Goal: Information Seeking & Learning: Learn about a topic

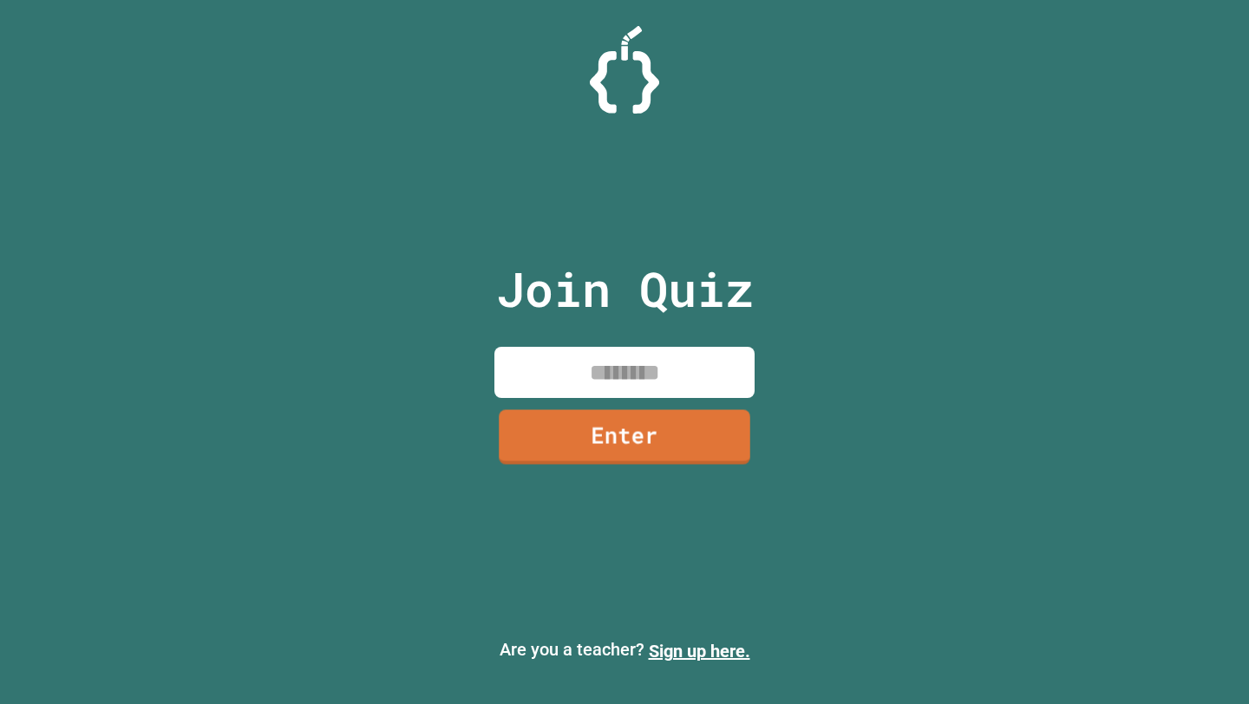
click at [630, 396] on input at bounding box center [625, 372] width 260 height 51
type input "********"
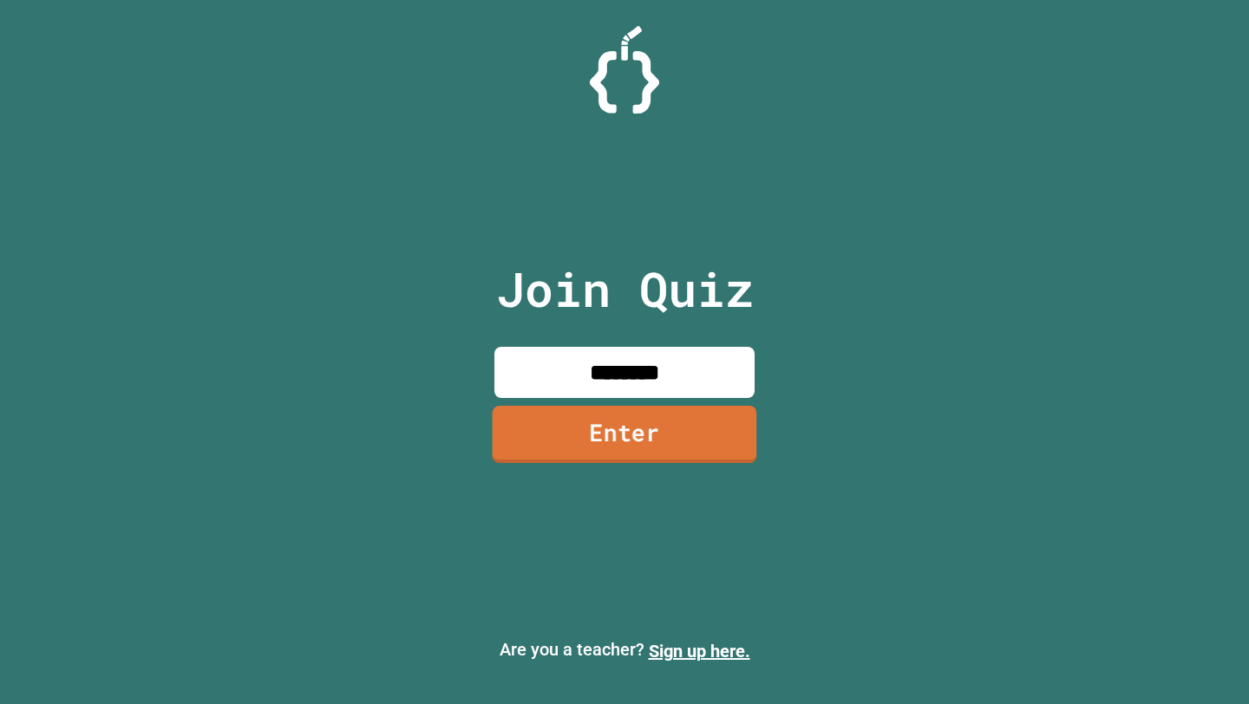
click at [664, 432] on link "Enter" at bounding box center [625, 434] width 265 height 57
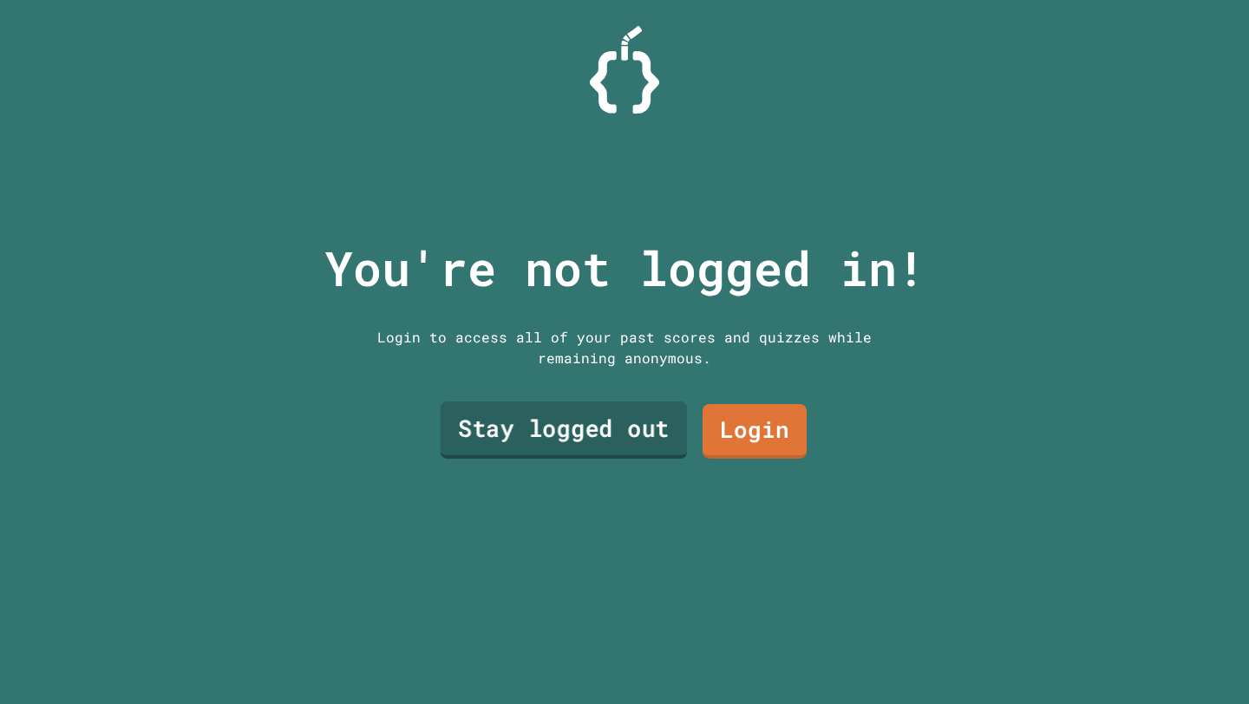
click at [627, 429] on link "Stay logged out" at bounding box center [564, 430] width 247 height 57
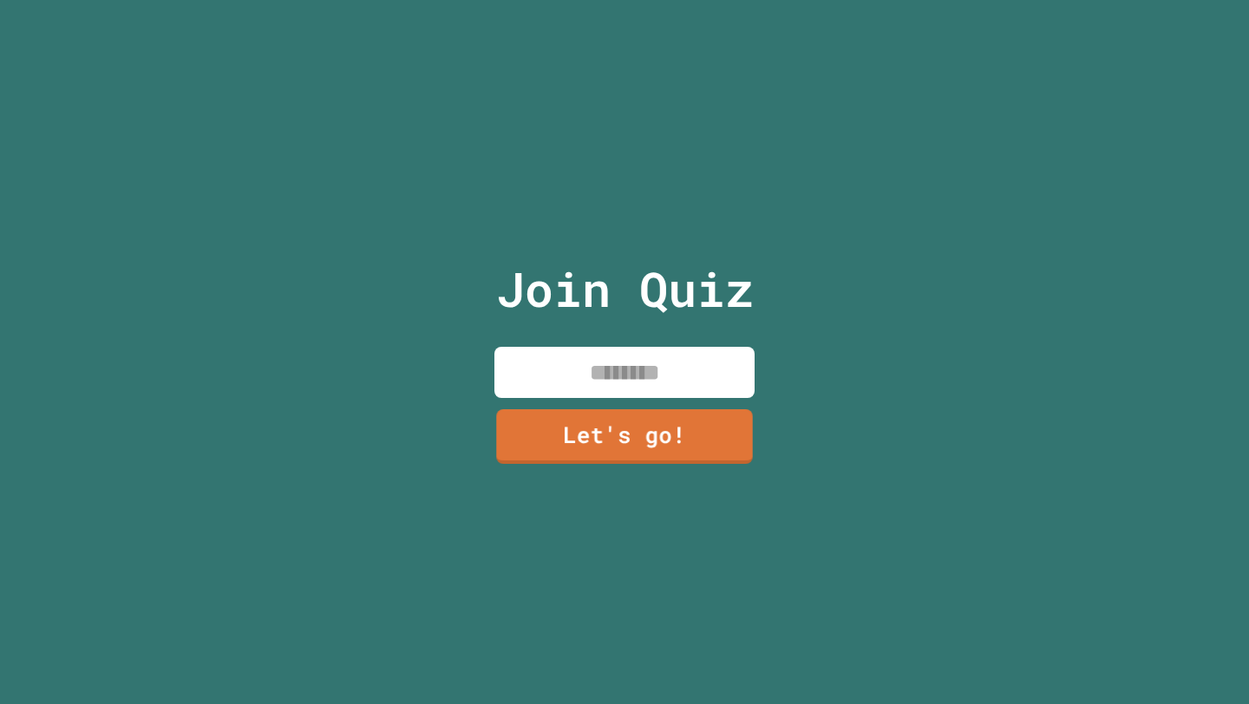
click at [624, 383] on input at bounding box center [625, 372] width 260 height 51
type input "*****"
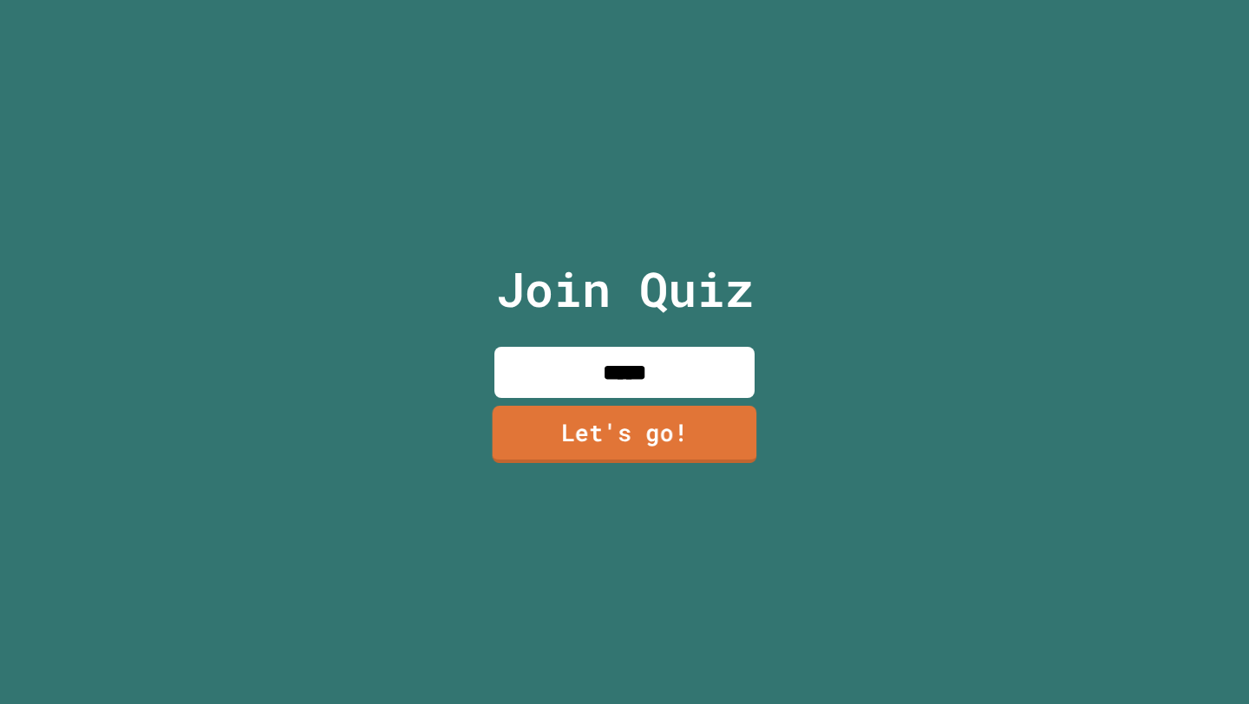
click at [613, 462] on link "Let's go!" at bounding box center [625, 434] width 265 height 57
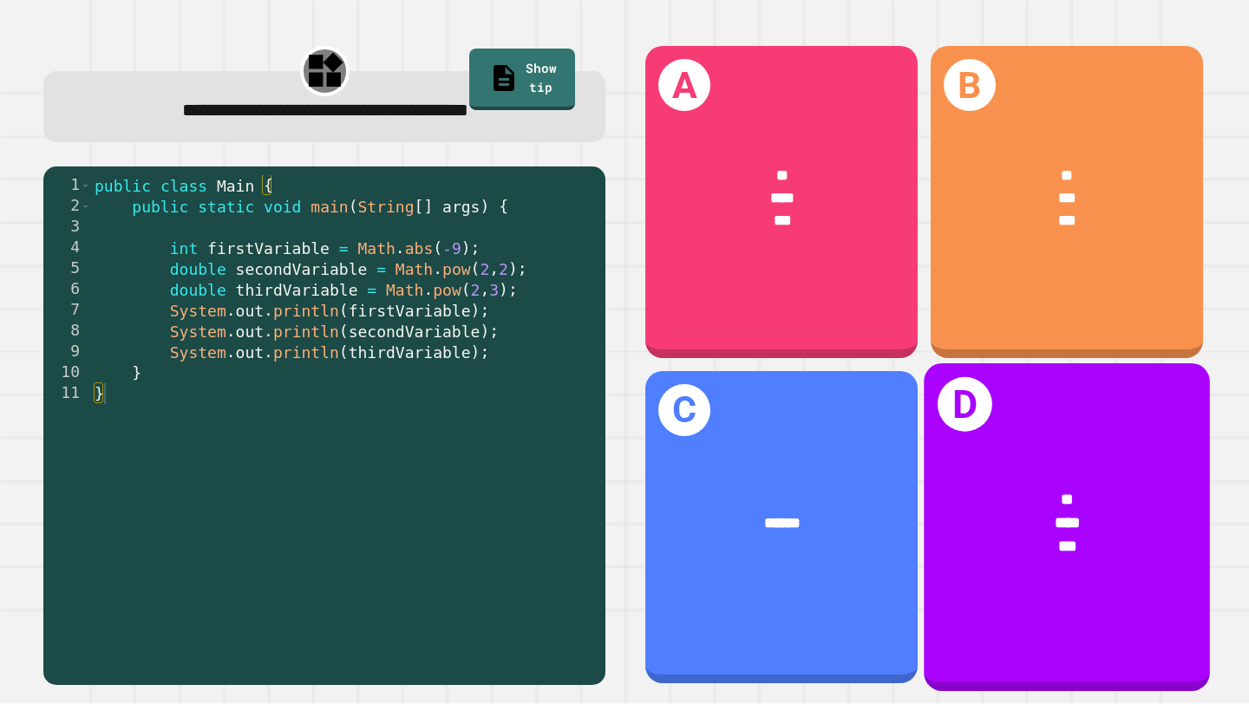
click at [1061, 504] on span "*" at bounding box center [1067, 498] width 13 height 16
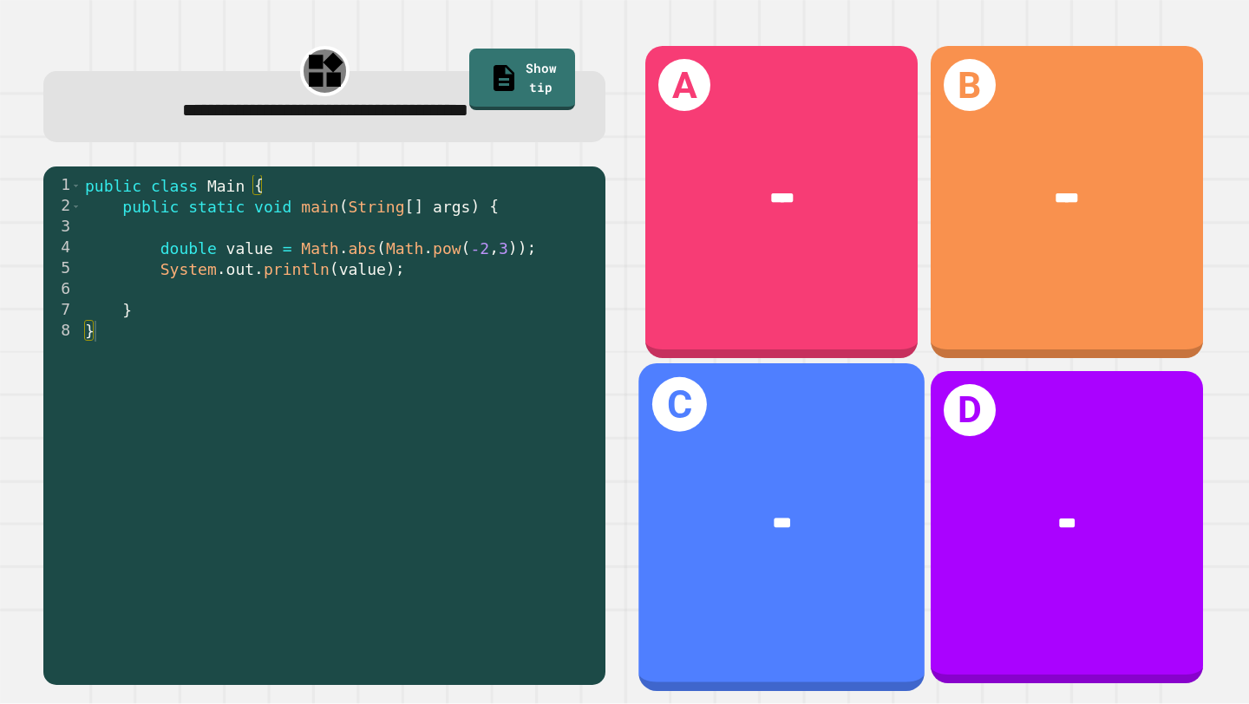
click at [799, 506] on div "***" at bounding box center [782, 523] width 286 height 88
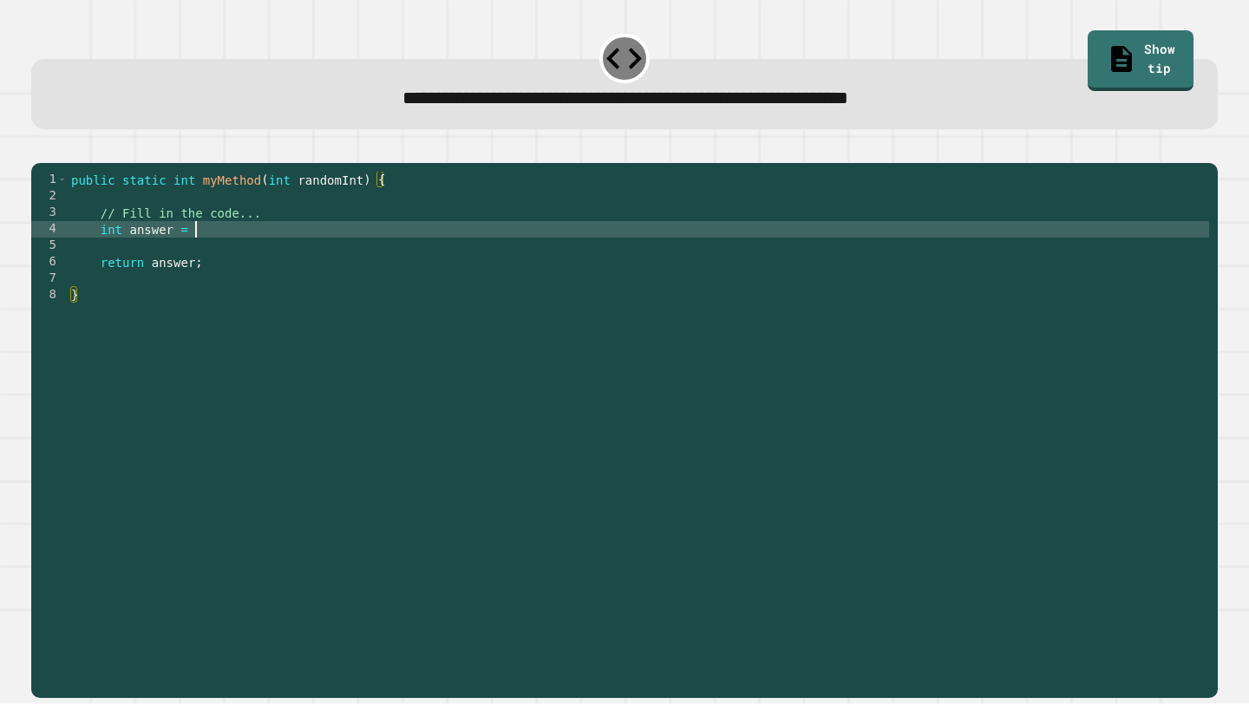
click at [252, 248] on div "public static int myMethod ( int randomInt ) { // Fill in the code... int answe…" at bounding box center [639, 427] width 1142 height 511
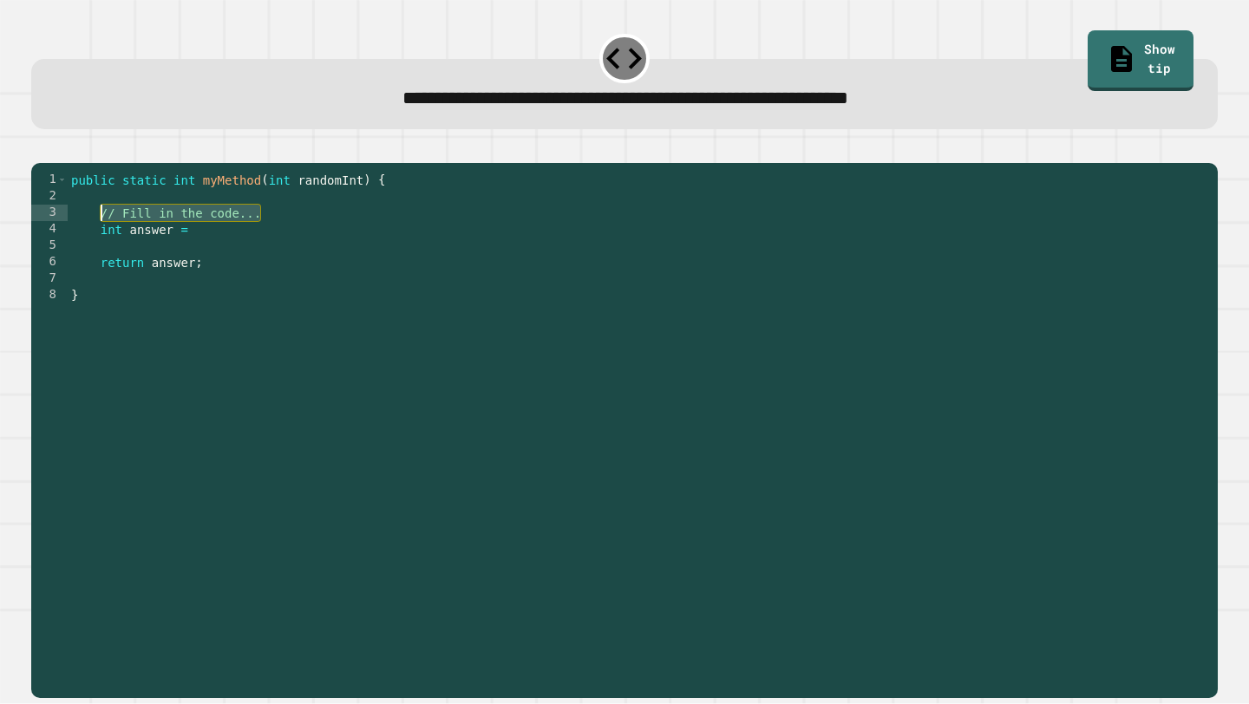
drag, startPoint x: 294, startPoint y: 237, endPoint x: 102, endPoint y: 235, distance: 191.7
click at [102, 235] on div "public static int myMethod ( int randomInt ) { // Fill in the code... int answe…" at bounding box center [639, 427] width 1142 height 511
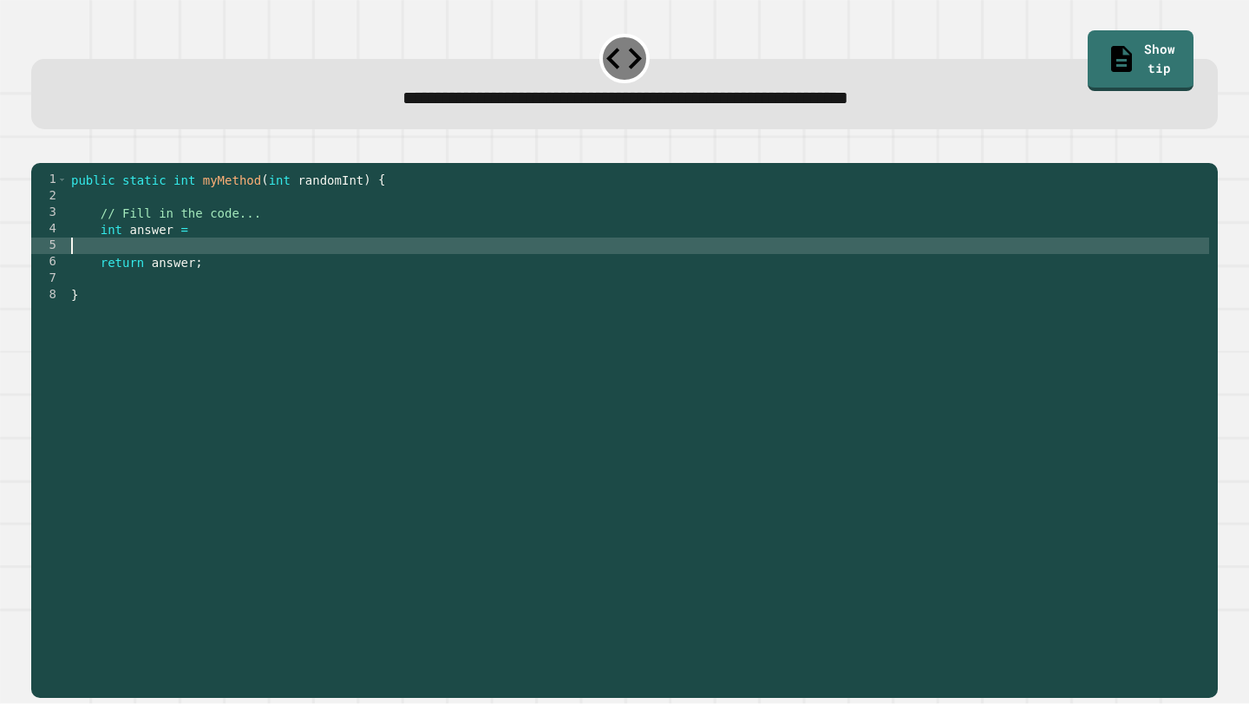
click at [208, 266] on div "public static int myMethod ( int randomInt ) { // Fill in the code... int answe…" at bounding box center [639, 427] width 1142 height 511
click at [208, 241] on div "public static int myMethod ( int randomInt ) { // Fill in the code... int answe…" at bounding box center [639, 427] width 1142 height 511
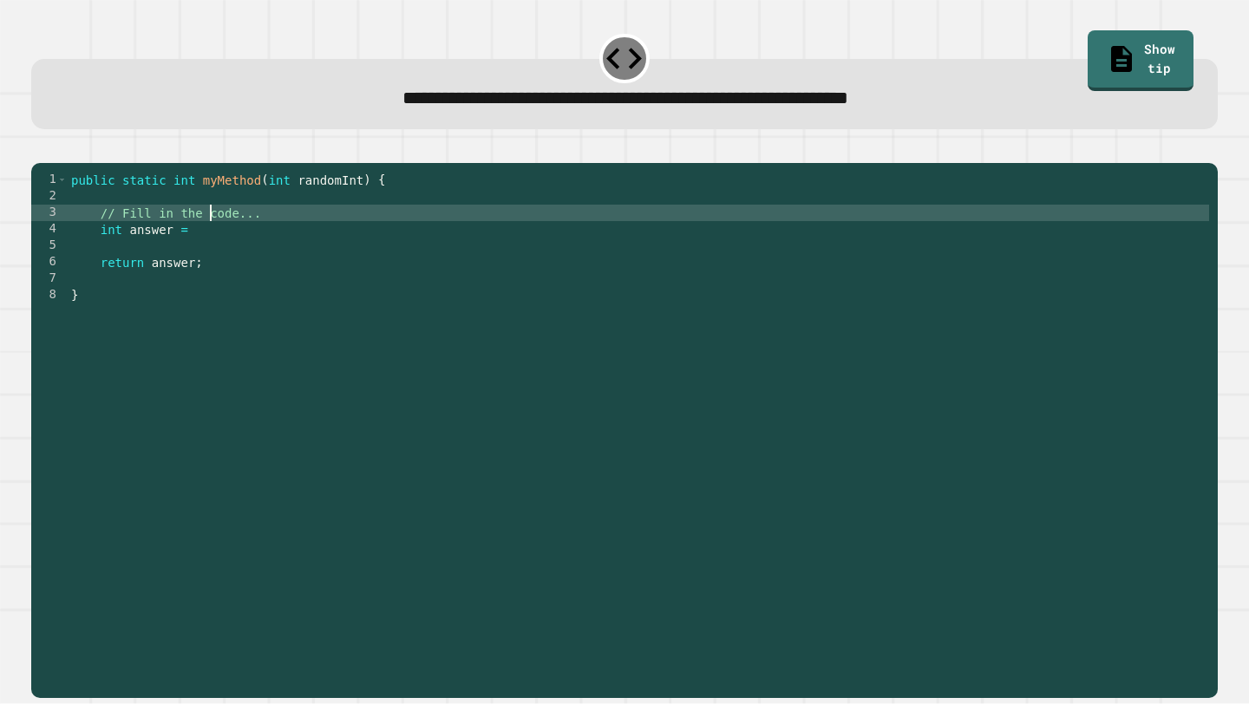
click at [208, 243] on div "public static int myMethod ( int randomInt ) { // Fill in the code... int answe…" at bounding box center [639, 427] width 1142 height 511
click at [204, 259] on div "public static int myMethod ( int randomInt ) { // Fill in the code... int answe…" at bounding box center [639, 427] width 1142 height 511
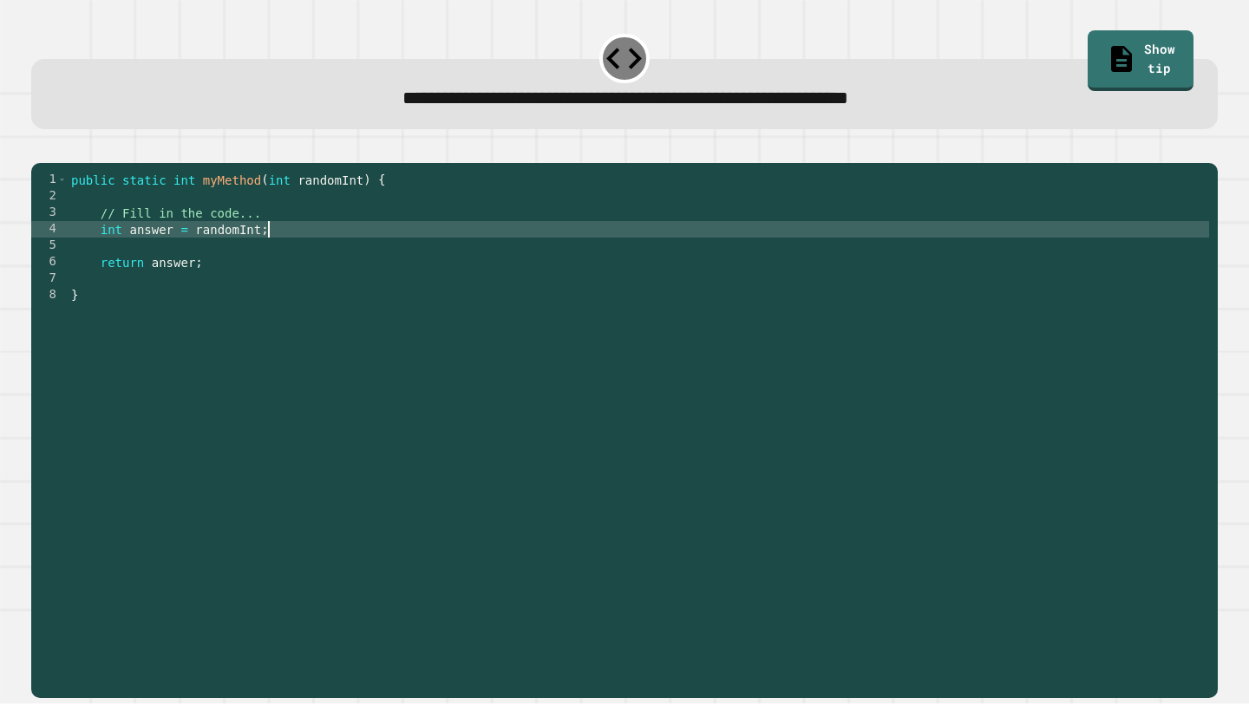
scroll to position [0, 13]
click at [40, 148] on icon "button" at bounding box center [40, 148] width 0 height 0
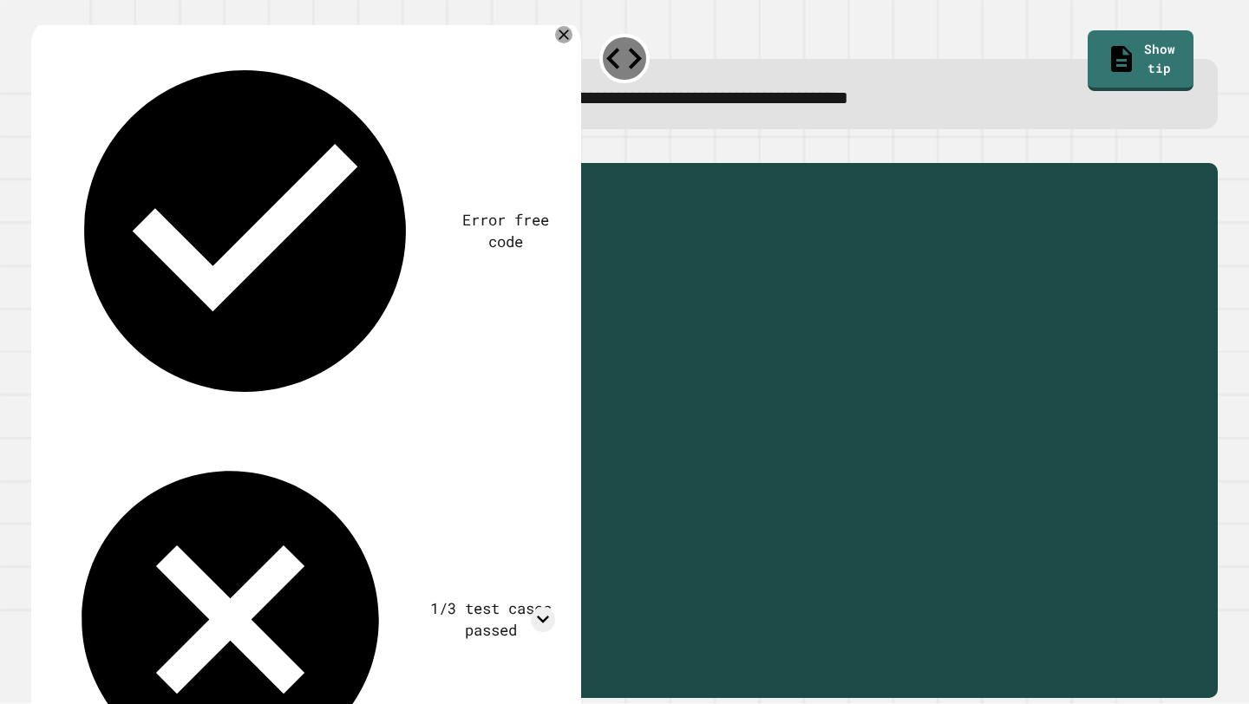
click at [275, 262] on div "public static int myMethod ( int randomInt ) { // Fill in the code... int answe…" at bounding box center [639, 427] width 1142 height 511
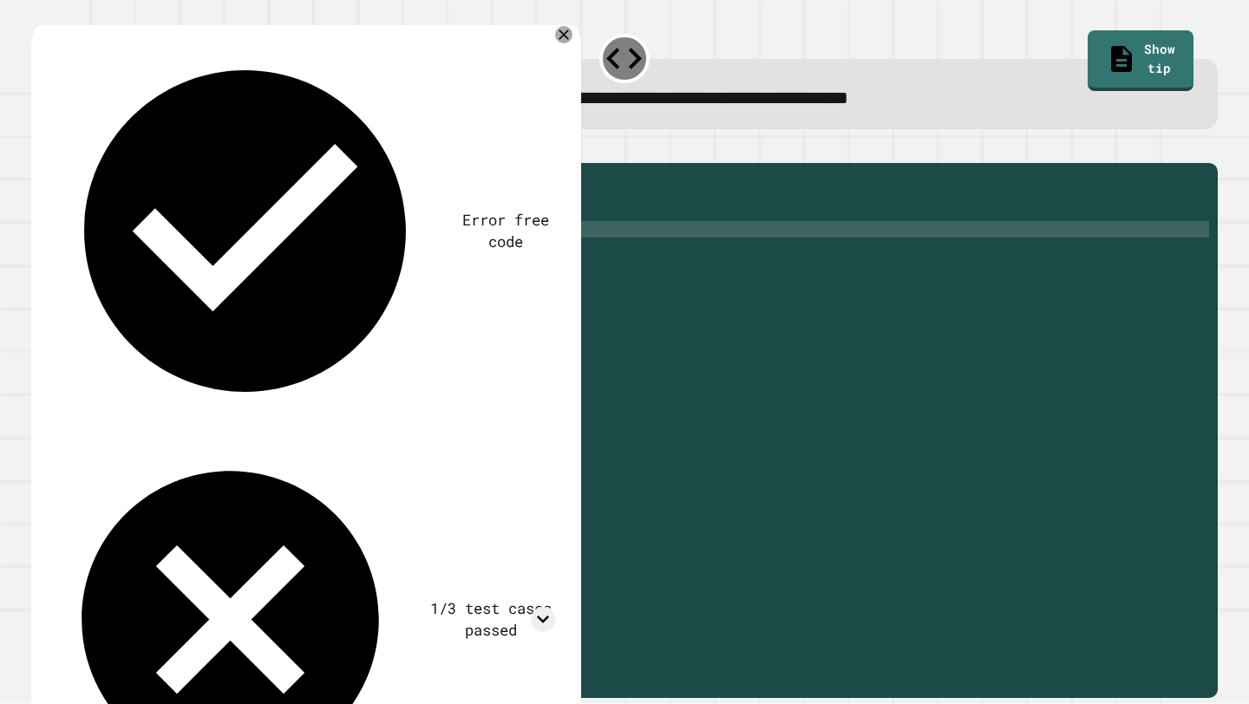
click at [330, 442] on div "1/3 test cases passed" at bounding box center [303, 620] width 503 height 357
click at [532, 607] on icon at bounding box center [543, 619] width 25 height 25
click at [541, 607] on icon at bounding box center [543, 619] width 25 height 25
click at [200, 255] on div "public static int myMethod ( int randomInt ) { // Fill in the code... int answe…" at bounding box center [639, 427] width 1142 height 511
click at [197, 261] on div "public static int myMethod ( int randomInt ) { // Fill in the code... int answe…" at bounding box center [639, 427] width 1142 height 511
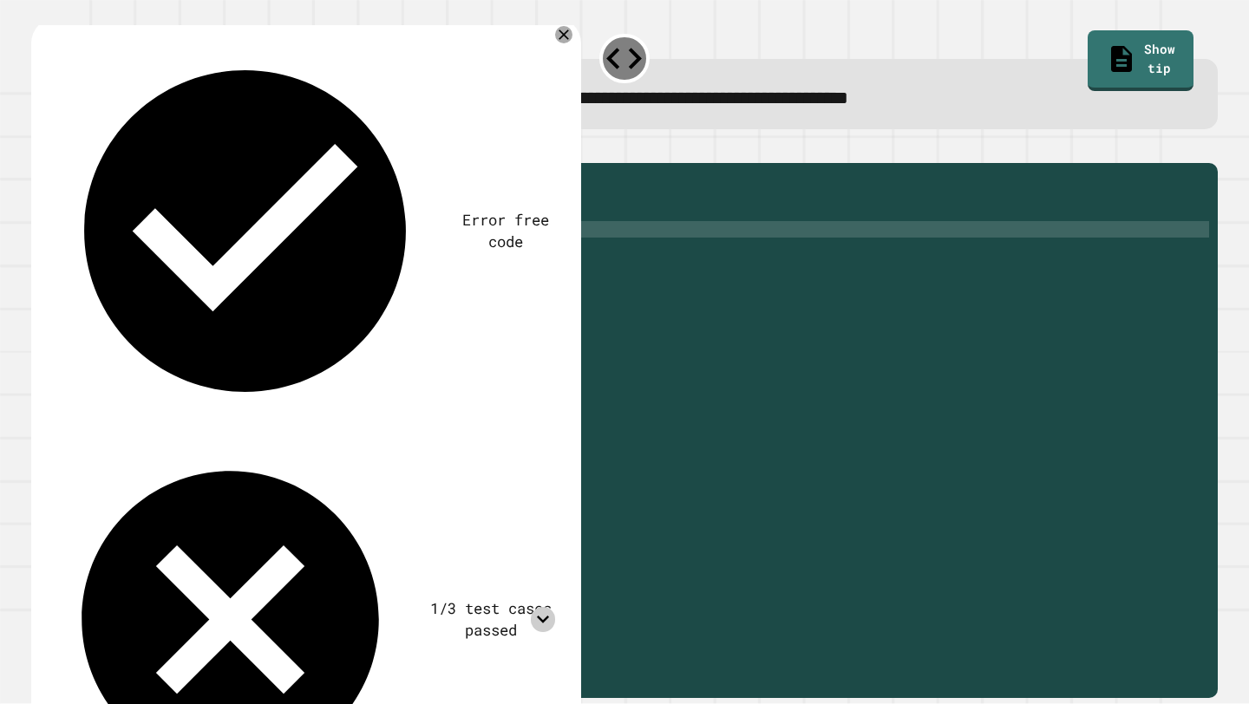
scroll to position [0, 18]
type textarea "**********"
click at [40, 148] on icon "button" at bounding box center [40, 148] width 0 height 0
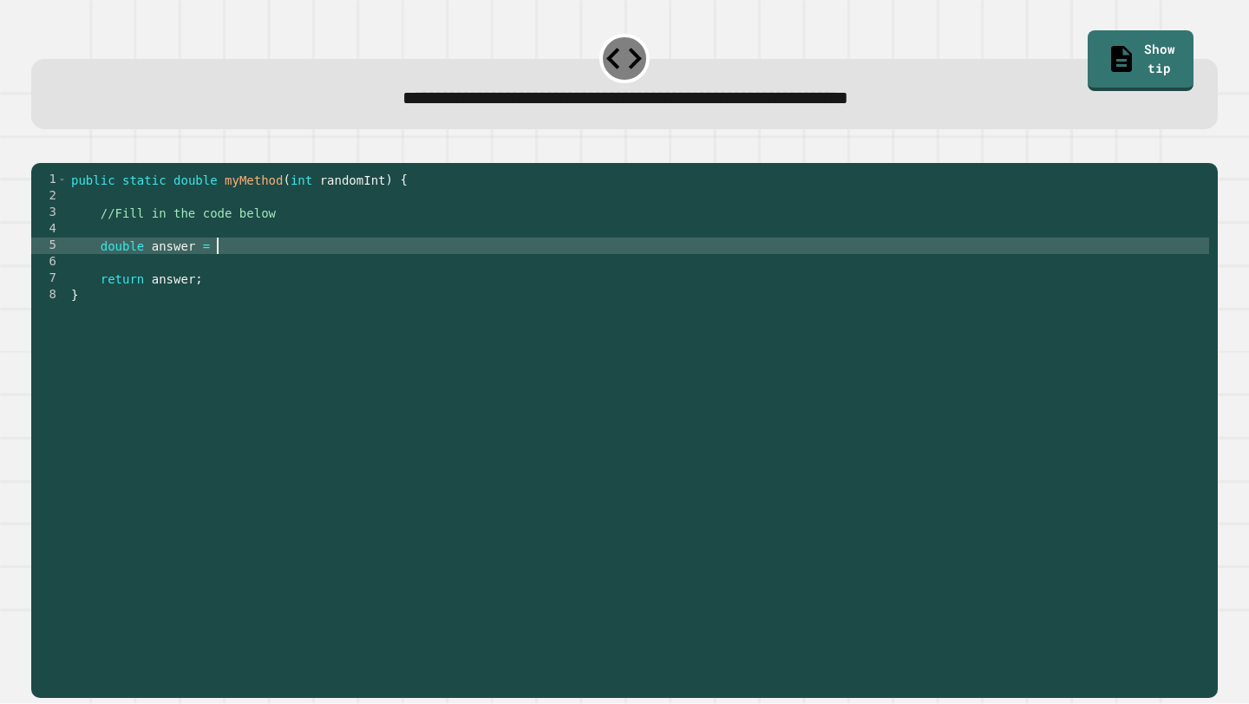
click at [221, 268] on div "public static double myMethod ( int randomInt ) { //Fill in the code below doub…" at bounding box center [639, 427] width 1142 height 511
click at [294, 266] on div "public static double myMethod ( int randomInt ) { //Fill in the code below doub…" at bounding box center [639, 427] width 1142 height 511
type textarea "**********"
click at [56, 159] on icon "button" at bounding box center [52, 159] width 10 height 12
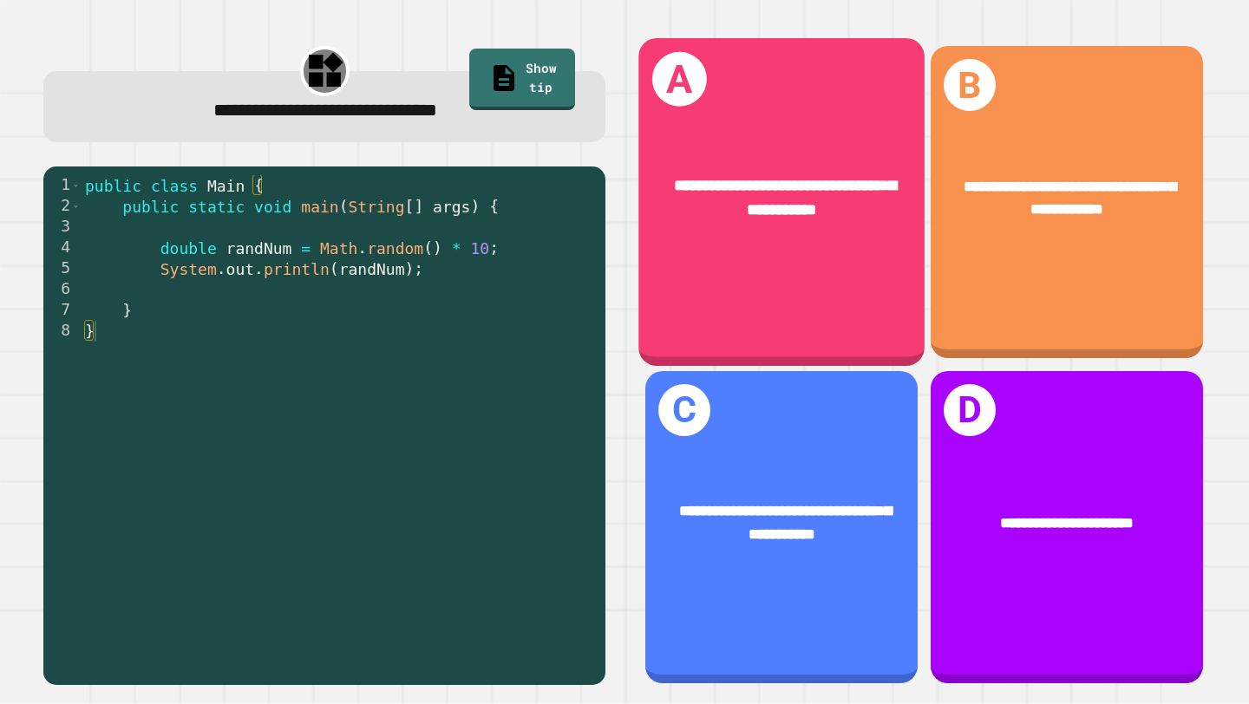
click at [764, 309] on div "**********" at bounding box center [782, 202] width 286 height 328
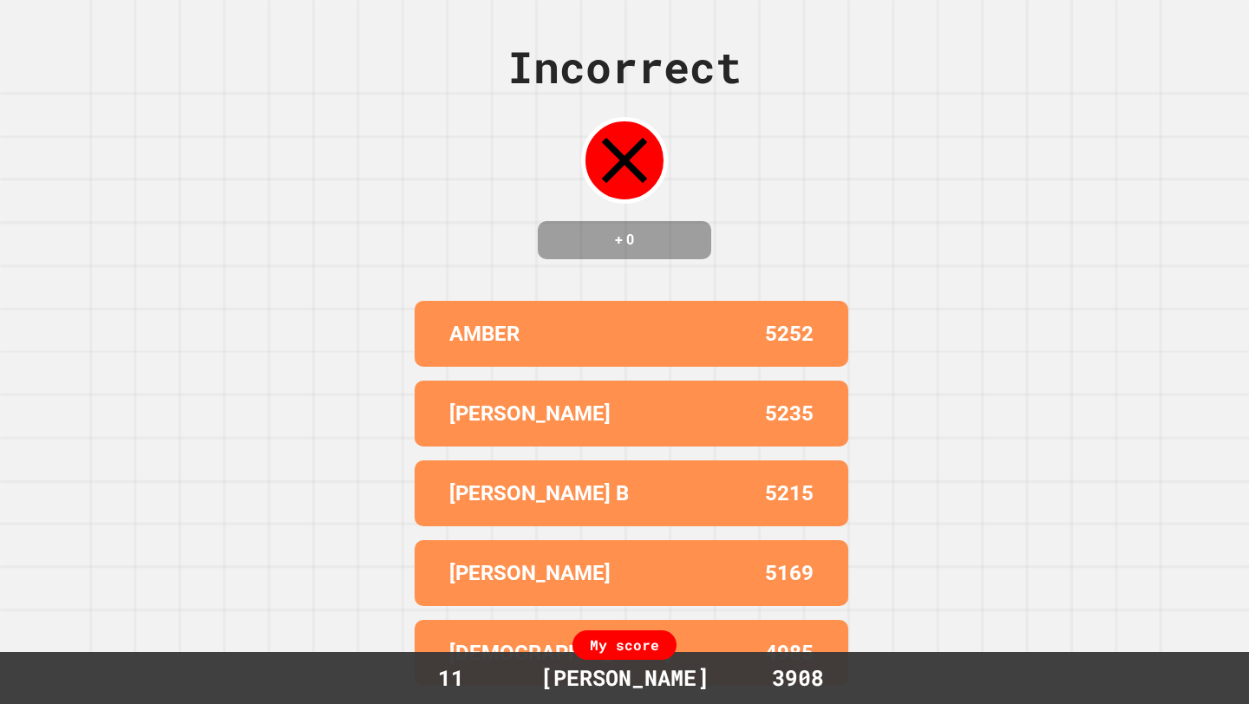
scroll to position [0, 0]
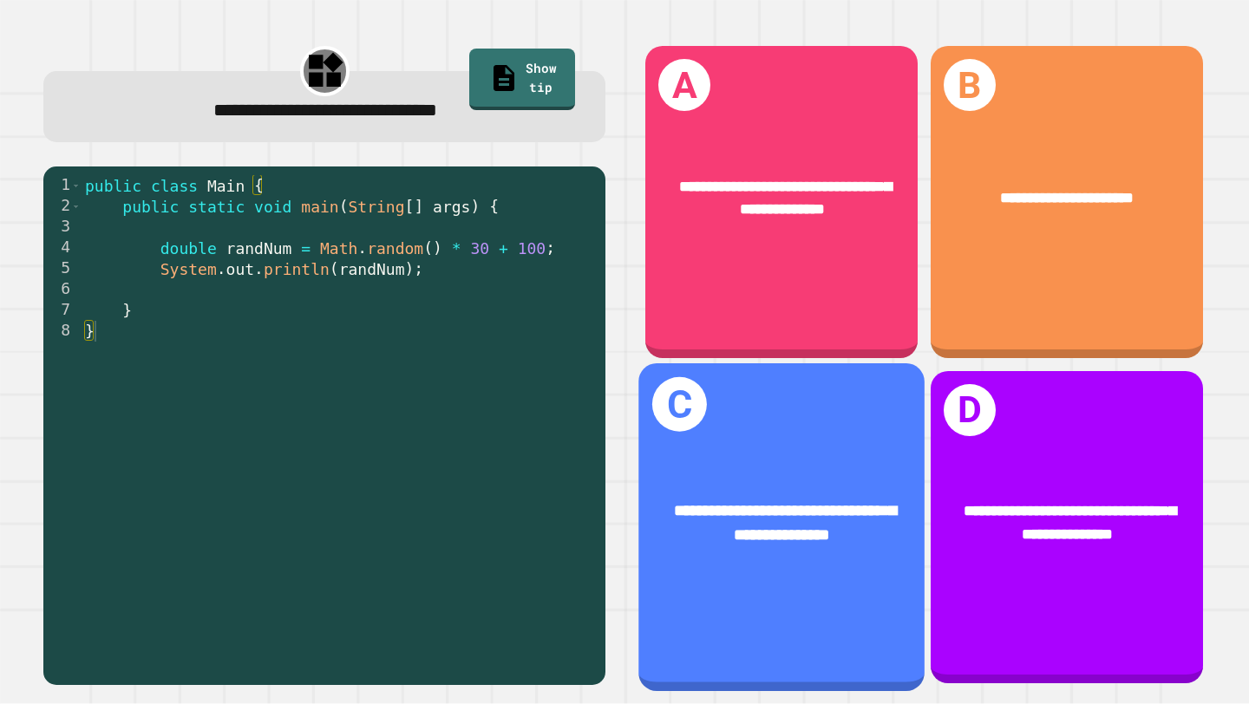
click at [763, 449] on div "**********" at bounding box center [782, 528] width 286 height 328
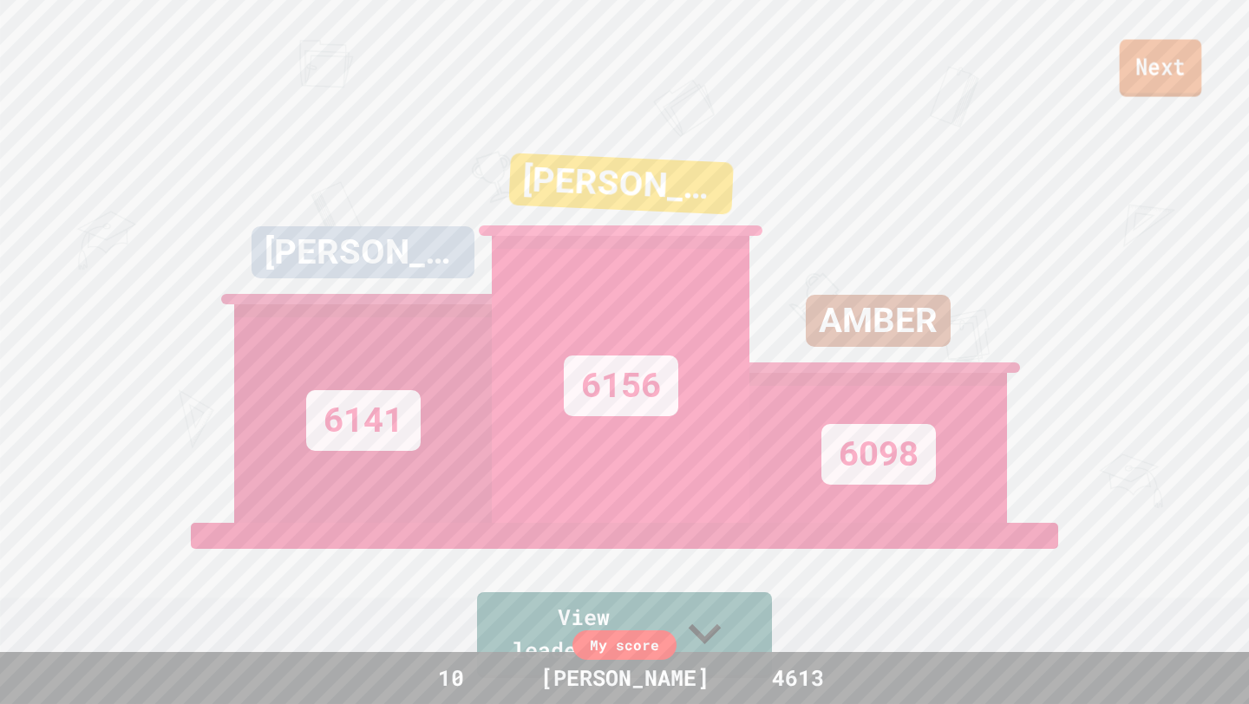
click at [1202, 63] on div "Next" at bounding box center [624, 49] width 1249 height 98
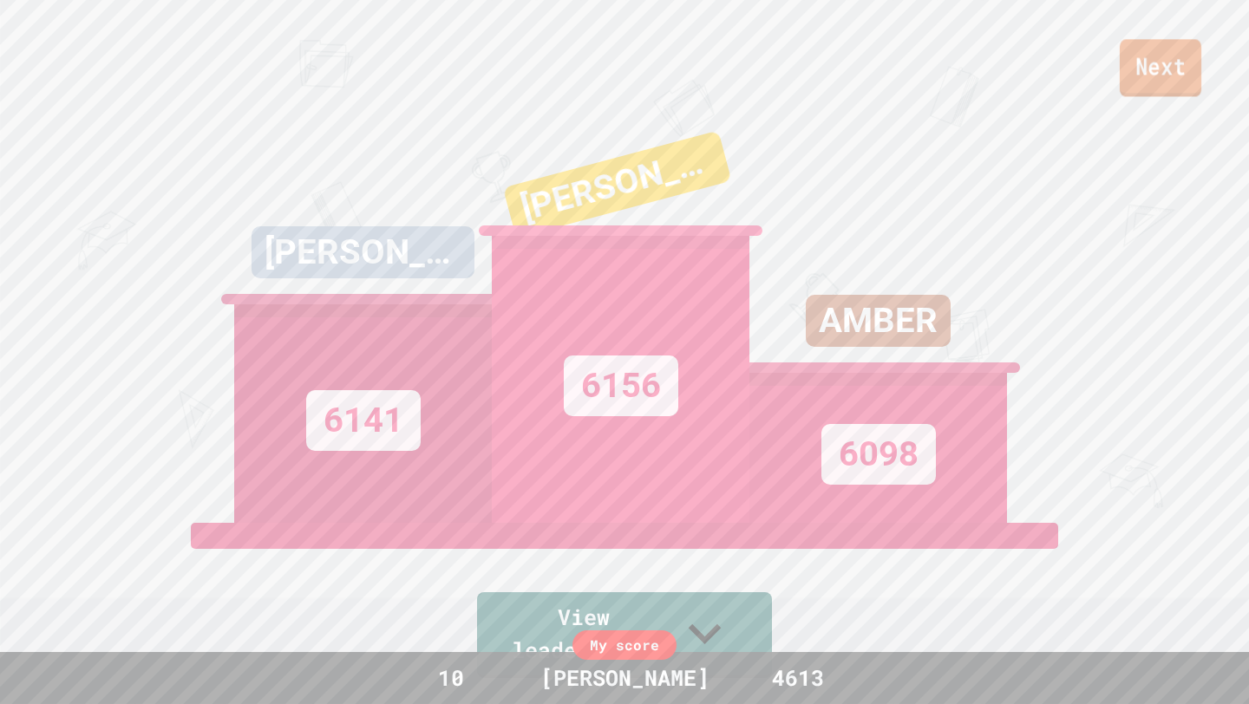
click at [1135, 56] on link "Next" at bounding box center [1161, 67] width 82 height 57
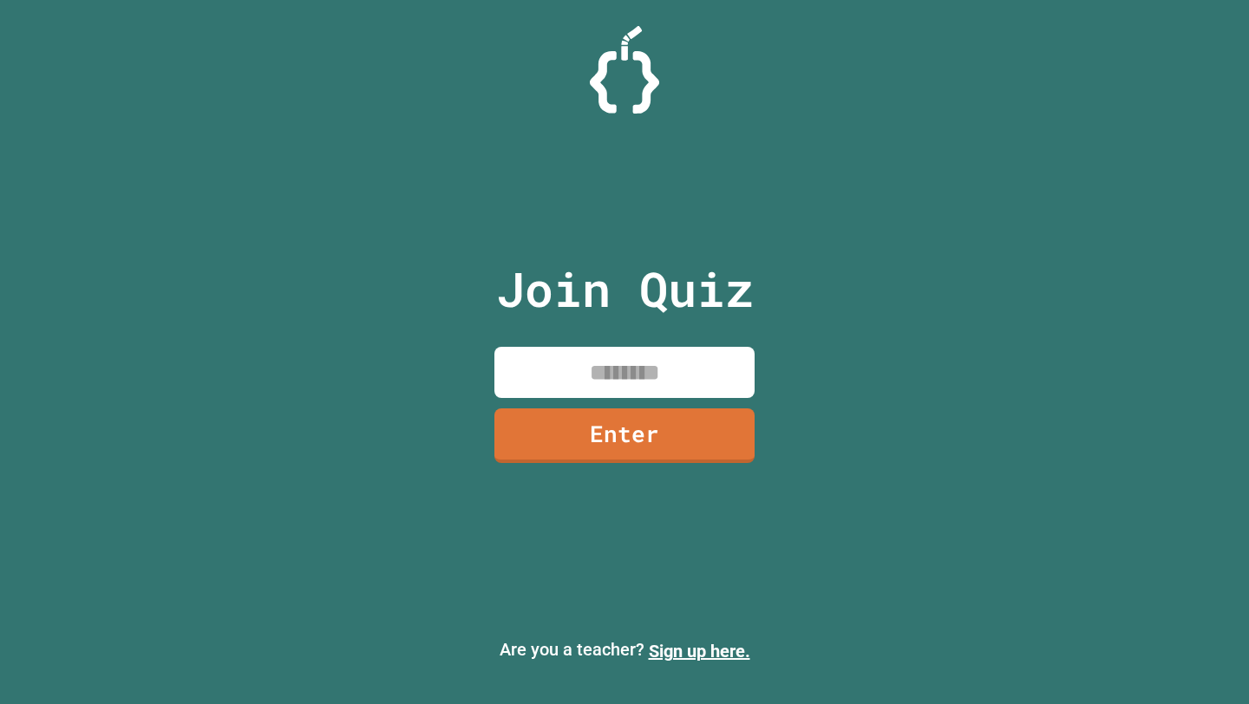
click at [699, 368] on input at bounding box center [625, 372] width 260 height 51
type input "********"
click at [655, 448] on link "Enter" at bounding box center [625, 436] width 263 height 56
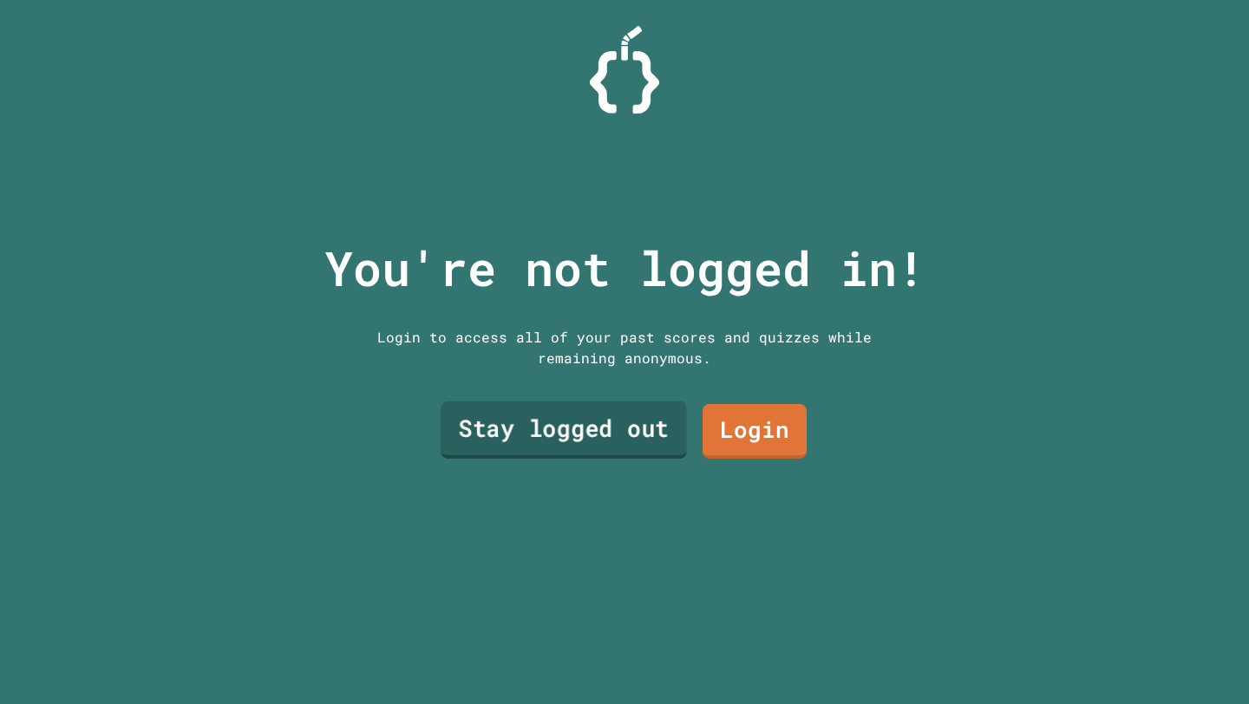
click at [625, 428] on link "Stay logged out" at bounding box center [564, 430] width 246 height 57
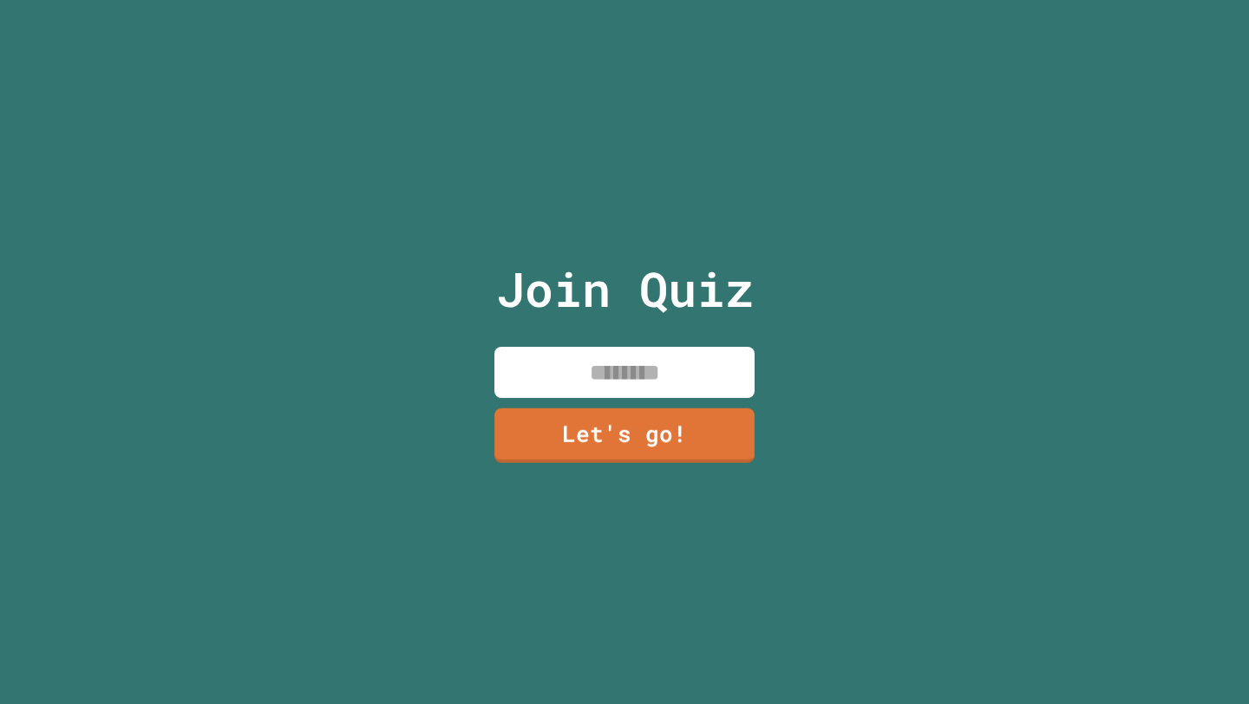
click at [643, 374] on input at bounding box center [625, 372] width 260 height 51
type input "*****"
click at [659, 424] on link "Let's go!" at bounding box center [625, 433] width 252 height 57
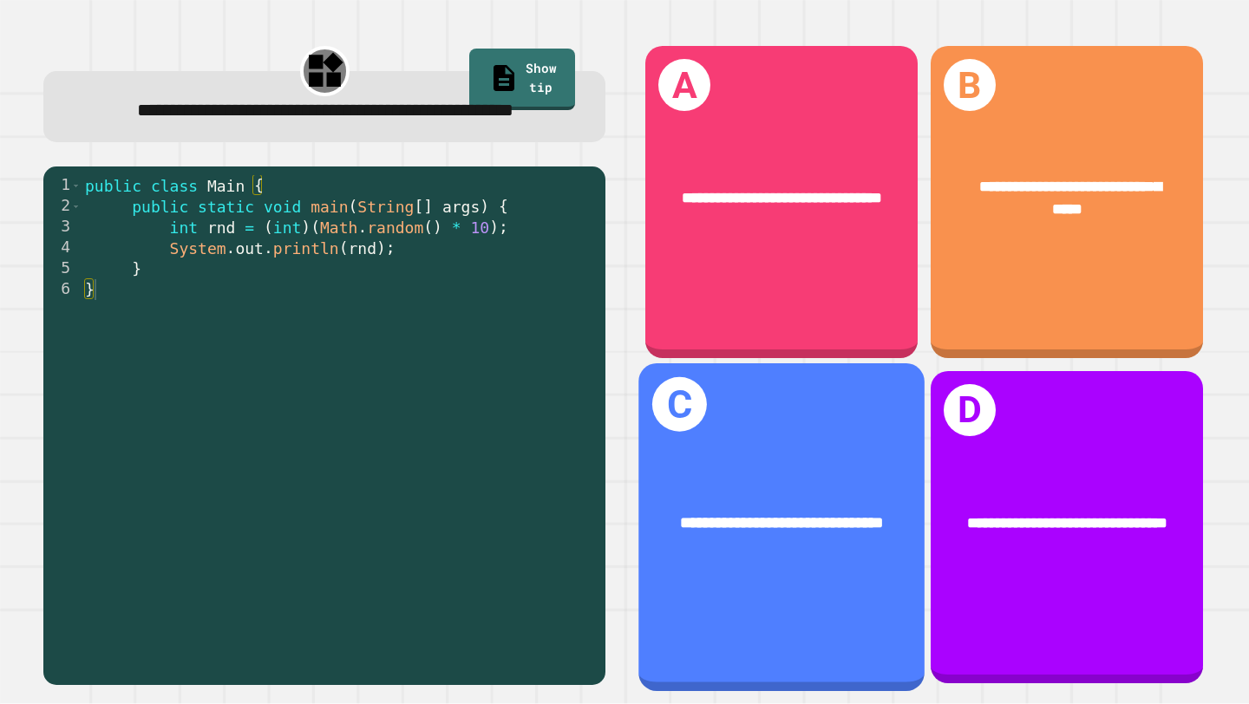
click at [897, 513] on div "**********" at bounding box center [782, 523] width 286 height 88
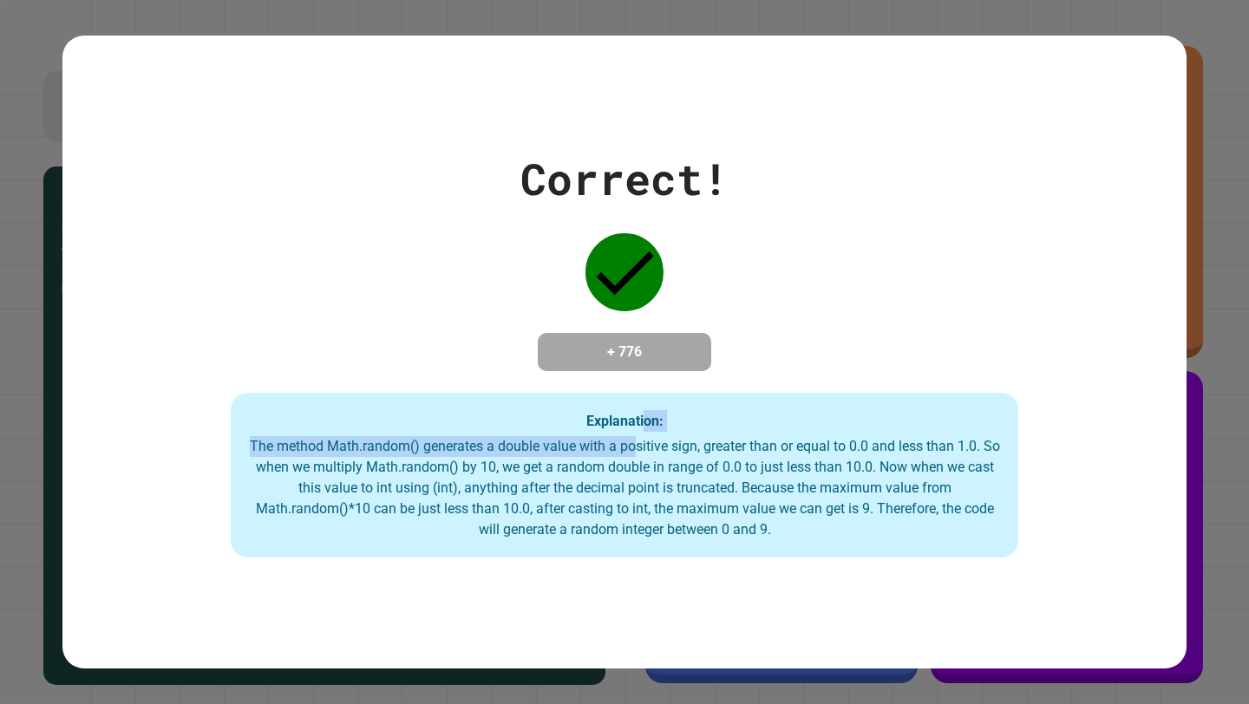
drag, startPoint x: 644, startPoint y: 434, endPoint x: 645, endPoint y: 451, distance: 17.4
click at [645, 451] on div "Explanation: The method Math.random() generates a double value with a positive …" at bounding box center [624, 475] width 787 height 165
click at [645, 451] on div "The method Math.random() generates a double value with a positive sign, greater…" at bounding box center [624, 488] width 752 height 104
drag, startPoint x: 597, startPoint y: 354, endPoint x: 616, endPoint y: 387, distance: 38.1
click at [616, 387] on div "Correct! + 776 Explanation: The method Math.random() generates a double value w…" at bounding box center [624, 352] width 1124 height 411
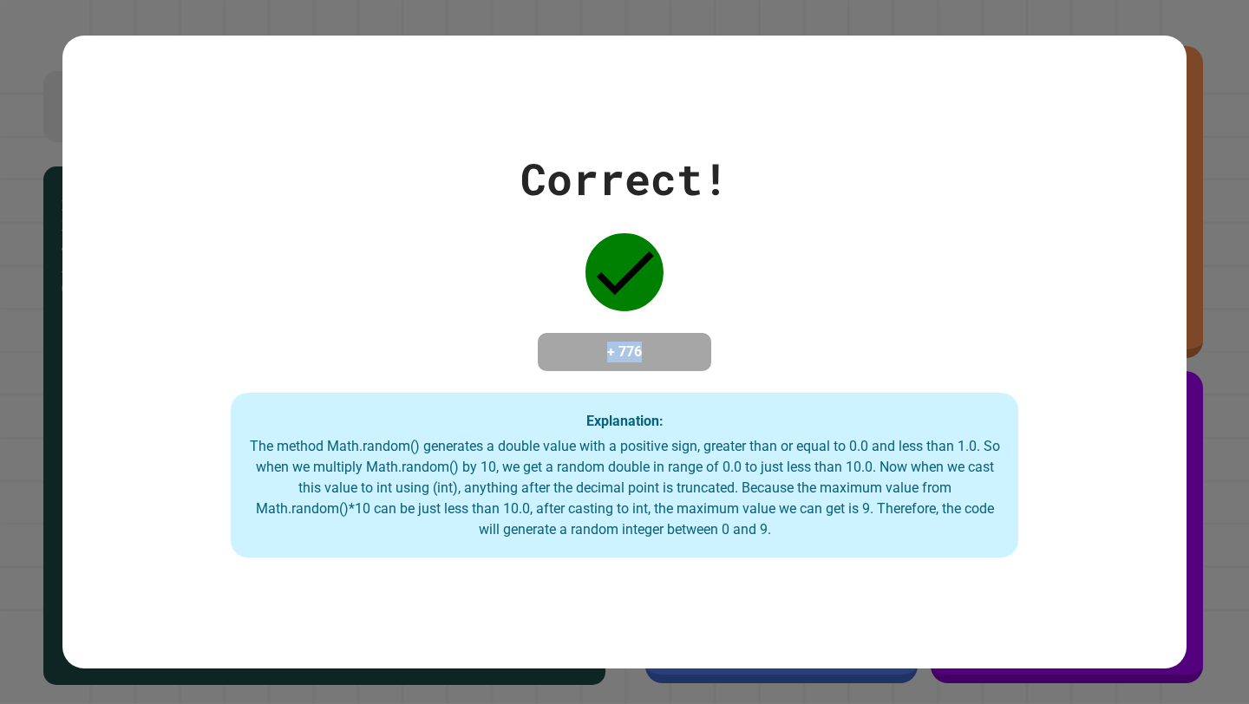
click at [616, 387] on div "Correct! + 776 Explanation: The method Math.random() generates a double value w…" at bounding box center [624, 352] width 1124 height 411
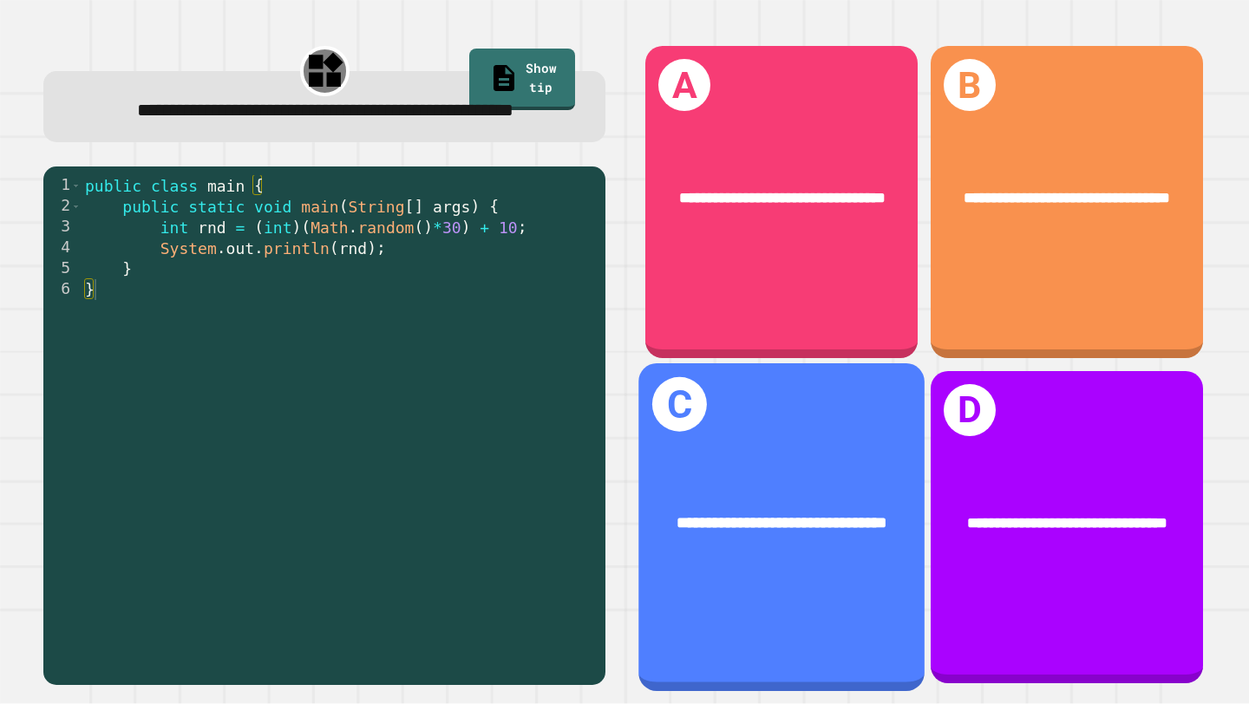
click at [897, 564] on div "**********" at bounding box center [782, 523] width 286 height 88
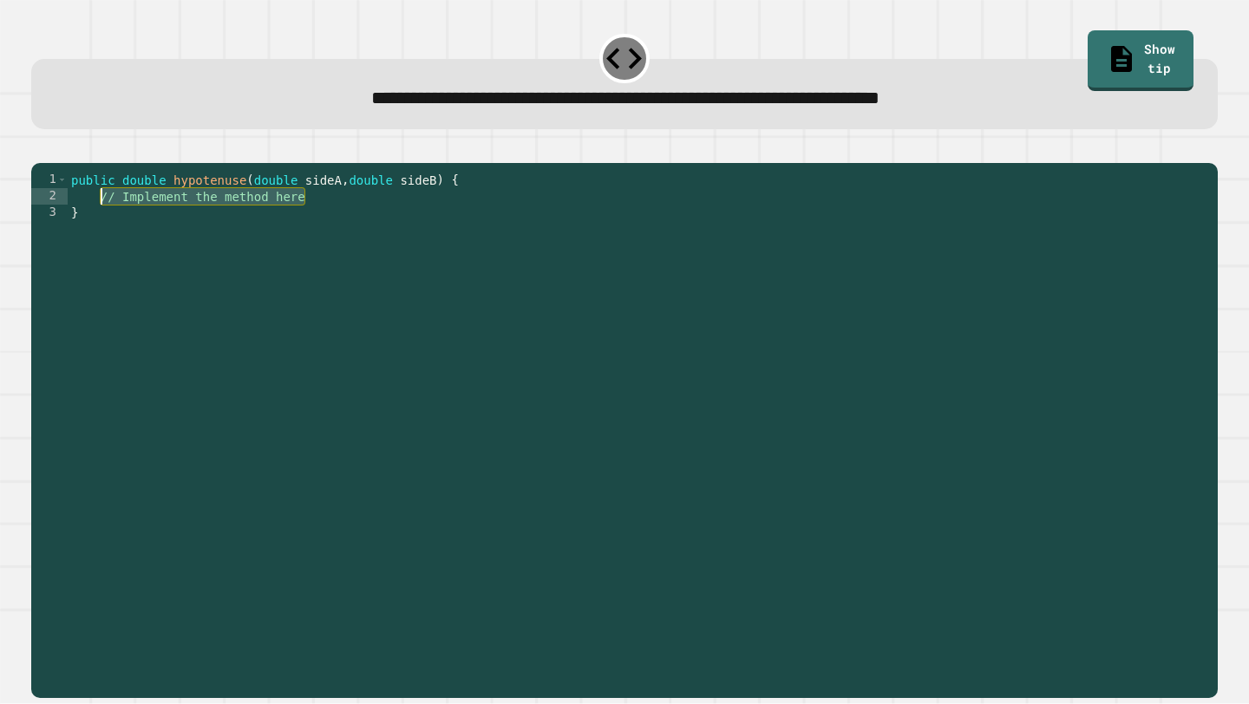
drag, startPoint x: 455, startPoint y: 226, endPoint x: 102, endPoint y: 222, distance: 354.0
click at [102, 222] on div "public double hypotenuse ( double sideA , double sideB ) { // Implement the met…" at bounding box center [639, 427] width 1142 height 511
type textarea "**********"
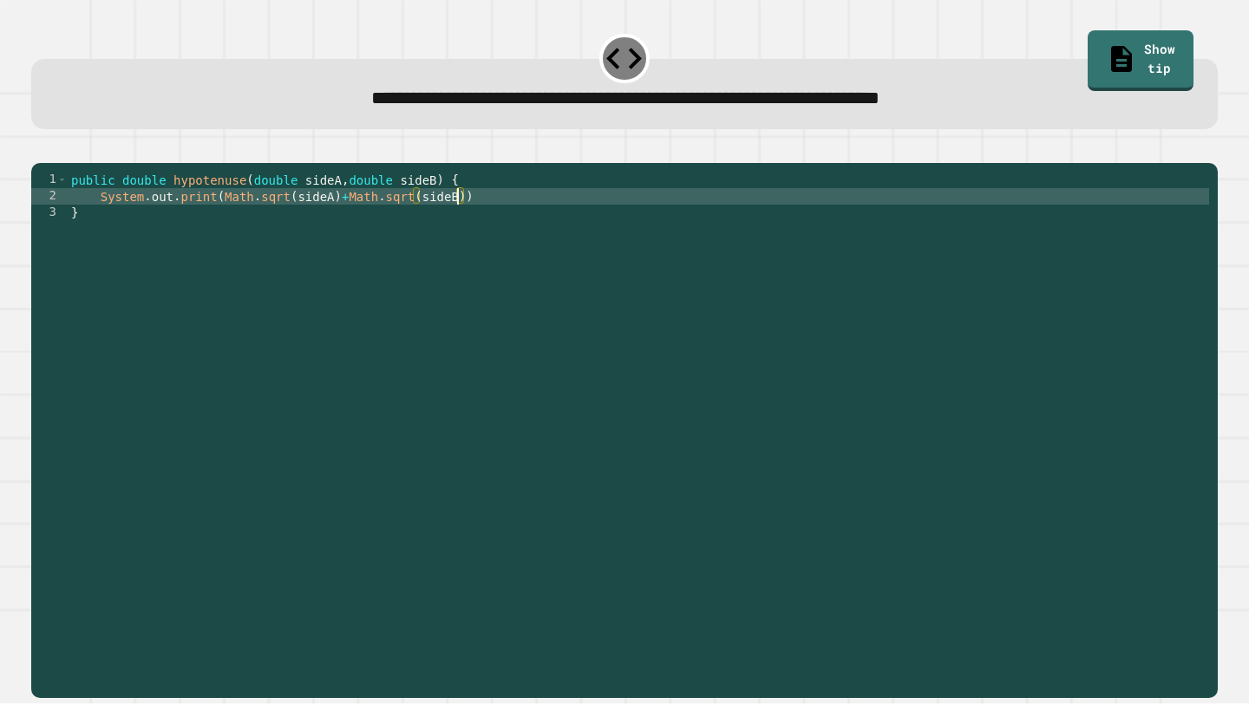
scroll to position [0, 28]
click at [219, 221] on div "public double hypotenuse ( double sideA , double sideB ) { System . out . print…" at bounding box center [639, 427] width 1142 height 511
click at [291, 224] on div "public double hypotenuse ( double sideA , double sideB ) { System . out . print…" at bounding box center [639, 427] width 1142 height 511
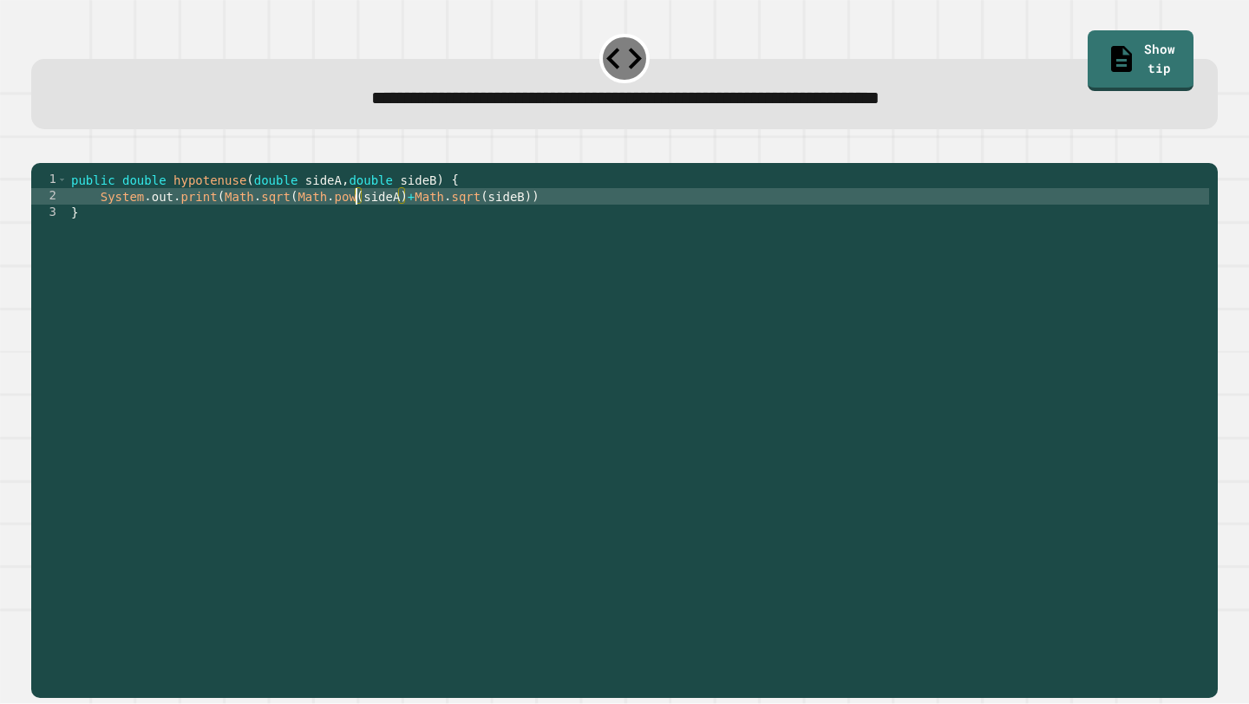
click at [401, 222] on div "public double hypotenuse ( double sideA , double sideB ) { System . out . print…" at bounding box center [639, 427] width 1142 height 511
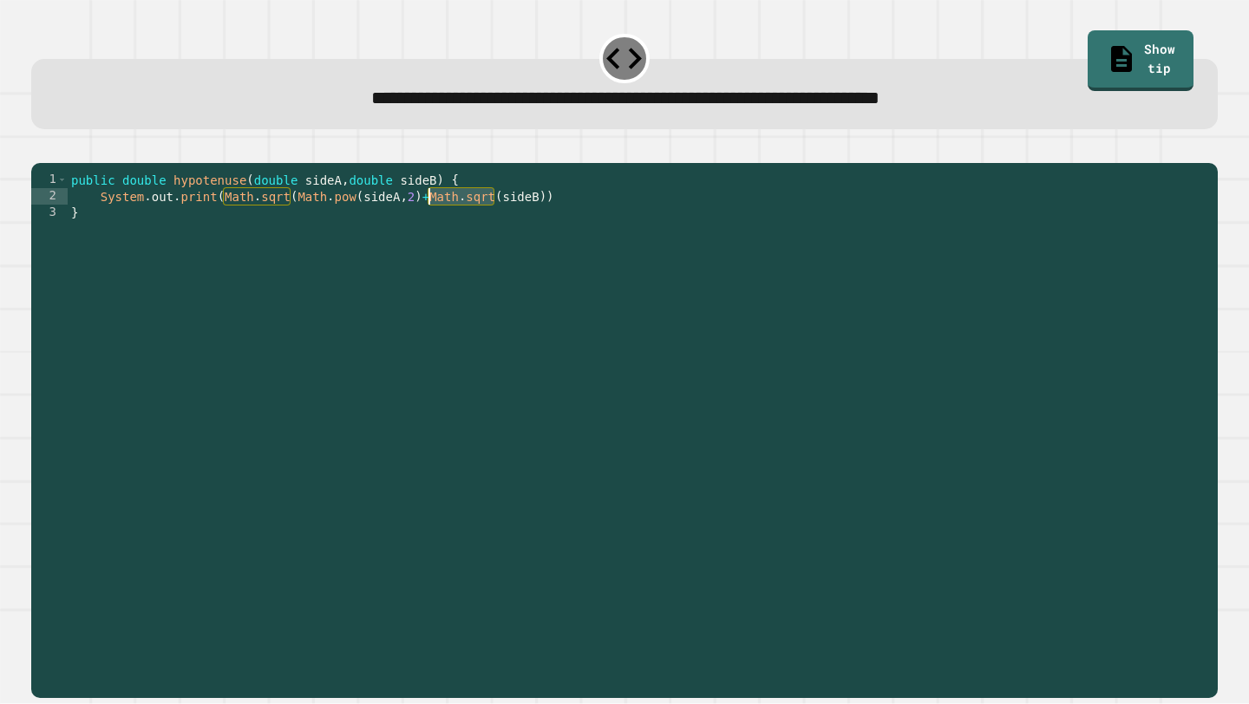
drag, startPoint x: 495, startPoint y: 222, endPoint x: 428, endPoint y: 223, distance: 66.8
click at [428, 223] on div "public double hypotenuse ( double sideA , double sideB ) { System . out . print…" at bounding box center [639, 427] width 1142 height 511
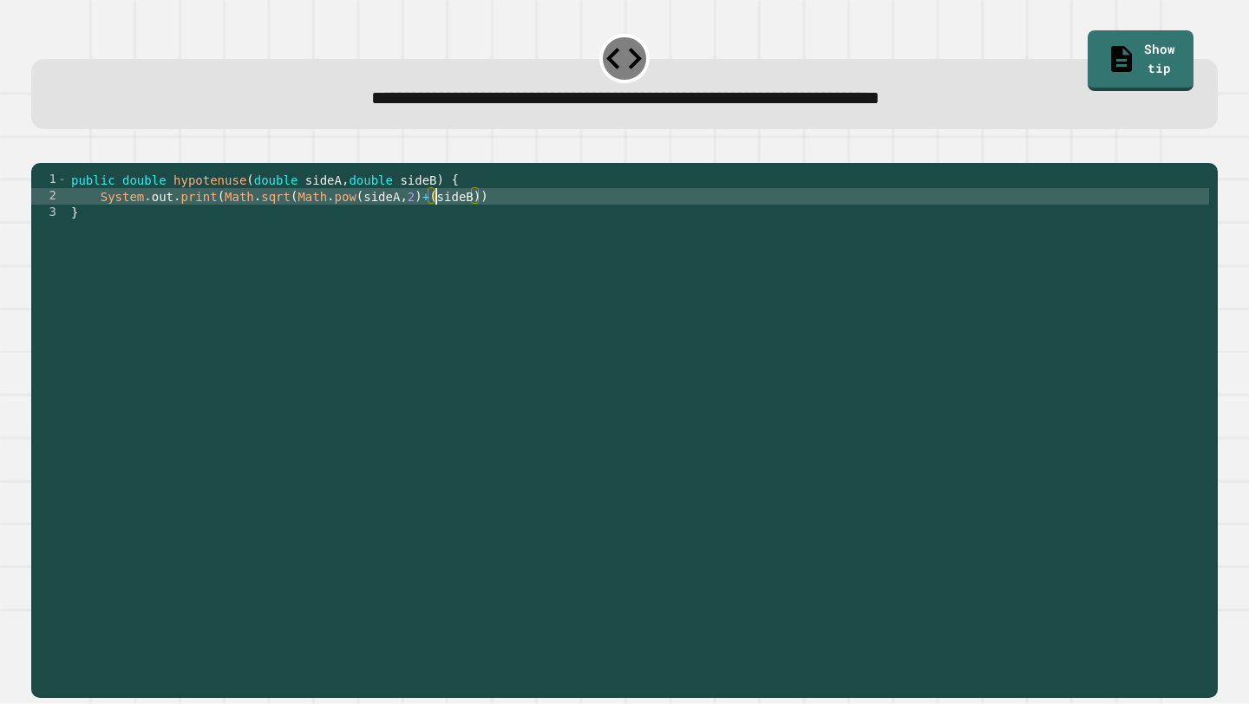
click at [435, 225] on div "public double hypotenuse ( double sideA , double sideB ) { System . out . print…" at bounding box center [639, 427] width 1142 height 511
click at [539, 226] on div "public double hypotenuse ( double sideA , double sideB ) { System . out . print…" at bounding box center [639, 427] width 1142 height 511
click at [40, 148] on icon "button" at bounding box center [40, 148] width 0 height 0
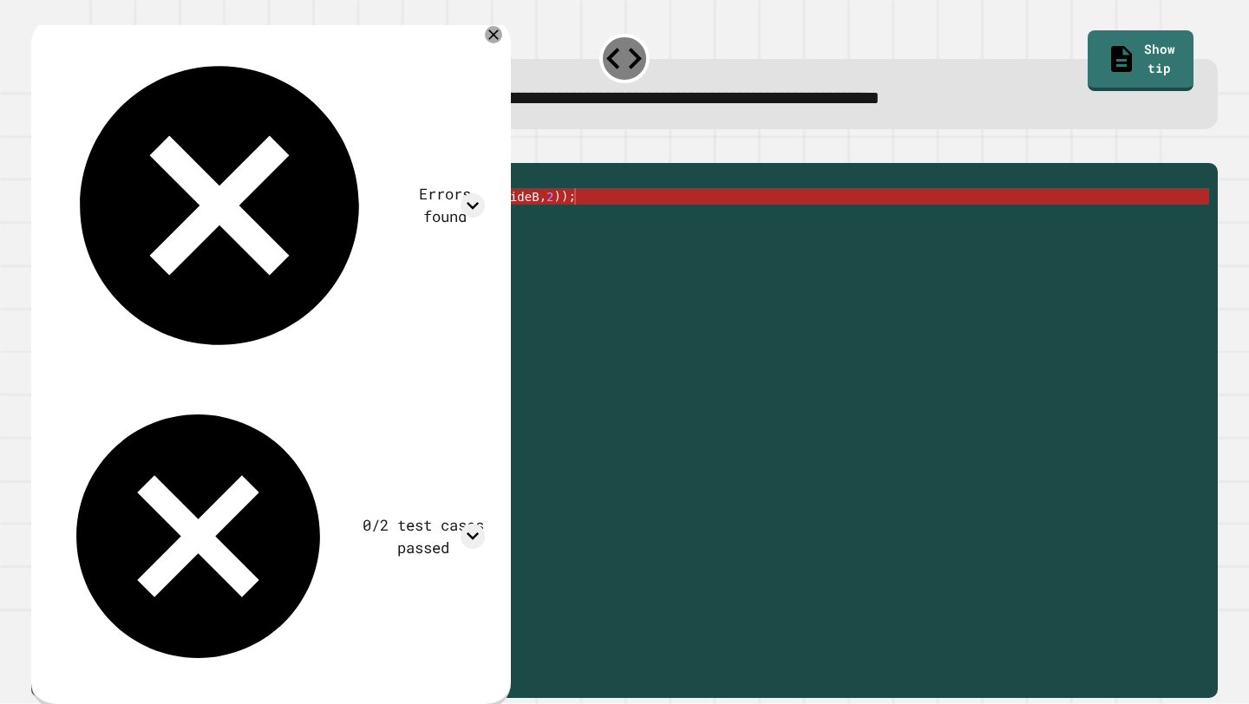
click at [363, 514] on div "0/2 test cases passed" at bounding box center [424, 536] width 123 height 45
click at [487, 82] on div "Errors found /Main.java:2: error: ')' expected System.out.print(Math.sqrt(Math.…" at bounding box center [268, 360] width 450 height 662
click at [486, 524] on icon at bounding box center [473, 536] width 25 height 25
click at [481, 109] on div "Errors found /Main.java:2: error: ')' expected System.out.print(Math.sqrt(Math.…" at bounding box center [268, 484] width 450 height 910
click at [486, 524] on icon at bounding box center [473, 536] width 25 height 25
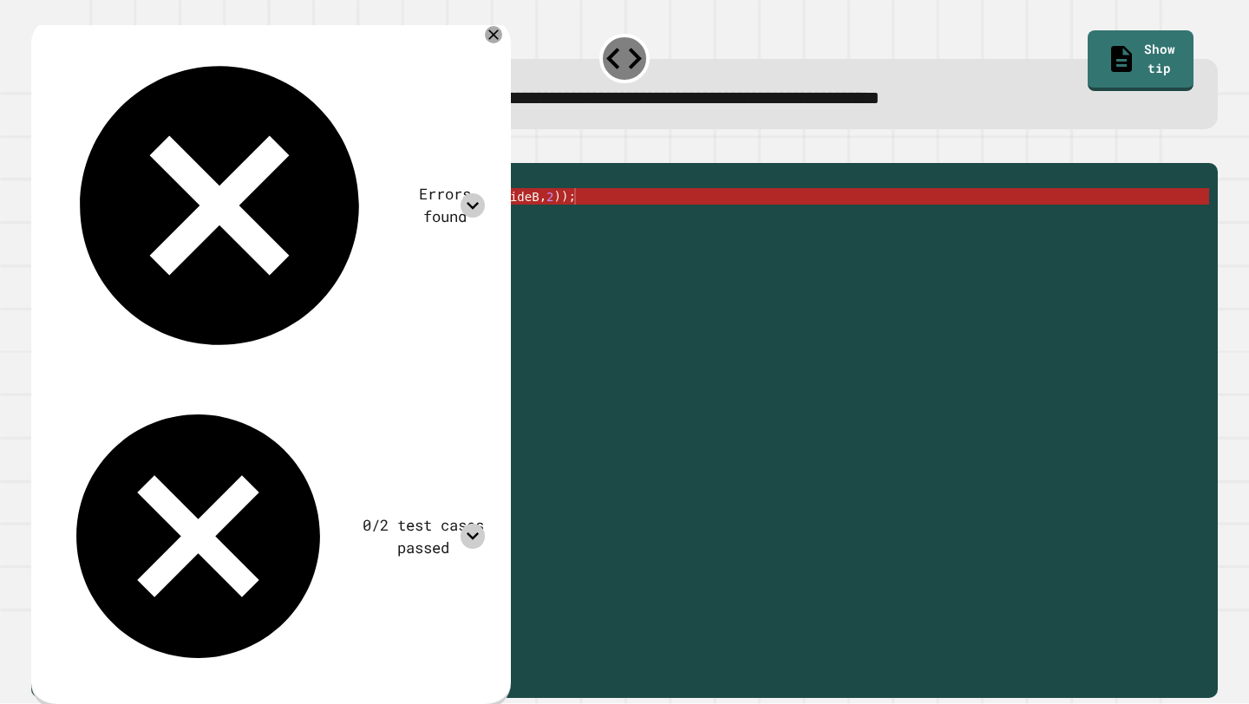
click at [486, 193] on icon at bounding box center [473, 205] width 25 height 25
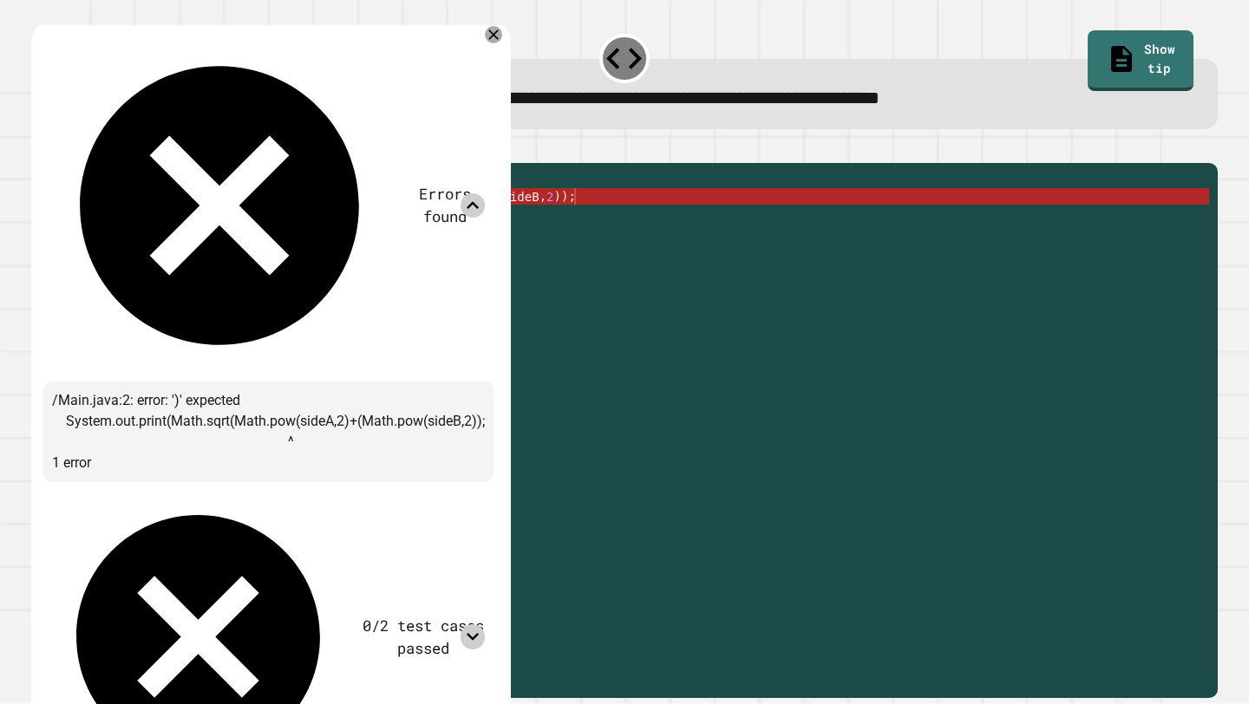
click at [609, 219] on div "public double hypotenuse ( double sideA , double sideB ) { System . out . print…" at bounding box center [639, 427] width 1142 height 511
click at [486, 625] on icon at bounding box center [473, 637] width 25 height 25
click at [500, 37] on icon at bounding box center [493, 34] width 11 height 11
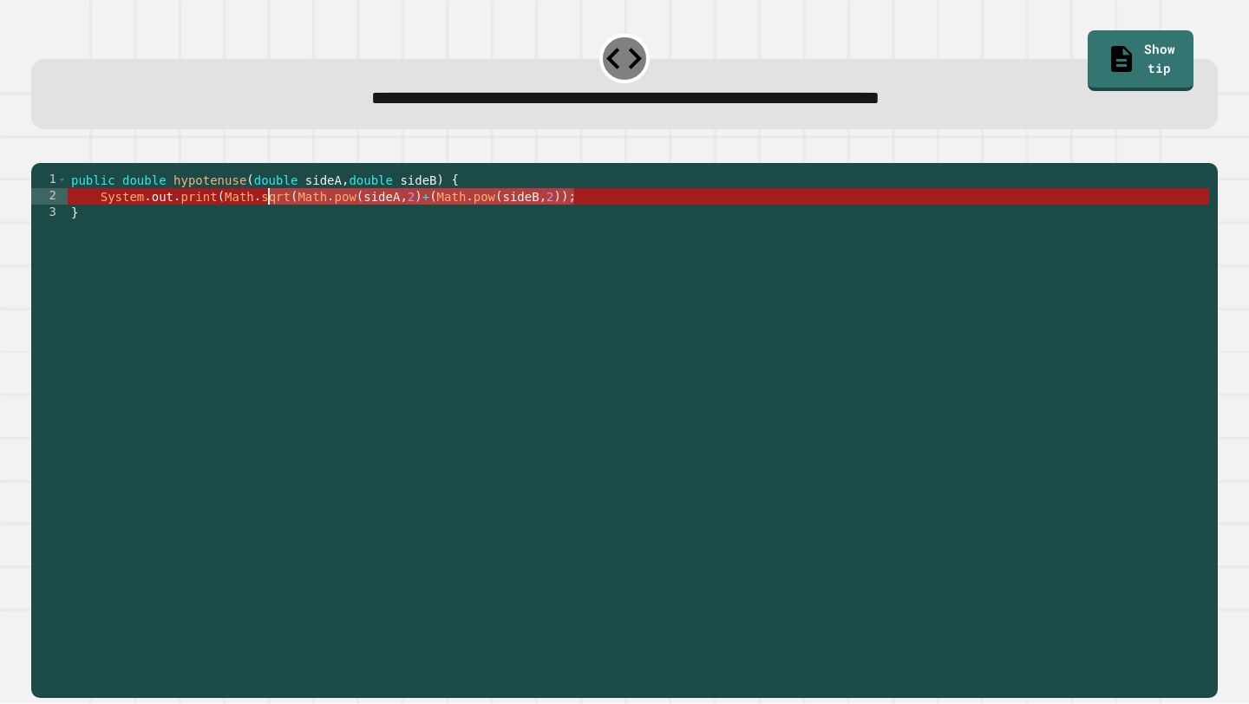
drag, startPoint x: 601, startPoint y: 219, endPoint x: 233, endPoint y: 223, distance: 367.9
click at [233, 223] on div "public double hypotenuse ( double sideA , double sideB ) { System . out . print…" at bounding box center [639, 427] width 1142 height 511
click at [474, 207] on div "public double hypotenuse ( double sideA , double sideB ) { System . out . print…" at bounding box center [639, 427] width 1142 height 511
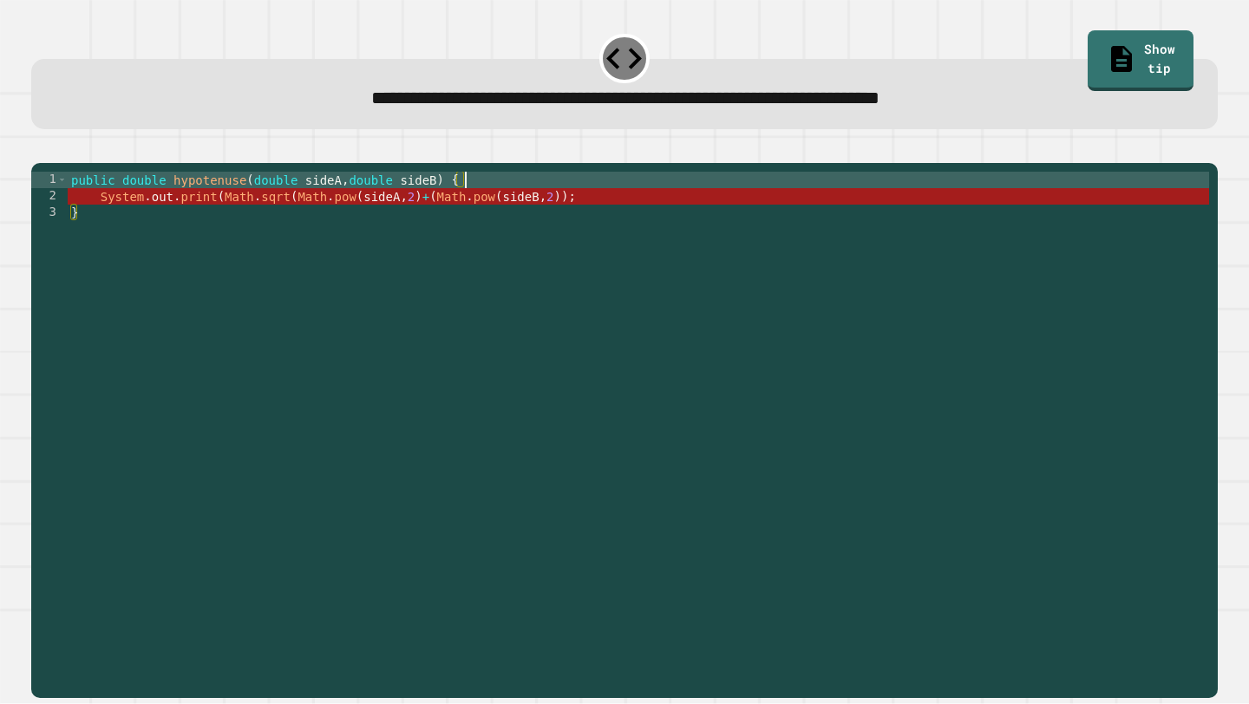
type textarea "**********"
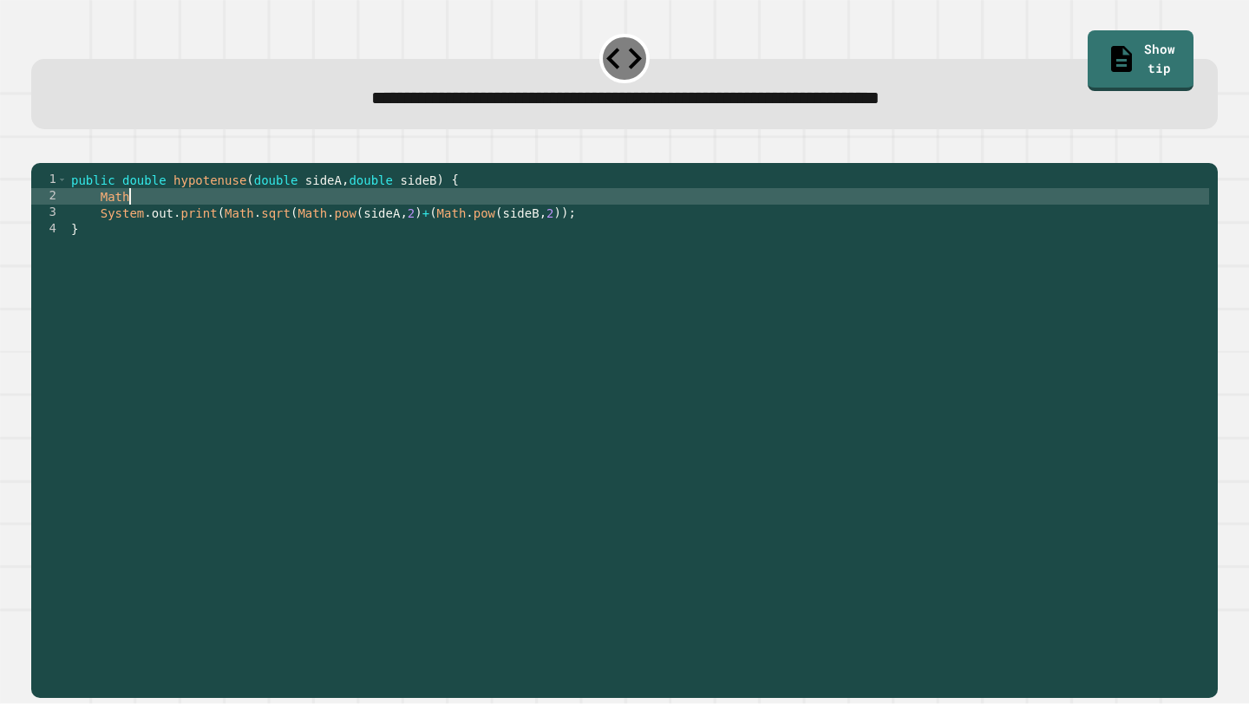
scroll to position [0, 3]
type textarea "*"
type textarea "**********"
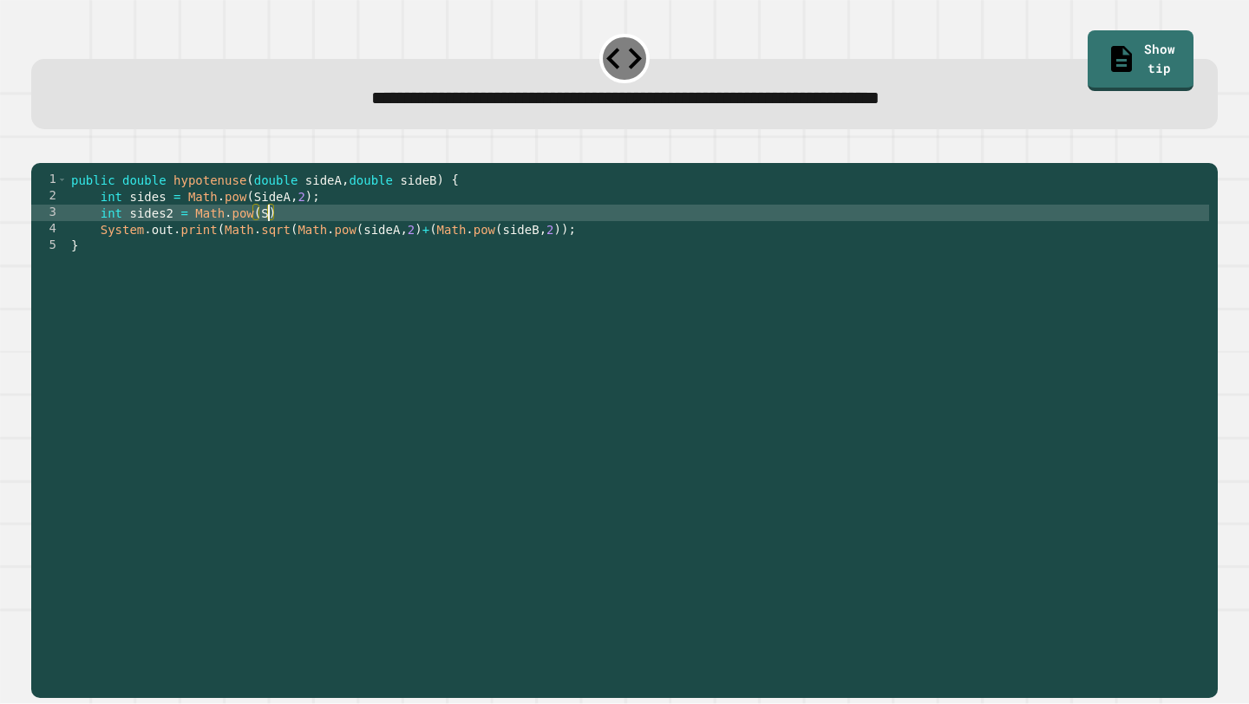
scroll to position [0, 15]
type textarea "**********"
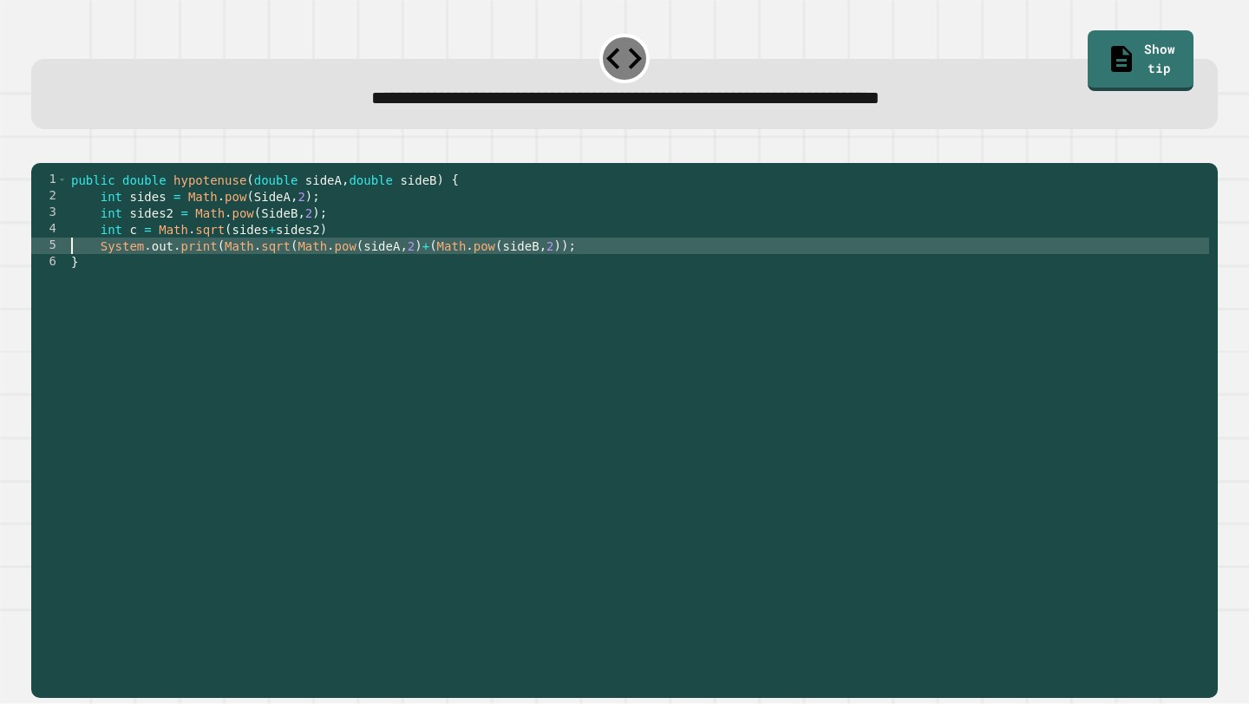
scroll to position [0, 0]
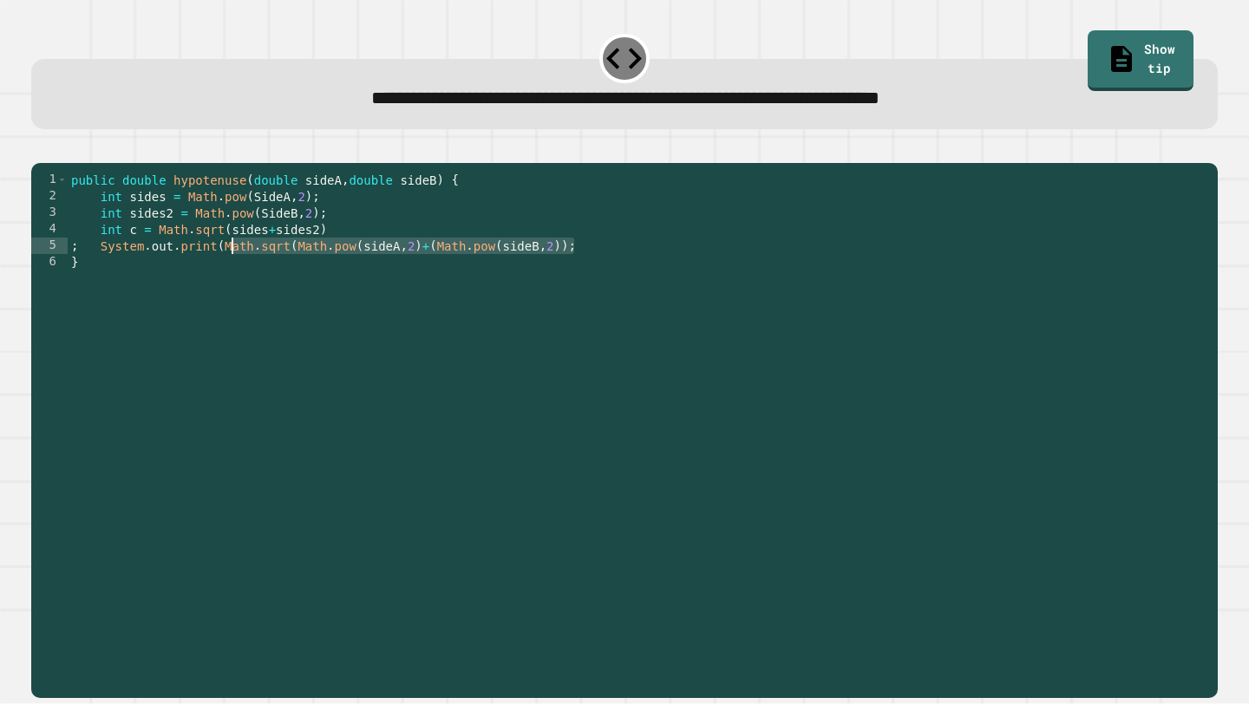
drag, startPoint x: 571, startPoint y: 264, endPoint x: 226, endPoint y: 273, distance: 345.4
click at [226, 273] on div "public double hypotenuse ( double sideA , double sideB ) { int sides = Math . p…" at bounding box center [639, 427] width 1142 height 511
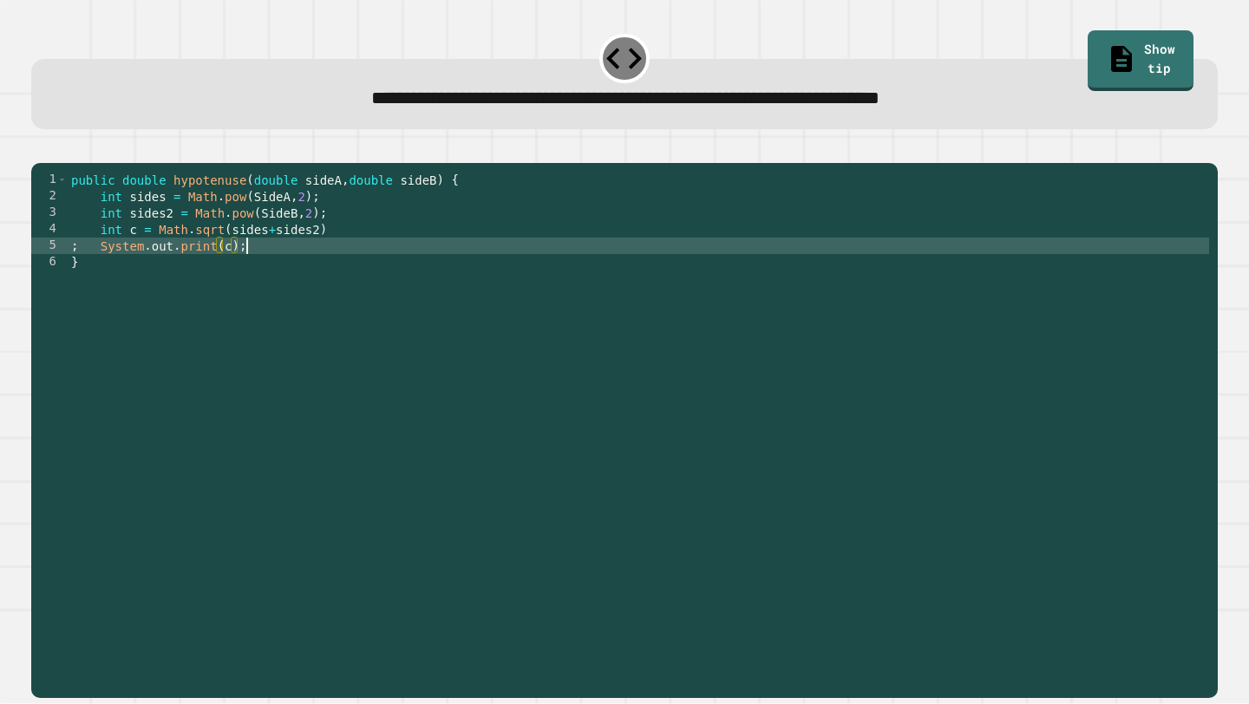
scroll to position [0, 11]
click at [40, 148] on icon "button" at bounding box center [40, 148] width 0 height 0
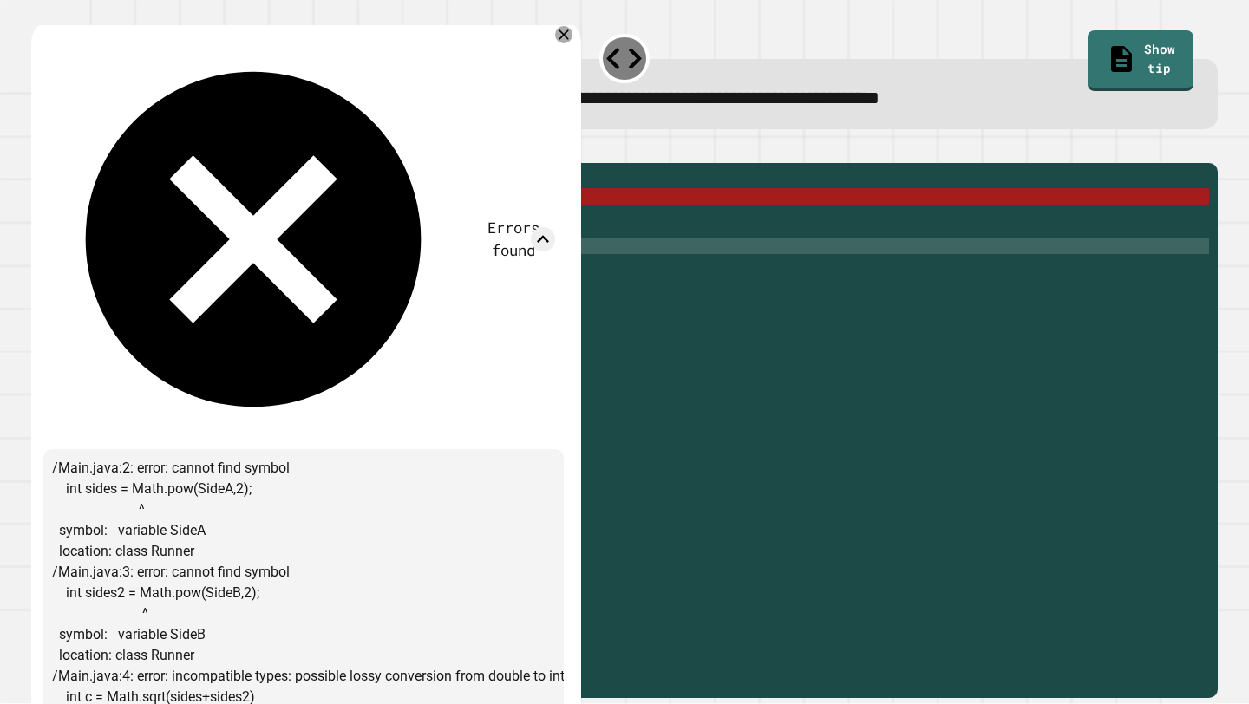
click at [218, 275] on div "**********" at bounding box center [624, 419] width 1199 height 569
click at [558, 32] on icon at bounding box center [563, 34] width 21 height 21
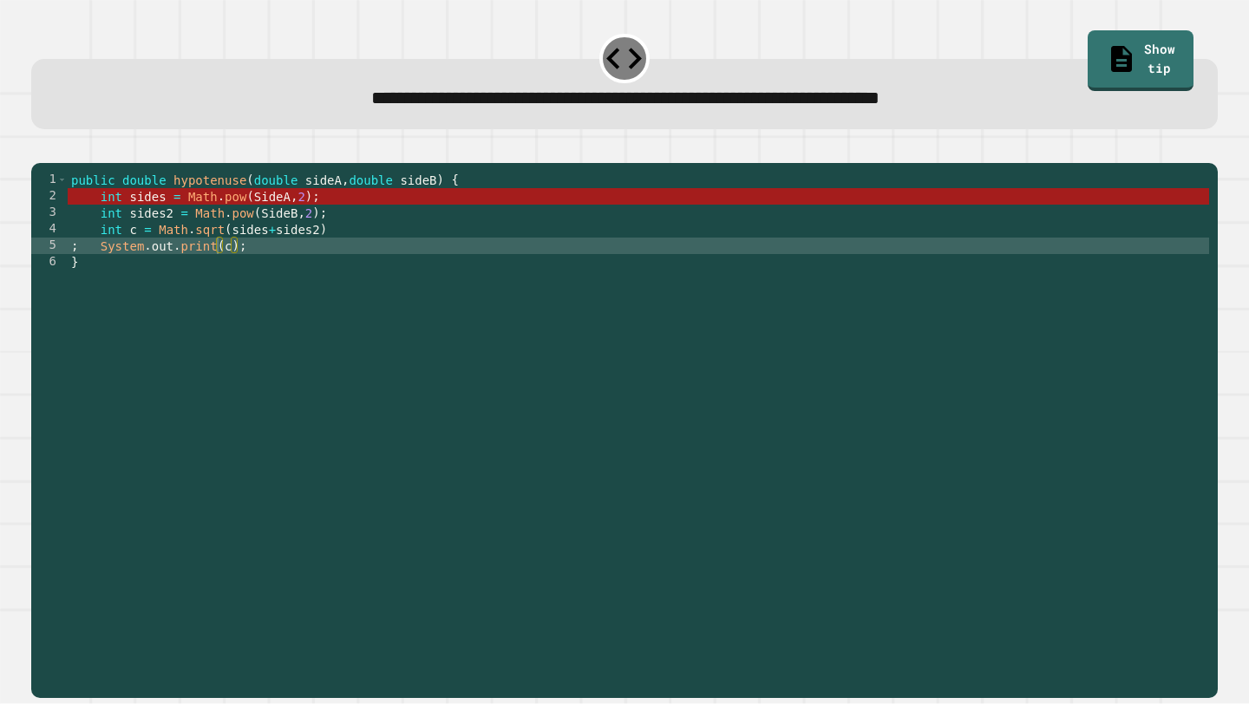
click at [223, 279] on div "public double hypotenuse ( double sideA , double sideB ) { int sides = Math . p…" at bounding box center [639, 427] width 1142 height 511
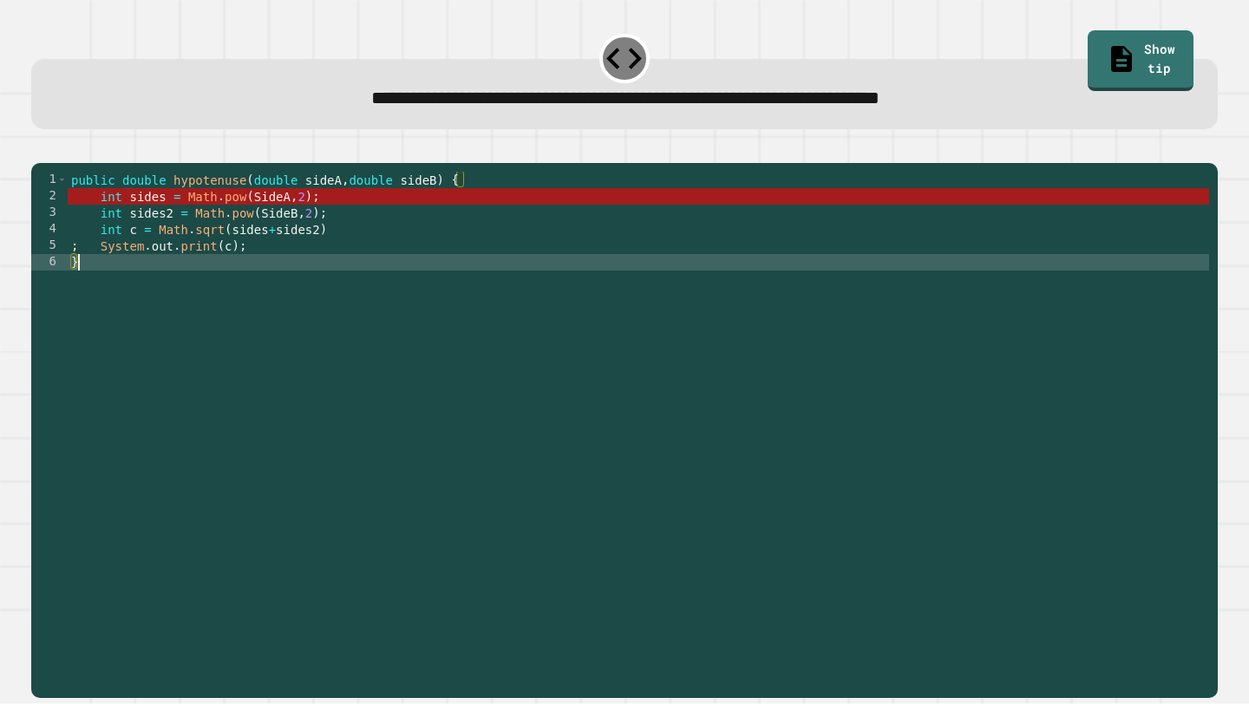
click at [216, 272] on div "public double hypotenuse ( double sideA , double sideB ) { int sides = Math . p…" at bounding box center [639, 427] width 1142 height 511
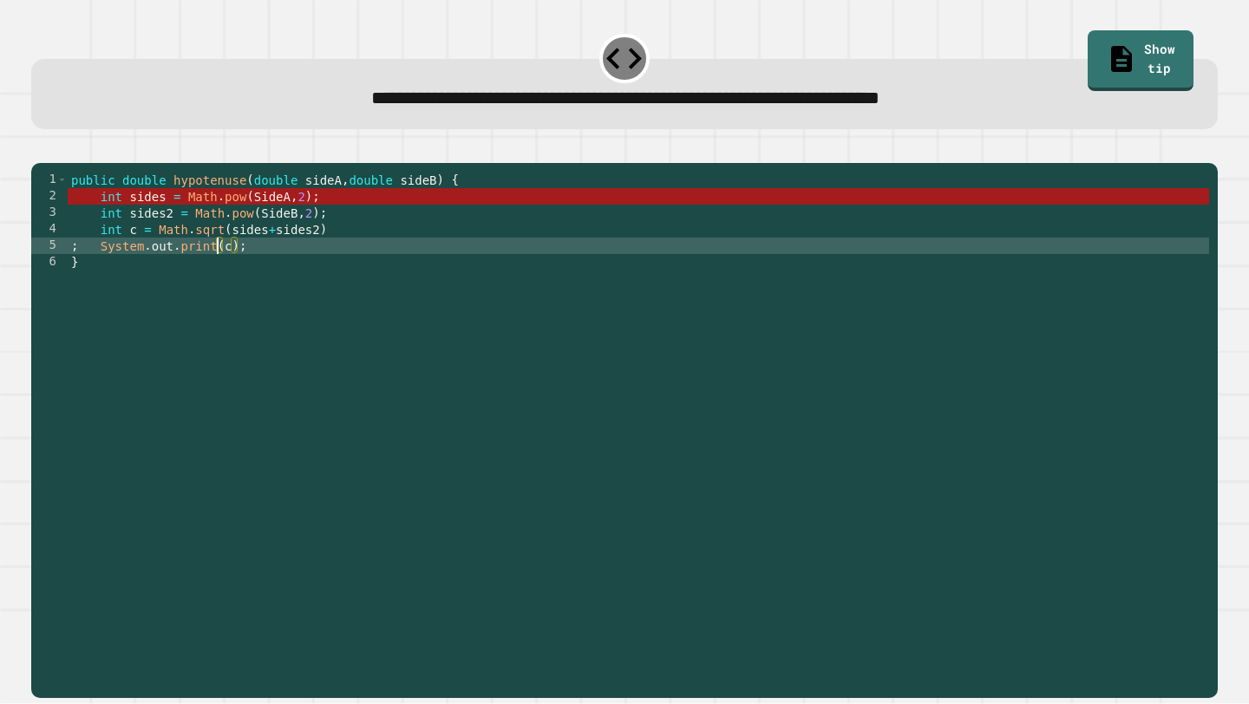
scroll to position [0, 10]
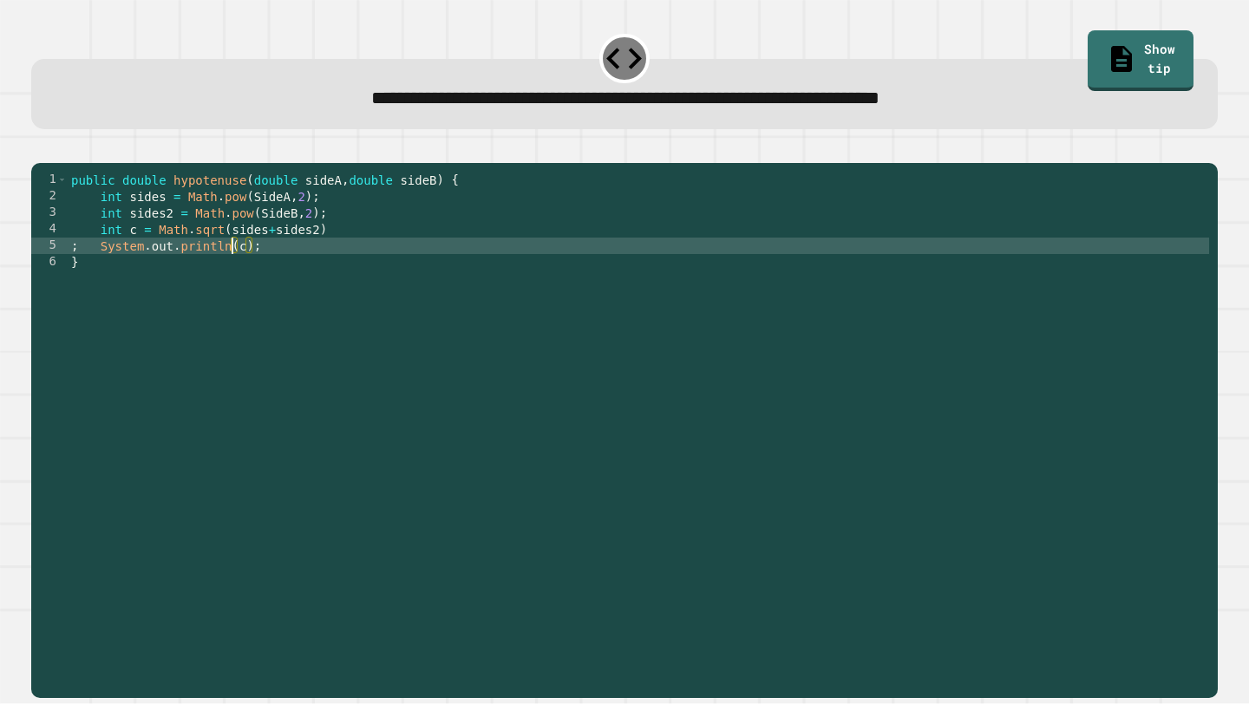
click at [40, 148] on icon "button" at bounding box center [40, 148] width 0 height 0
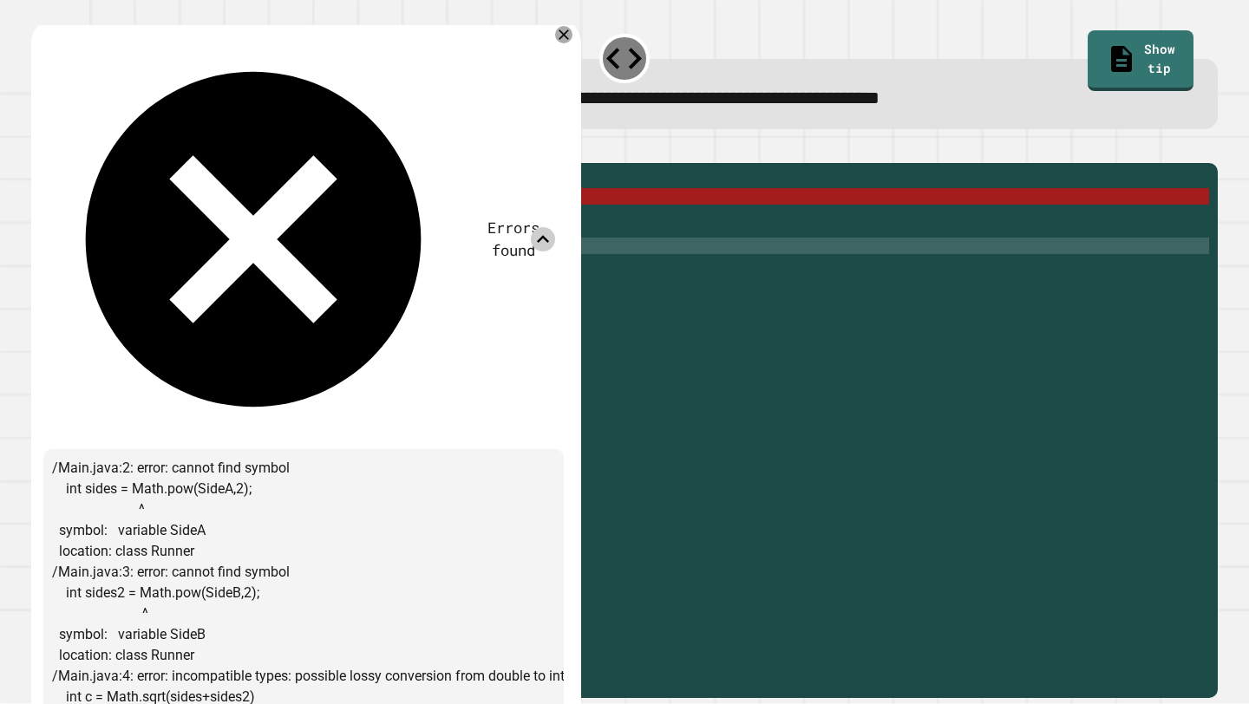
click at [543, 235] on icon at bounding box center [543, 239] width 12 height 8
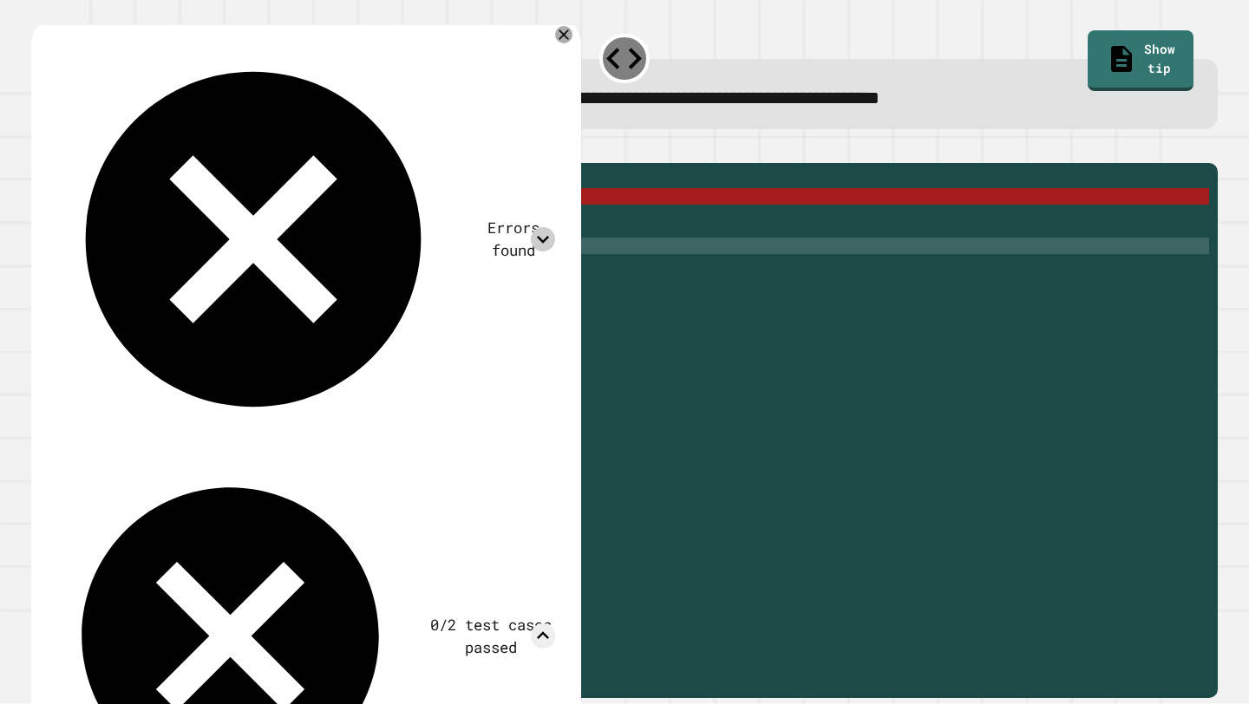
click at [553, 40] on div "Errors found" at bounding box center [303, 239] width 503 height 403
click at [558, 38] on icon at bounding box center [563, 34] width 21 height 21
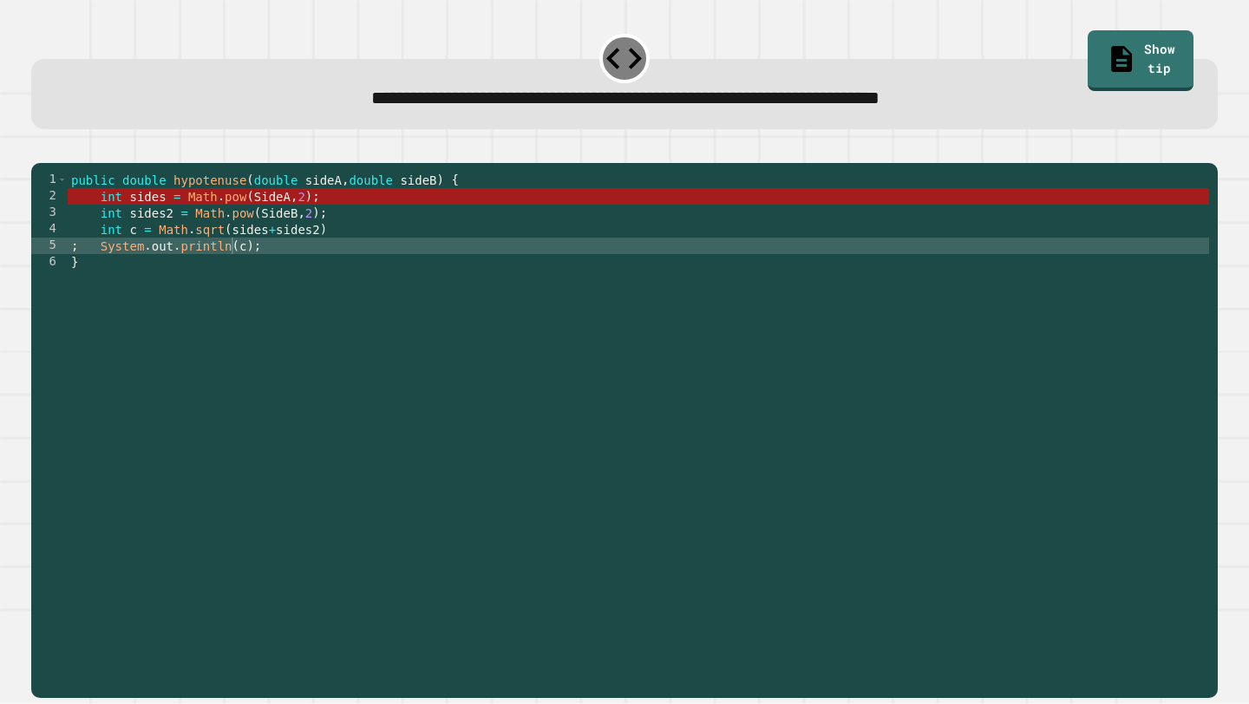
click at [167, 259] on div "public double hypotenuse ( double sideA , double sideB ) { int sides = Math . p…" at bounding box center [639, 427] width 1142 height 511
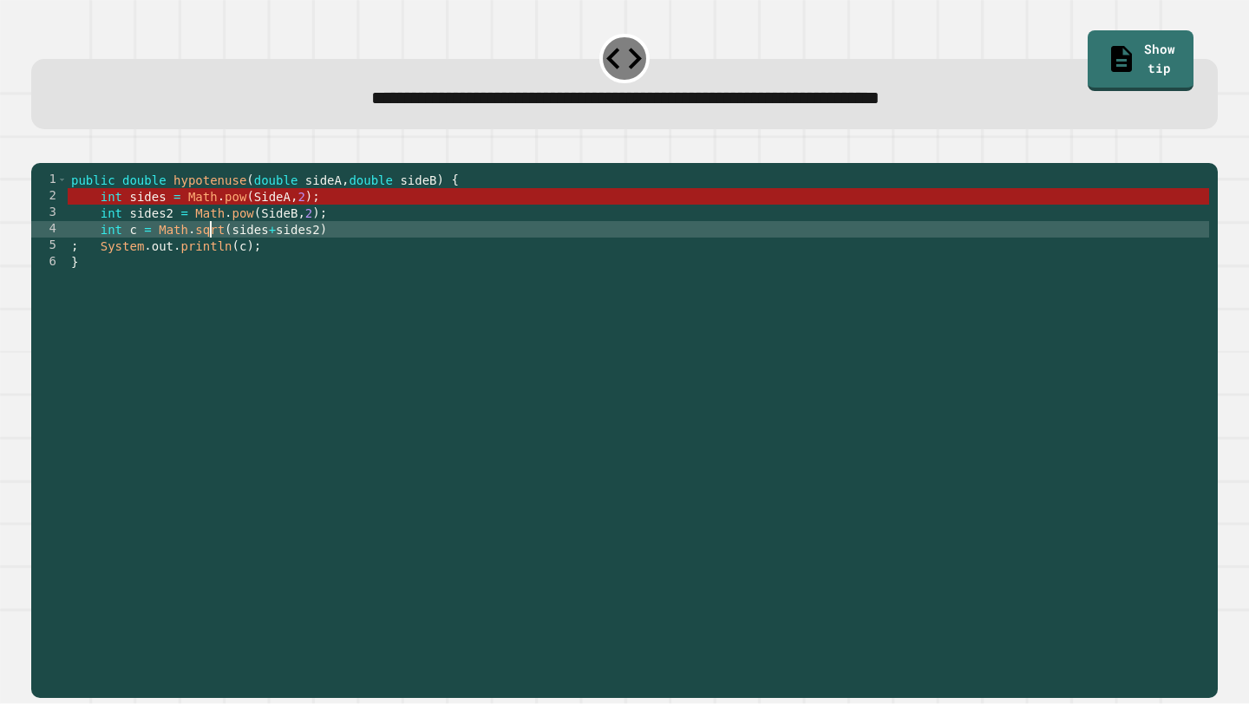
click at [209, 246] on div "public double hypotenuse ( double sideA , double sideB ) { int sides = Math . p…" at bounding box center [639, 427] width 1142 height 511
click at [200, 229] on div "public double hypotenuse ( double sideA , double sideB ) { int sides = Math . p…" at bounding box center [639, 427] width 1142 height 511
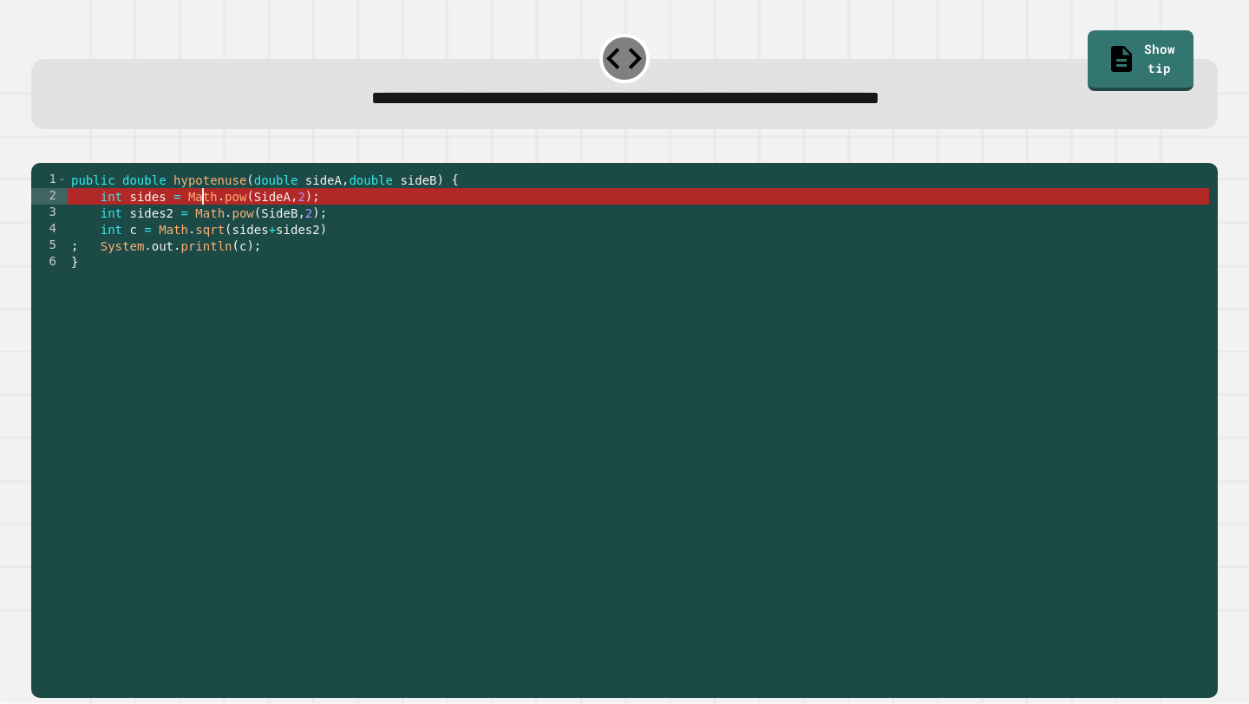
click at [322, 237] on div "public double hypotenuse ( double sideA , double sideB ) { int sides = Math . p…" at bounding box center [639, 427] width 1142 height 511
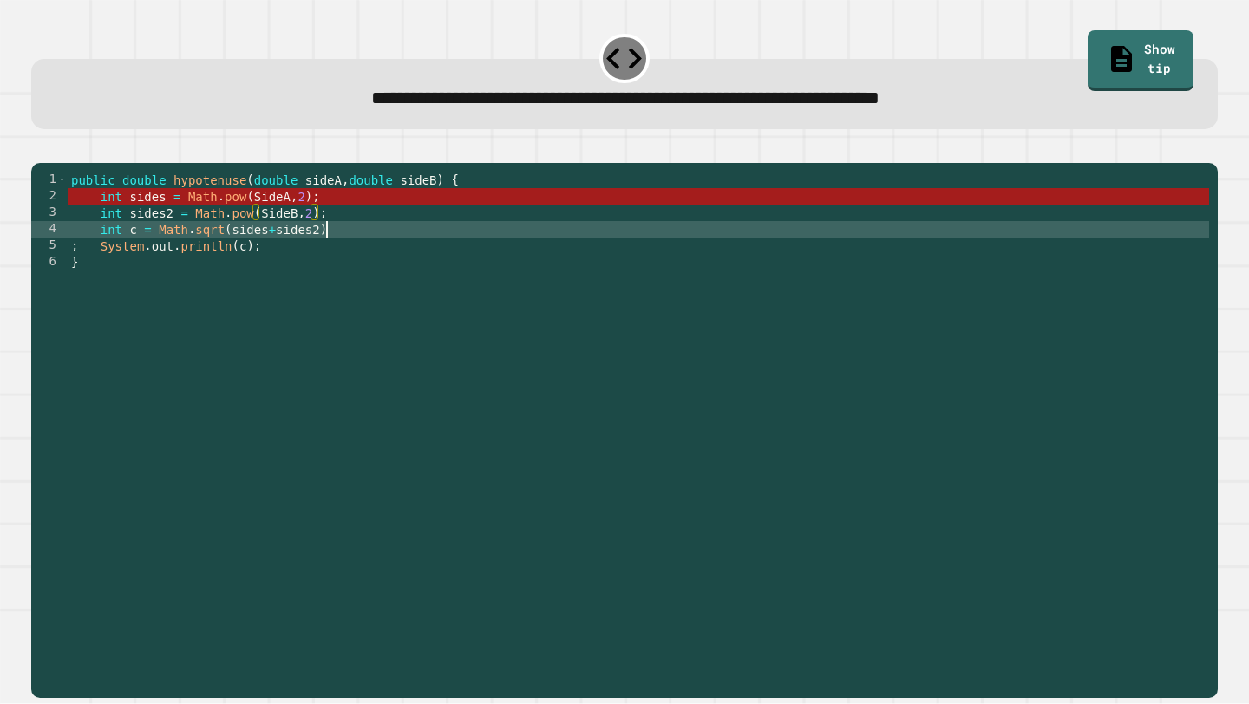
click at [329, 252] on div "public double hypotenuse ( double sideA , double sideB ) { int sides = Math . p…" at bounding box center [639, 427] width 1142 height 511
click at [184, 245] on div "public double hypotenuse ( double sideA , double sideB ) { int sides = Math . p…" at bounding box center [639, 427] width 1142 height 511
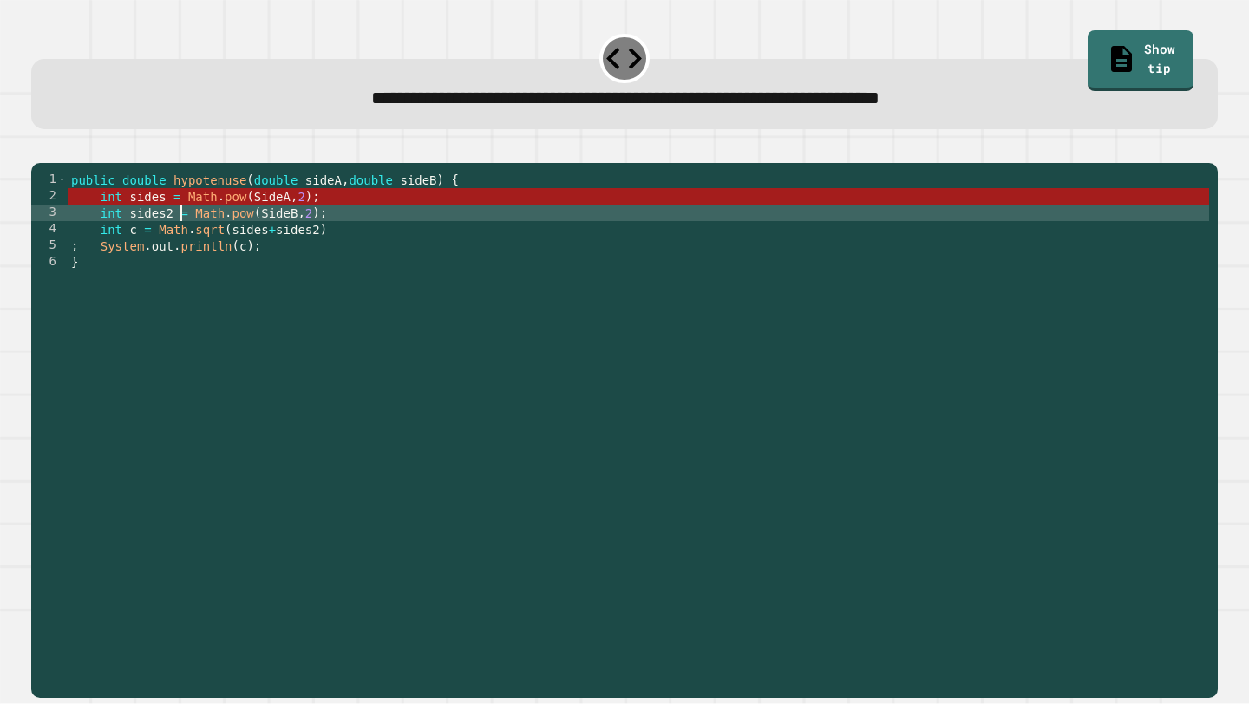
click at [138, 219] on div "public double hypotenuse ( double sideA , double sideB ) { int sides = Math . p…" at bounding box center [639, 427] width 1142 height 511
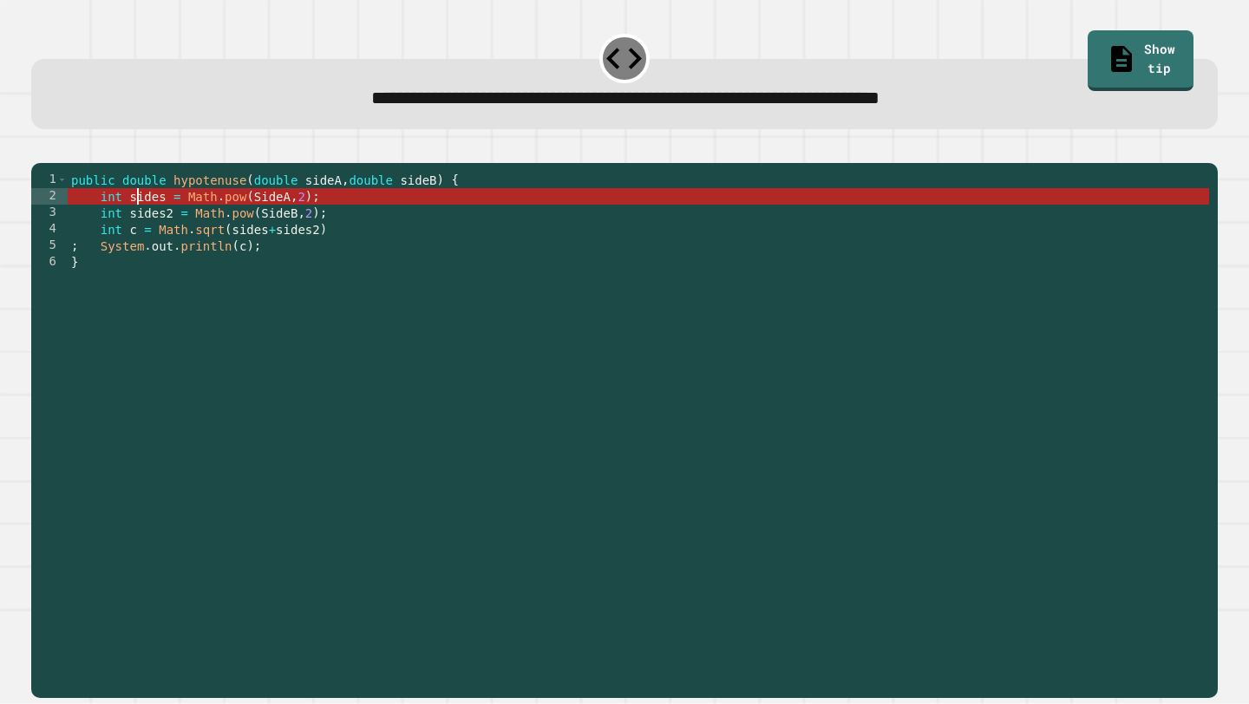
click at [198, 219] on div "public double hypotenuse ( double sideA , double sideB ) { int sides = Math . p…" at bounding box center [639, 427] width 1142 height 511
click at [120, 226] on div "public double hypotenuse ( double sideA , double sideB ) { int sides = Math . p…" at bounding box center [639, 427] width 1142 height 511
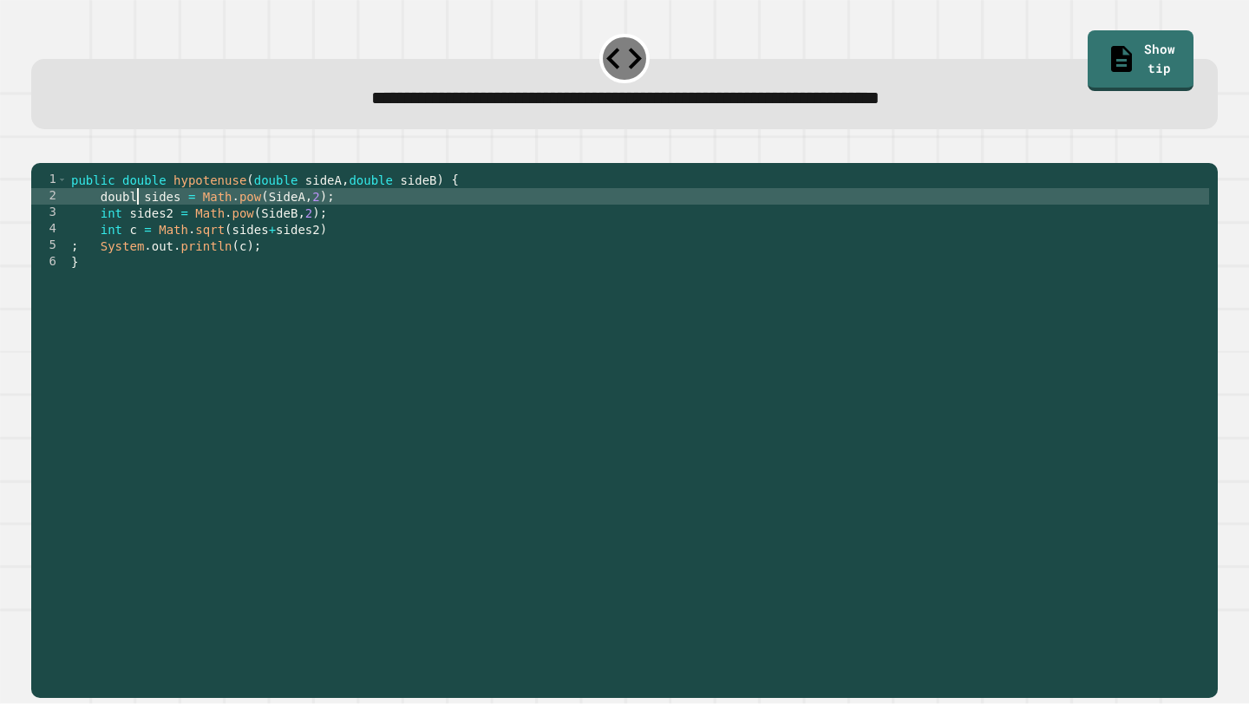
scroll to position [0, 4]
click at [121, 239] on div "public double hypotenuse ( double sideA , double sideB ) { double sides = Math …" at bounding box center [639, 427] width 1142 height 511
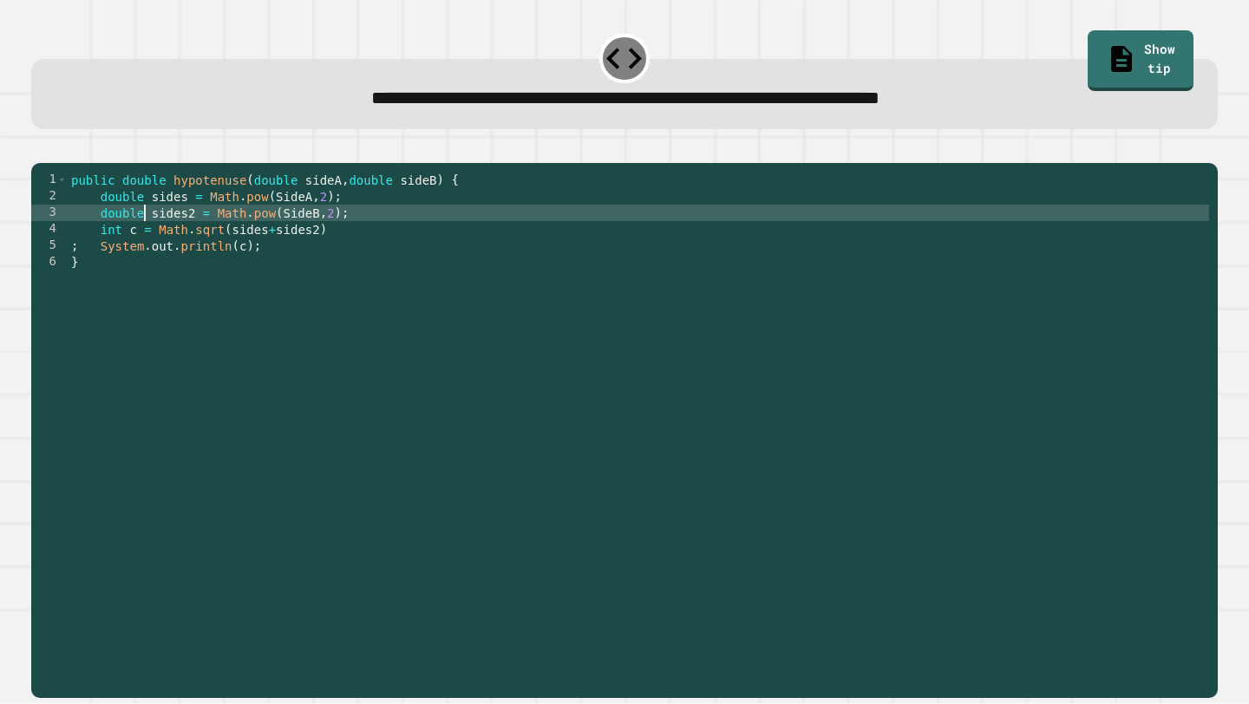
click at [121, 252] on div "public double hypotenuse ( double sideA , double sideB ) { double sides = Math …" at bounding box center [639, 427] width 1142 height 511
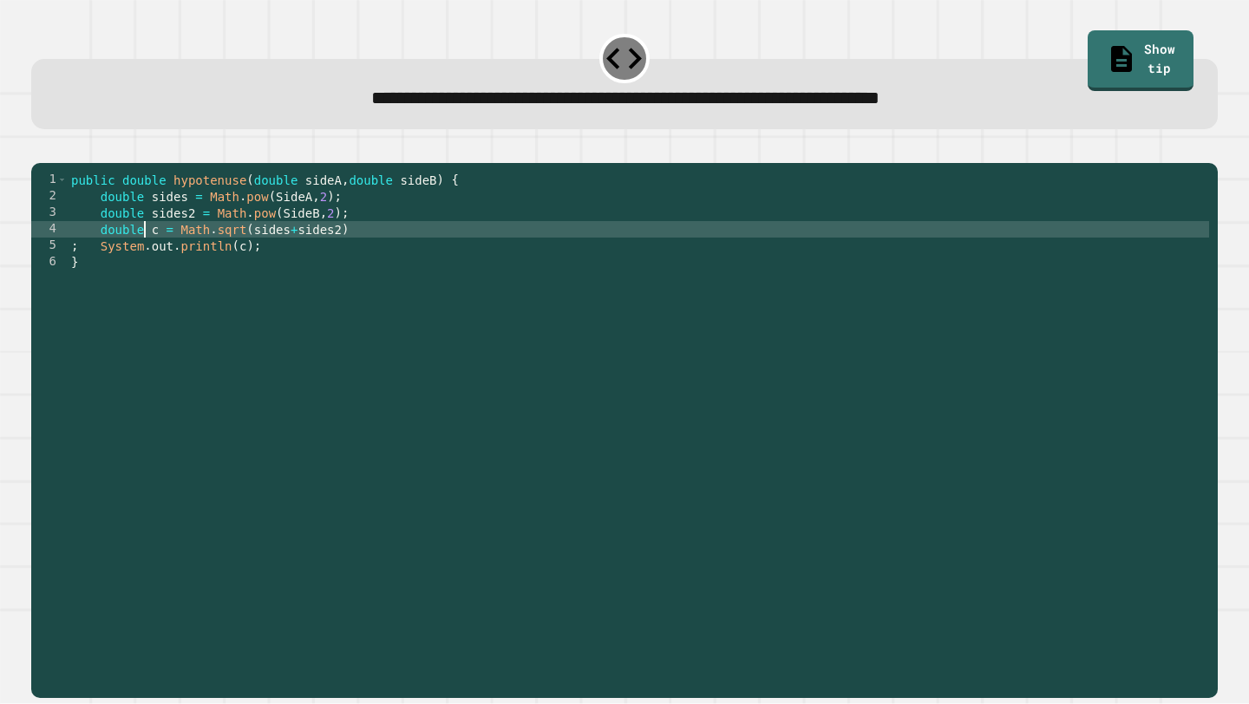
click at [40, 148] on icon "button" at bounding box center [40, 148] width 0 height 0
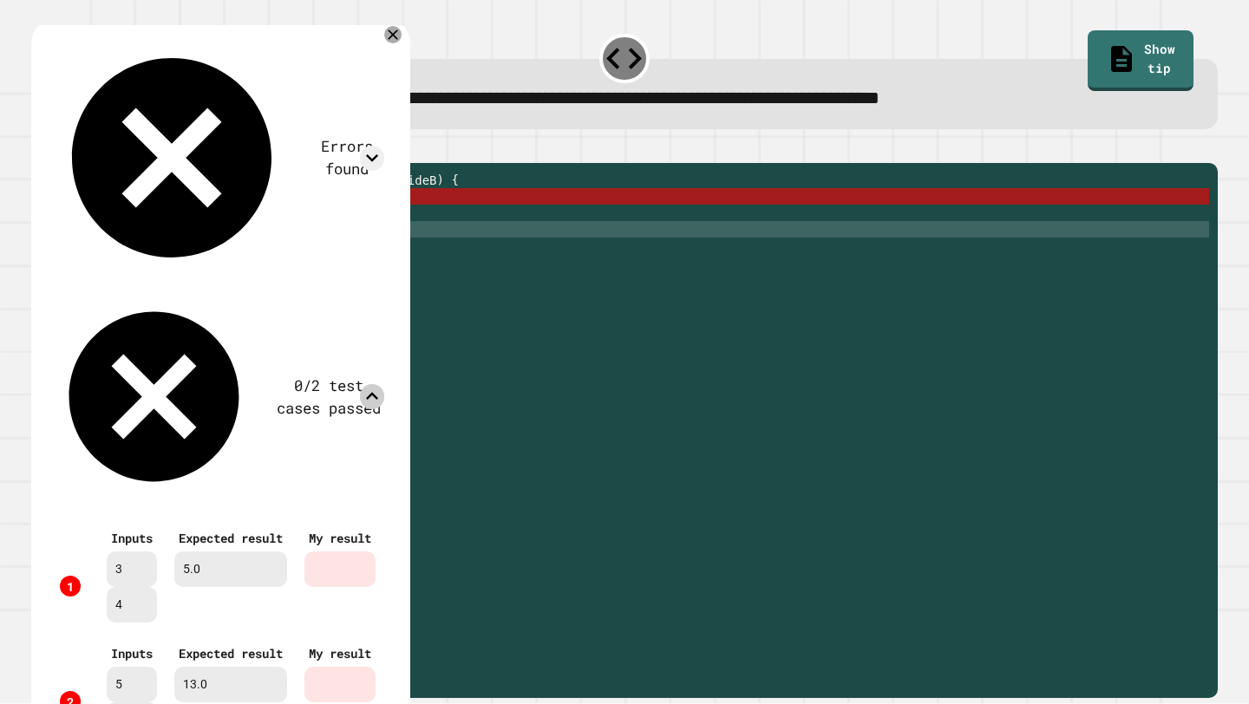
click at [384, 384] on icon at bounding box center [372, 396] width 25 height 25
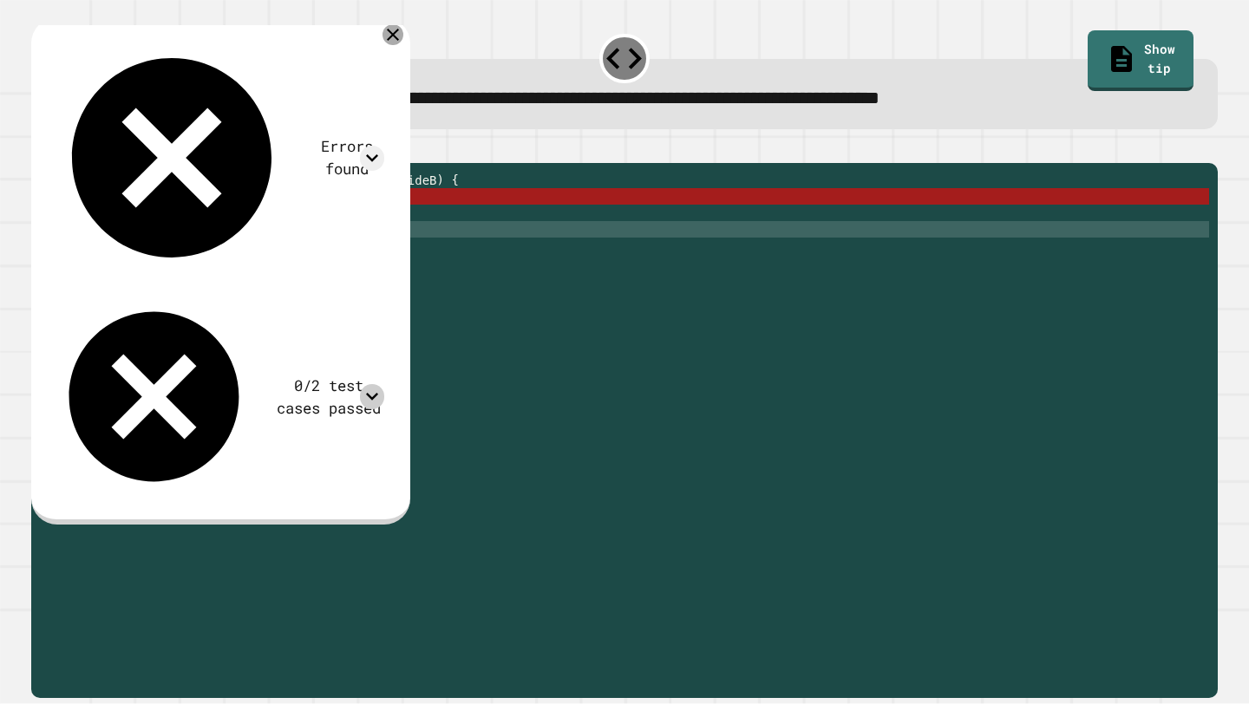
click at [399, 38] on icon at bounding box center [393, 35] width 12 height 12
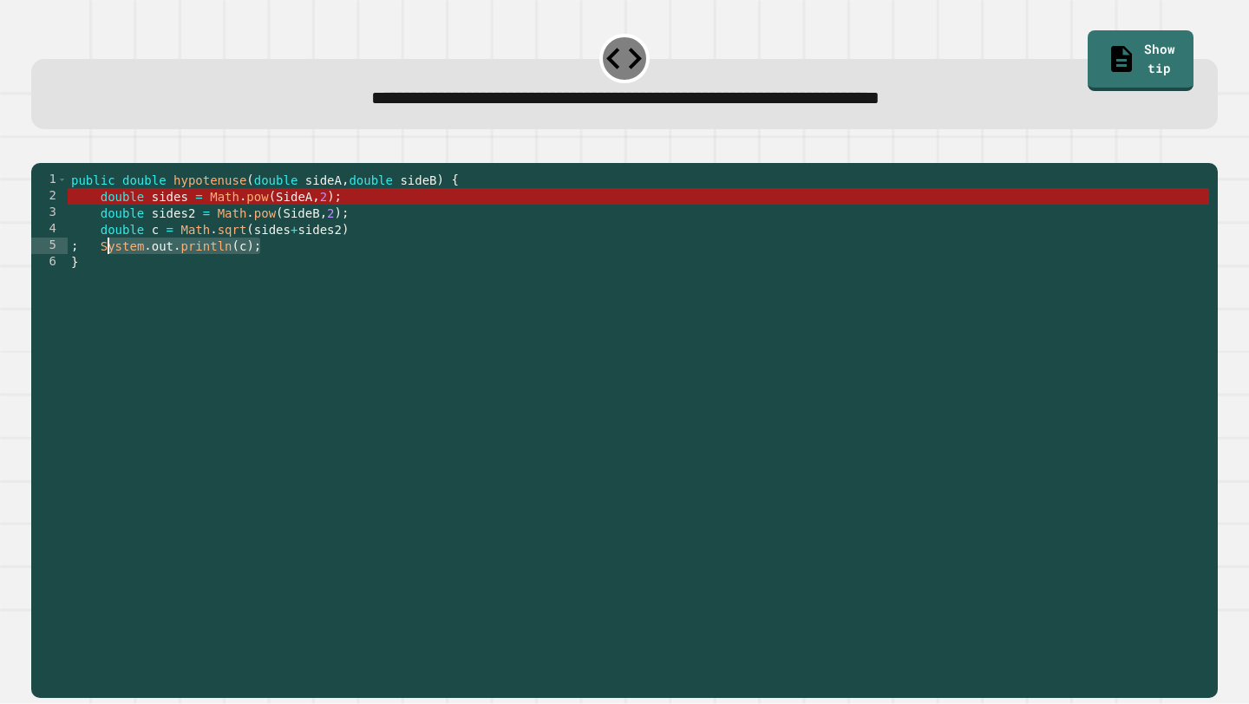
drag, startPoint x: 278, startPoint y: 272, endPoint x: 102, endPoint y: 271, distance: 176.1
click at [102, 271] on div "public double hypotenuse ( double sideA , double sideB ) { double sides = Math …" at bounding box center [639, 427] width 1142 height 511
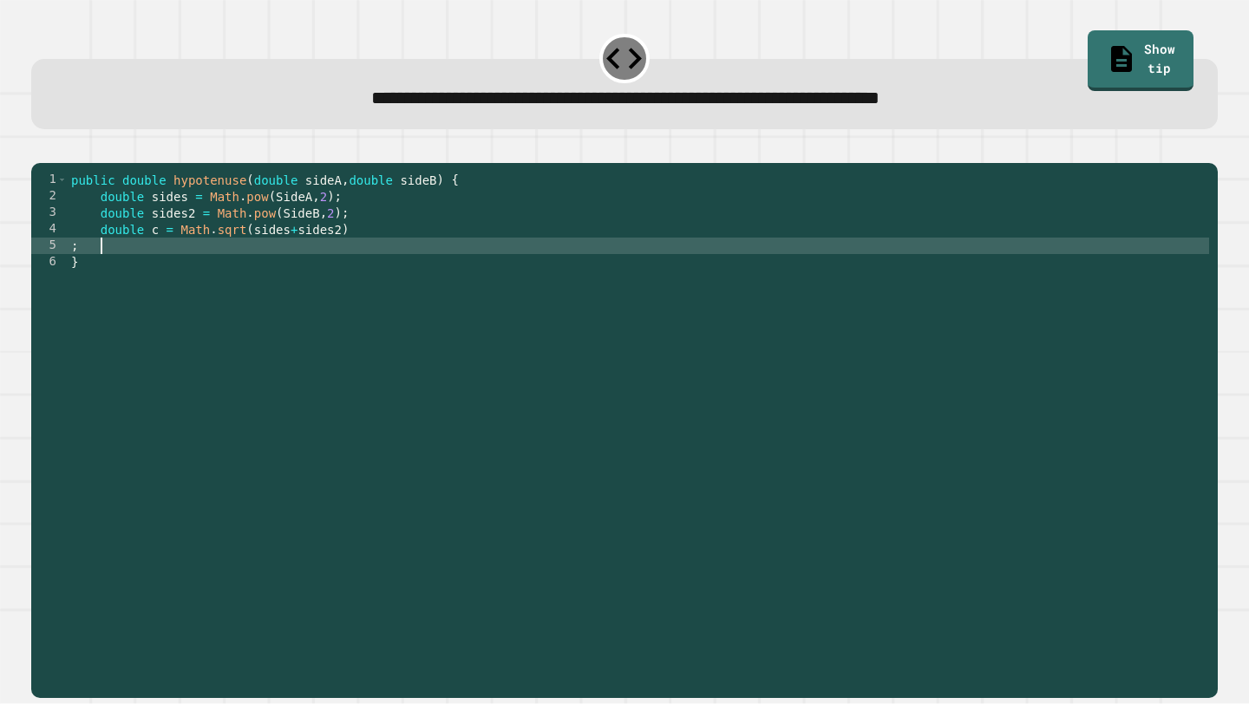
scroll to position [0, 1]
type textarea "*"
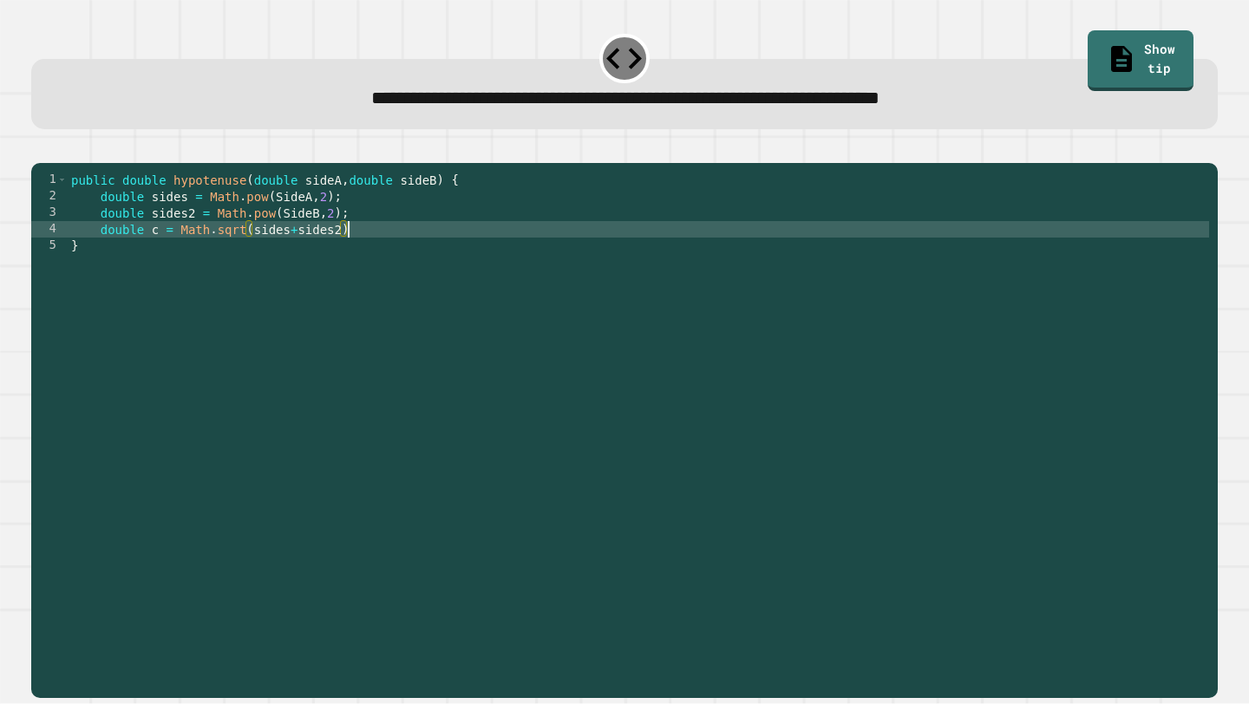
type textarea "**********"
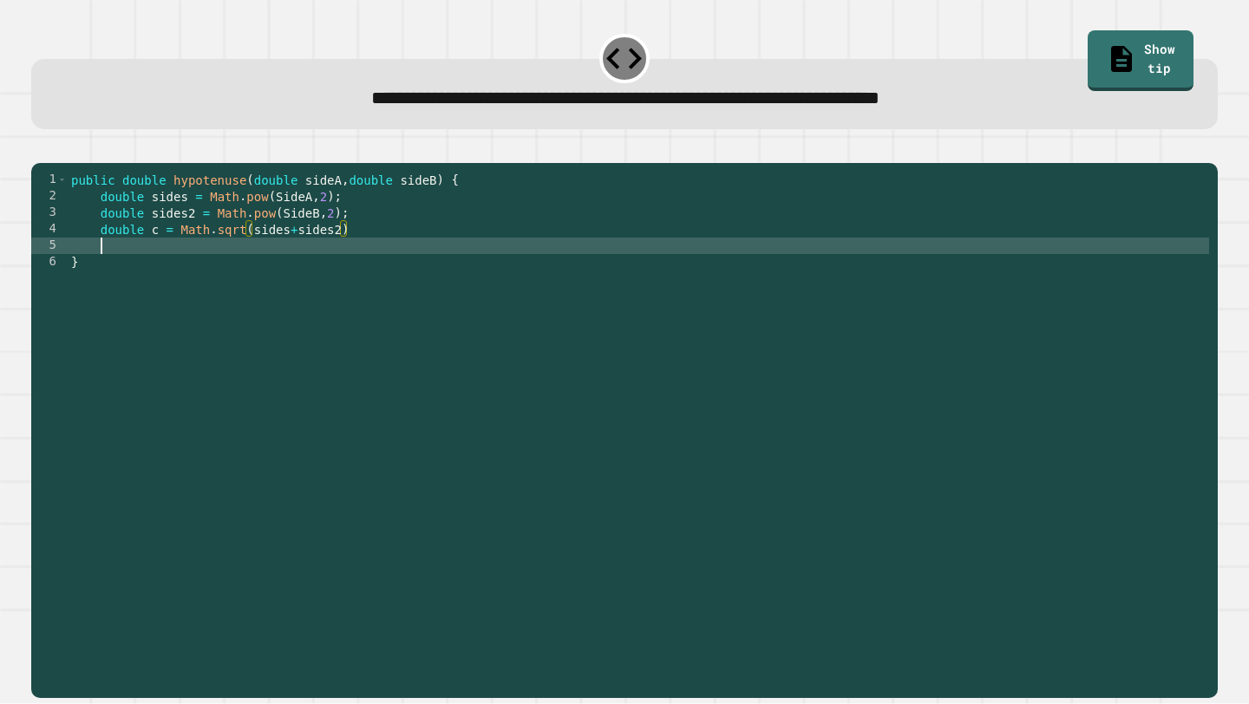
scroll to position [0, 1]
click at [363, 258] on div "public double hypotenuse ( double sideA , double sideB ) { double sides = Math …" at bounding box center [639, 427] width 1142 height 511
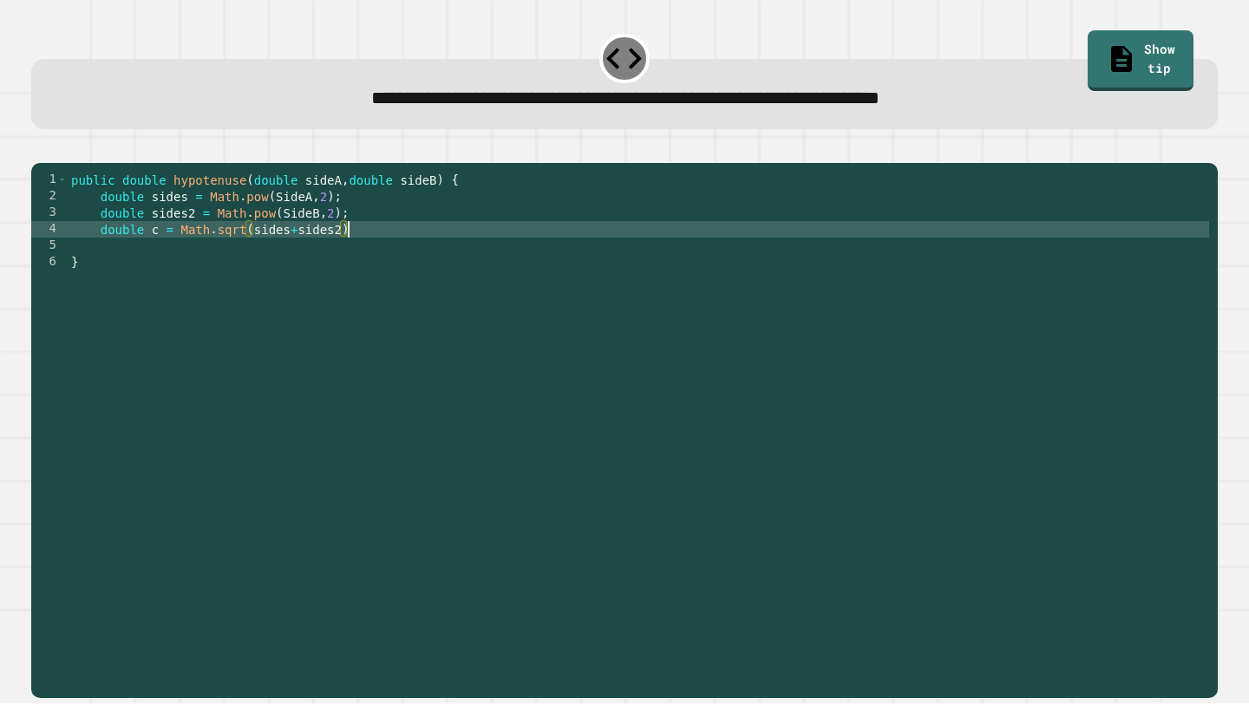
type textarea "**********"
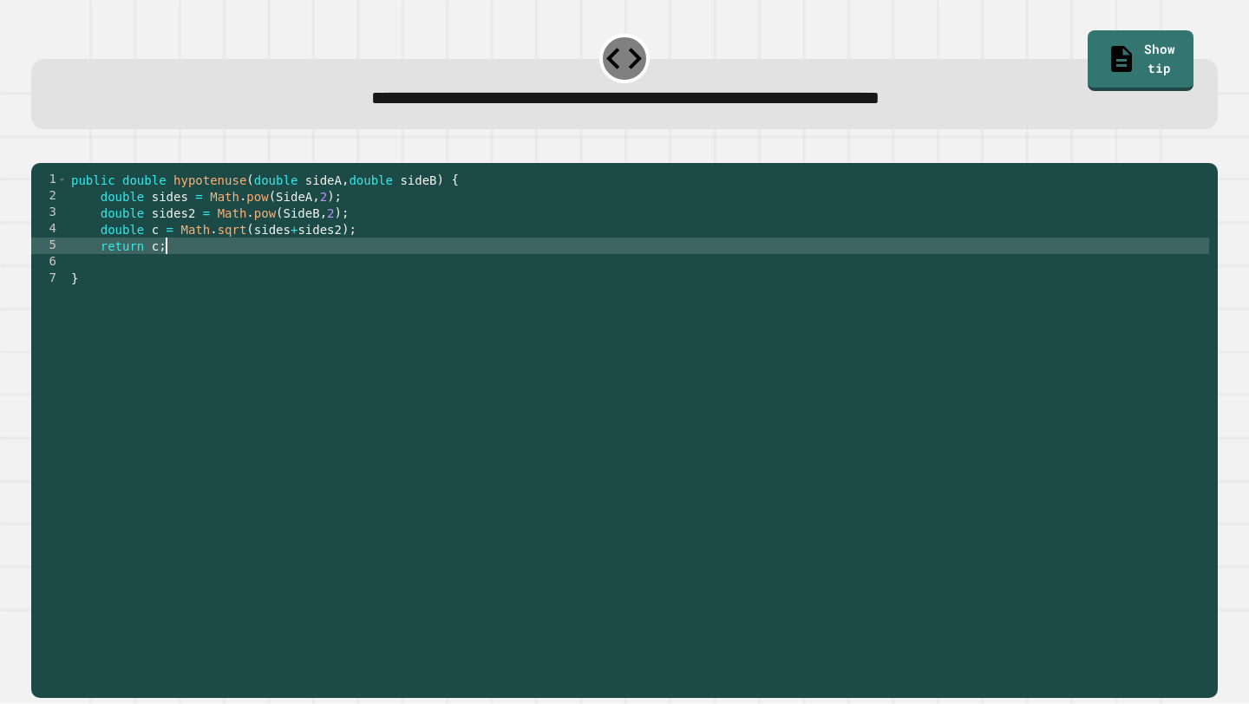
scroll to position [0, 5]
type textarea "*********"
click at [40, 148] on icon "button" at bounding box center [40, 148] width 0 height 0
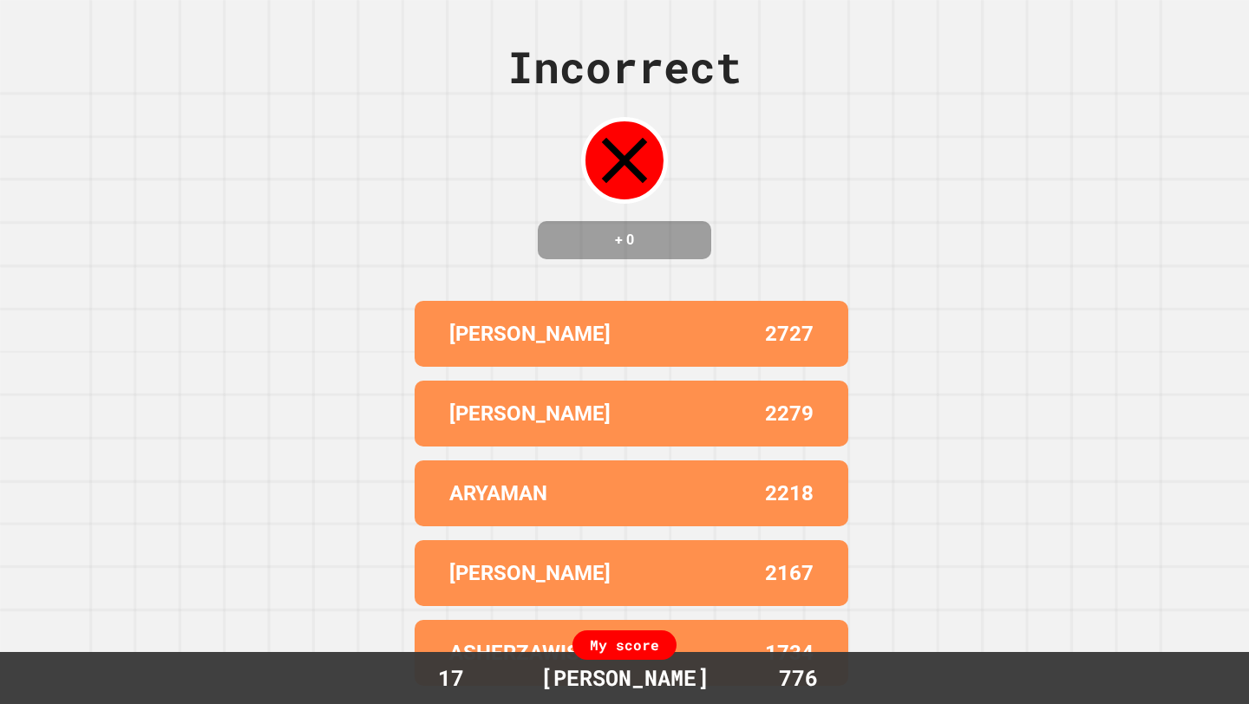
scroll to position [0, 0]
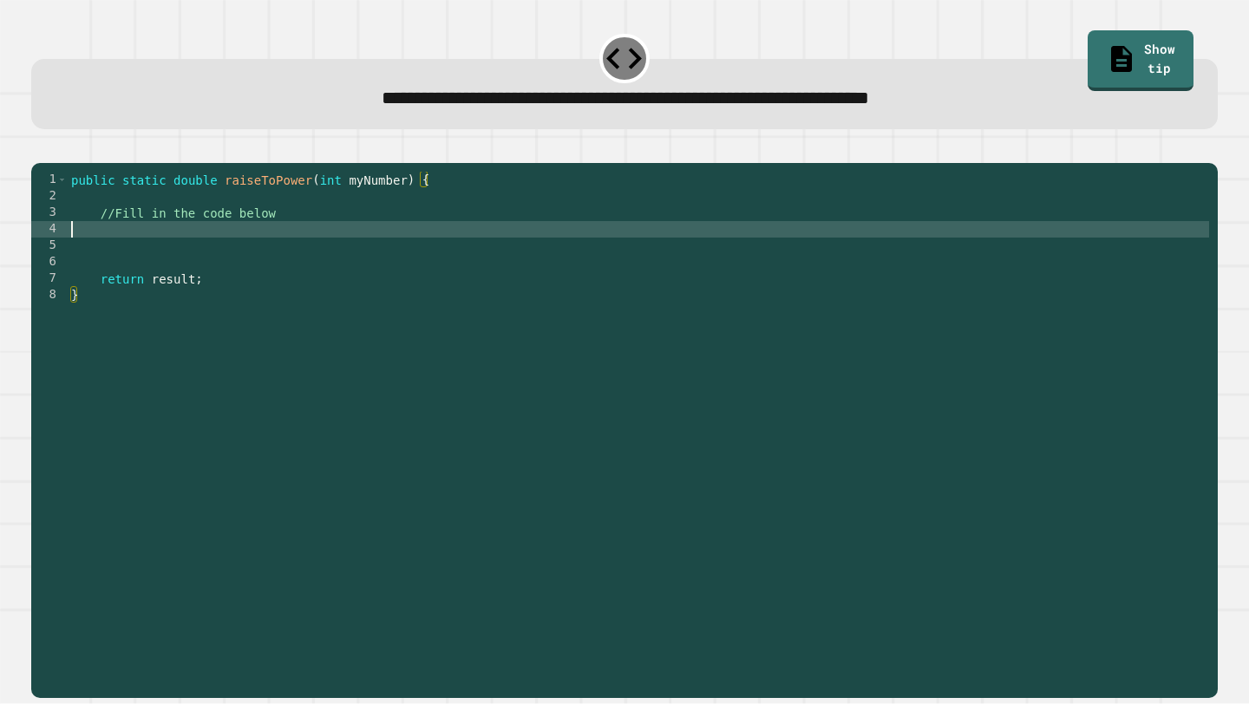
click at [508, 256] on div "public static double raiseToPower ( int myNumber ) { //Fill in the code below r…" at bounding box center [639, 427] width 1142 height 511
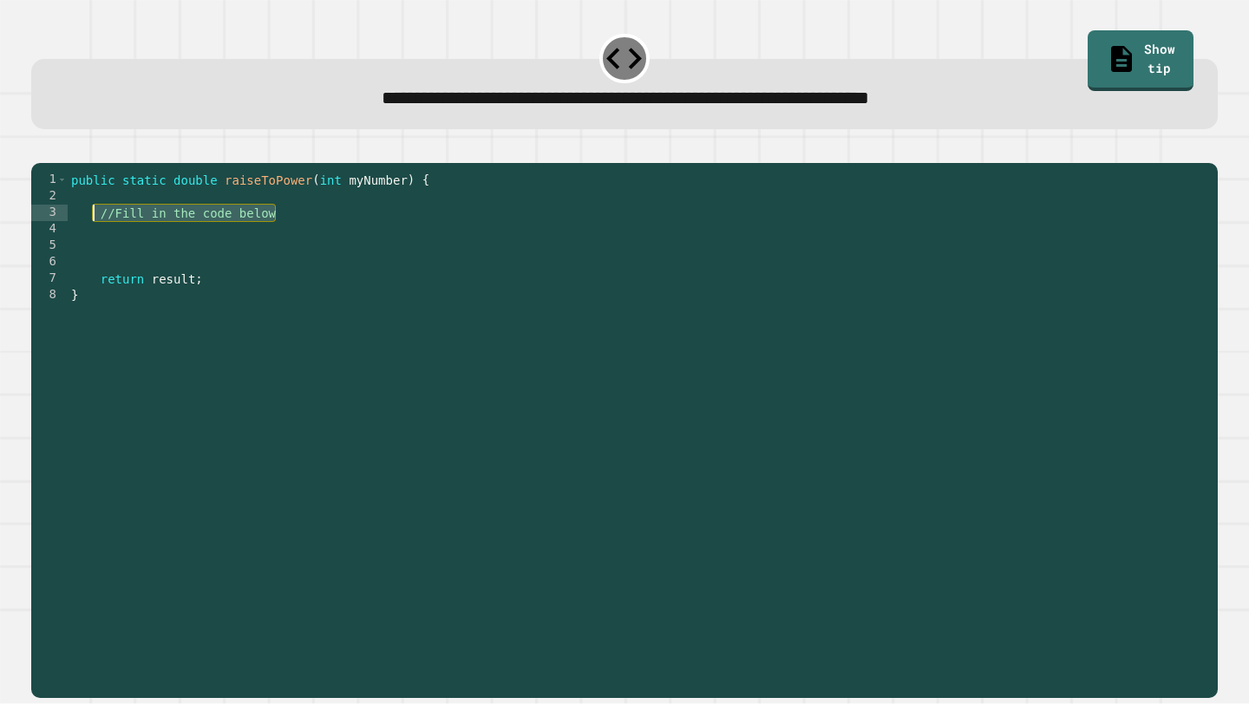
drag, startPoint x: 408, startPoint y: 239, endPoint x: 97, endPoint y: 235, distance: 310.6
click at [97, 235] on div "public static double raiseToPower ( int myNumber ) { //Fill in the code below r…" at bounding box center [639, 427] width 1142 height 511
type textarea "**********"
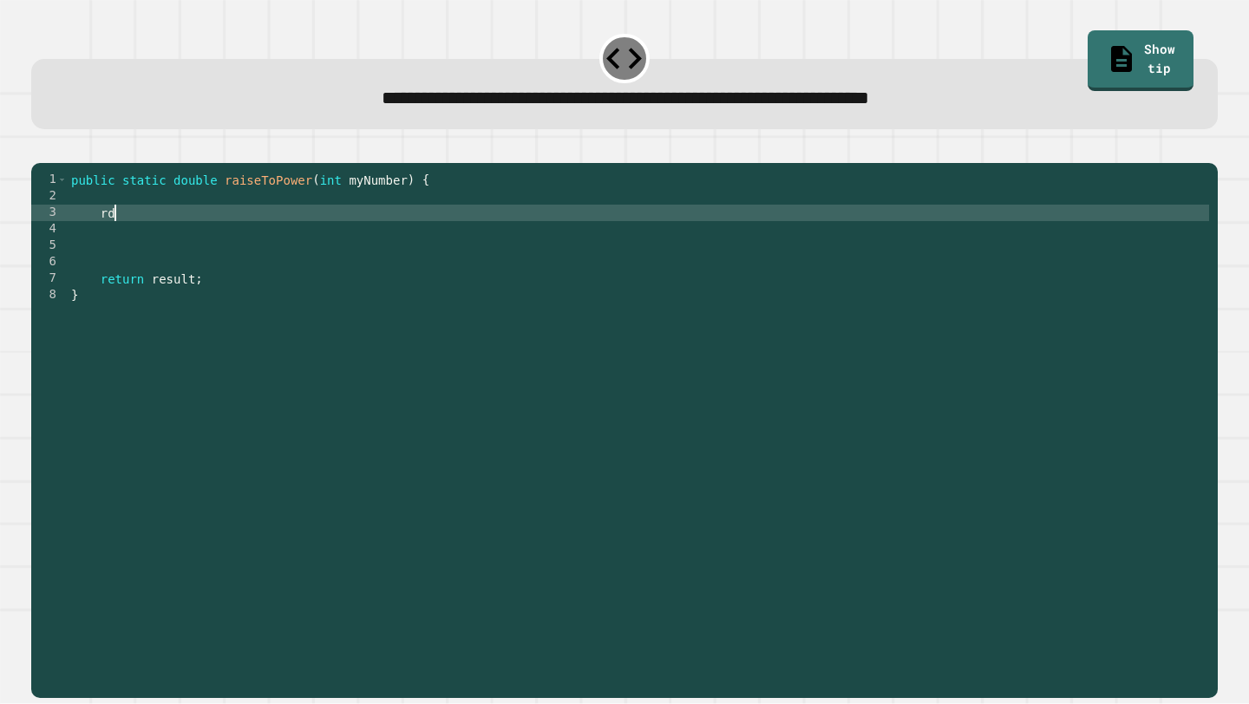
type textarea "*"
click at [290, 244] on div "public static double raiseToPower ( int myNumber ) { double result = myNumber +…" at bounding box center [639, 427] width 1142 height 511
click at [68, 163] on div at bounding box center [624, 152] width 1187 height 21
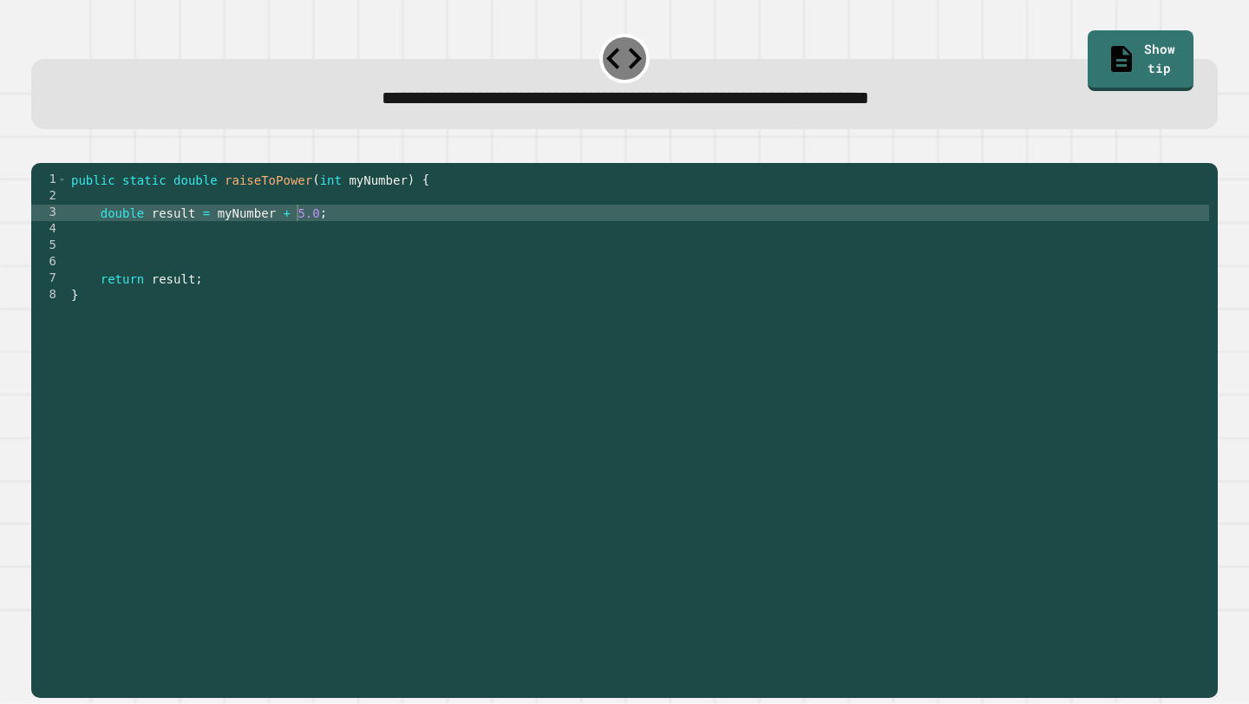
click at [68, 163] on div at bounding box center [624, 152] width 1187 height 21
click at [40, 148] on icon "button" at bounding box center [40, 148] width 0 height 0
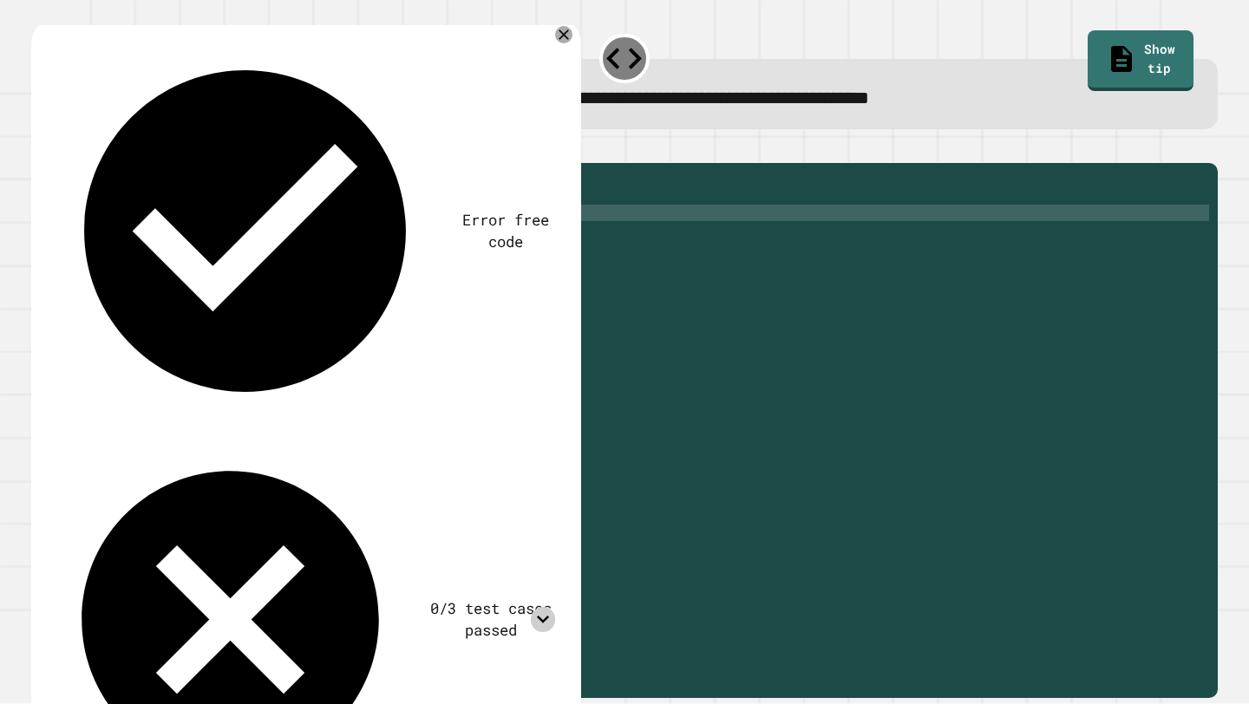
click at [538, 607] on icon at bounding box center [543, 619] width 25 height 25
click at [545, 607] on icon at bounding box center [543, 619] width 25 height 25
click at [317, 236] on div "public static double raiseToPower ( int myNumber ) { double result = myNumber +…" at bounding box center [639, 427] width 1142 height 511
click at [40, 148] on icon "button" at bounding box center [40, 148] width 0 height 0
click at [539, 607] on icon at bounding box center [543, 619] width 25 height 25
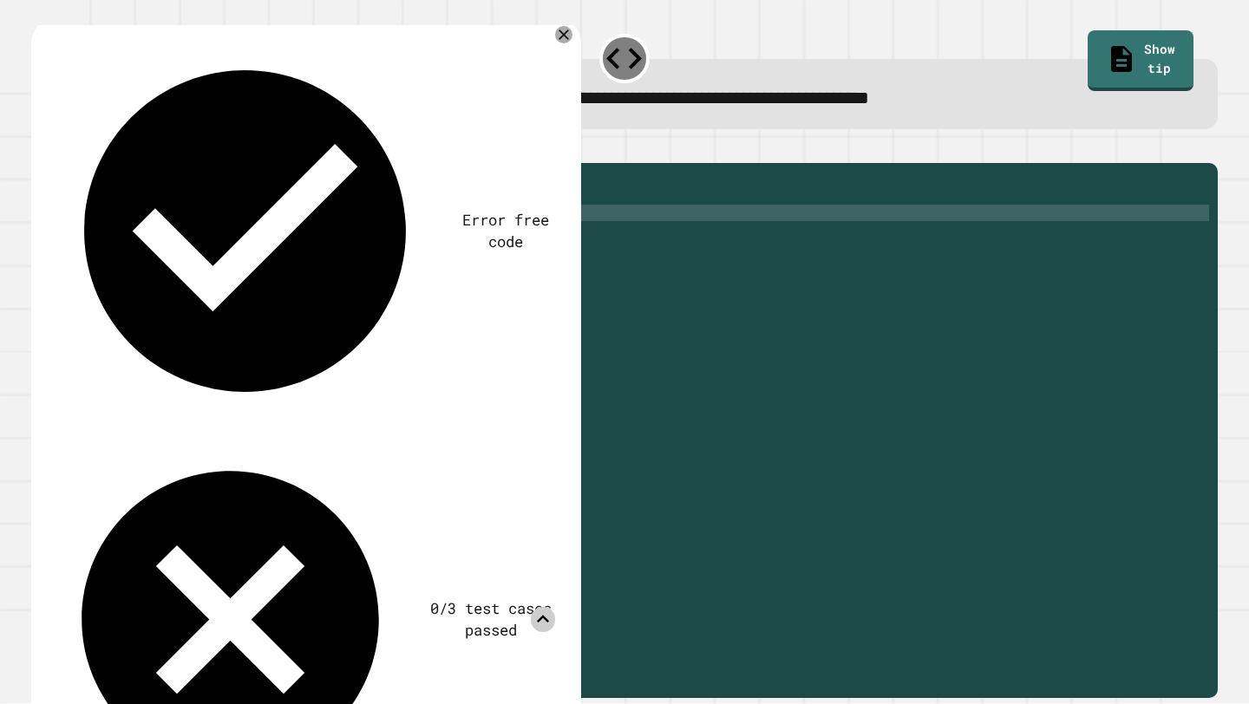
click at [545, 607] on icon at bounding box center [543, 619] width 25 height 25
click at [560, 33] on icon at bounding box center [564, 34] width 11 height 11
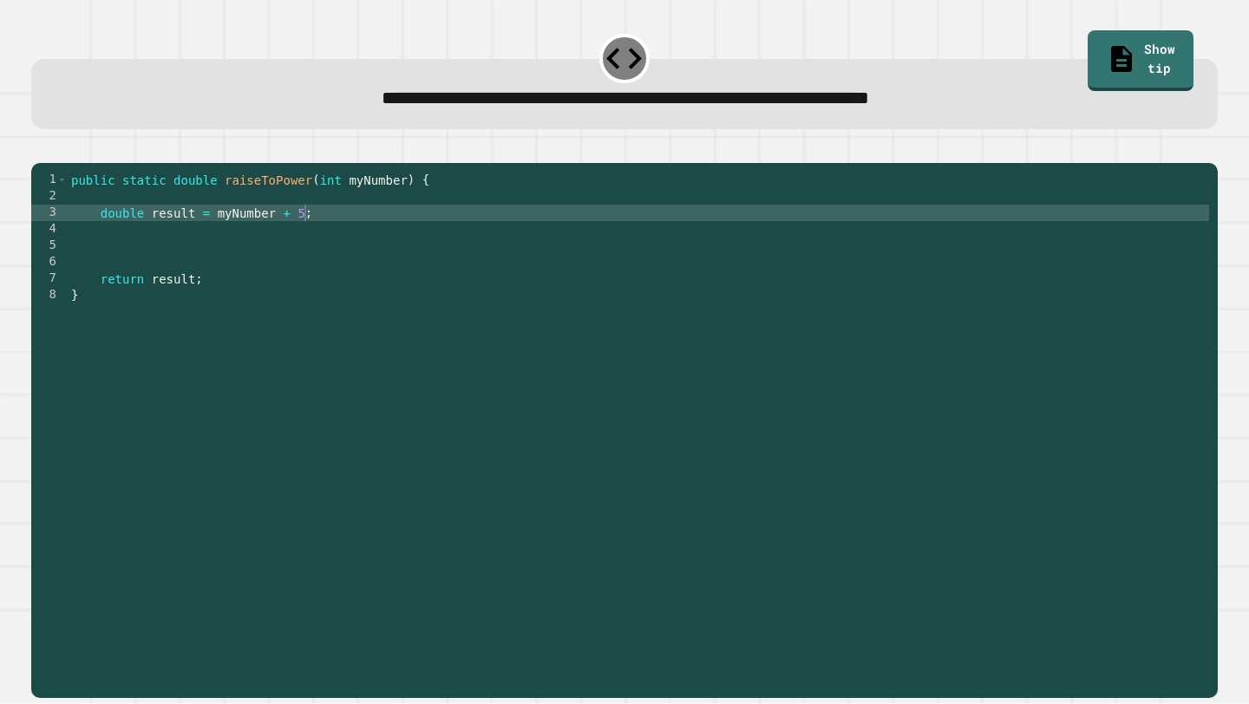
click at [317, 227] on div "public static double raiseToPower ( int myNumber ) { double result = myNumber +…" at bounding box center [639, 427] width 1142 height 511
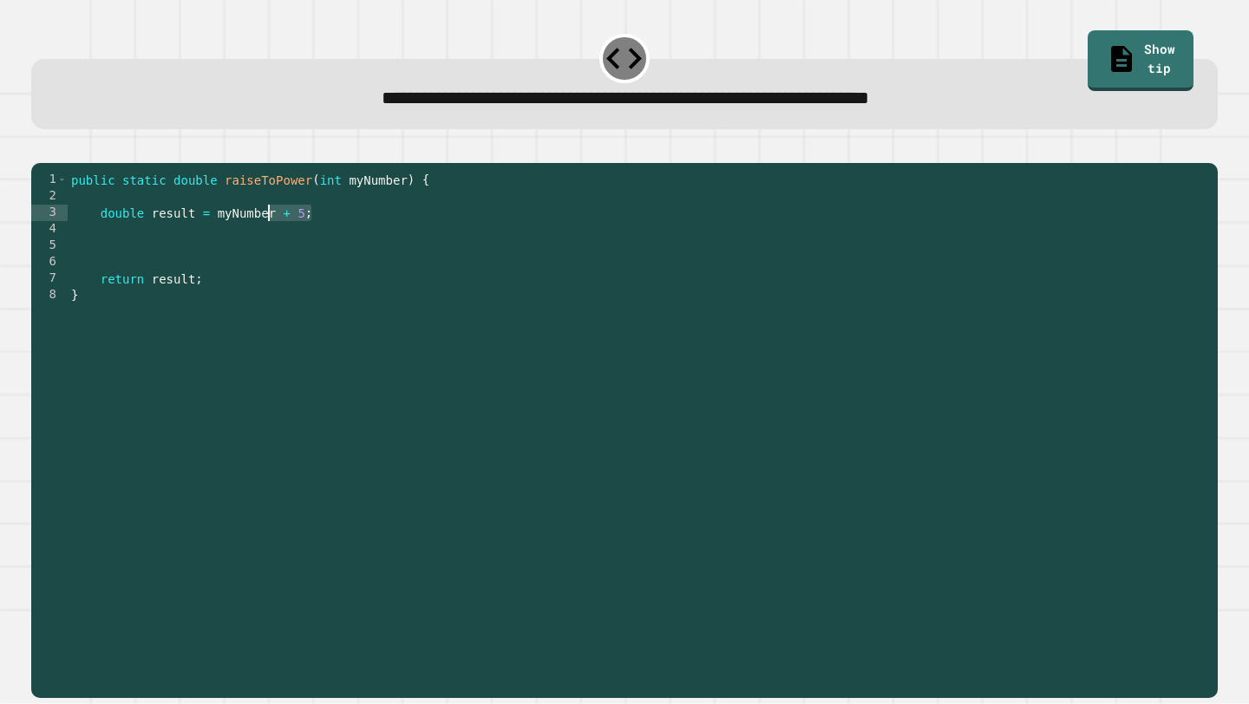
drag, startPoint x: 317, startPoint y: 239, endPoint x: 277, endPoint y: 239, distance: 39.9
click at [277, 239] on div "public static double raiseToPower ( int myNumber ) { double result = myNumber +…" at bounding box center [639, 427] width 1142 height 511
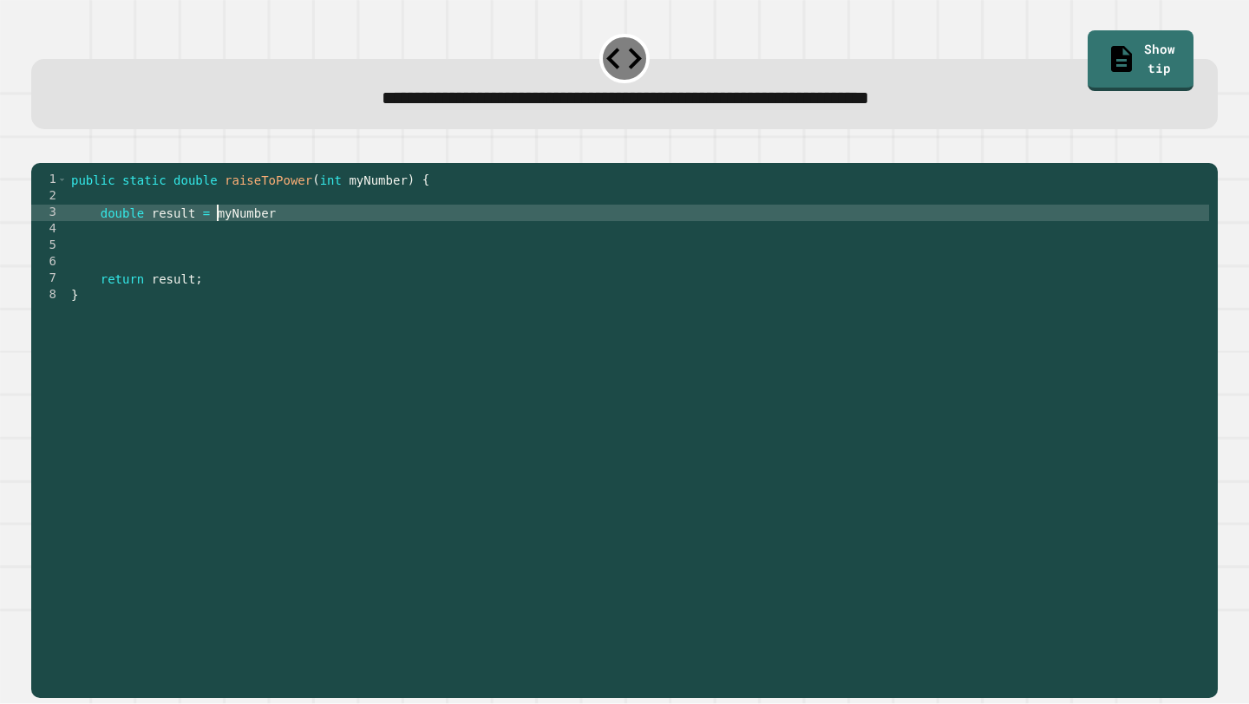
click at [215, 243] on div "public static double raiseToPower ( int myNumber ) { double result = myNumber r…" at bounding box center [639, 427] width 1142 height 511
click at [364, 239] on div "public static double raiseToPower ( int myNumber ) { double result = Math . pow…" at bounding box center [639, 427] width 1142 height 511
type textarea "**********"
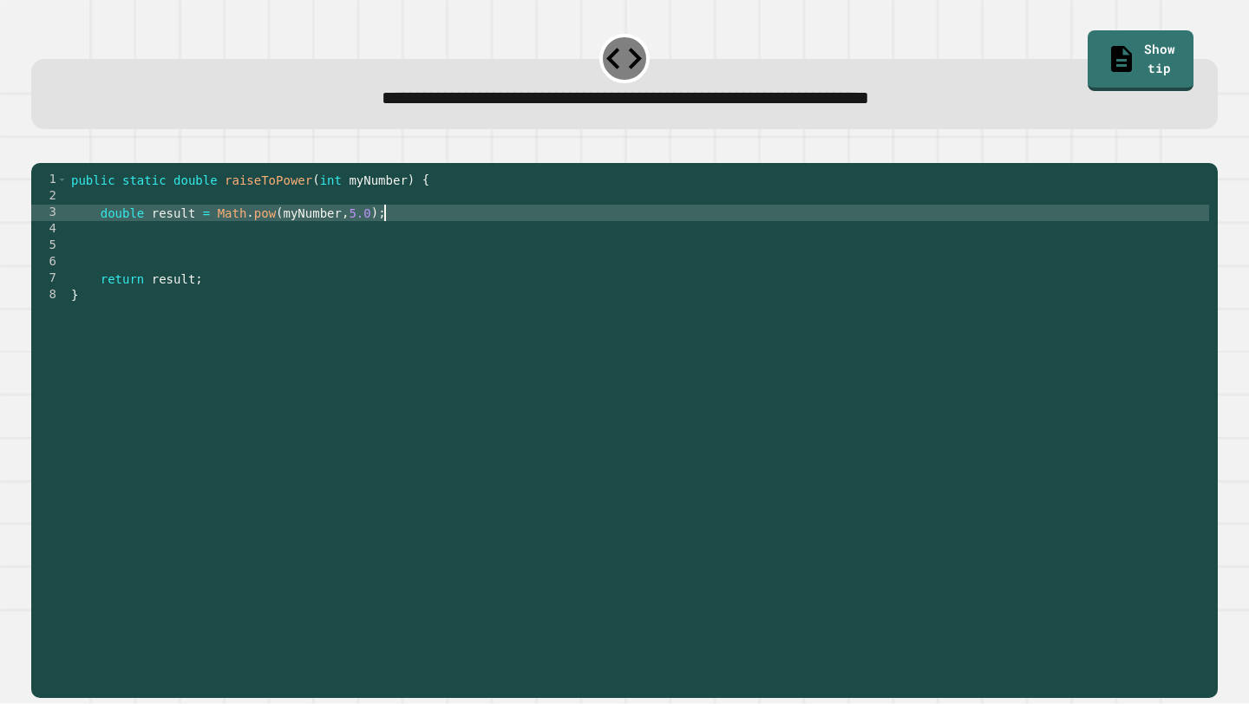
click at [40, 148] on icon "button" at bounding box center [40, 148] width 0 height 0
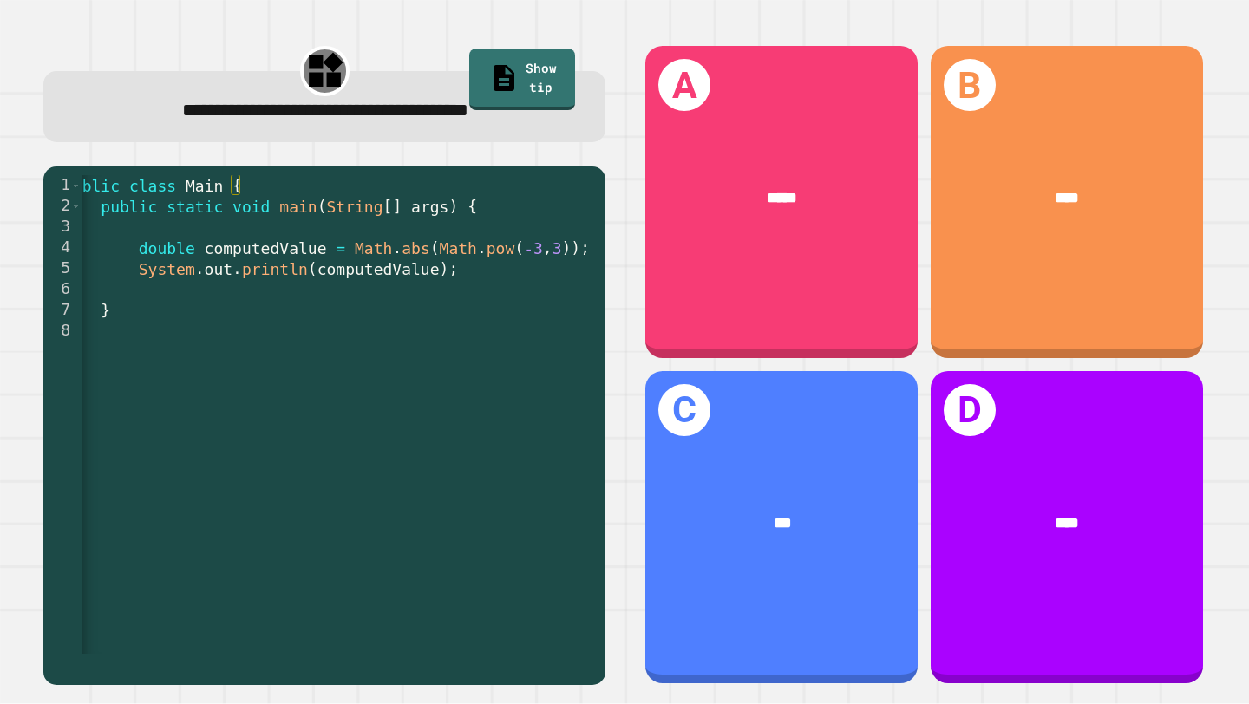
scroll to position [0, 19]
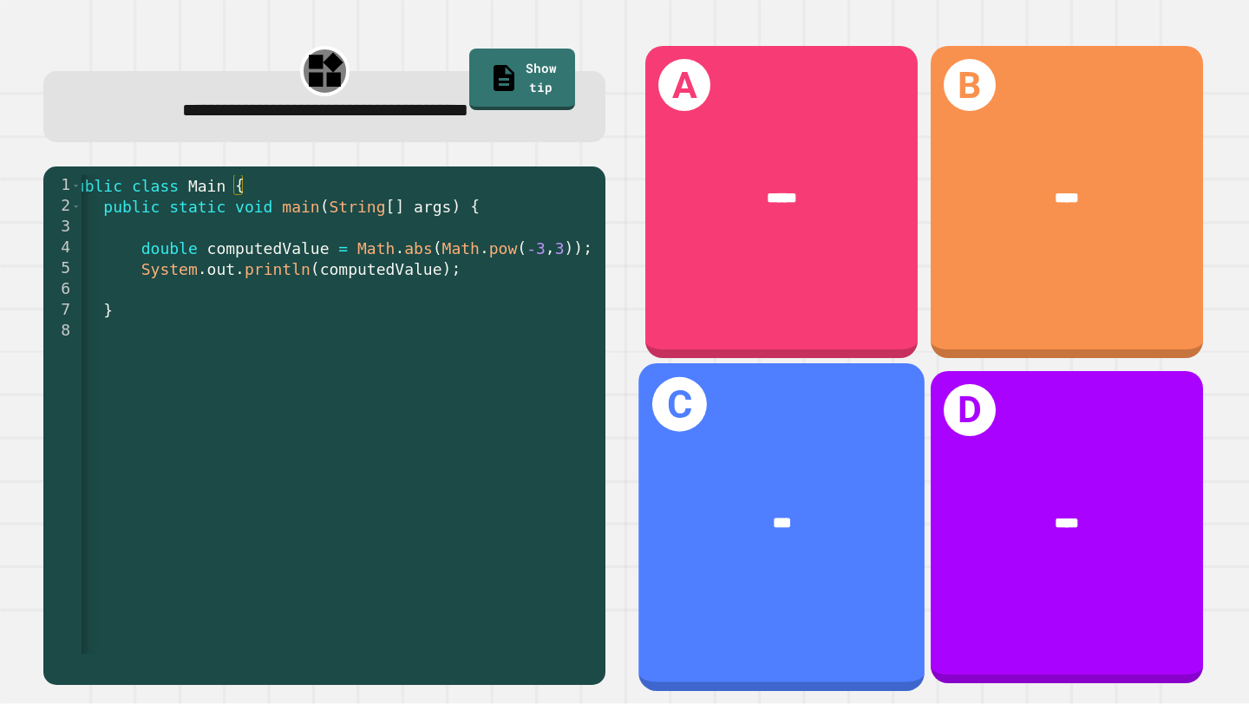
click at [785, 482] on div "***" at bounding box center [782, 523] width 286 height 88
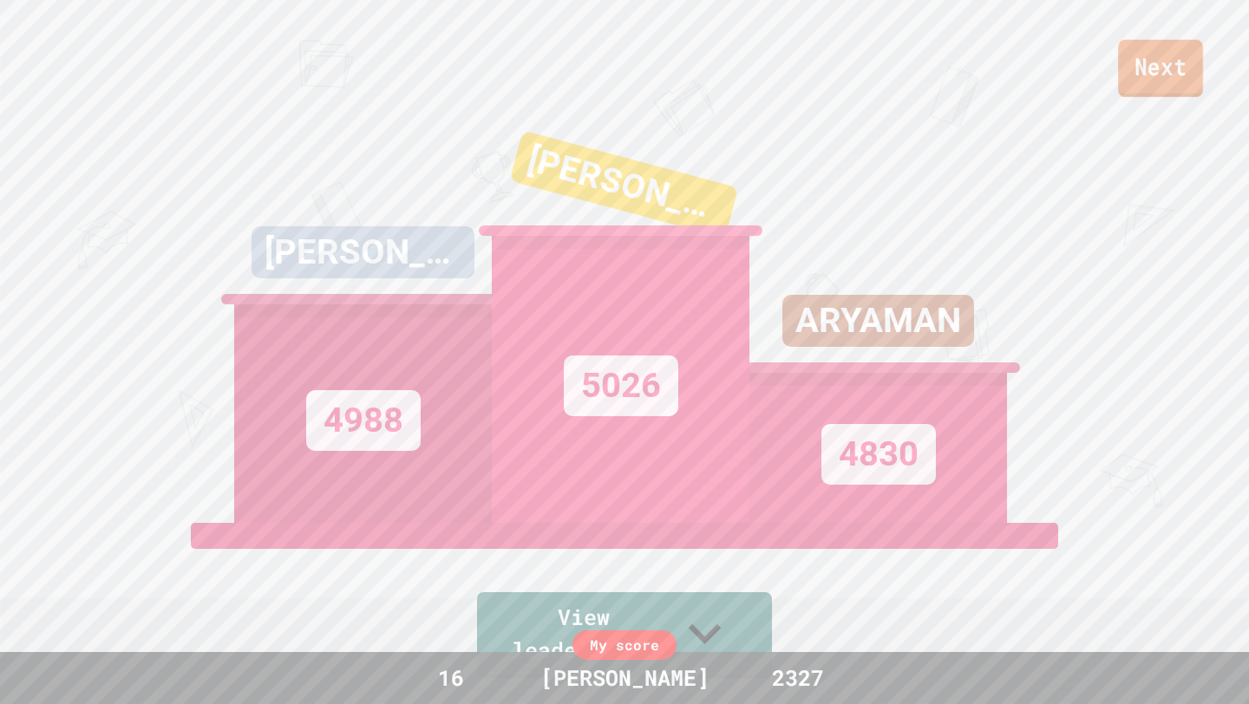
click at [1140, 82] on link "Next" at bounding box center [1160, 68] width 85 height 57
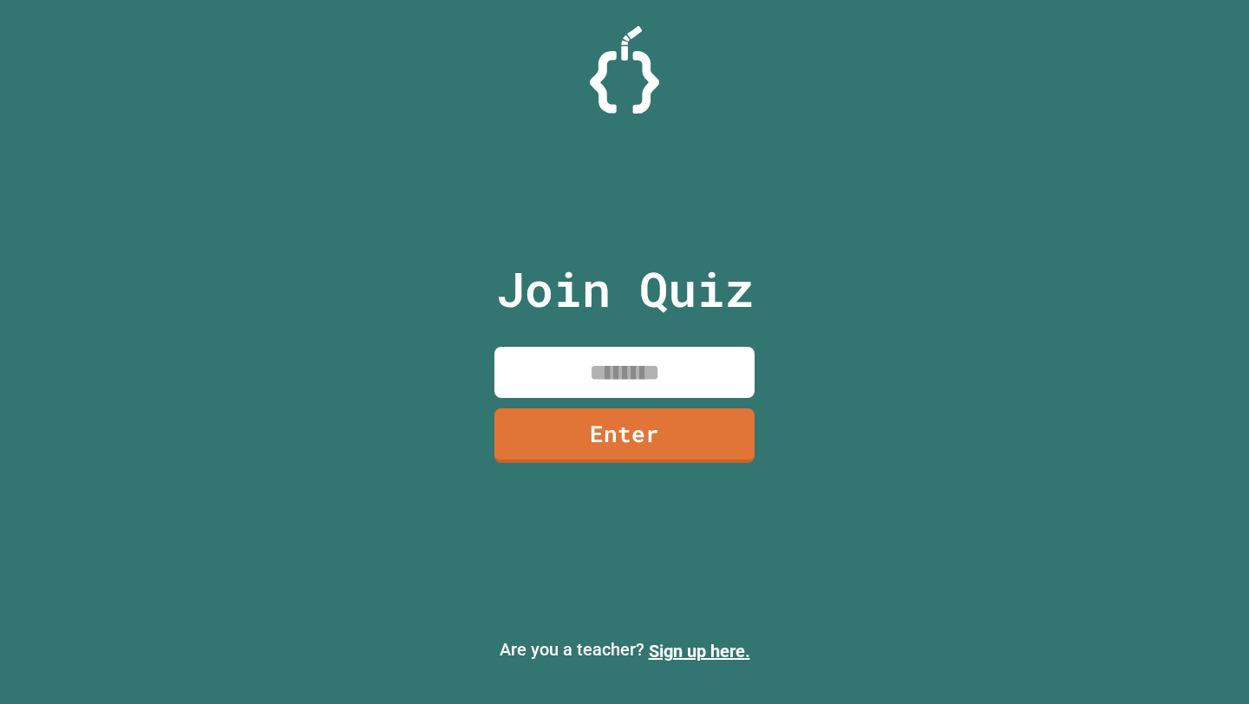
click at [671, 374] on input at bounding box center [625, 372] width 260 height 51
type input "********"
click at [710, 425] on link "Enter" at bounding box center [625, 437] width 262 height 56
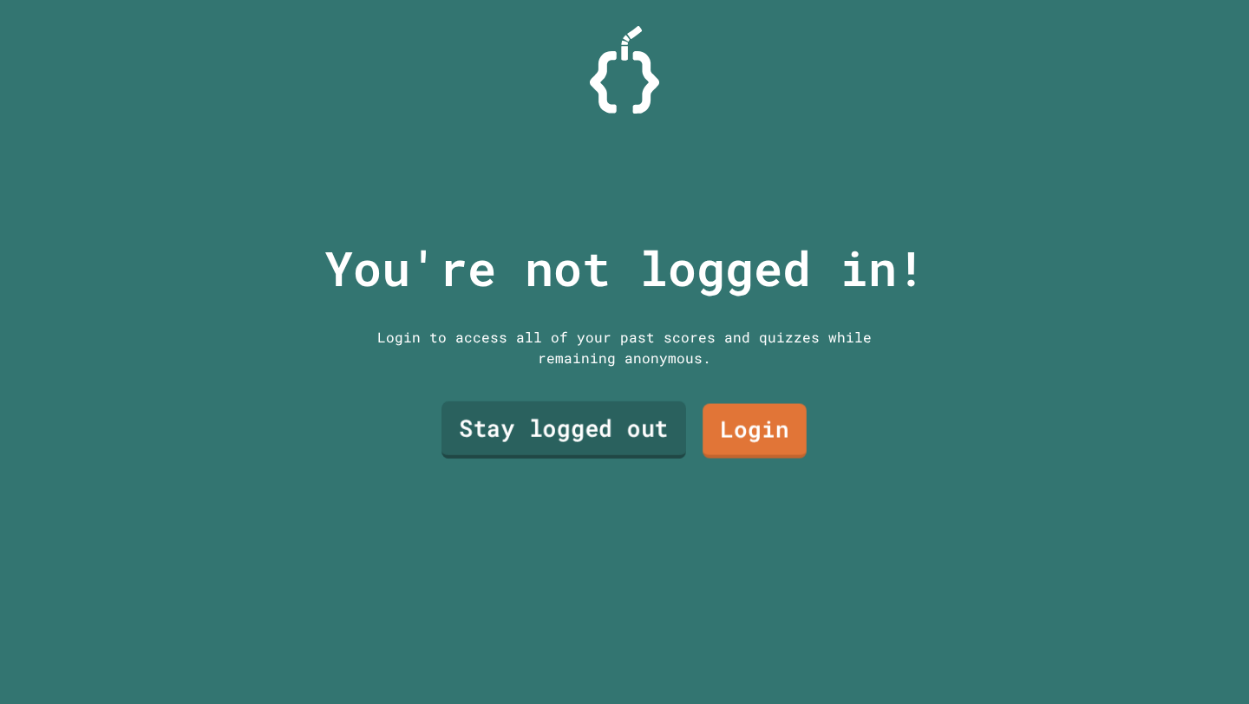
click at [612, 443] on link "Stay logged out" at bounding box center [564, 430] width 245 height 57
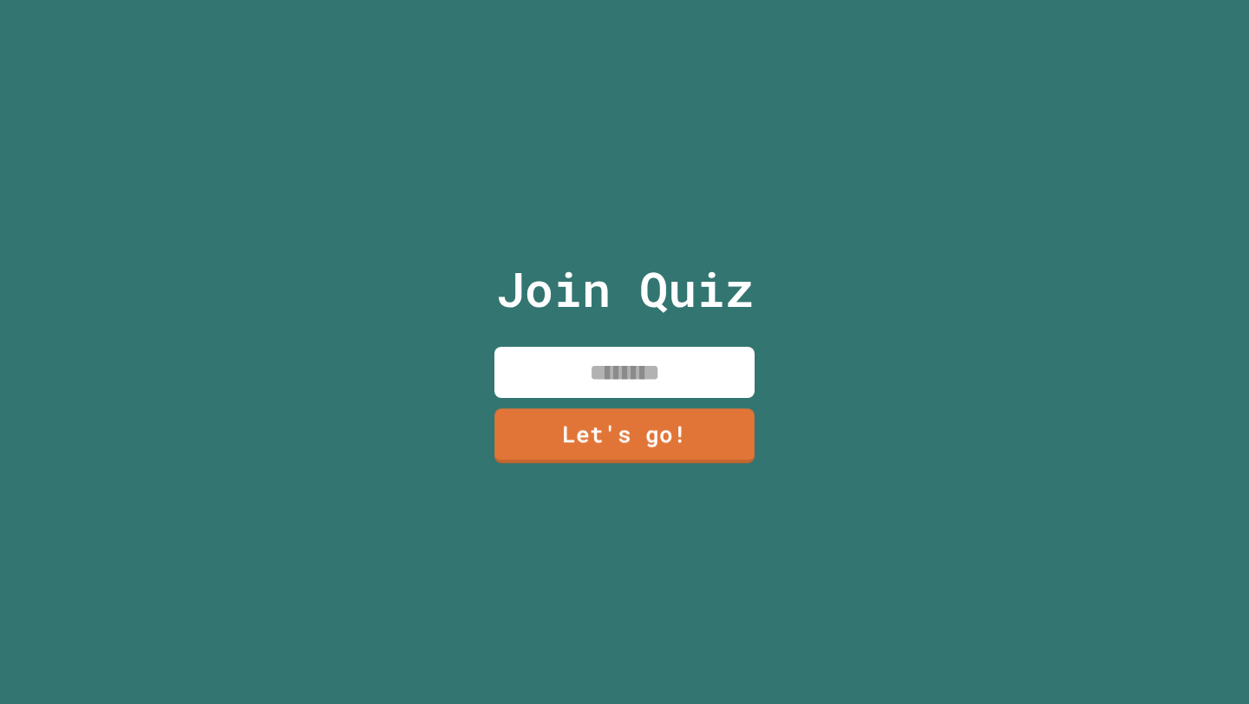
click at [644, 353] on input at bounding box center [625, 372] width 260 height 51
type input "*****"
click at [560, 445] on link "Let's go!" at bounding box center [624, 434] width 257 height 57
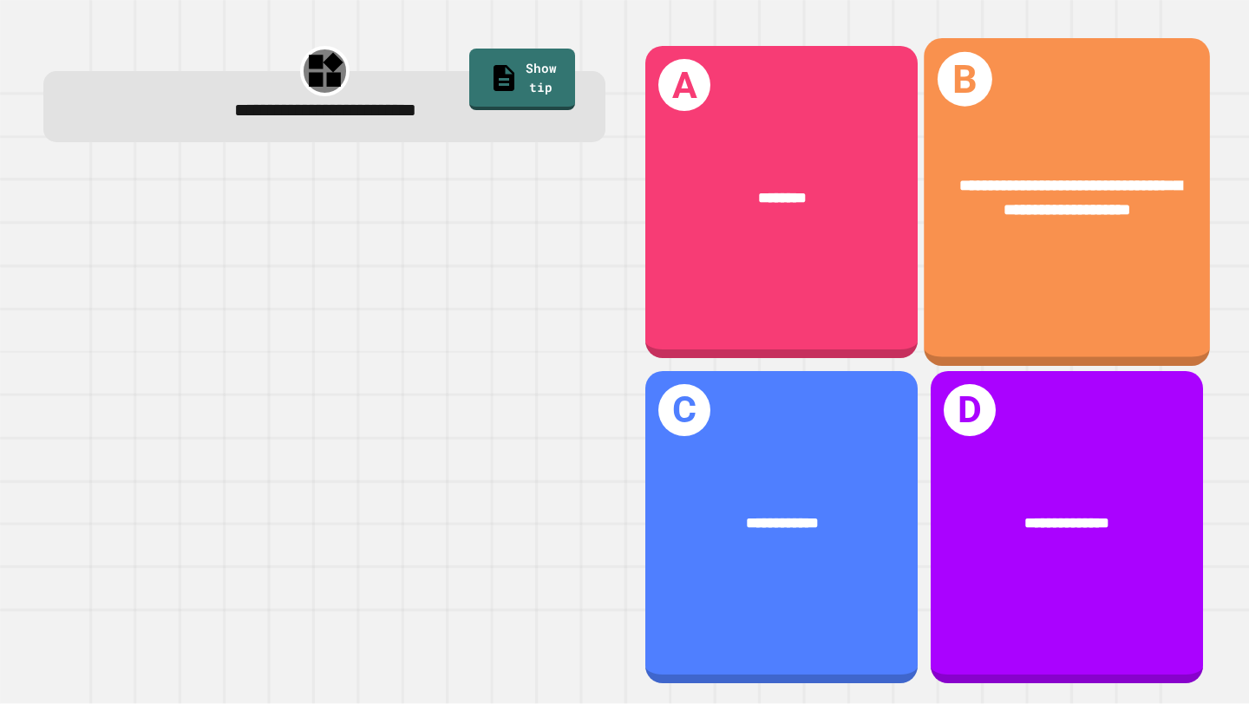
click at [1080, 350] on div "**********" at bounding box center [1067, 202] width 286 height 328
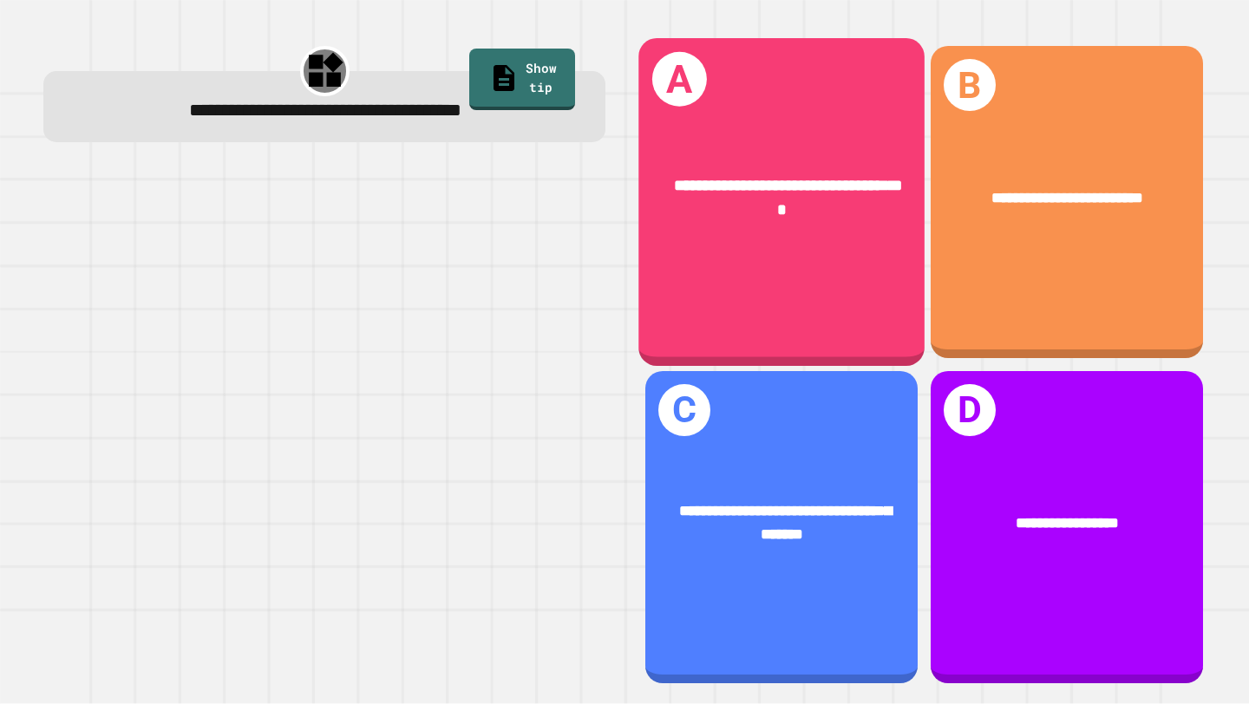
click at [790, 349] on div "**********" at bounding box center [782, 202] width 286 height 328
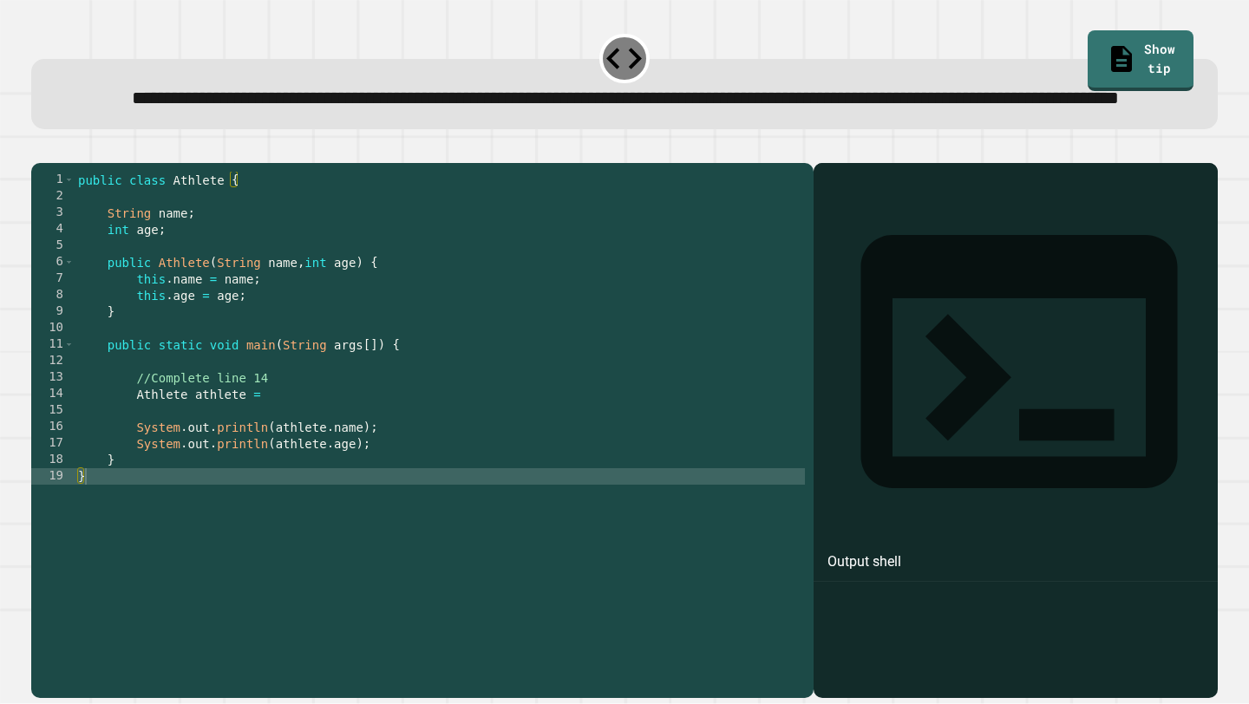
click at [328, 479] on div "public class Athlete { String name ; int age ; public Athlete ( String name , i…" at bounding box center [440, 411] width 730 height 478
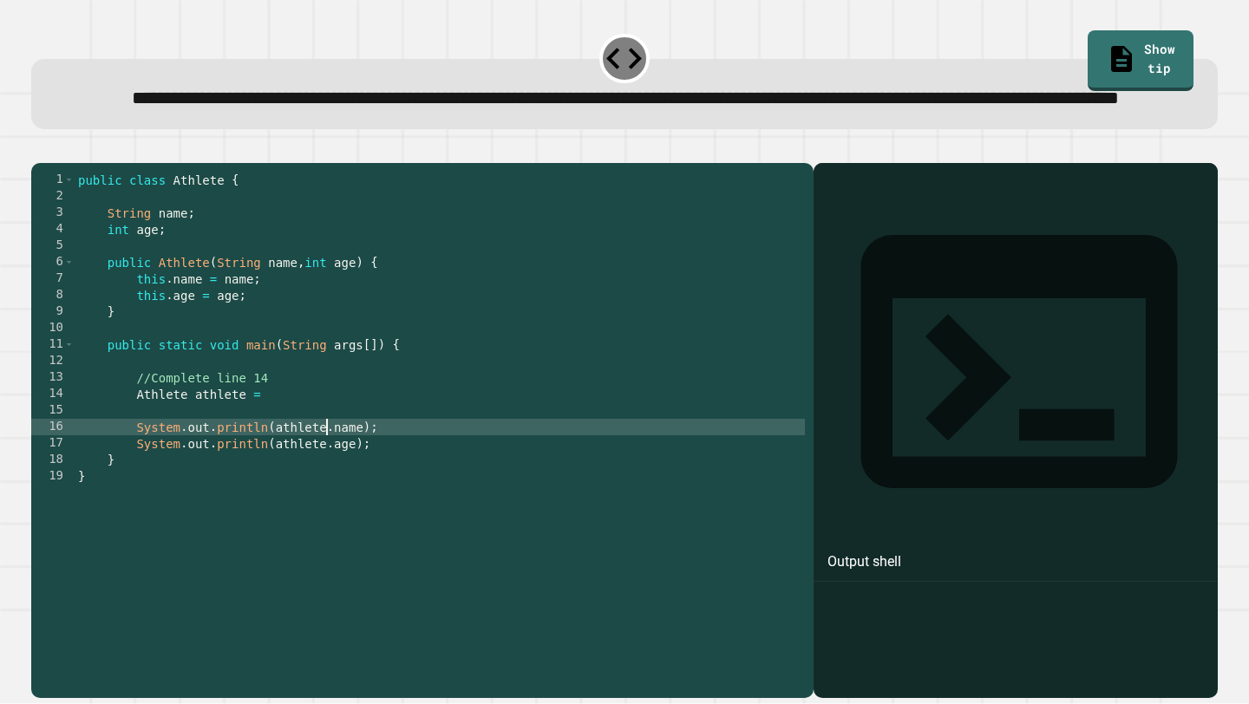
click at [298, 452] on div "public class Athlete { String name ; int age ; public Athlete ( String name , i…" at bounding box center [440, 411] width 730 height 478
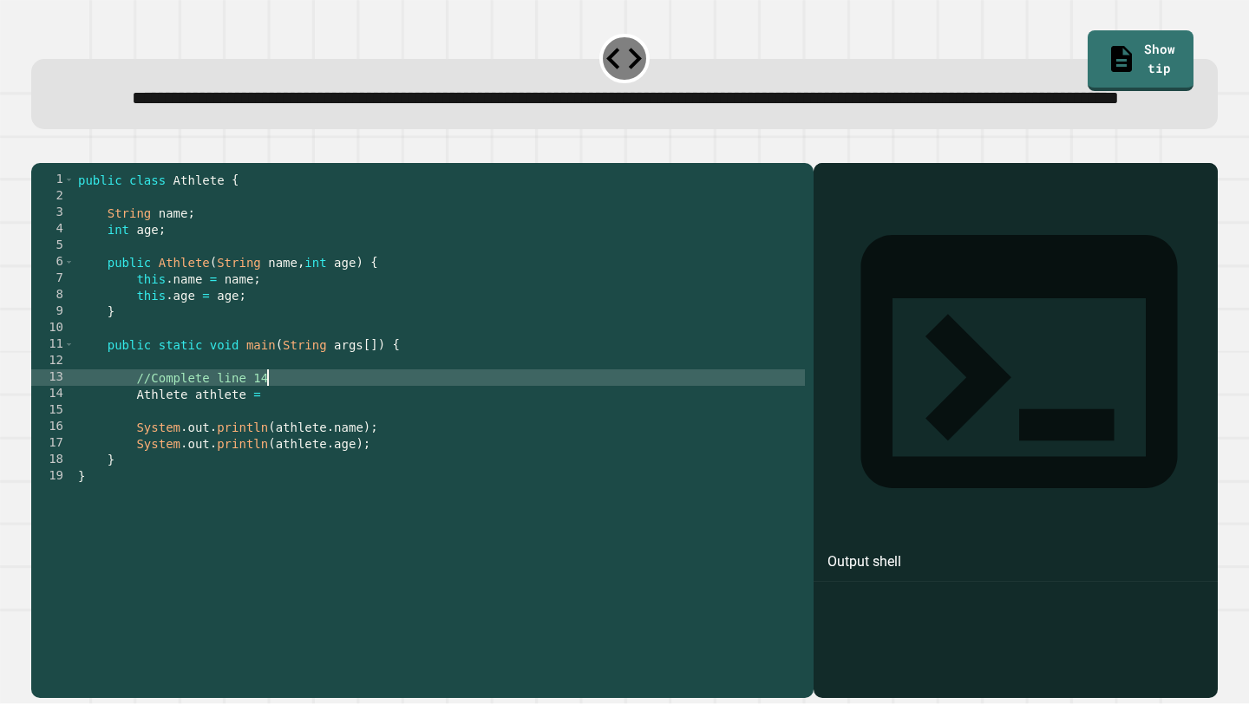
click at [285, 434] on div "public class Athlete { String name ; int age ; public Athlete ( String name , i…" at bounding box center [440, 411] width 730 height 478
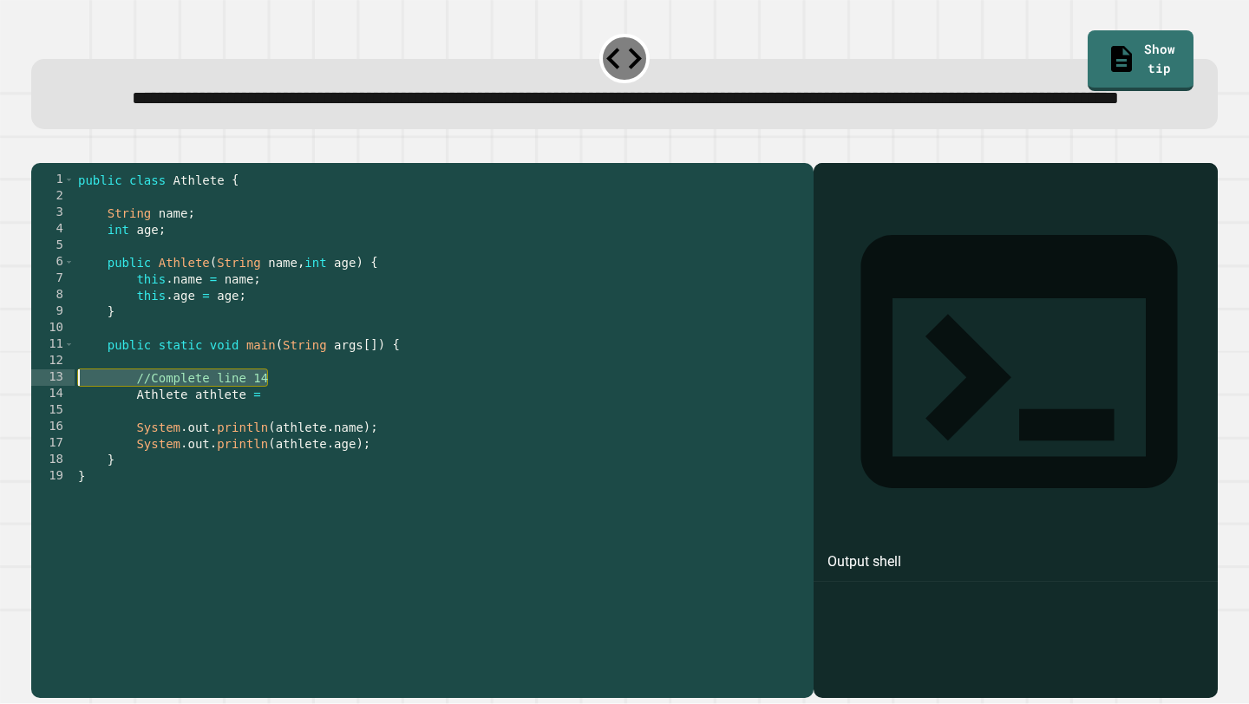
drag, startPoint x: 285, startPoint y: 434, endPoint x: 142, endPoint y: 425, distance: 143.4
click at [142, 425] on div "public class Athlete { String name ; int age ; public Athlete ( String name , i…" at bounding box center [440, 411] width 730 height 478
type textarea "**********"
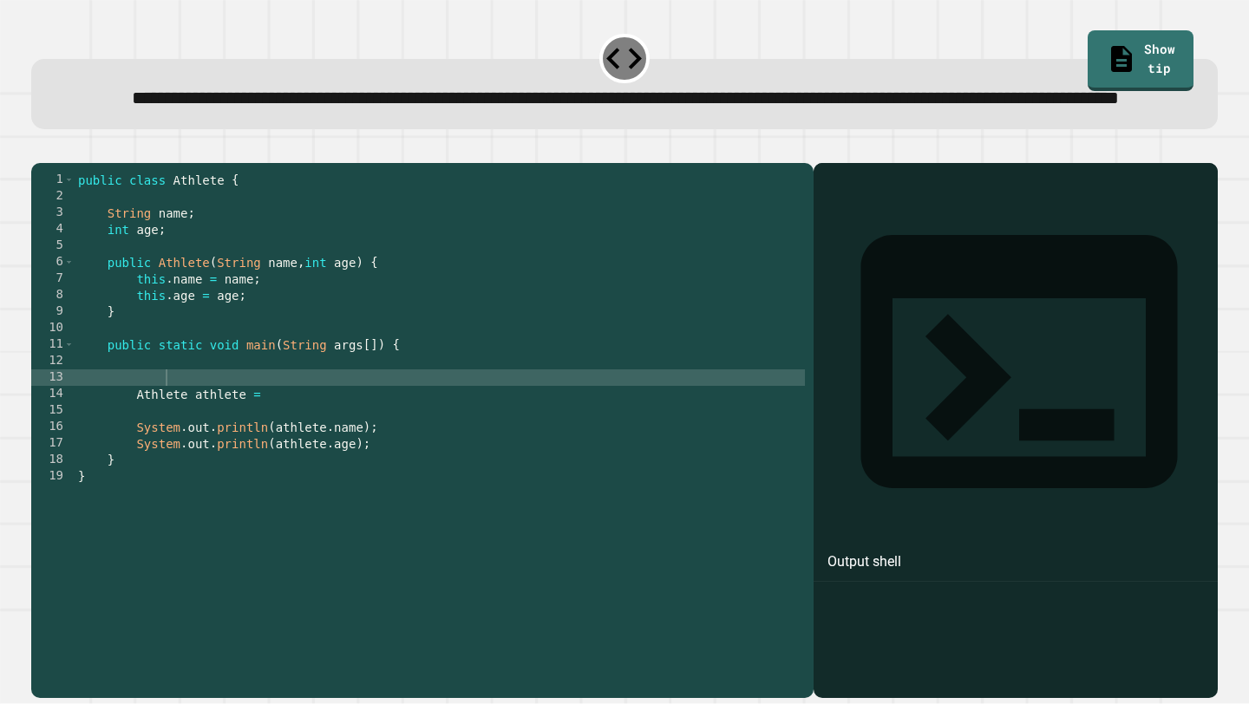
click at [92, 166] on icon "button" at bounding box center [85, 159] width 14 height 14
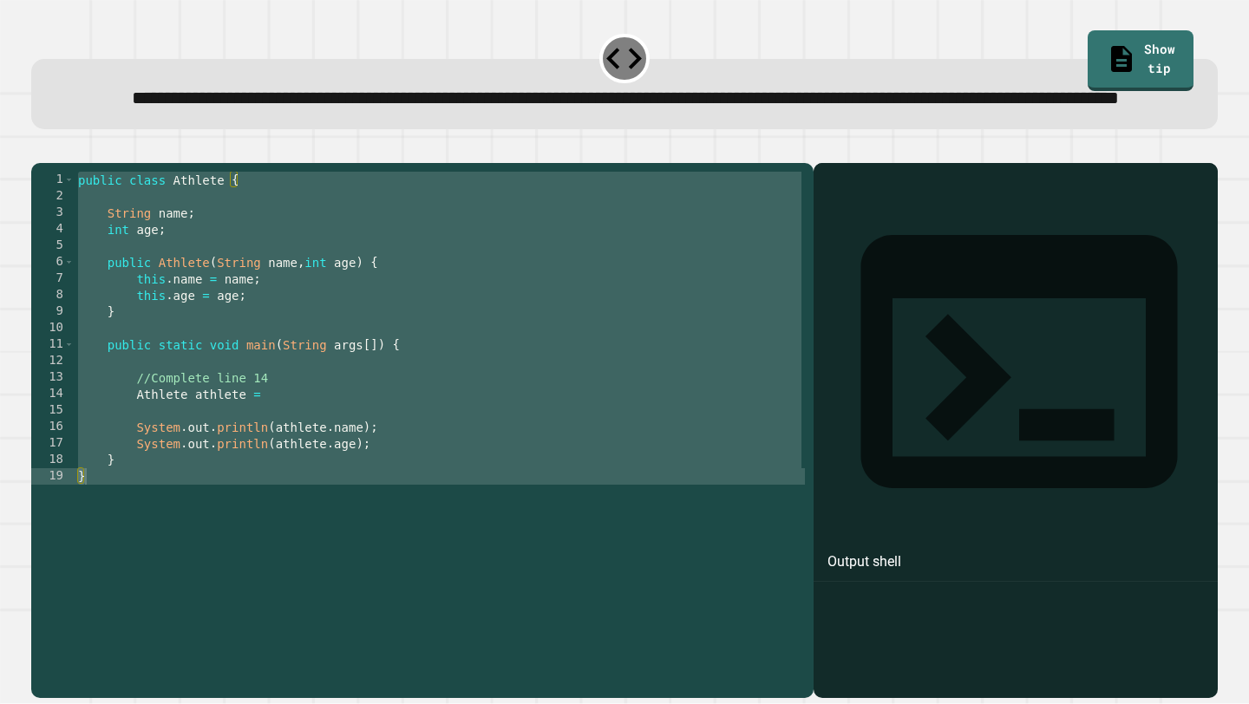
click at [224, 397] on div "public class Athlete { String name ; int age ; public Athlete ( String name , i…" at bounding box center [440, 411] width 730 height 478
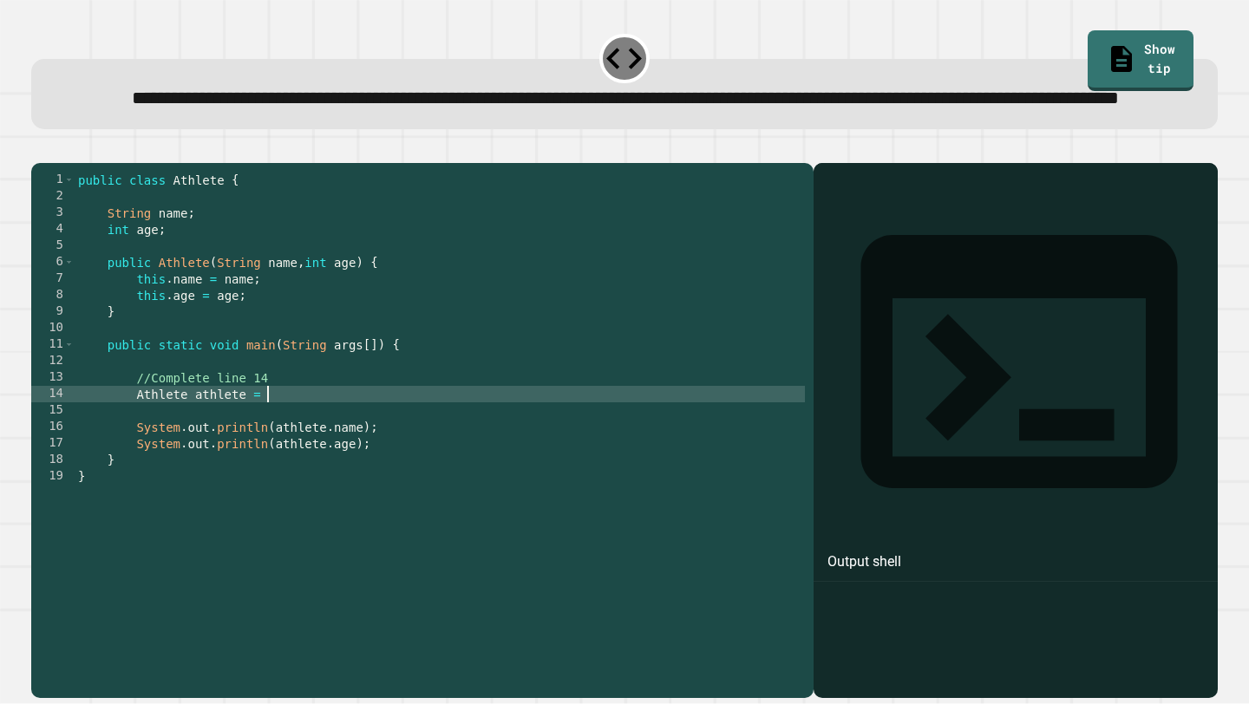
click at [267, 454] on div "public class Athlete { String name ; int age ; public Athlete ( String name , i…" at bounding box center [440, 411] width 730 height 478
click at [40, 148] on icon "button" at bounding box center [40, 148] width 0 height 0
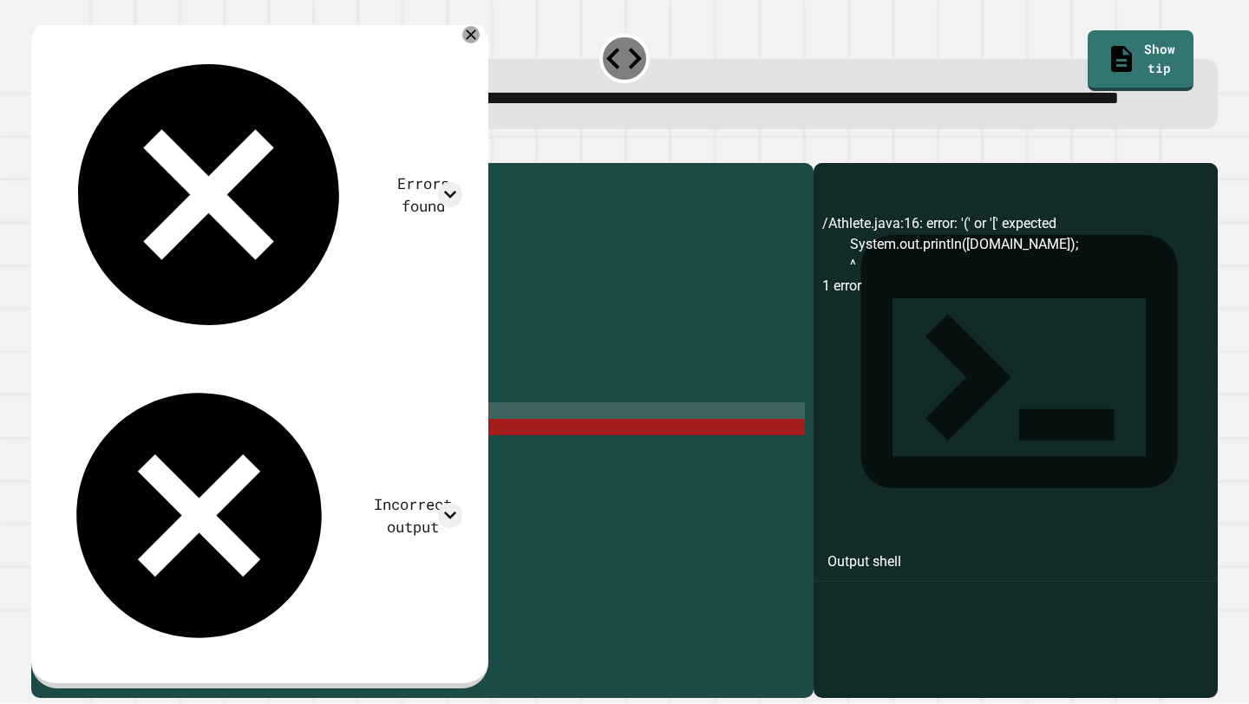
click at [283, 465] on div "public class Athlete { String name ; int age ; public Athlete ( String name , i…" at bounding box center [440, 411] width 730 height 478
click at [334, 449] on div "public class Athlete { String name ; int age ; public Athlete ( String name , i…" at bounding box center [440, 411] width 730 height 478
click at [298, 449] on div "public class Athlete { String name ; int age ; public Athlete ( String name , i…" at bounding box center [440, 411] width 730 height 478
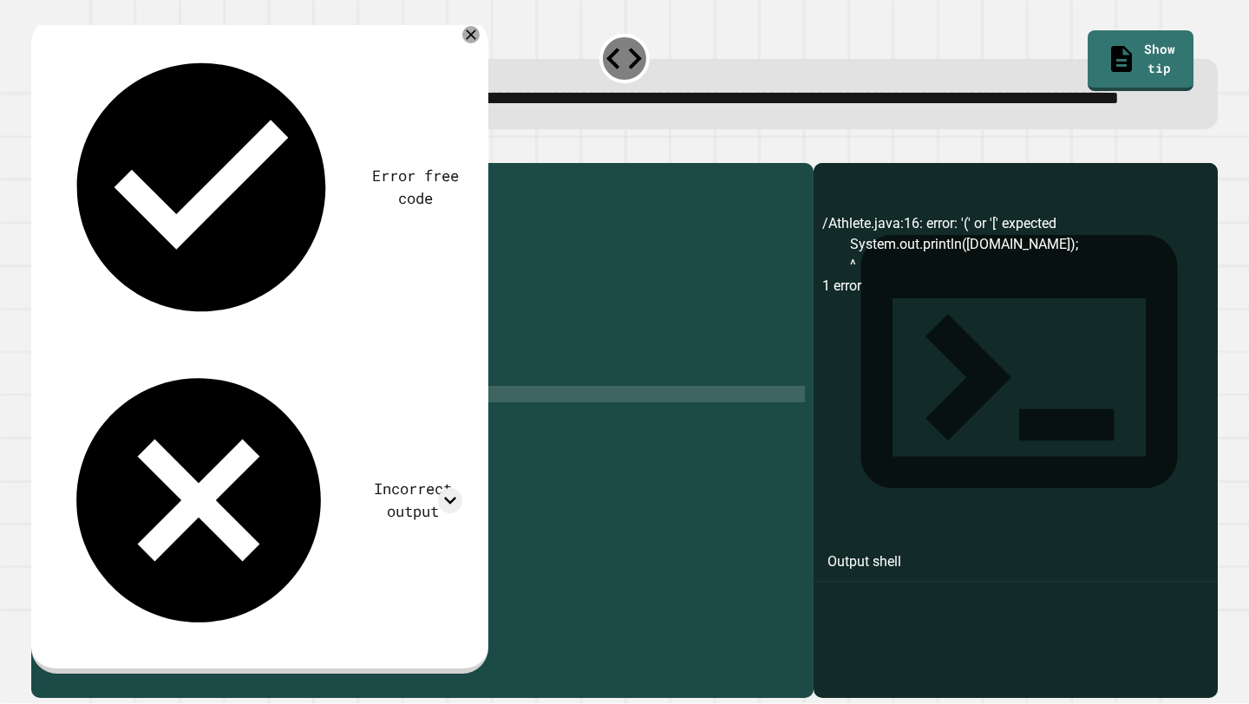
scroll to position [0, 21]
click at [40, 148] on icon "button" at bounding box center [40, 148] width 0 height 0
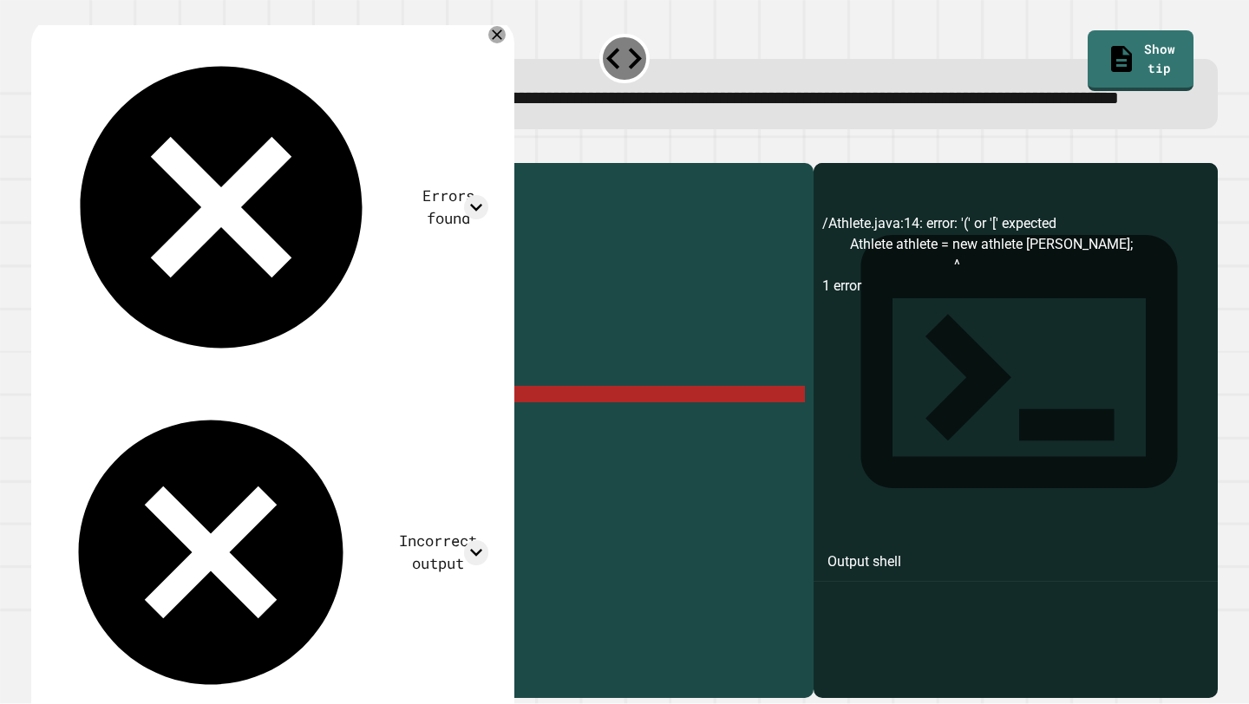
click at [399, 448] on div "public class Athlete { String name ; int age ; public Athlete ( String name , i…" at bounding box center [440, 411] width 730 height 478
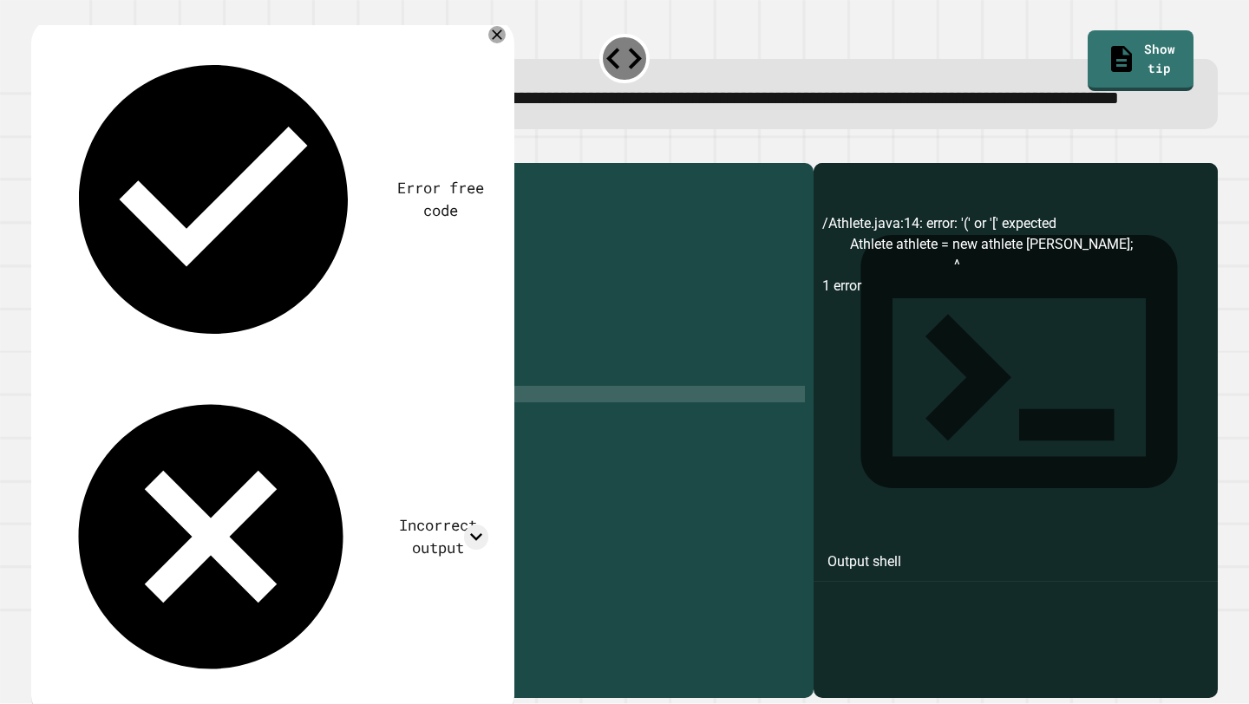
click at [72, 163] on div at bounding box center [624, 152] width 1187 height 21
click at [40, 148] on icon "button" at bounding box center [40, 148] width 0 height 0
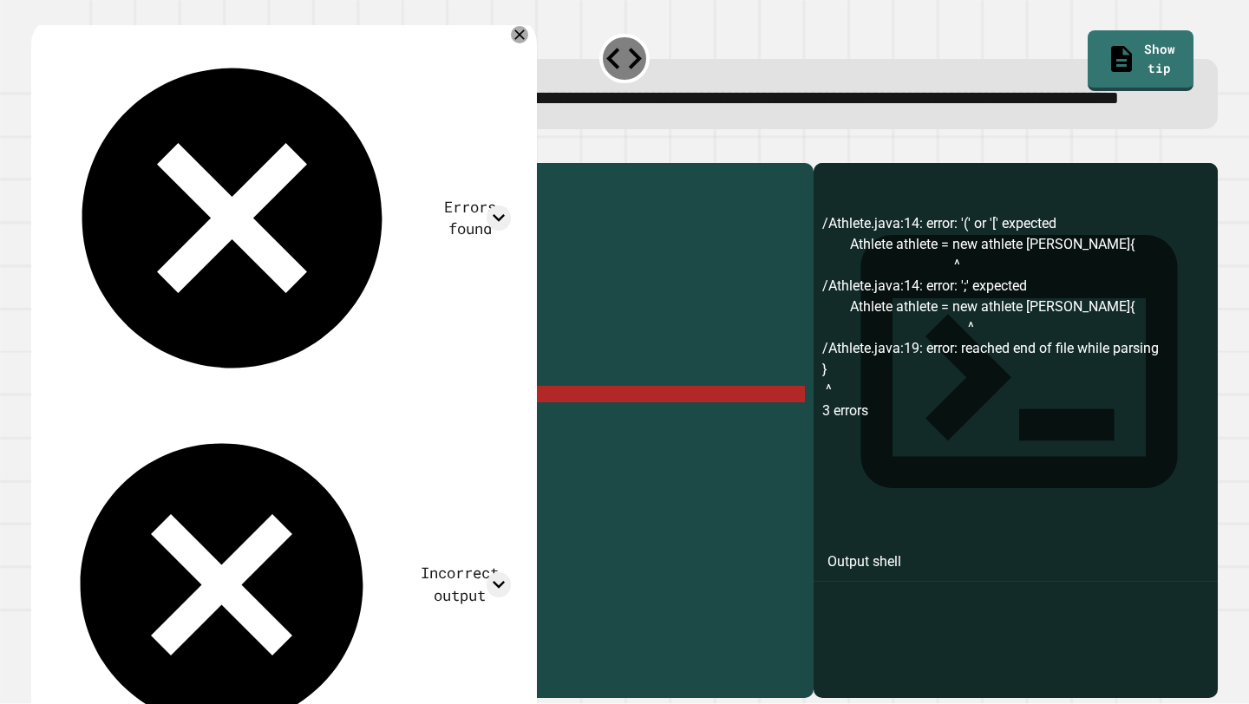
click at [442, 434] on div "public class Athlete { String name ; int age ; public Athlete ( String name , i…" at bounding box center [440, 411] width 730 height 478
click at [440, 445] on div "public class Athlete { String name ; int age ; public Athlete ( String name , i…" at bounding box center [440, 411] width 730 height 478
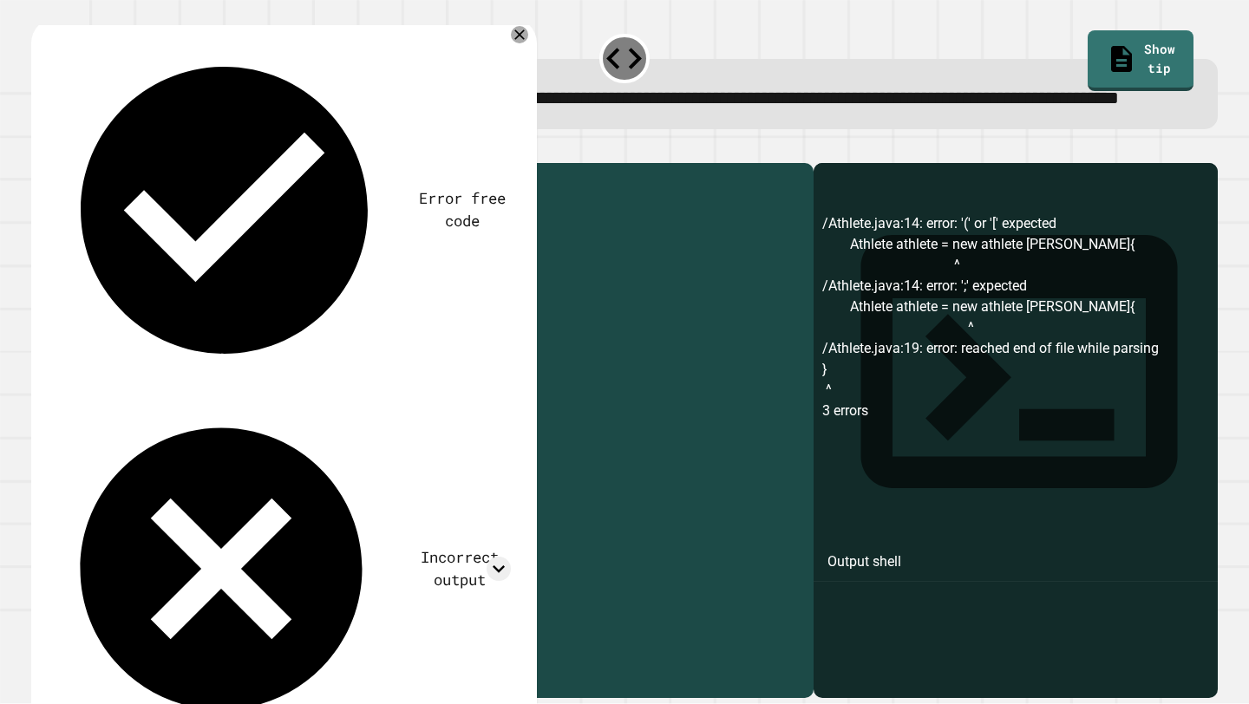
drag, startPoint x: 407, startPoint y: 455, endPoint x: 304, endPoint y: 447, distance: 103.5
click at [304, 447] on div "public class Athlete { String name ; int age ; public Athlete ( String name , i…" at bounding box center [440, 411] width 730 height 478
click at [526, 41] on icon at bounding box center [520, 35] width 12 height 12
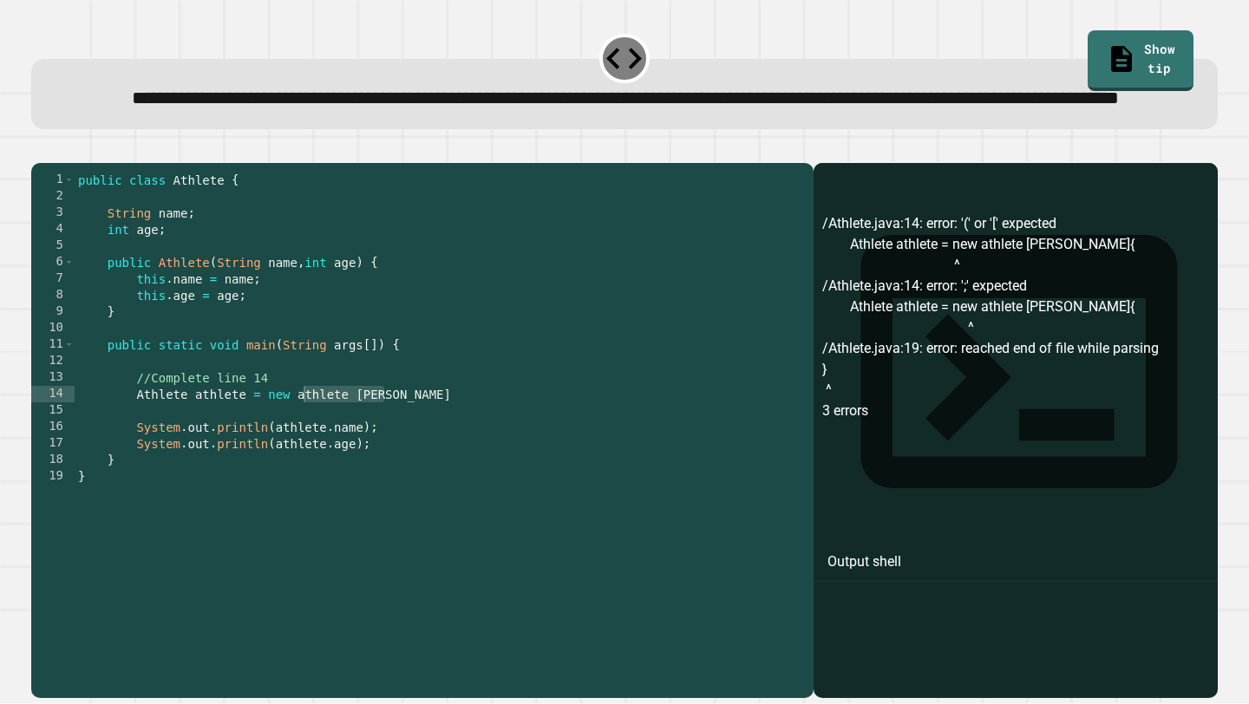
click at [411, 436] on div "public class Athlete { String name ; int age ; public Athlete ( String name , i…" at bounding box center [440, 411] width 730 height 478
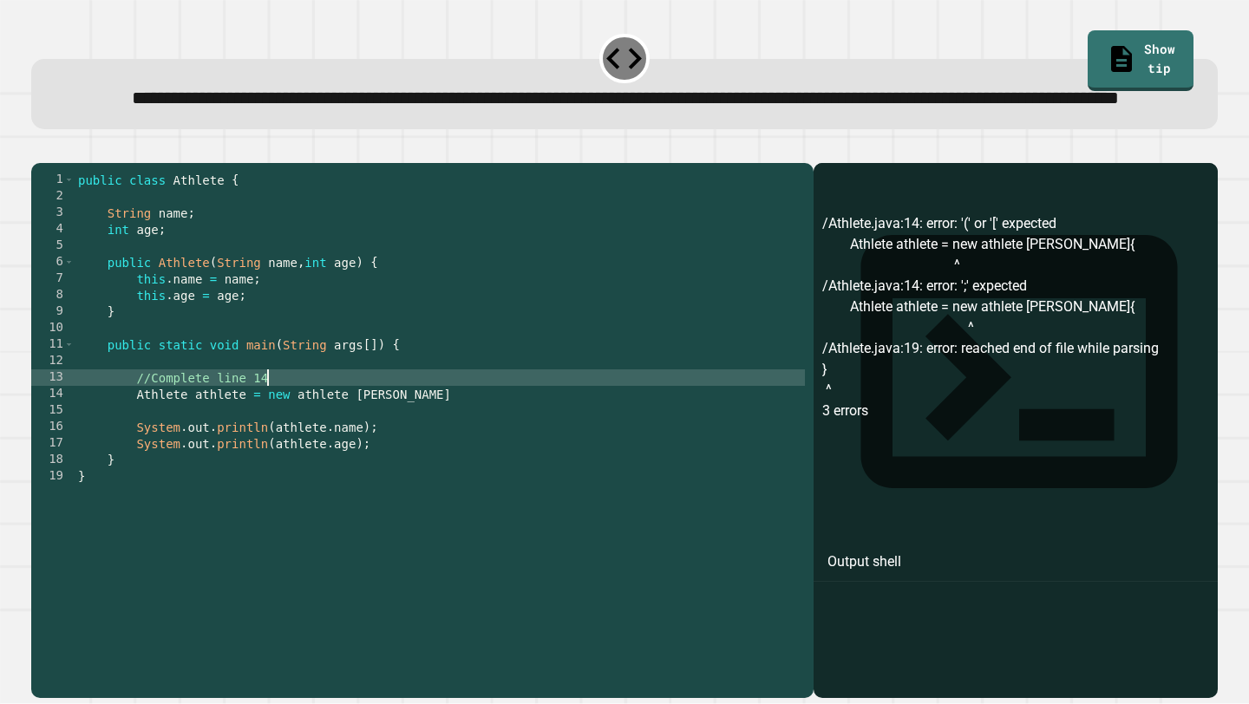
click at [406, 442] on div "public class Athlete { String name ; int age ; public Athlete ( String name , i…" at bounding box center [440, 411] width 730 height 478
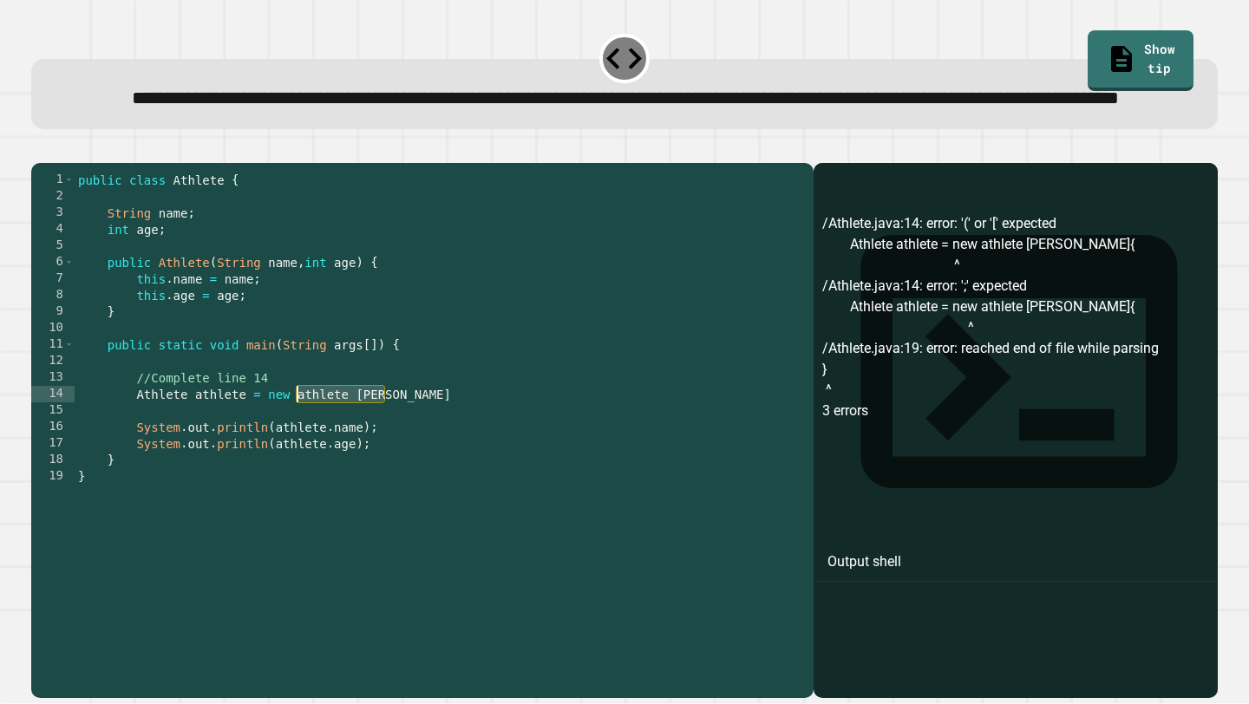
drag, startPoint x: 404, startPoint y: 442, endPoint x: 315, endPoint y: 444, distance: 89.4
click at [315, 444] on div "public class Athlete { String name ; int age ; public Athlete ( String name , i…" at bounding box center [440, 411] width 730 height 478
click at [413, 449] on div "public class Athlete { String name ; int age ; public Athlete ( String name , i…" at bounding box center [440, 394] width 730 height 445
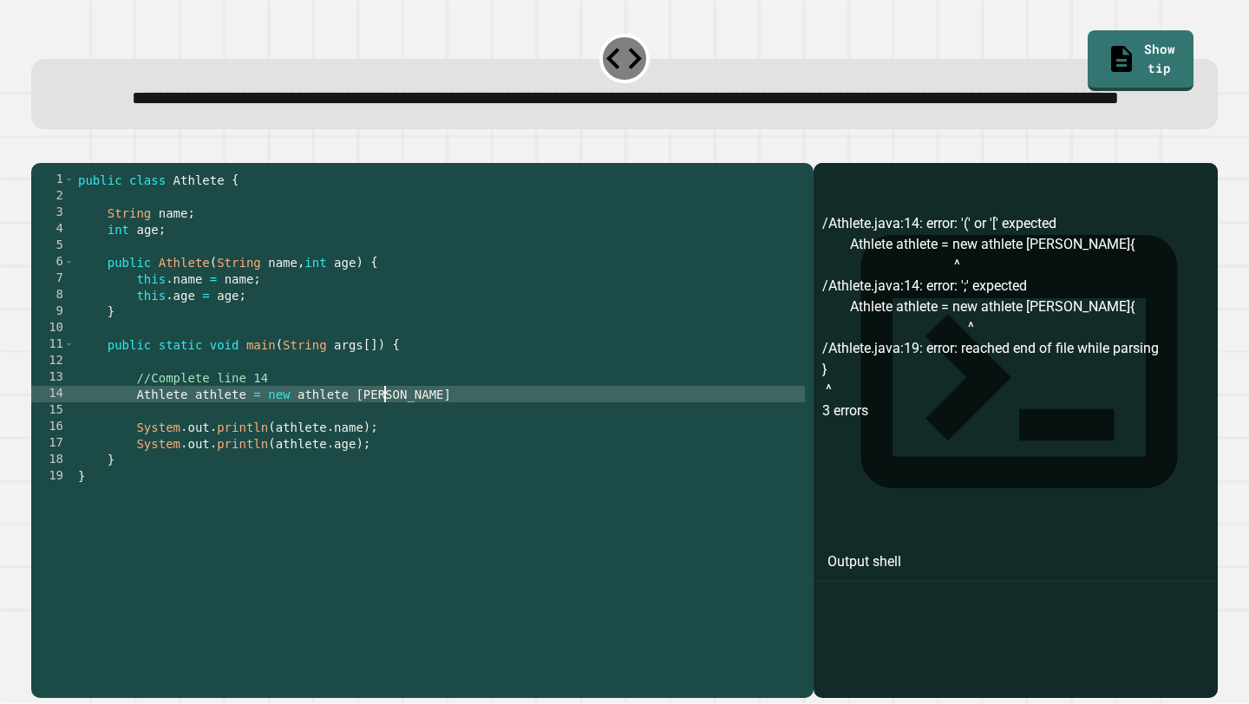
click at [414, 442] on div "public class Athlete { String name ; int age ; public Athlete ( String name , i…" at bounding box center [440, 411] width 730 height 478
click at [40, 148] on button "button" at bounding box center [40, 148] width 0 height 0
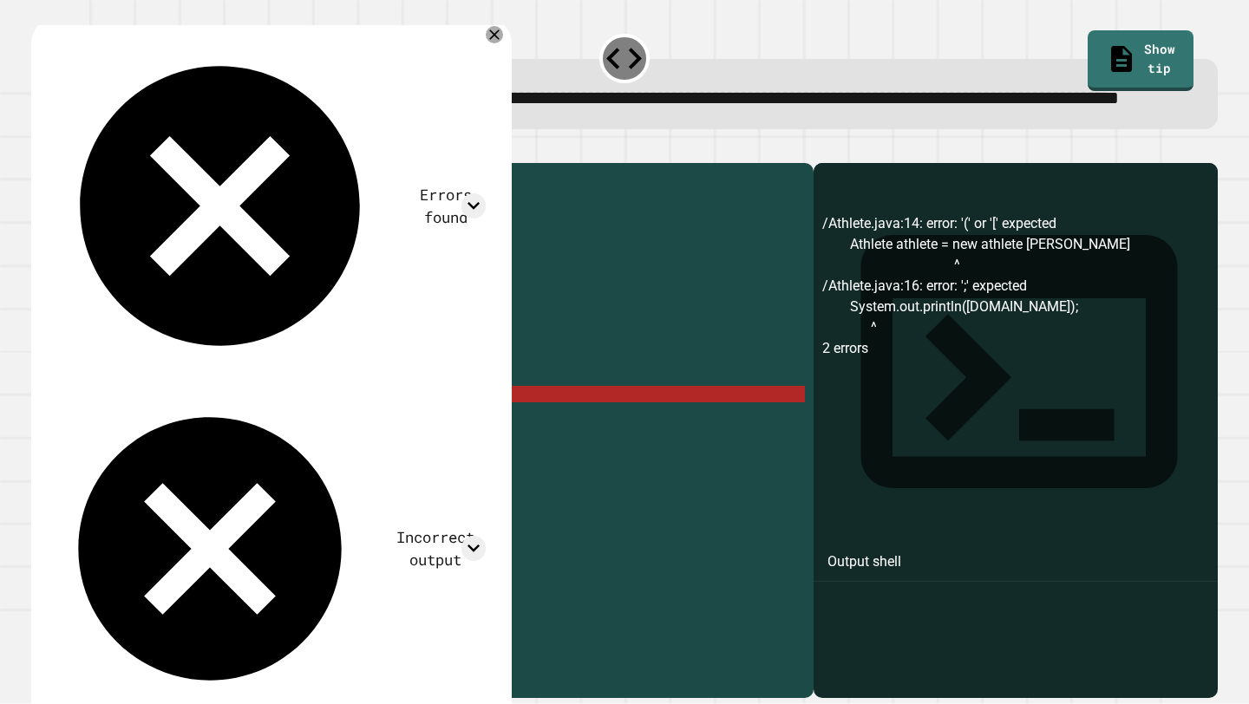
click at [396, 468] on div "public class Athlete { String name ; int age ; public Athlete ( String name , i…" at bounding box center [440, 411] width 730 height 478
click at [396, 459] on div "public class Athlete { String name ; int age ; public Athlete ( String name , i…" at bounding box center [440, 411] width 730 height 478
click at [389, 443] on div "public class Athlete { String name ; int age ; public Athlete ( String name , i…" at bounding box center [440, 411] width 730 height 478
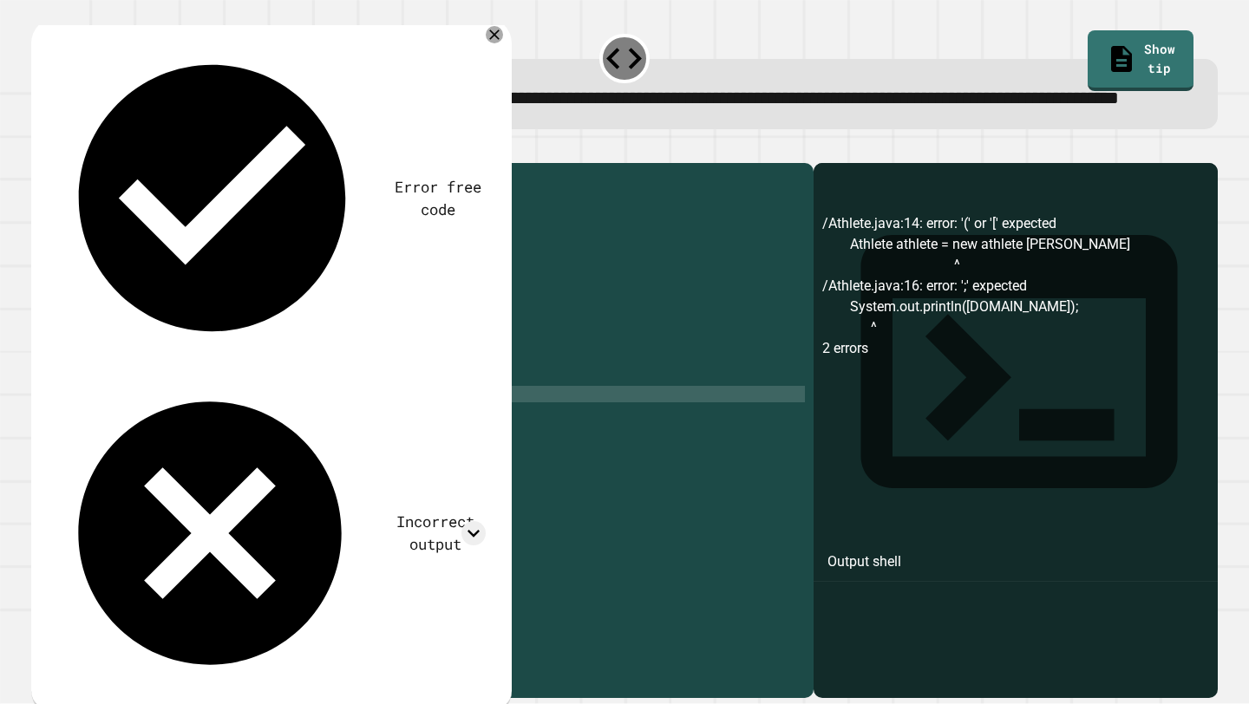
click at [40, 148] on icon "button" at bounding box center [40, 148] width 0 height 0
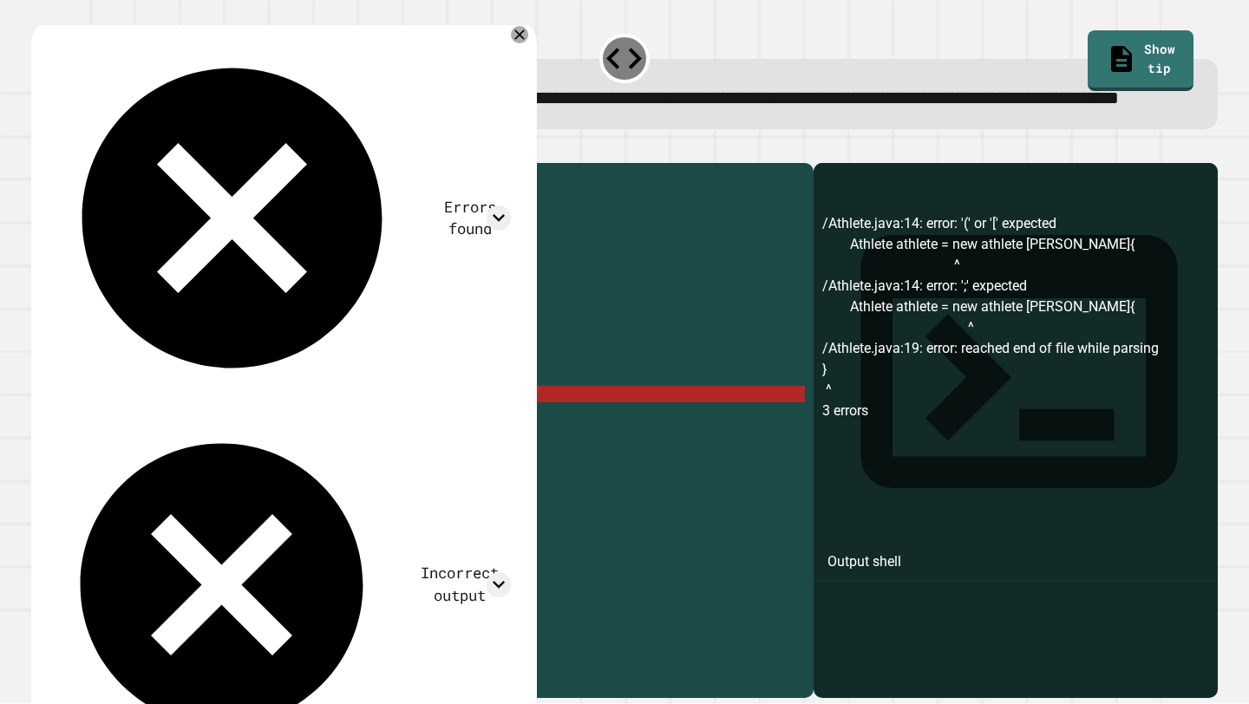
click at [393, 446] on div "public class Athlete { String name ; int age ; public Athlete ( String name , i…" at bounding box center [440, 411] width 730 height 478
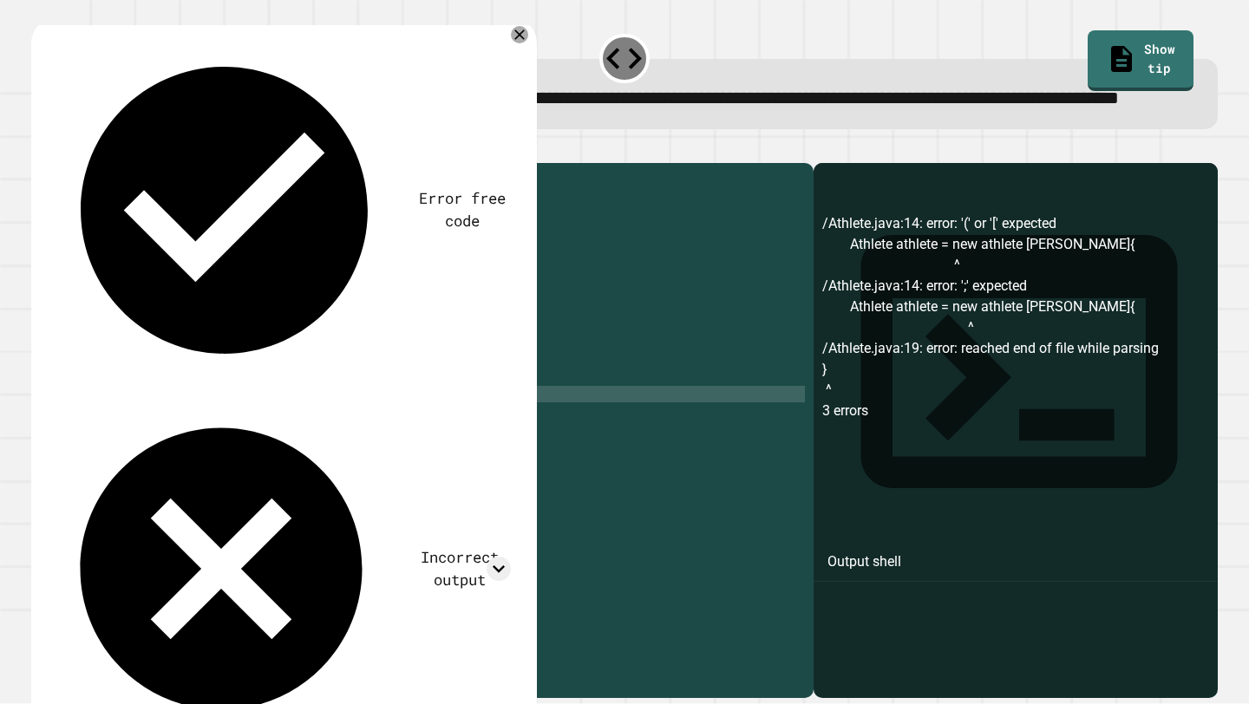
click at [69, 163] on div at bounding box center [624, 152] width 1187 height 21
click at [40, 148] on button "button" at bounding box center [40, 148] width 0 height 0
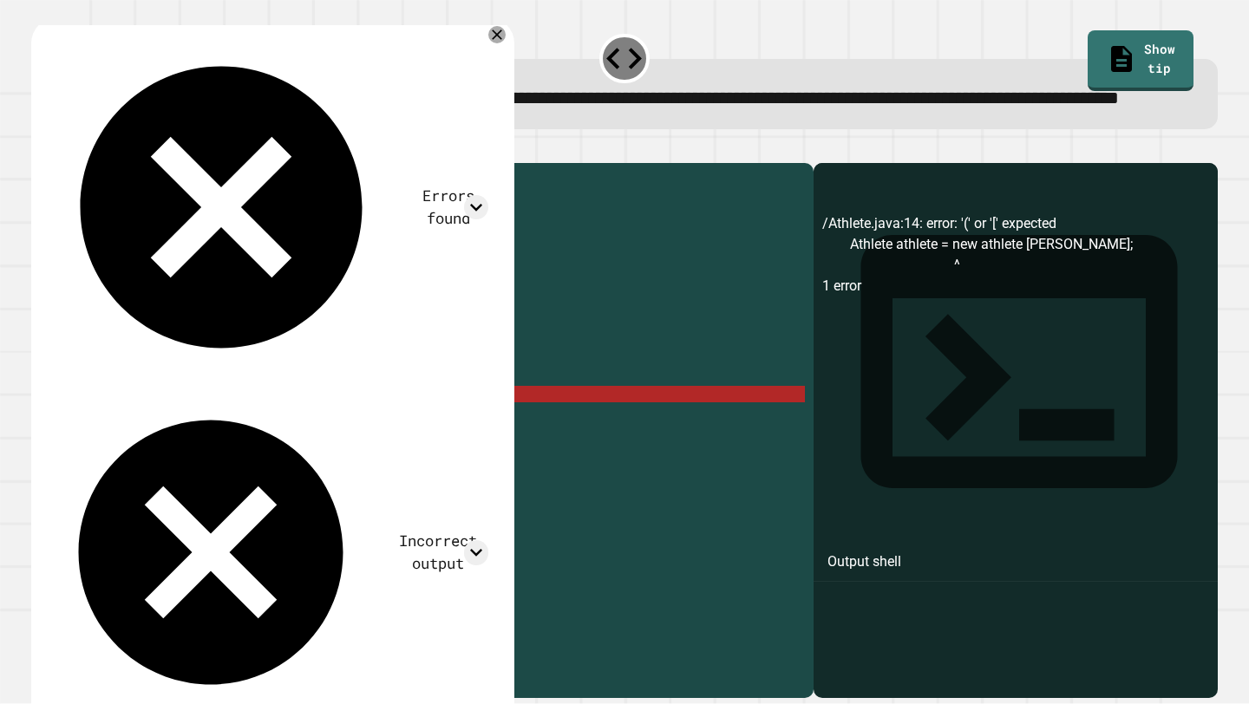
click at [377, 444] on div "public class Athlete { String name ; int age ; public Athlete ( String name , i…" at bounding box center [440, 411] width 730 height 478
click at [294, 450] on div "public class Athlete { String name ; int age ; public Athlete ( String name , i…" at bounding box center [440, 411] width 730 height 478
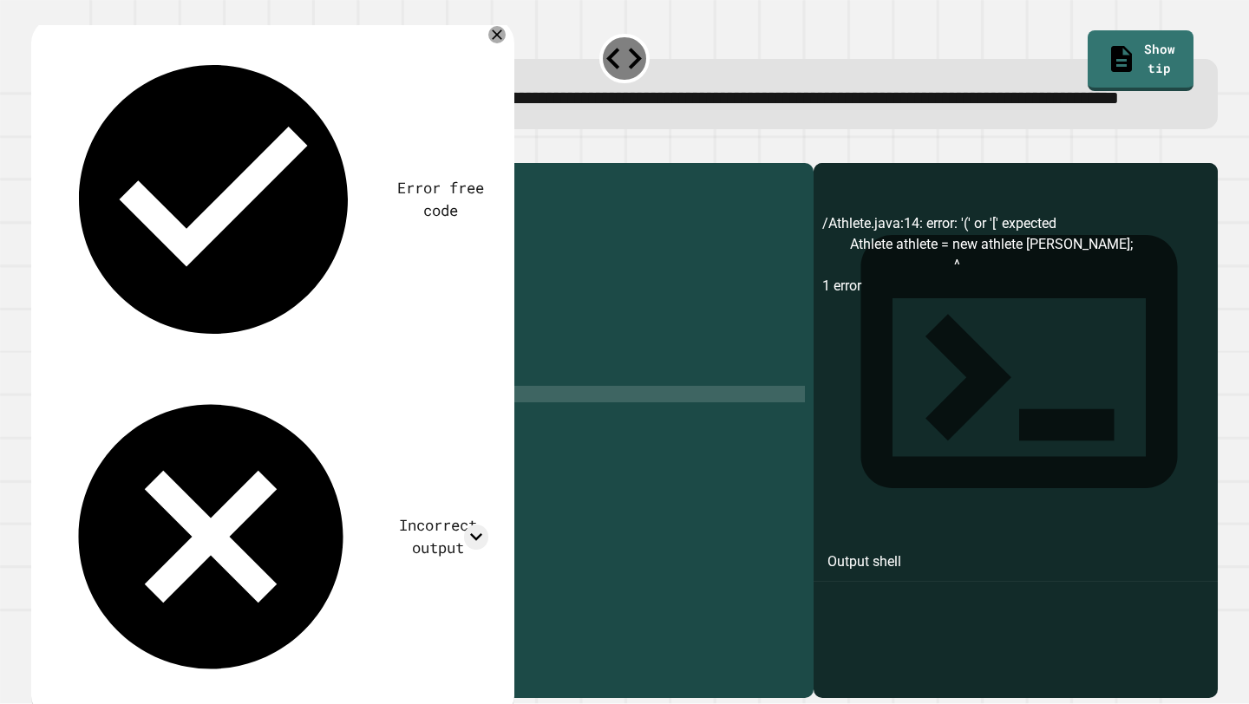
scroll to position [0, 19]
click at [136, 455] on div "public class Athlete { String name ; int age ; public Athlete ( String name , i…" at bounding box center [440, 411] width 730 height 478
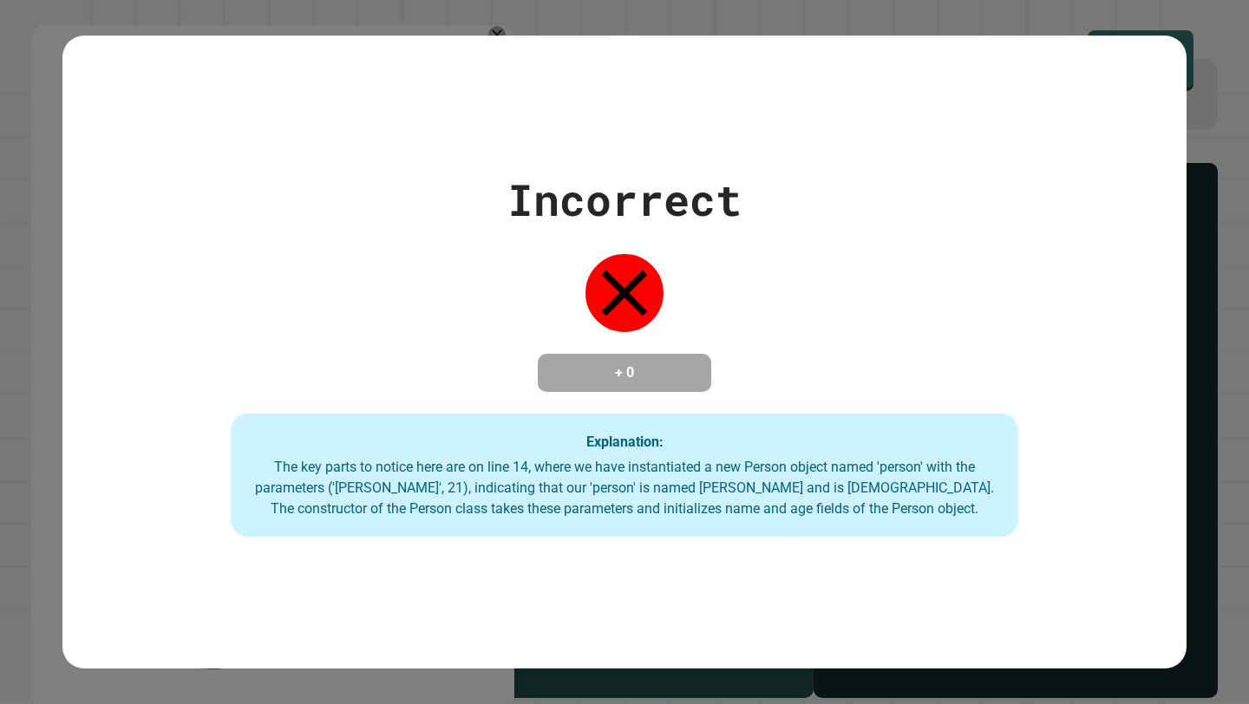
type textarea "**********"
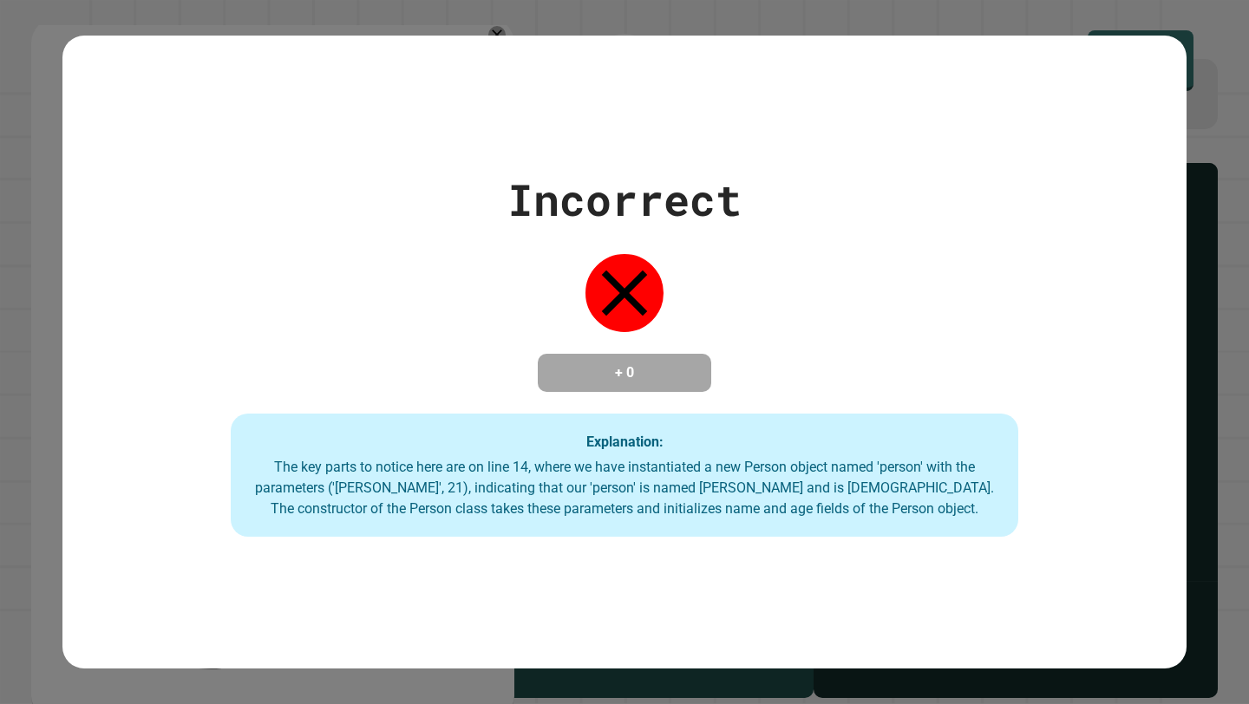
type textarea "**********"
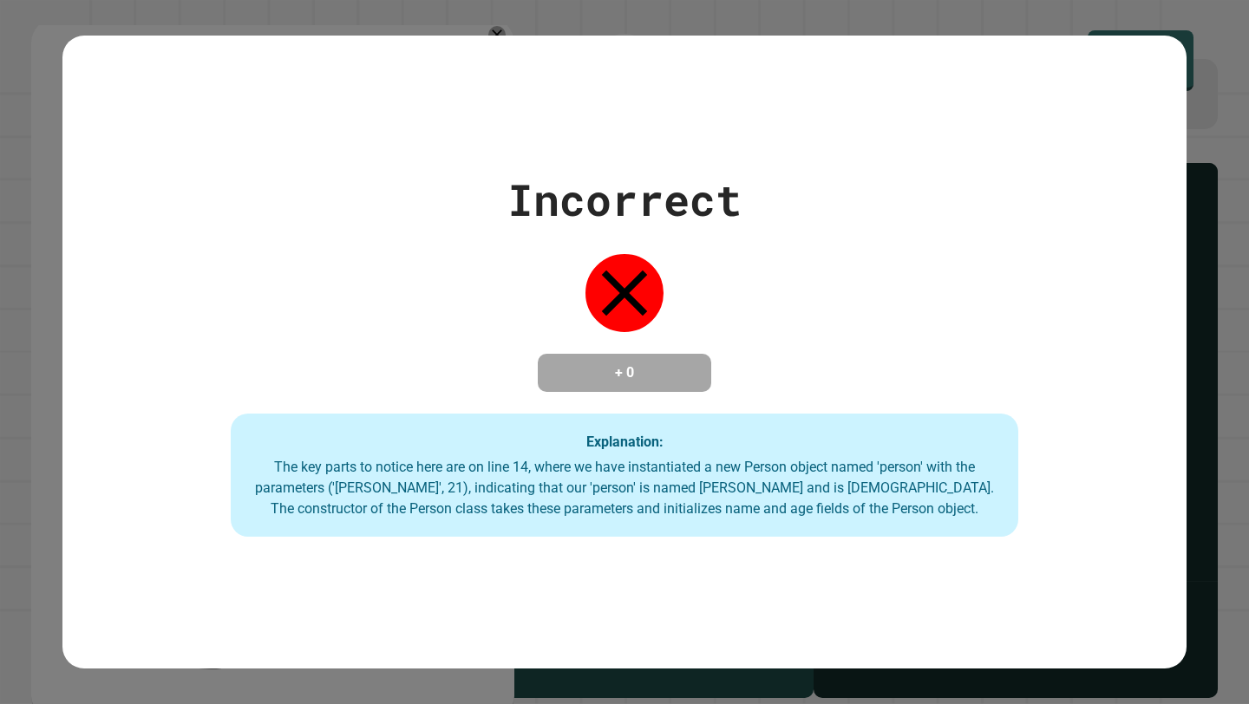
type textarea "**********"
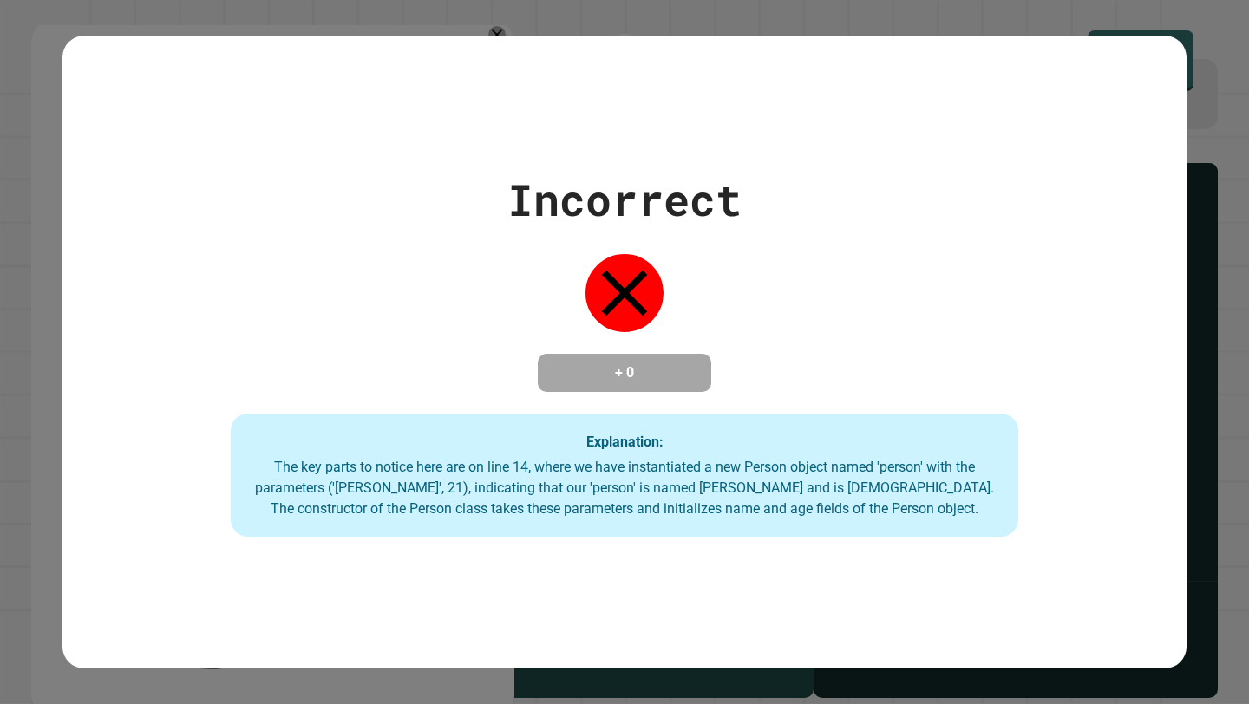
type textarea "**********"
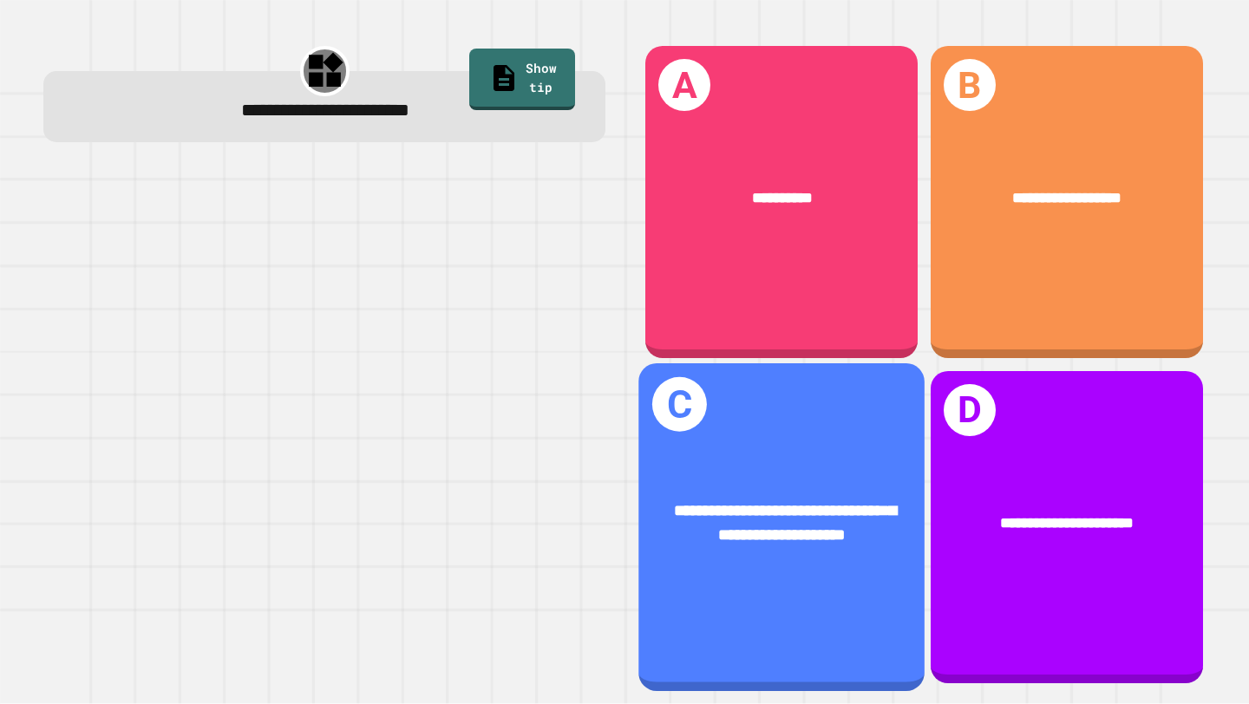
drag, startPoint x: 880, startPoint y: 553, endPoint x: 890, endPoint y: 571, distance: 21.0
click at [890, 571] on div "**********" at bounding box center [782, 522] width 286 height 111
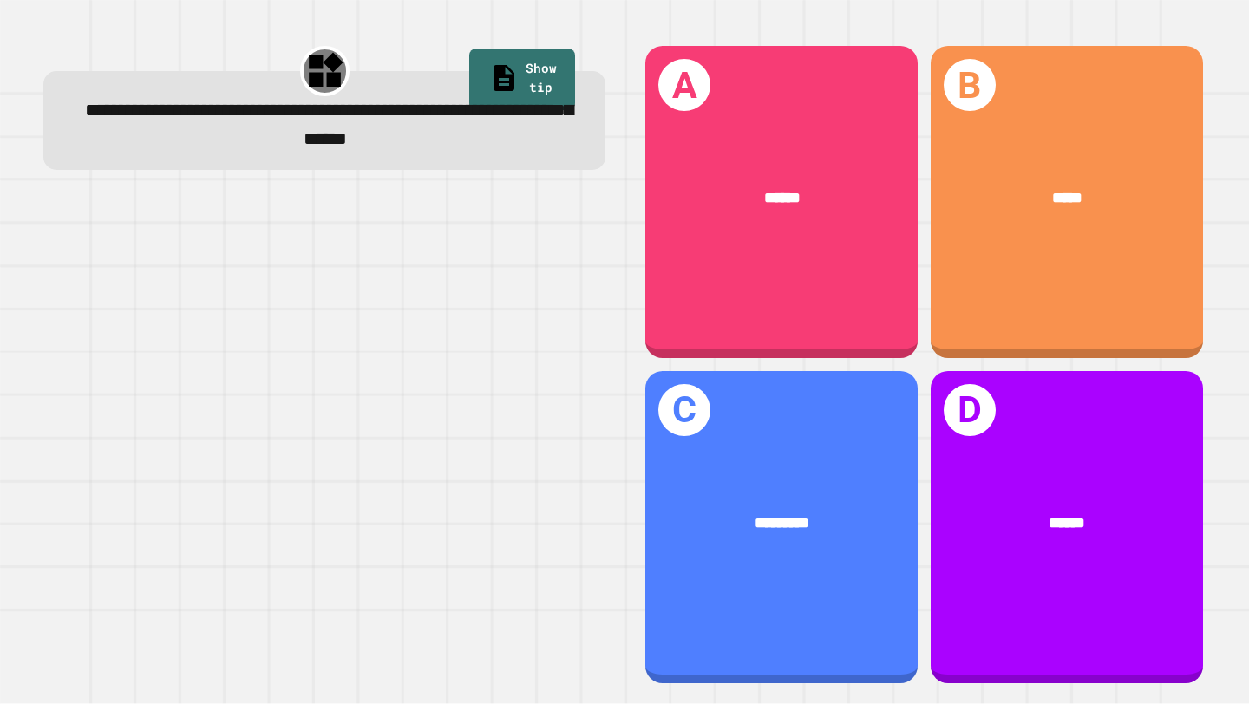
drag, startPoint x: 283, startPoint y: 158, endPoint x: 436, endPoint y: 167, distance: 152.9
click at [436, 167] on div "**********" at bounding box center [324, 120] width 562 height 99
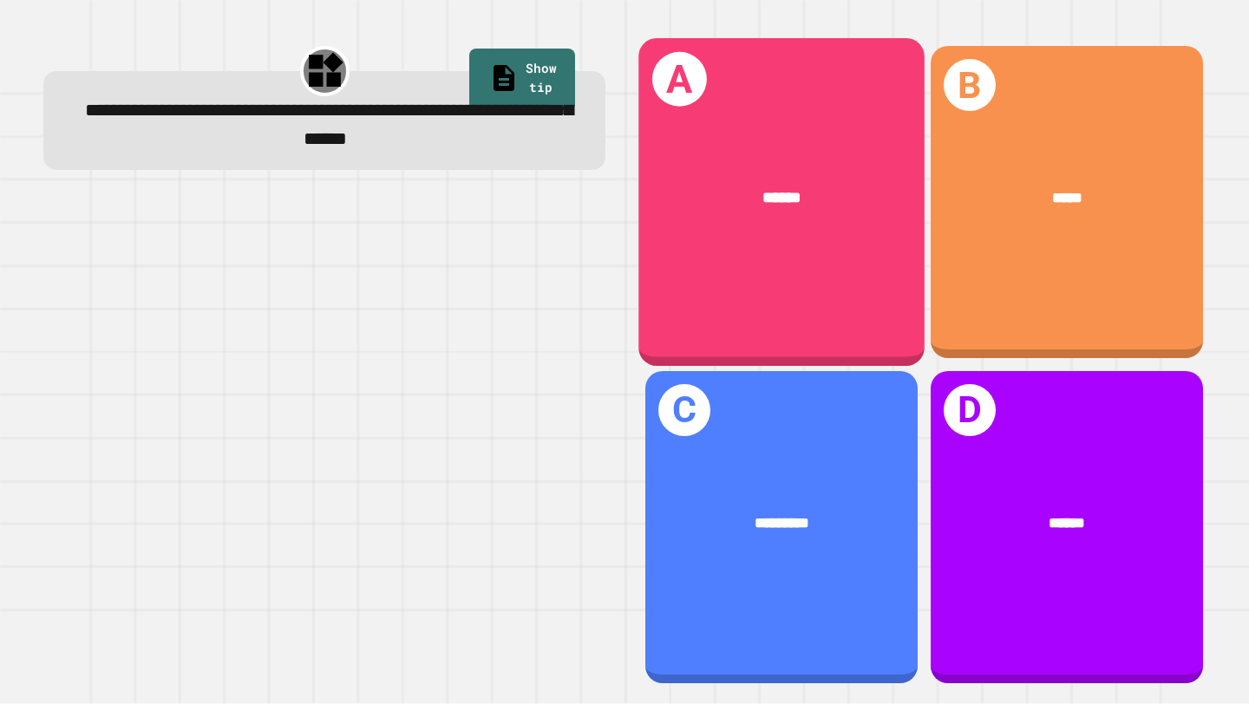
click at [841, 318] on div "A ******" at bounding box center [782, 202] width 286 height 328
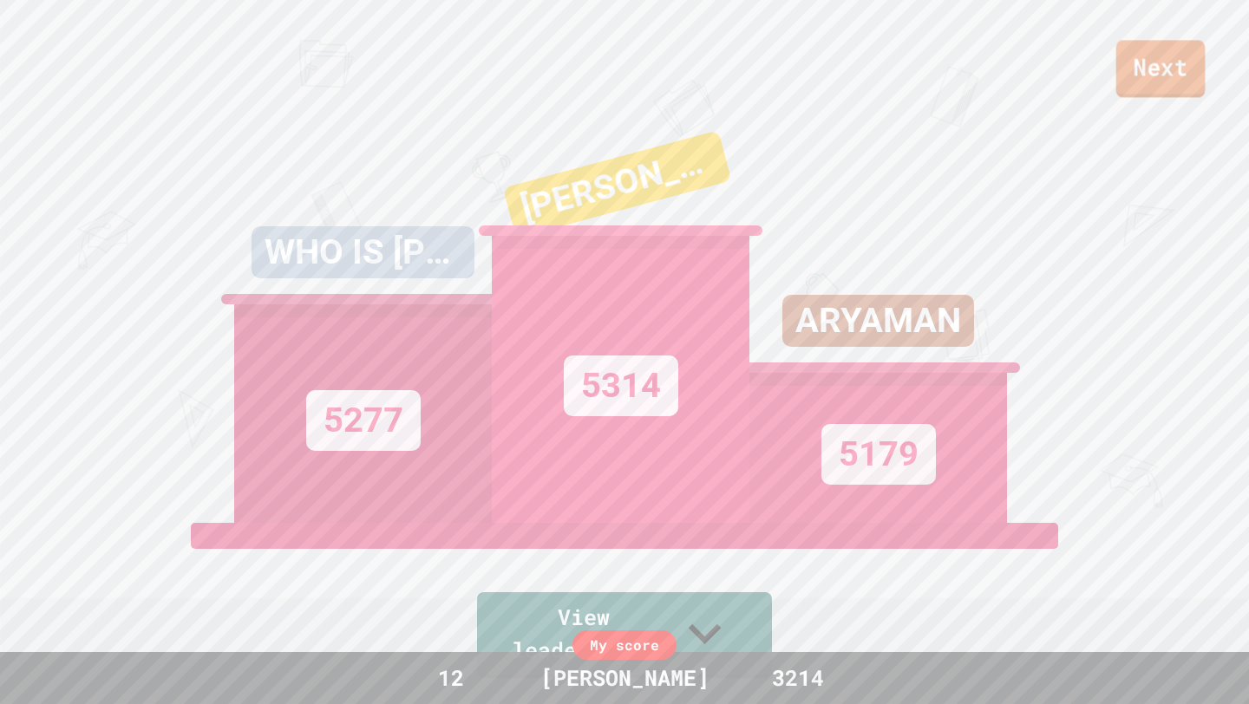
click at [1158, 59] on link "Next" at bounding box center [1161, 68] width 89 height 57
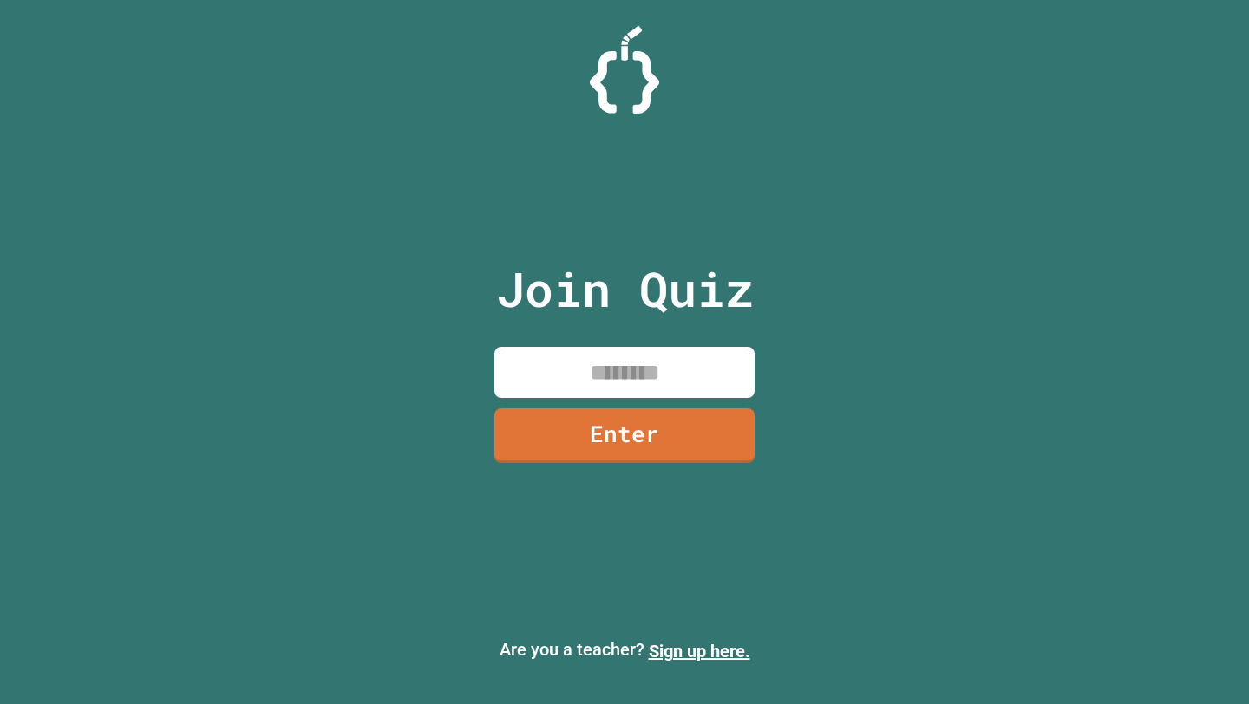
click at [619, 397] on input at bounding box center [625, 372] width 260 height 51
type input "********"
click at [624, 425] on link "Enter" at bounding box center [625, 435] width 262 height 56
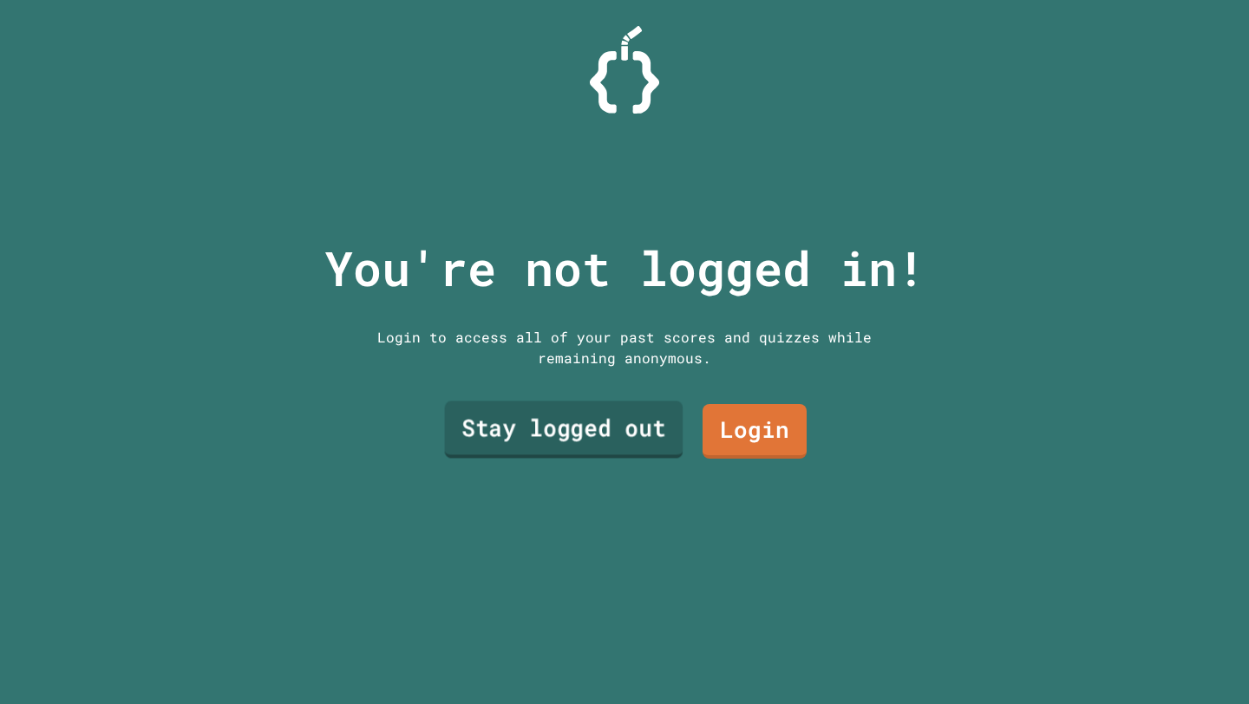
click at [626, 425] on link "Stay logged out" at bounding box center [564, 429] width 239 height 57
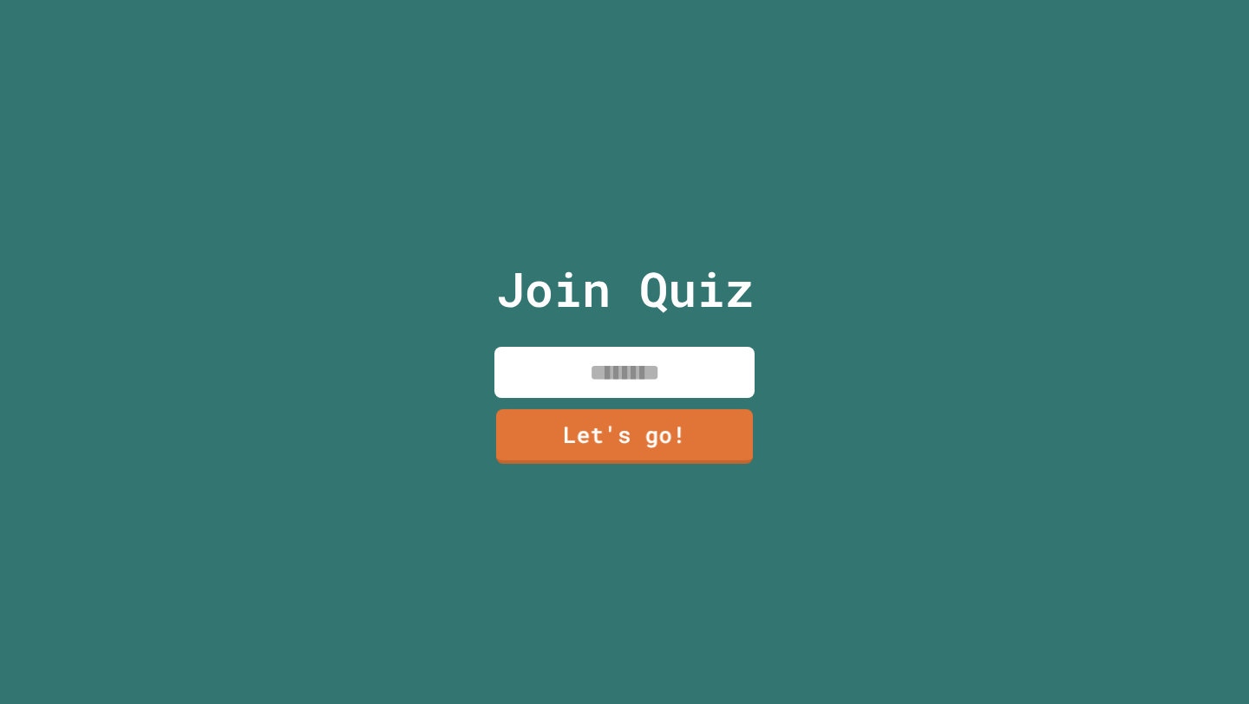
click at [630, 394] on input at bounding box center [625, 372] width 260 height 51
type input "*****"
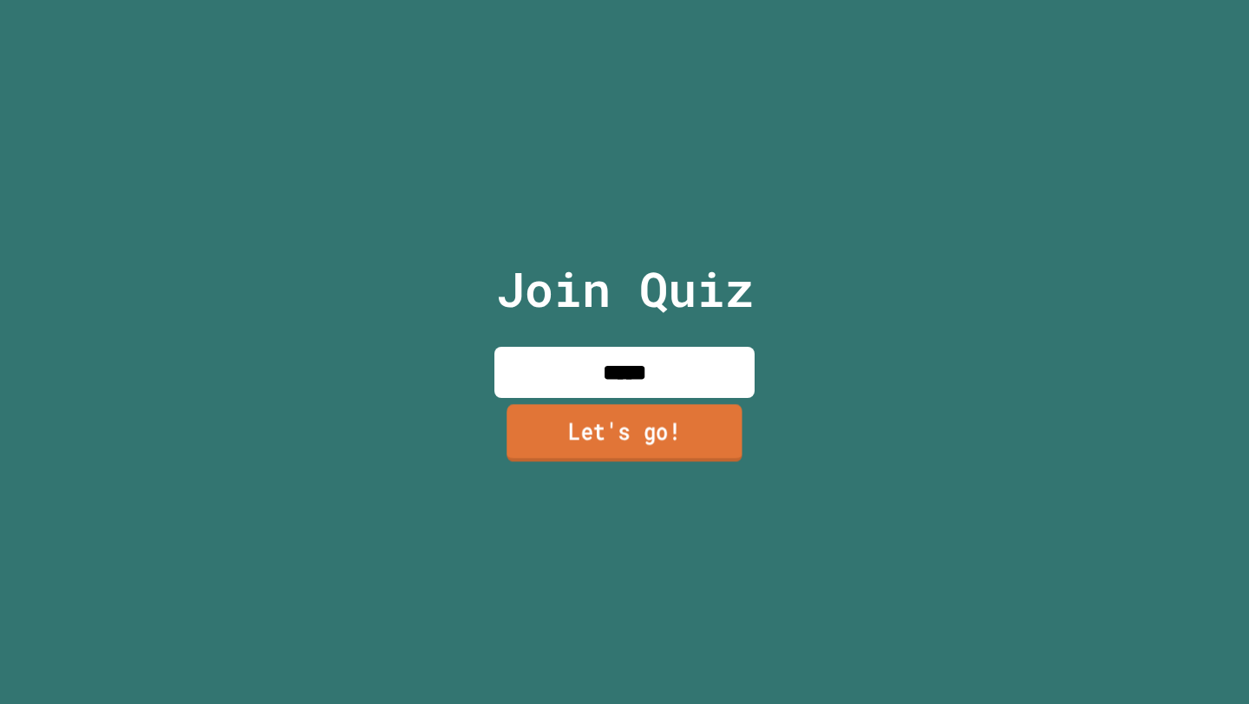
click at [695, 448] on link "Let's go!" at bounding box center [625, 433] width 236 height 57
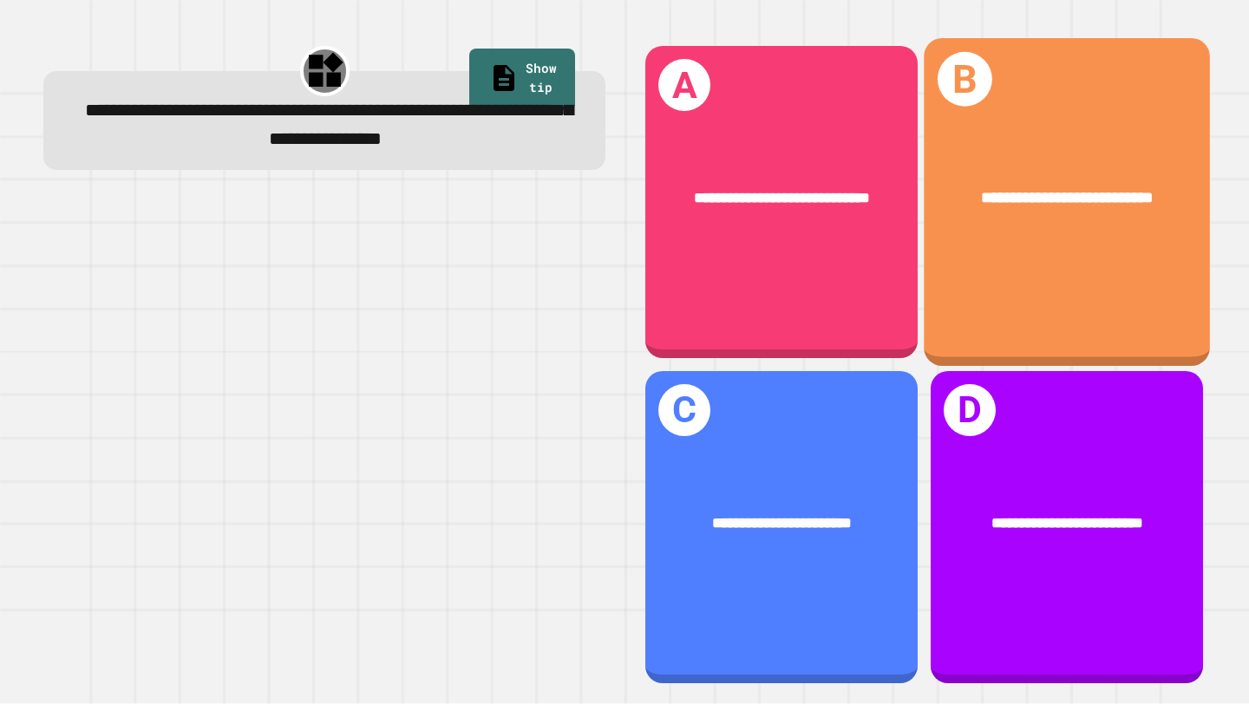
click at [1182, 174] on div "**********" at bounding box center [1067, 198] width 286 height 88
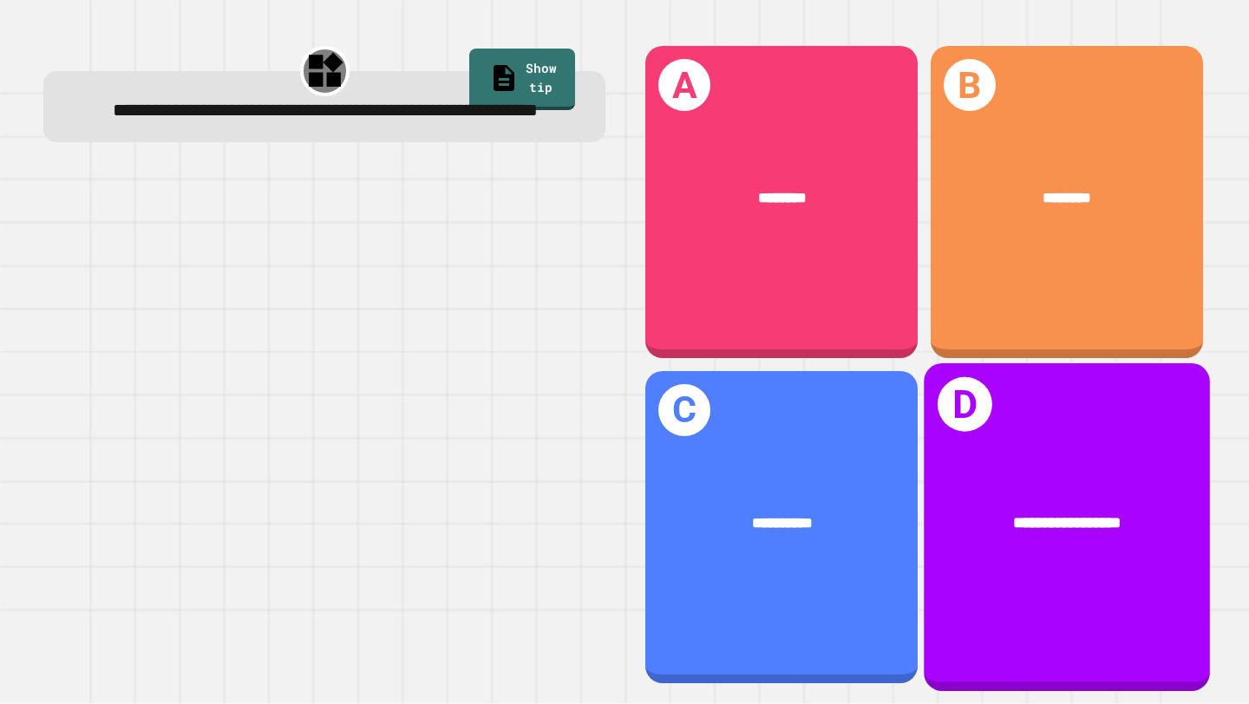
click at [1122, 521] on span "**********" at bounding box center [1067, 522] width 108 height 16
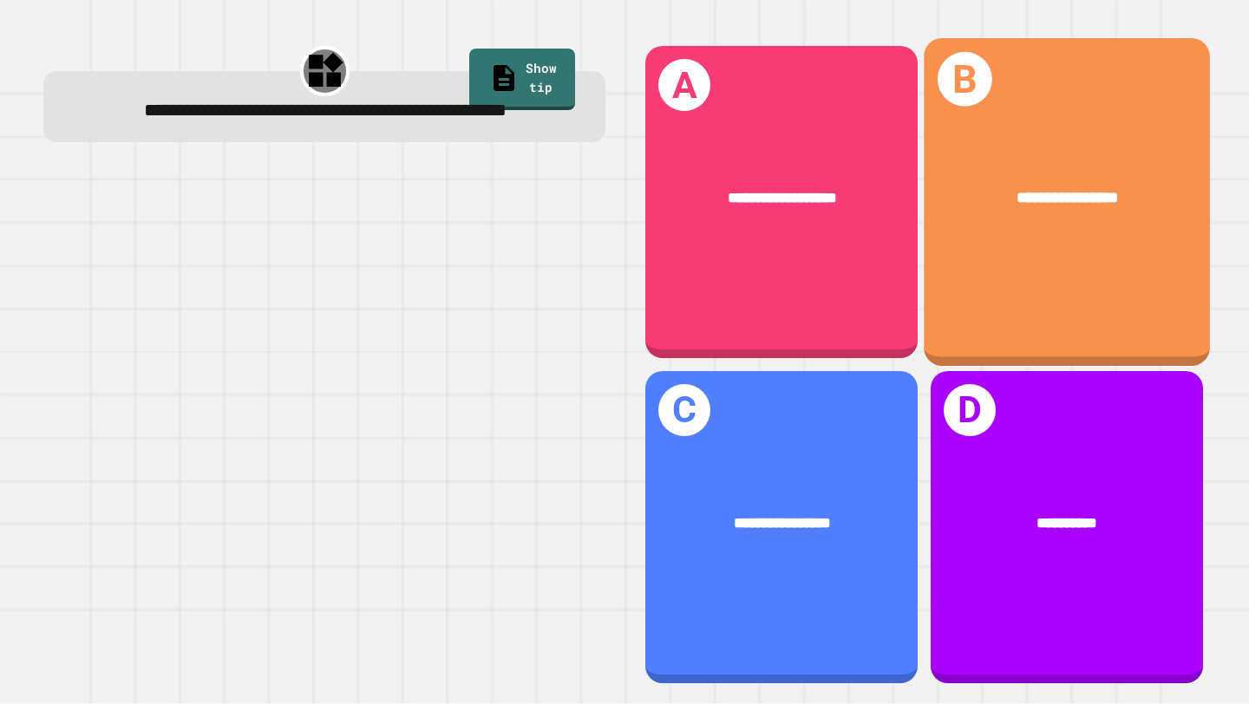
click at [969, 227] on div "**********" at bounding box center [1067, 198] width 286 height 88
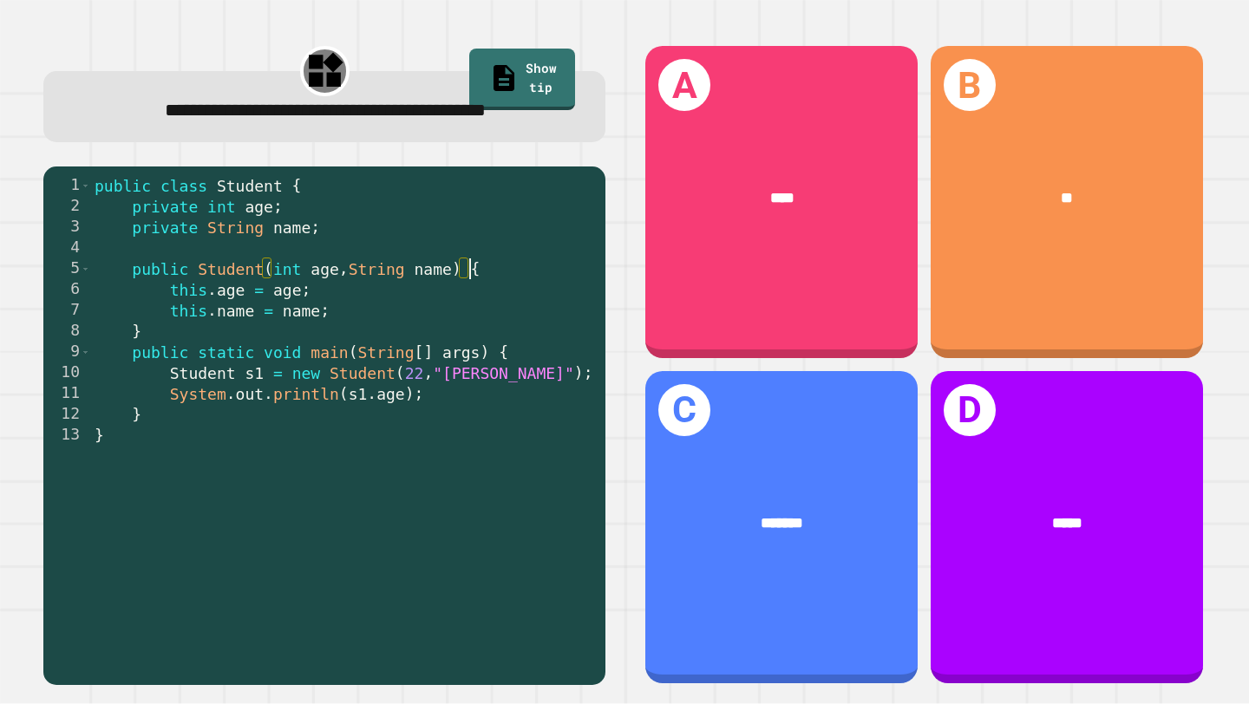
click at [468, 292] on div "public class Student { private int age ; private String name ; public Student (…" at bounding box center [344, 425] width 506 height 500
click at [503, 383] on div "public class Student { private int age ; private String name ; public Student (…" at bounding box center [344, 425] width 506 height 500
drag, startPoint x: 495, startPoint y: 404, endPoint x: 454, endPoint y: 402, distance: 41.7
click at [454, 402] on div "public class Student { private int age ; private String name ; public Student (…" at bounding box center [344, 425] width 506 height 500
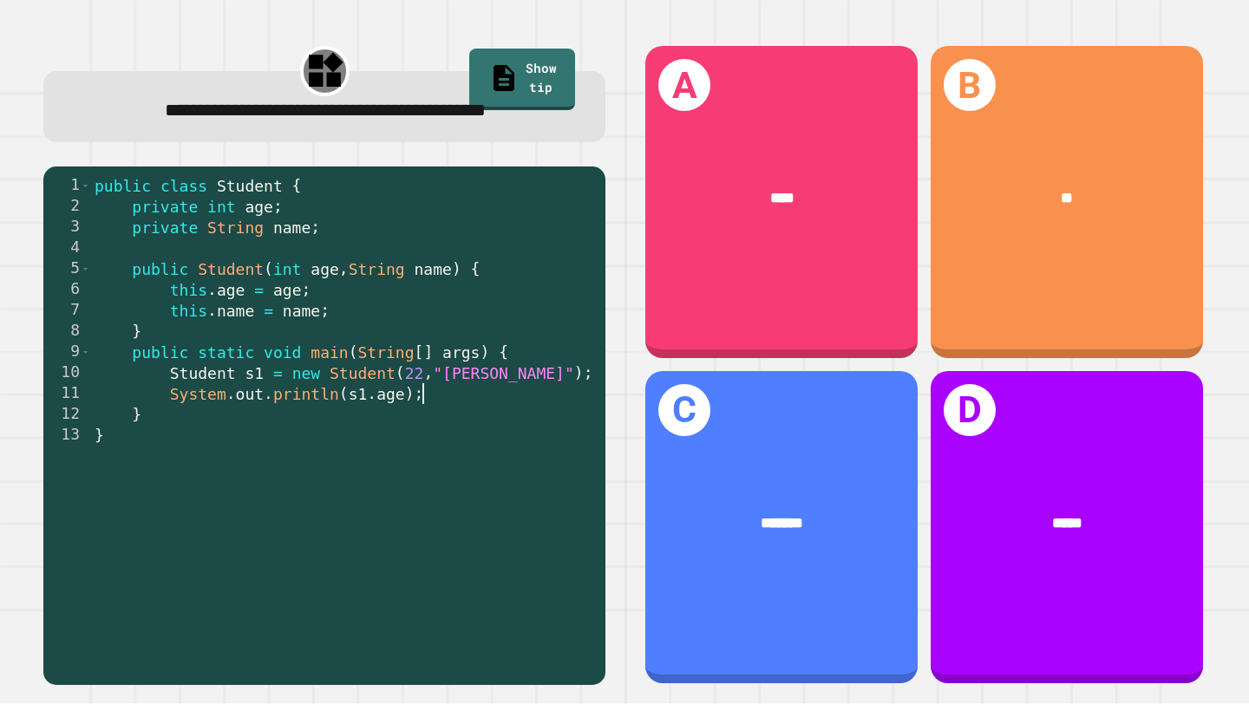
click at [471, 432] on div "public class Student { private int age ; private String name ; public Student (…" at bounding box center [344, 425] width 506 height 500
click at [430, 473] on div "public class Student { private int age ; private String name ; public Student (…" at bounding box center [344, 425] width 506 height 500
click at [432, 441] on div "public class Student { private int age ; private String name ; public Student (…" at bounding box center [344, 425] width 506 height 500
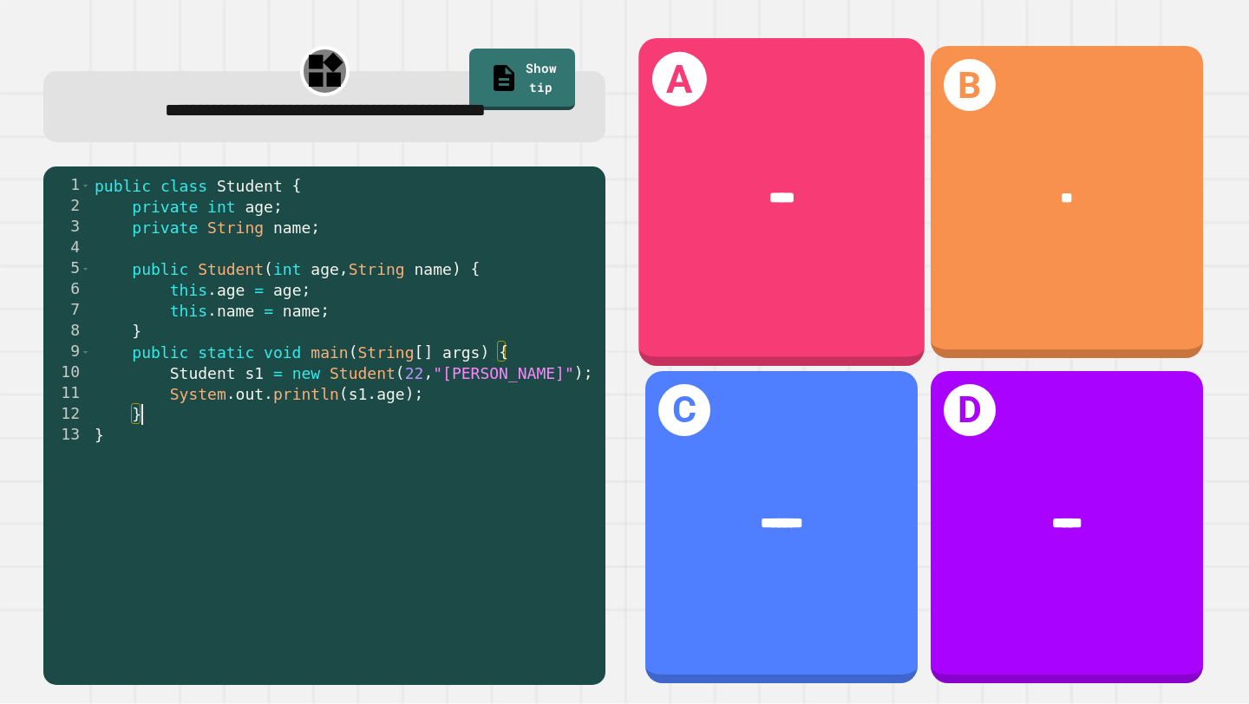
click at [760, 354] on div "A ****" at bounding box center [782, 202] width 286 height 328
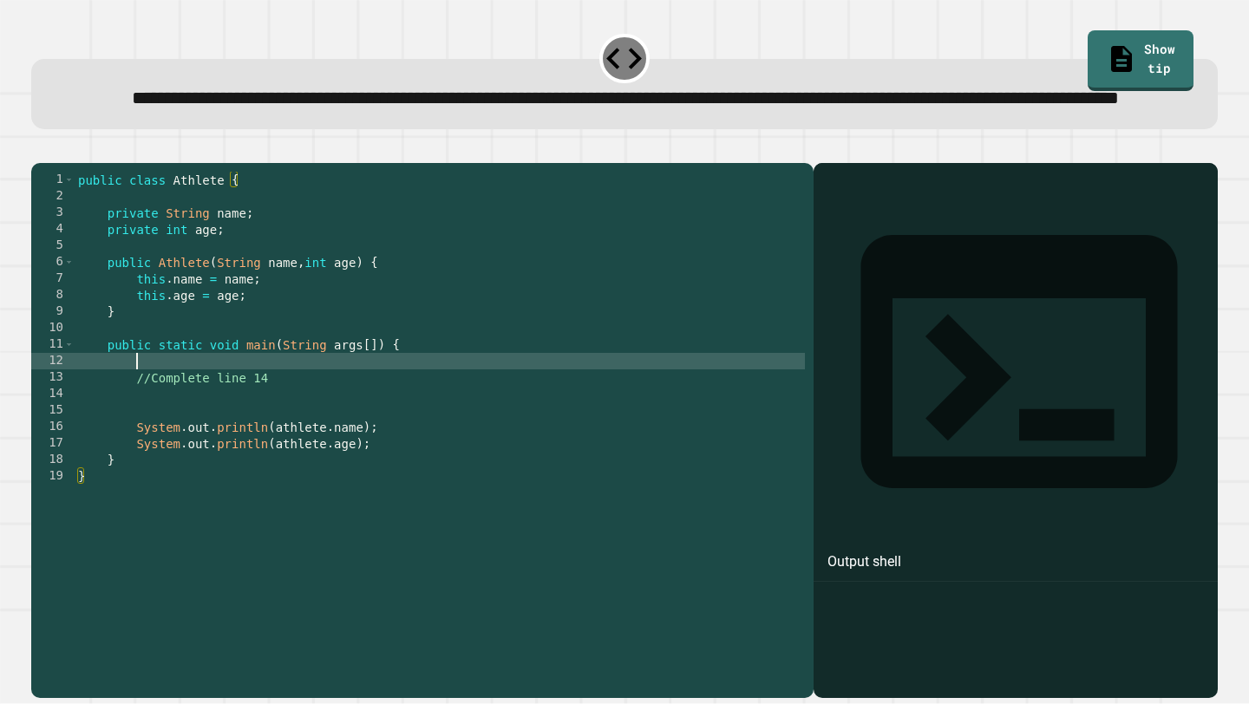
click at [626, 416] on div "public class Athlete { private String name ; private int age ; public Athlete (…" at bounding box center [440, 411] width 730 height 478
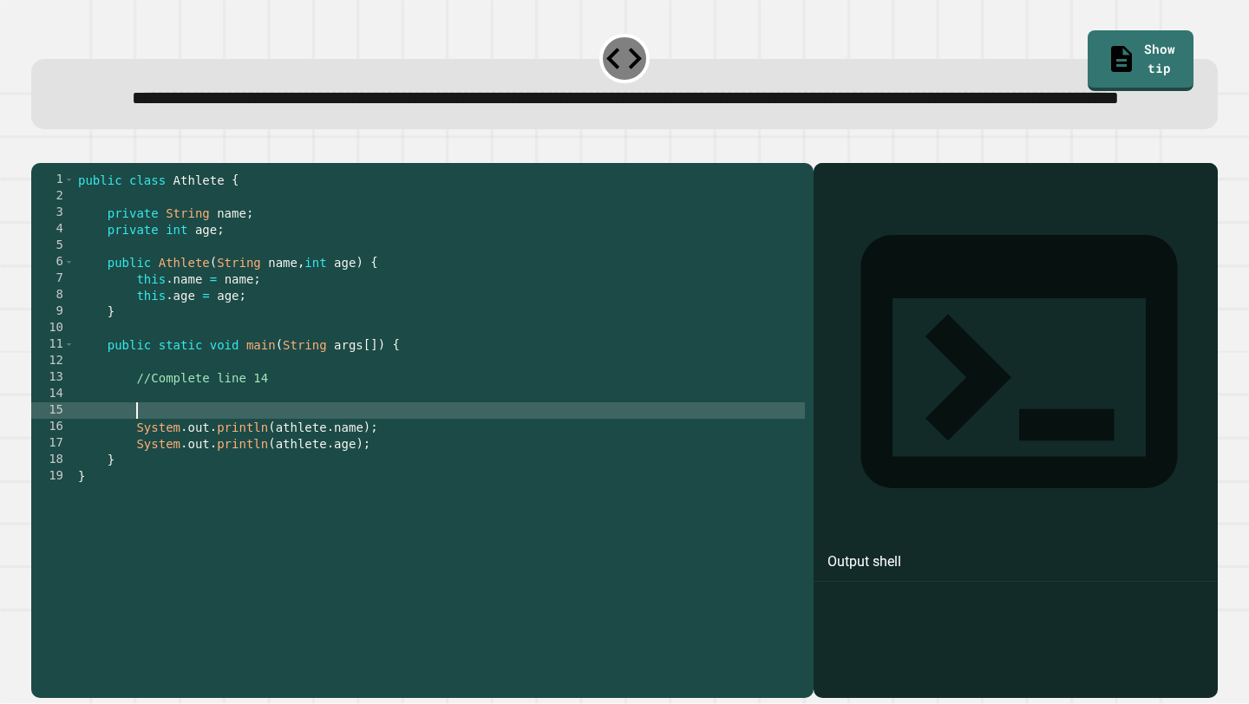
click at [324, 462] on div "public class Athlete { private String name ; private int age ; public Athlete (…" at bounding box center [440, 411] width 730 height 478
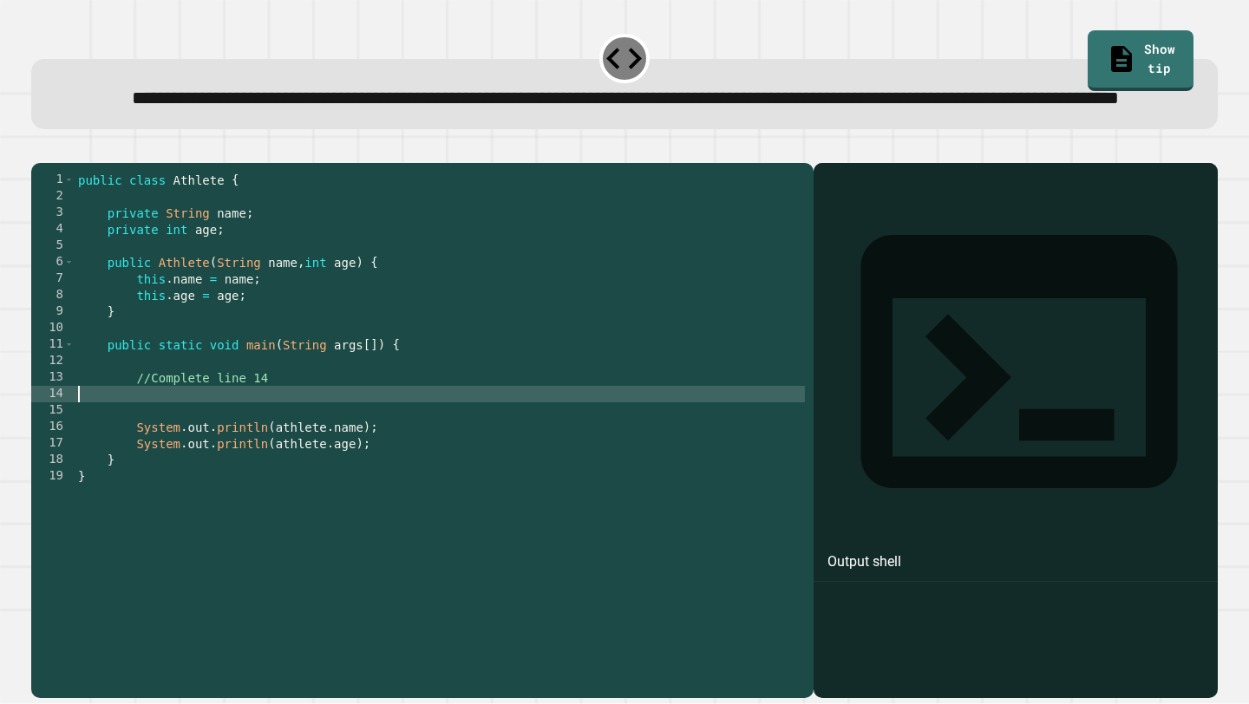
click at [319, 455] on div "public class Athlete { private String name ; private int age ; public Athlete (…" at bounding box center [440, 411] width 730 height 478
type textarea "*"
click at [40, 148] on button "button" at bounding box center [40, 148] width 0 height 0
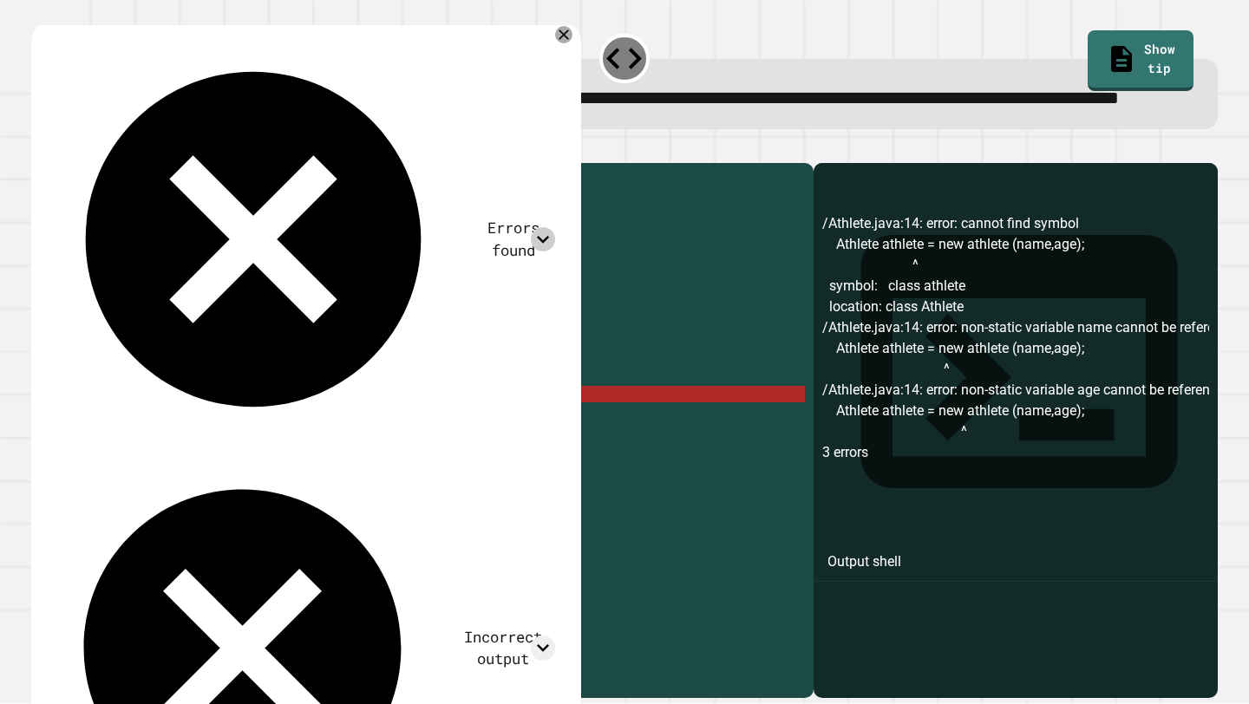
click at [546, 227] on icon at bounding box center [543, 239] width 25 height 25
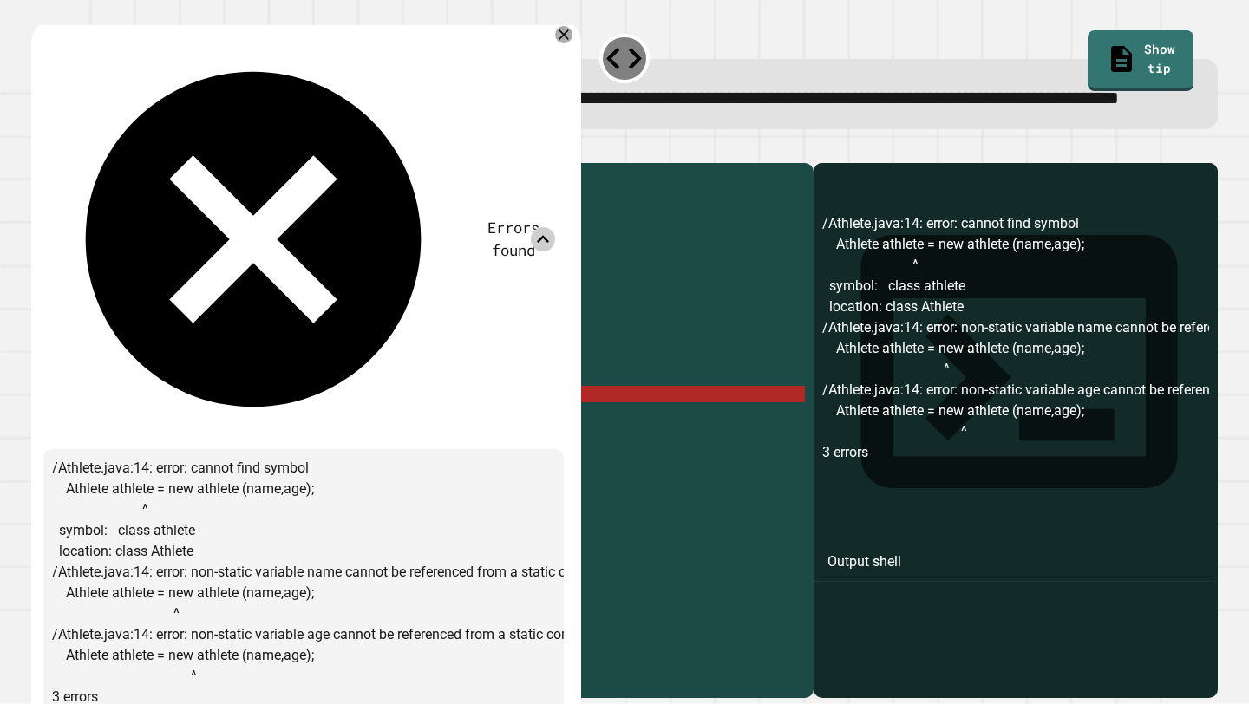
click at [551, 227] on icon at bounding box center [543, 239] width 25 height 25
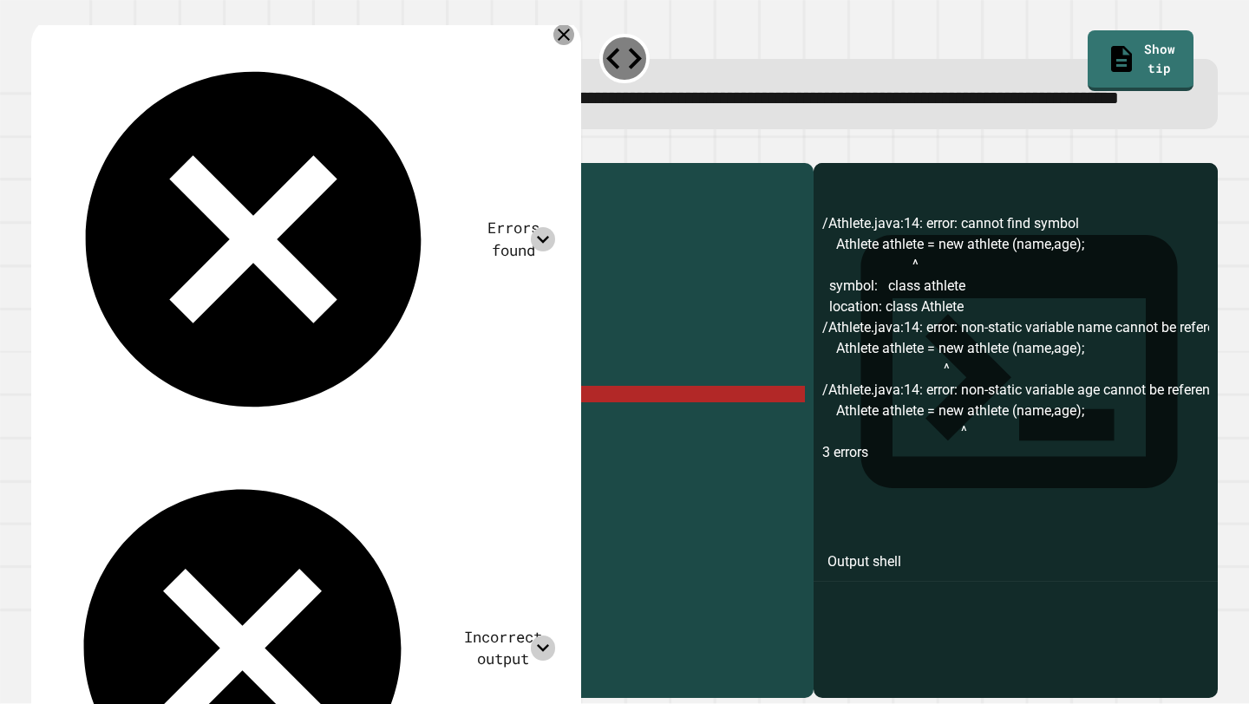
click at [563, 41] on icon at bounding box center [564, 35] width 12 height 12
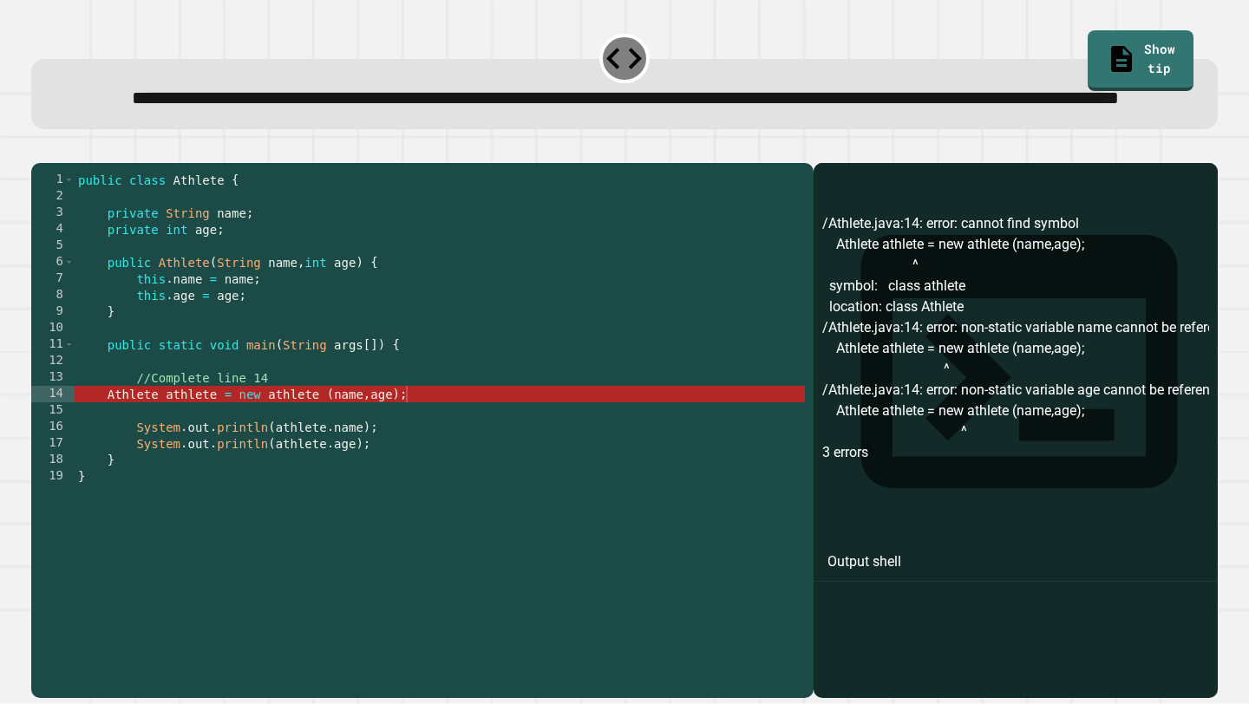
click at [307, 462] on div "public class Athlete { private String name ; private int age ; public Athlete (…" at bounding box center [440, 411] width 730 height 478
click at [381, 455] on div "public class Athlete { private String name ; private int age ; public Athlete (…" at bounding box center [440, 411] width 730 height 478
click at [395, 448] on div "public class Athlete { private String name ; private int age ; public Athlete (…" at bounding box center [440, 411] width 730 height 478
click at [357, 450] on div "public class Athlete { private String name ; private int age ; public Athlete (…" at bounding box center [440, 411] width 730 height 478
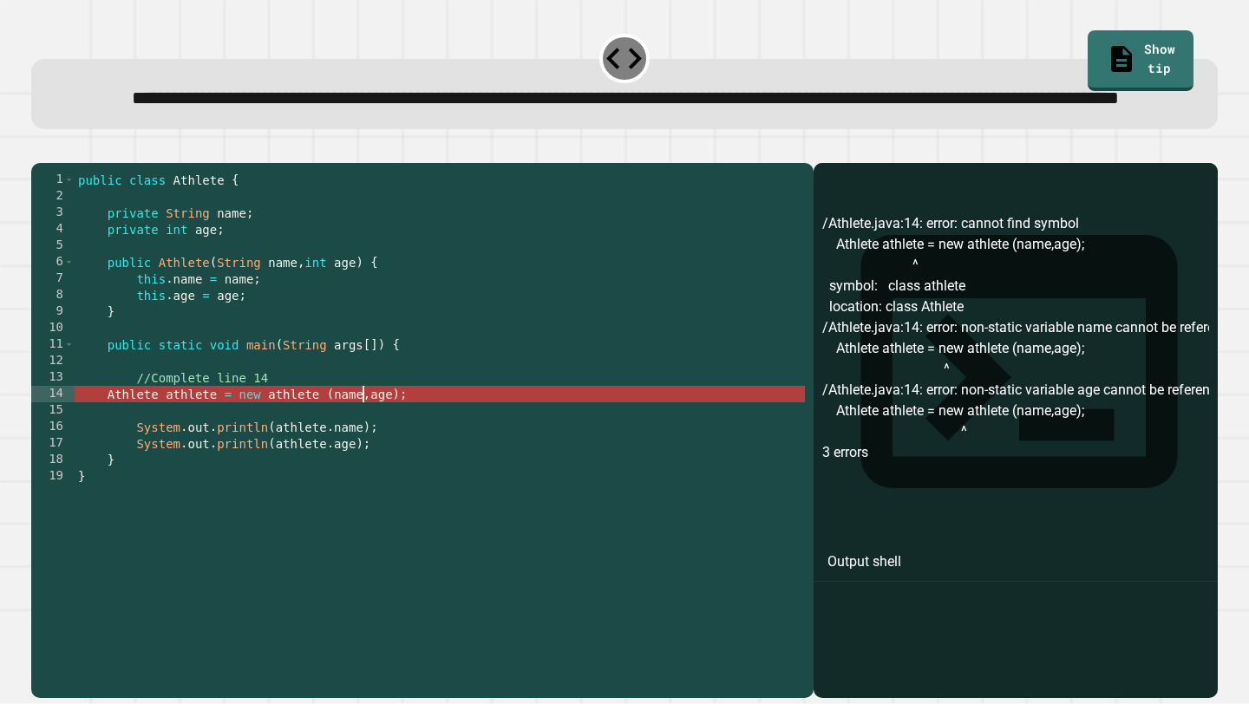
scroll to position [0, 20]
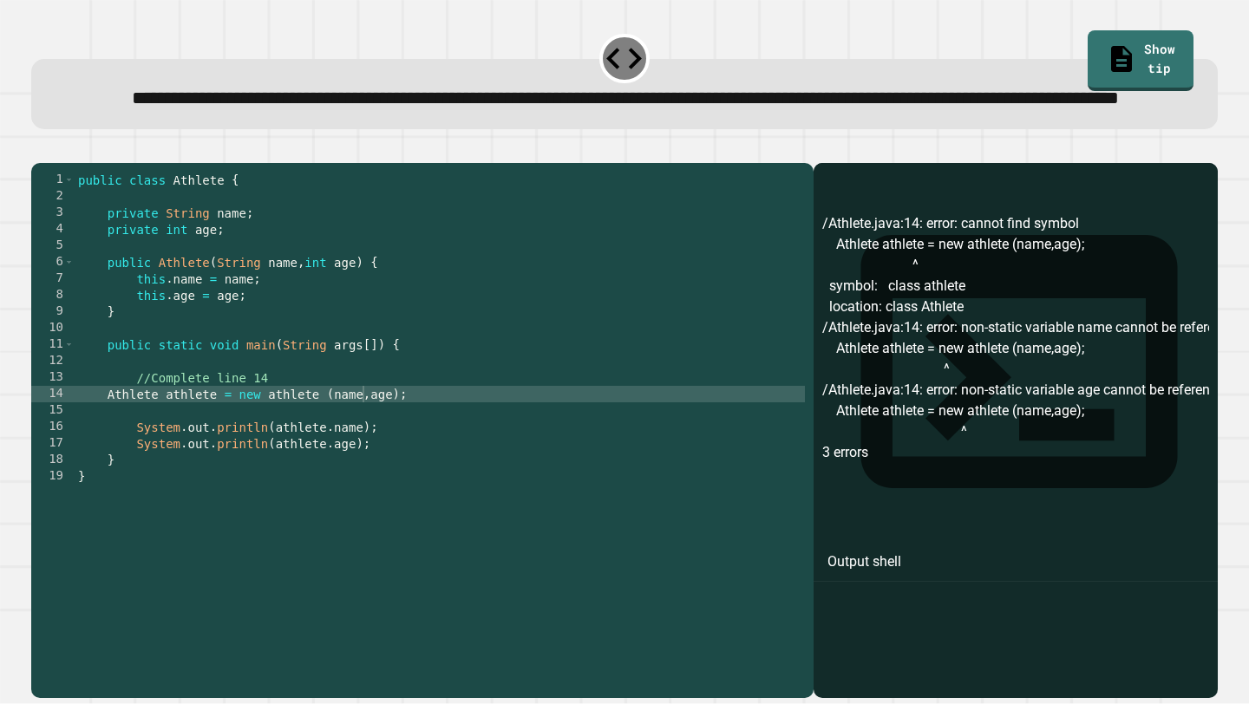
click at [56, 165] on icon "button" at bounding box center [52, 159] width 10 height 12
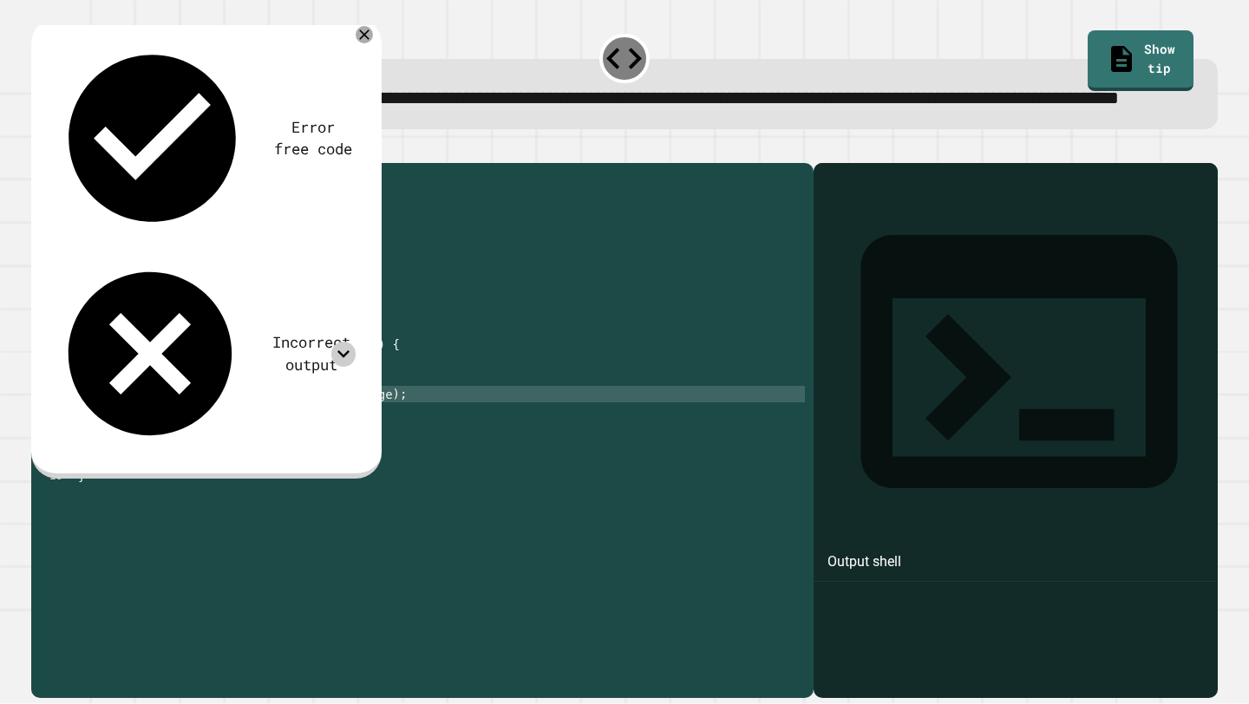
click at [340, 342] on icon at bounding box center [343, 354] width 25 height 25
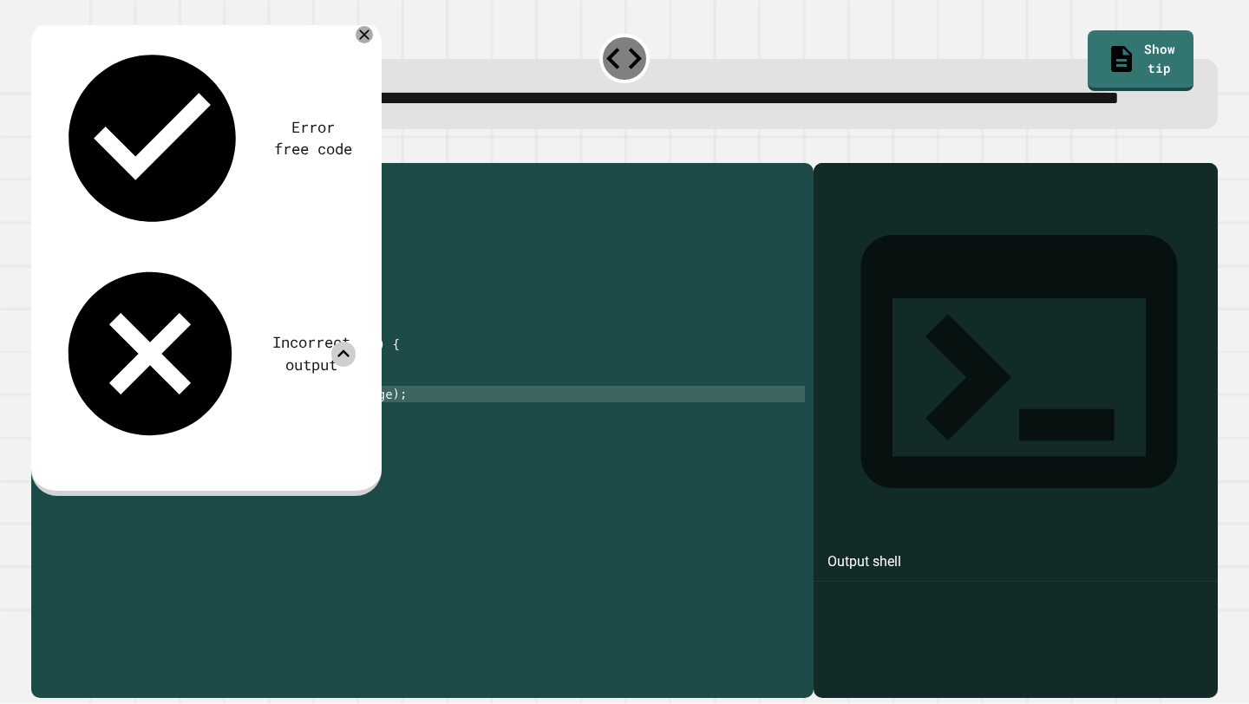
click at [281, 256] on div "Incorrect output" at bounding box center [204, 354] width 304 height 196
click at [266, 331] on div "Incorrect output" at bounding box center [311, 353] width 90 height 45
click at [361, 131] on div "Error free code Incorrect output" at bounding box center [203, 253] width 321 height 449
click at [337, 342] on icon at bounding box center [343, 354] width 25 height 25
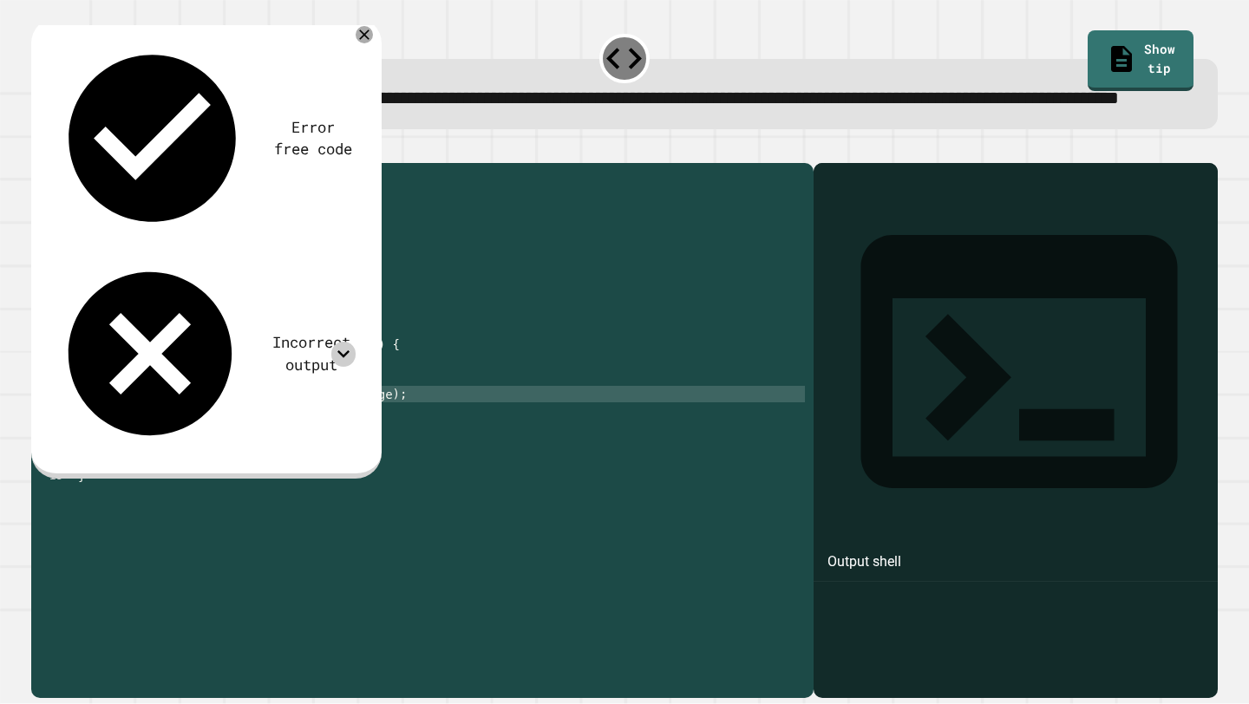
click at [337, 342] on icon at bounding box center [343, 354] width 25 height 25
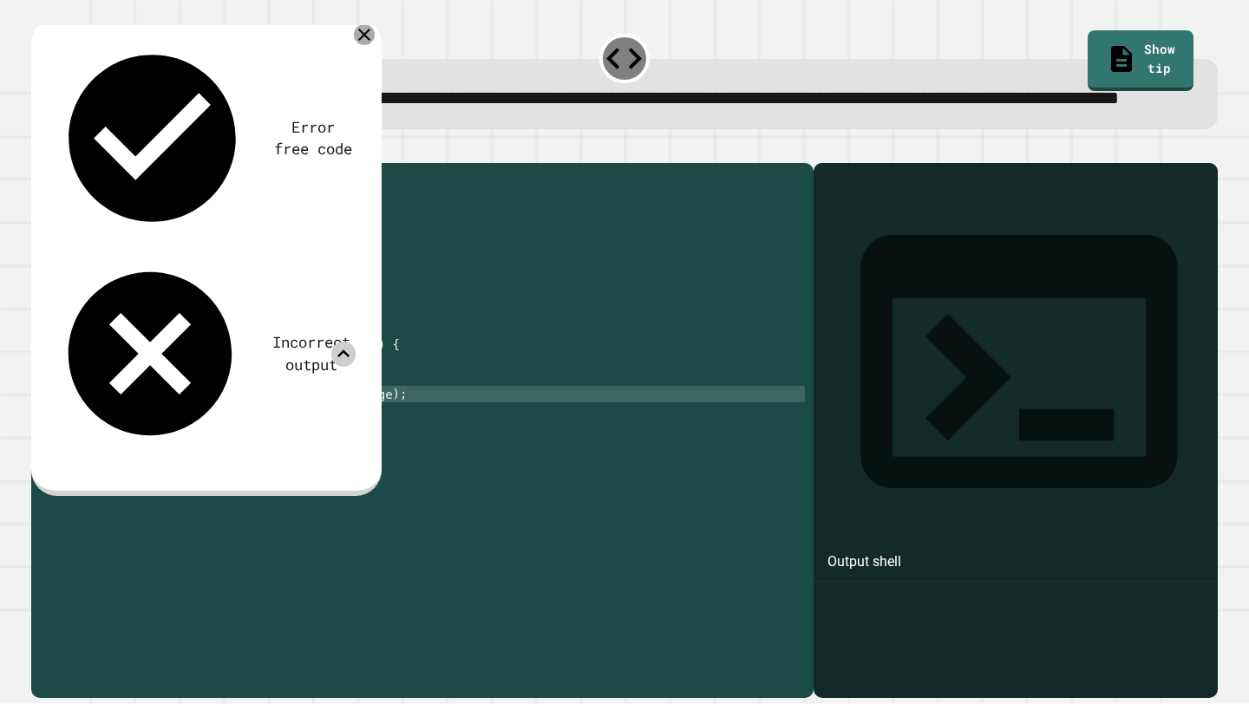
click at [364, 45] on icon at bounding box center [364, 34] width 21 height 21
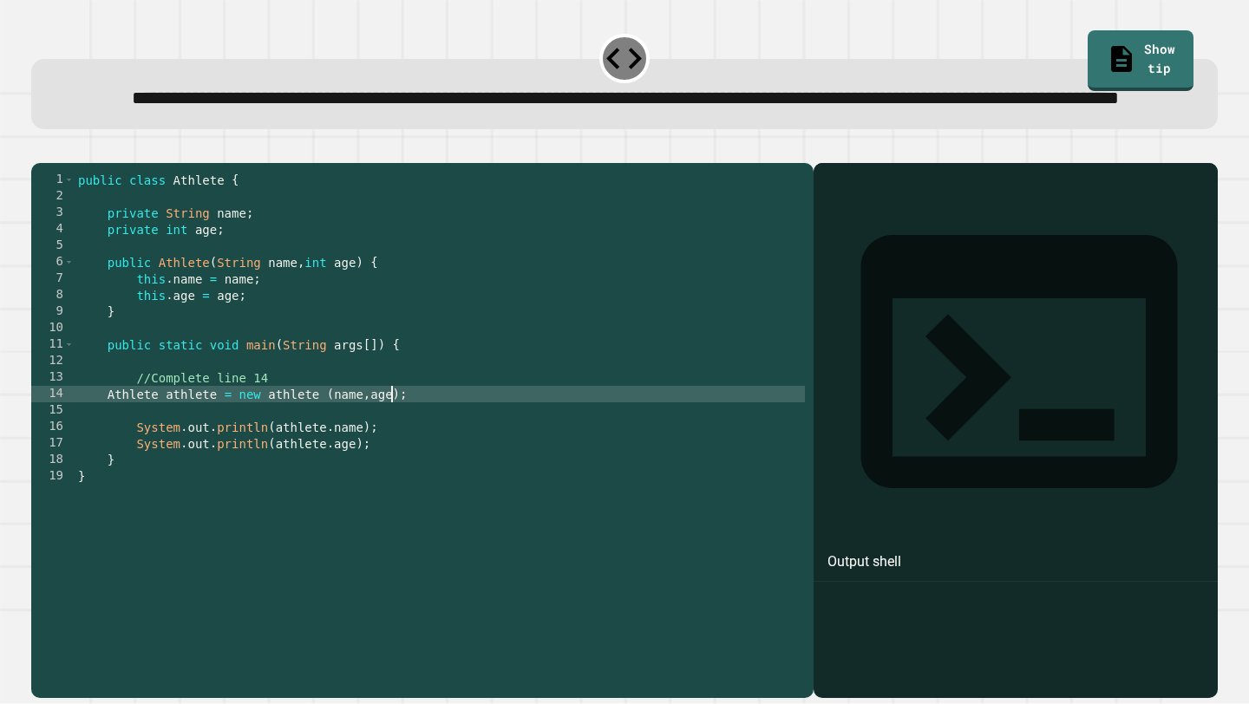
click at [391, 455] on div "public class Athlete { private String name ; private int age ; public Athlete (…" at bounding box center [440, 411] width 730 height 478
click at [311, 438] on div "public class Athlete { private String name ; private int age ; public Athlete (…" at bounding box center [440, 411] width 730 height 478
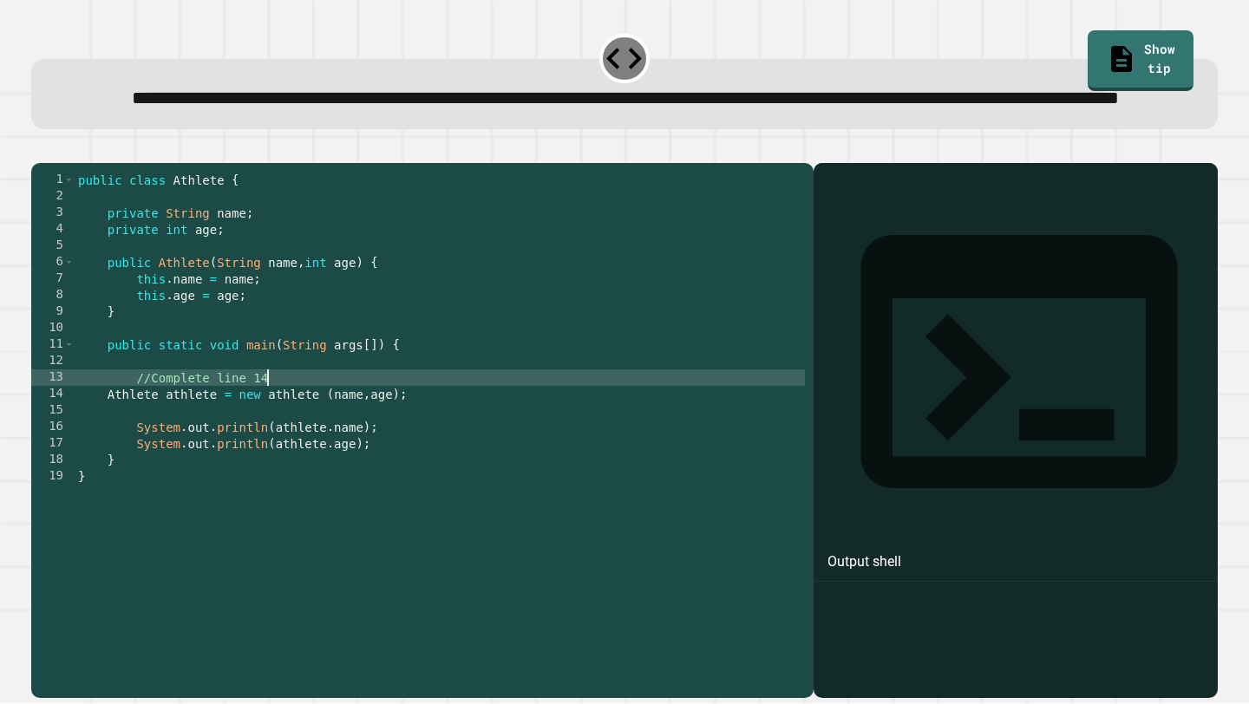
click at [322, 463] on div "public class Athlete { private String name ; private int age ; public Athlete (…" at bounding box center [440, 411] width 730 height 478
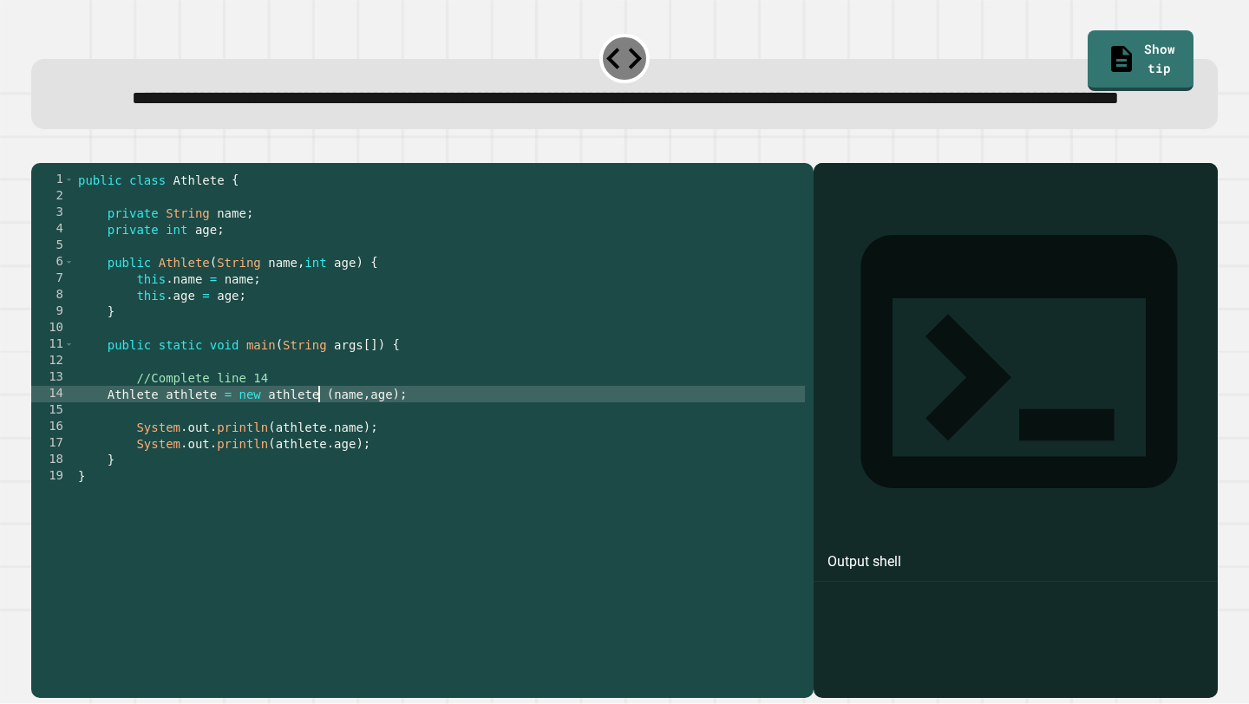
click at [322, 450] on div "public class Athlete { private String name ; private int age ; public Athlete (…" at bounding box center [440, 411] width 730 height 478
click at [171, 450] on div "public class Athlete { private String name ; private int age ; public Athlete (…" at bounding box center [440, 411] width 730 height 478
click at [232, 450] on div "public class Athlete { private String name ; private int age ; public Athlete (…" at bounding box center [440, 411] width 730 height 478
click at [208, 449] on div "public class Athlete { private String name ; private int age ; public Athlete (…" at bounding box center [440, 411] width 730 height 478
click at [268, 449] on div "public class Athlete { private String name ; private int age ; public Athlete (…" at bounding box center [440, 411] width 730 height 478
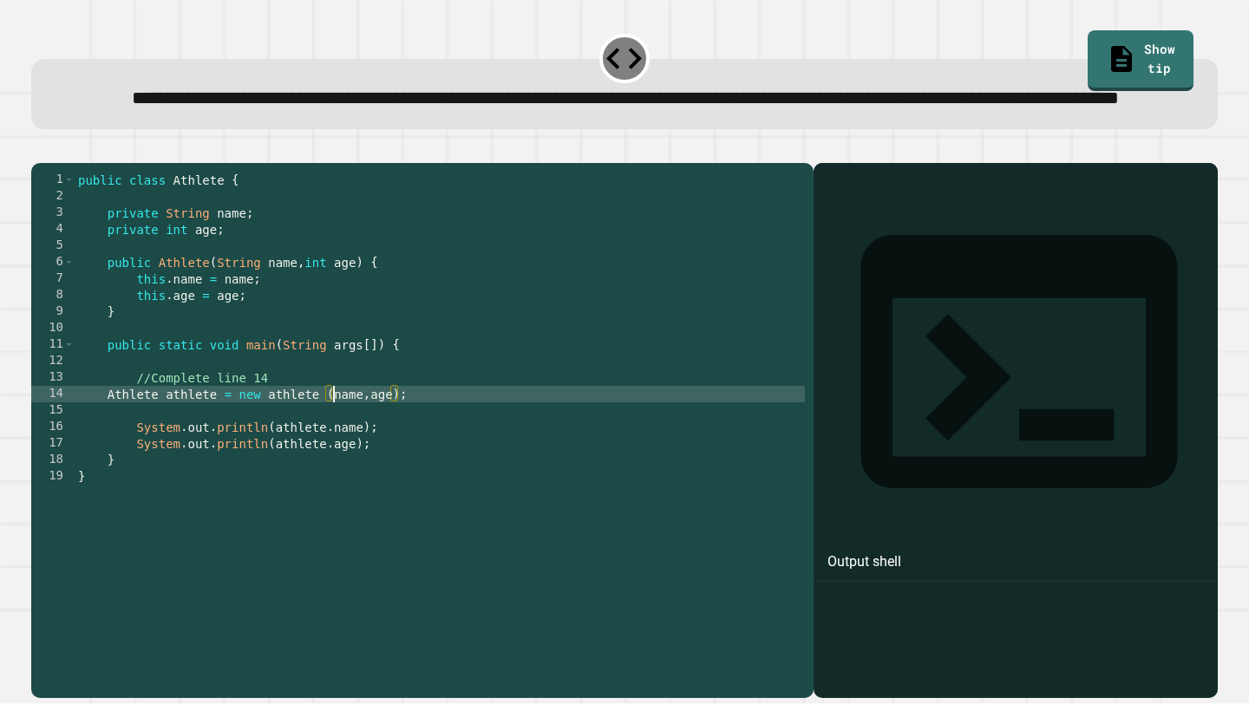
click at [331, 451] on div "public class Athlete { private String name ; private int age ; public Athlete (…" at bounding box center [440, 411] width 730 height 478
click at [420, 449] on div "public class Athlete { private String name ; private int age ; public Athlete (…" at bounding box center [440, 411] width 730 height 478
click at [332, 455] on div "public class Athlete { private String name ; private int age ; public Athlete (…" at bounding box center [440, 411] width 730 height 478
click at [40, 148] on button "button" at bounding box center [40, 148] width 0 height 0
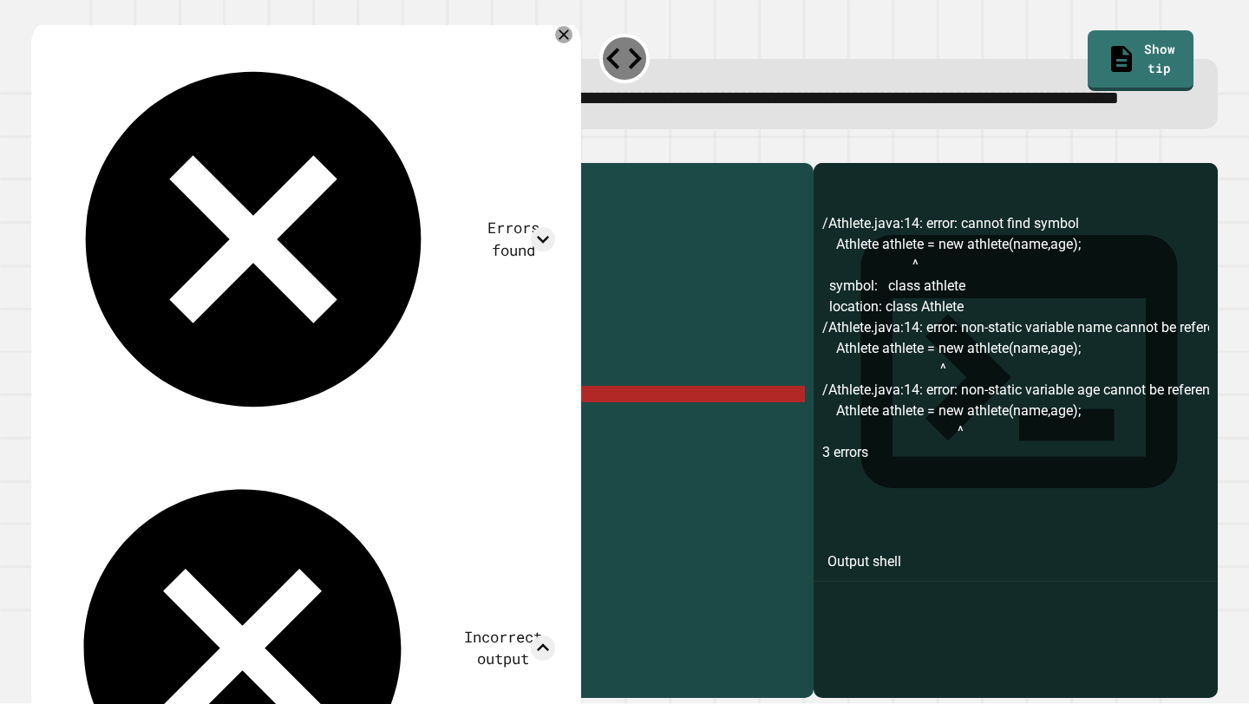
click at [549, 67] on div "Errors found /Athlete.java:14: error: cannot find symbol Athlete athlete = new …" at bounding box center [303, 568] width 521 height 1078
click at [553, 67] on div "Errors found /Athlete.java:14: error: cannot find symbol Athlete athlete = new …" at bounding box center [303, 568] width 521 height 1078
click at [563, 52] on div "Errors found /Athlete.java:14: error: cannot find symbol Athlete athlete = new …" at bounding box center [306, 571] width 550 height 1109
click at [563, 56] on div "Errors found /Athlete.java:14: error: cannot find symbol Athlete athlete = new …" at bounding box center [306, 571] width 550 height 1109
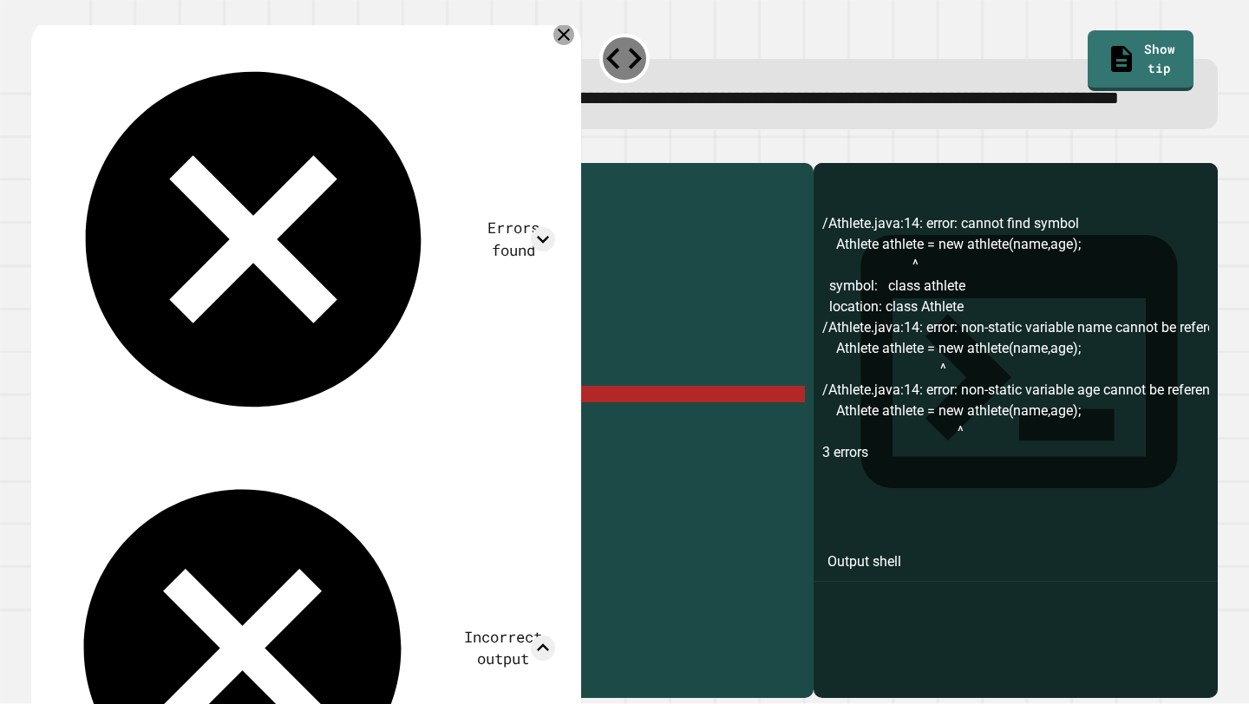
click at [563, 45] on icon at bounding box center [563, 34] width 21 height 21
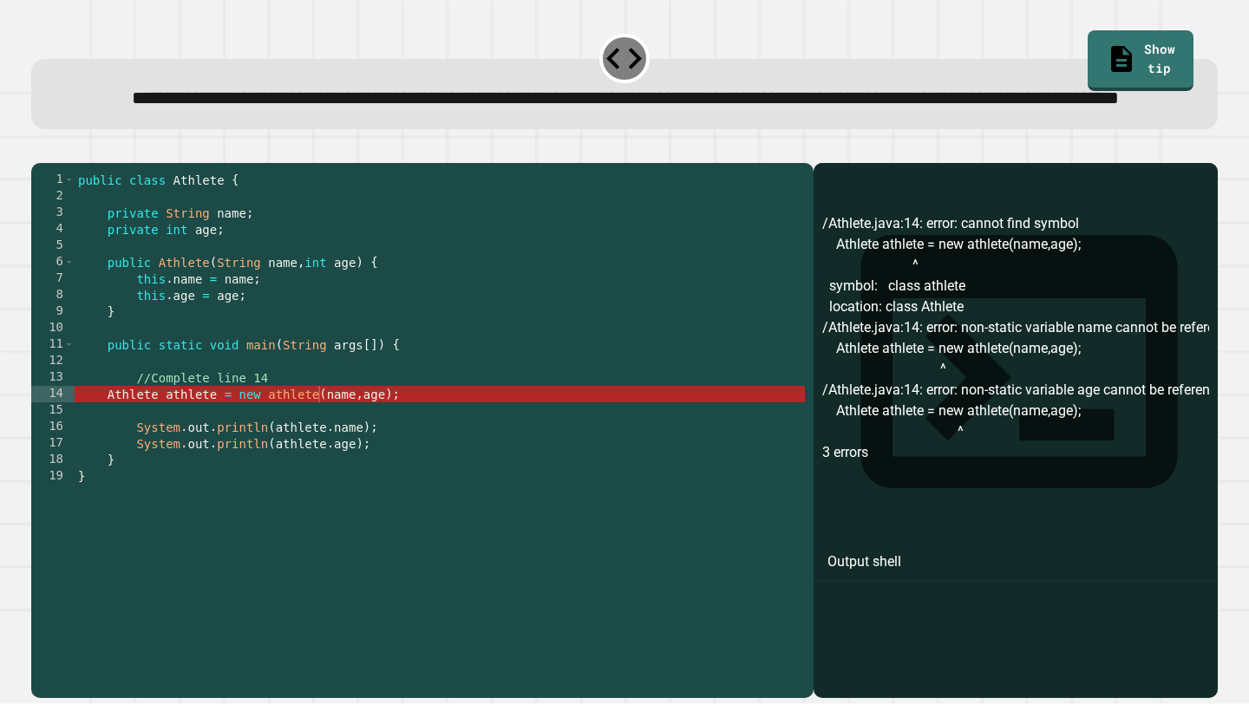
click at [322, 453] on div "public class Athlete { private String name ; private int age ; public Athlete (…" at bounding box center [440, 411] width 730 height 478
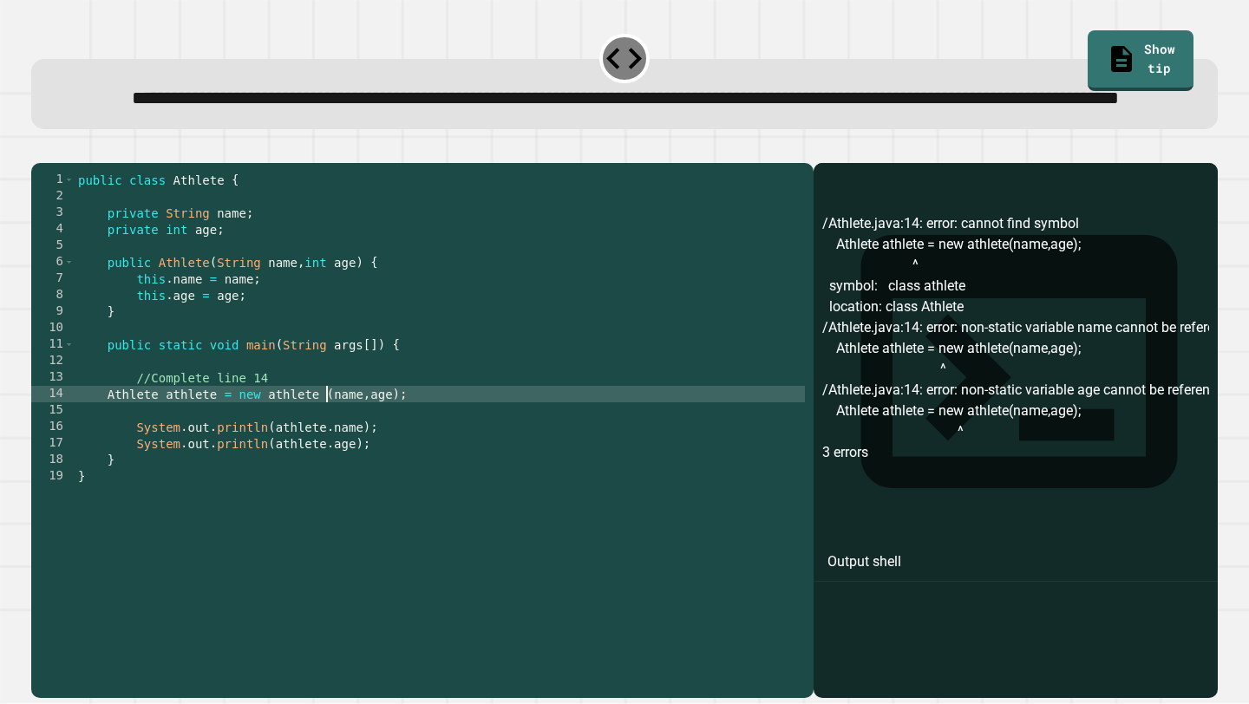
scroll to position [0, 17]
type textarea "**********"
click at [40, 148] on button "button" at bounding box center [40, 148] width 0 height 0
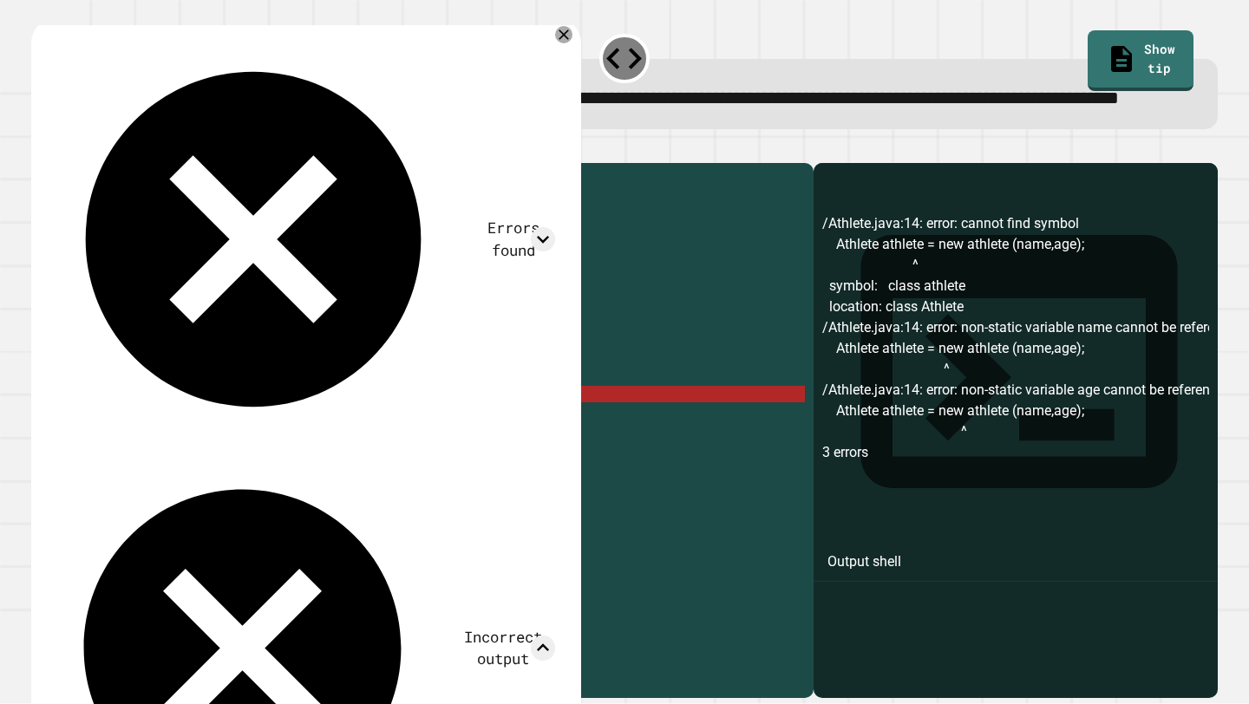
click at [422, 458] on div "public class Athlete { private String name ; private int age ; public Athlete (…" at bounding box center [440, 411] width 730 height 478
click at [542, 227] on icon at bounding box center [543, 239] width 25 height 25
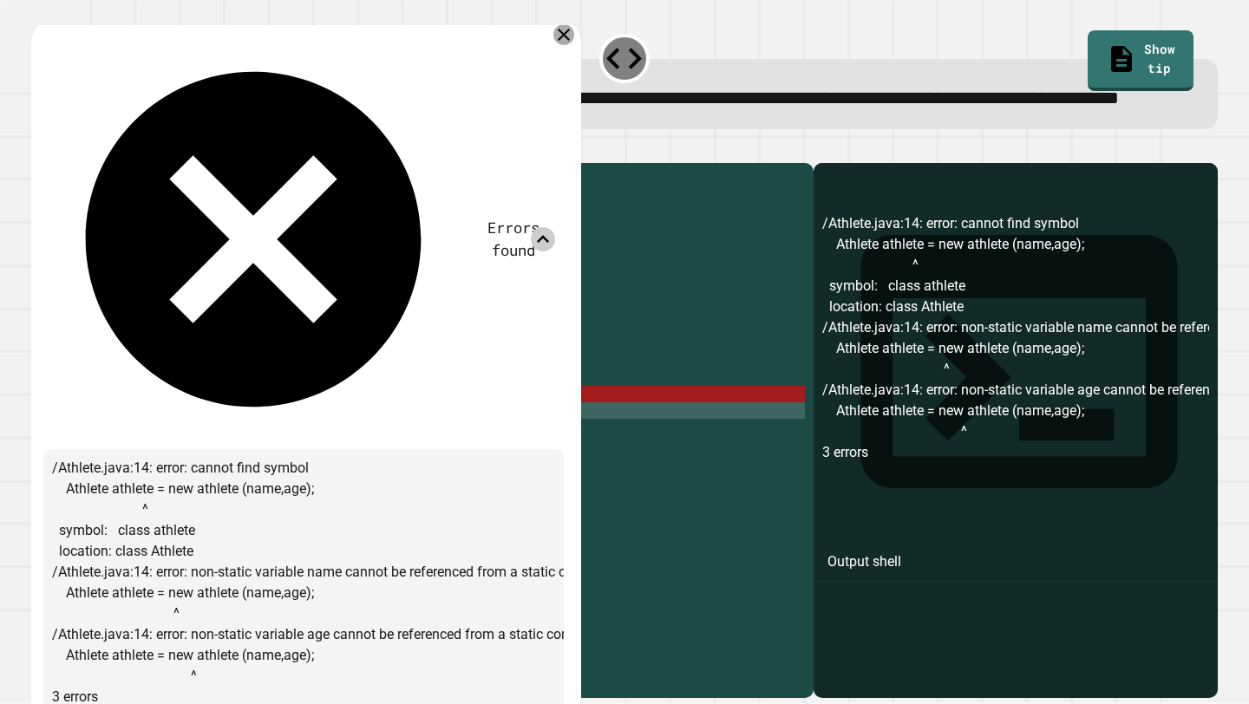
click at [567, 45] on icon at bounding box center [563, 34] width 21 height 21
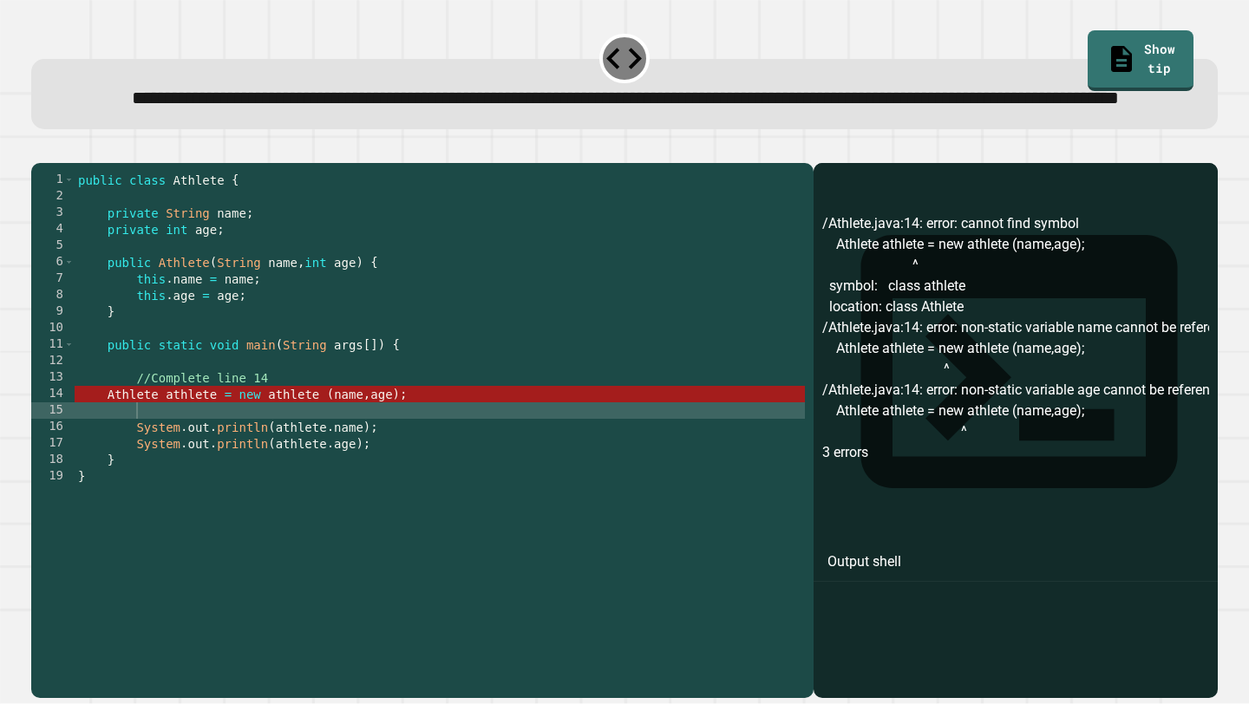
click at [266, 454] on div "public class Athlete { private String name ; private int age ; public Athlete (…" at bounding box center [440, 411] width 730 height 478
click at [268, 494] on div "public class Athlete { private String name ; private int age ; public Athlete (…" at bounding box center [440, 411] width 730 height 478
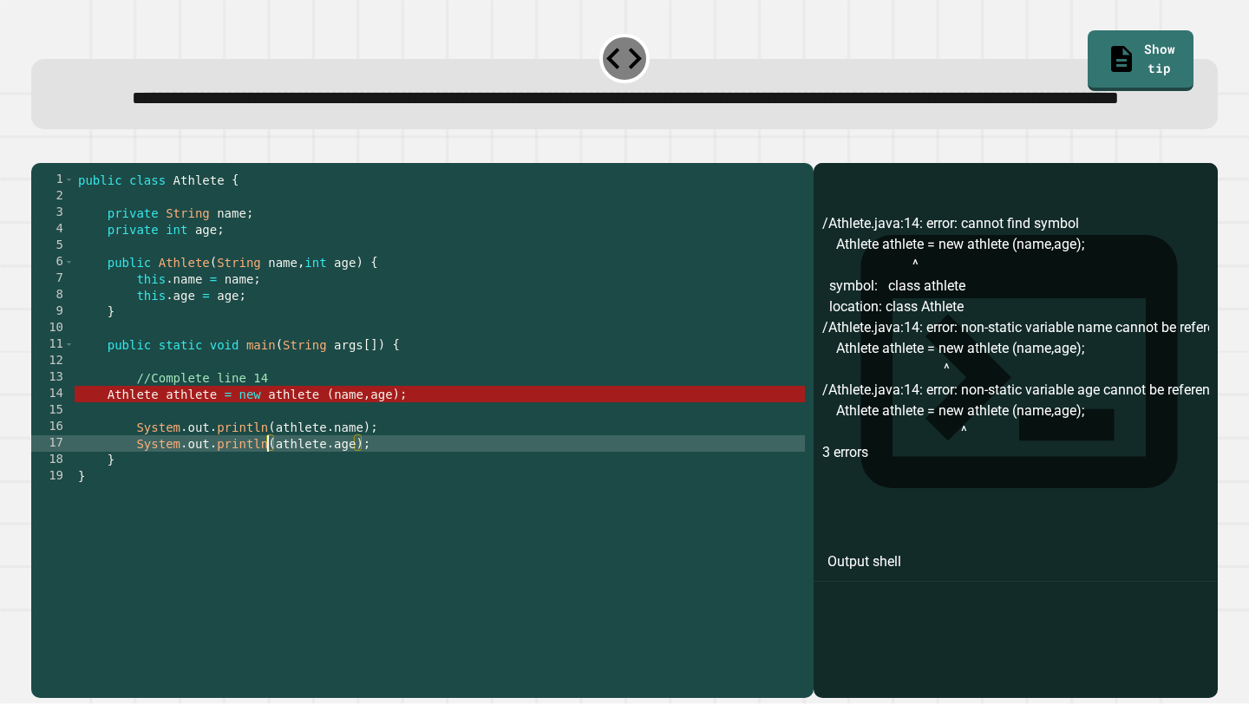
click at [530, 460] on div "public class Athlete { private String name ; private int age ; public Athlete (…" at bounding box center [440, 411] width 730 height 478
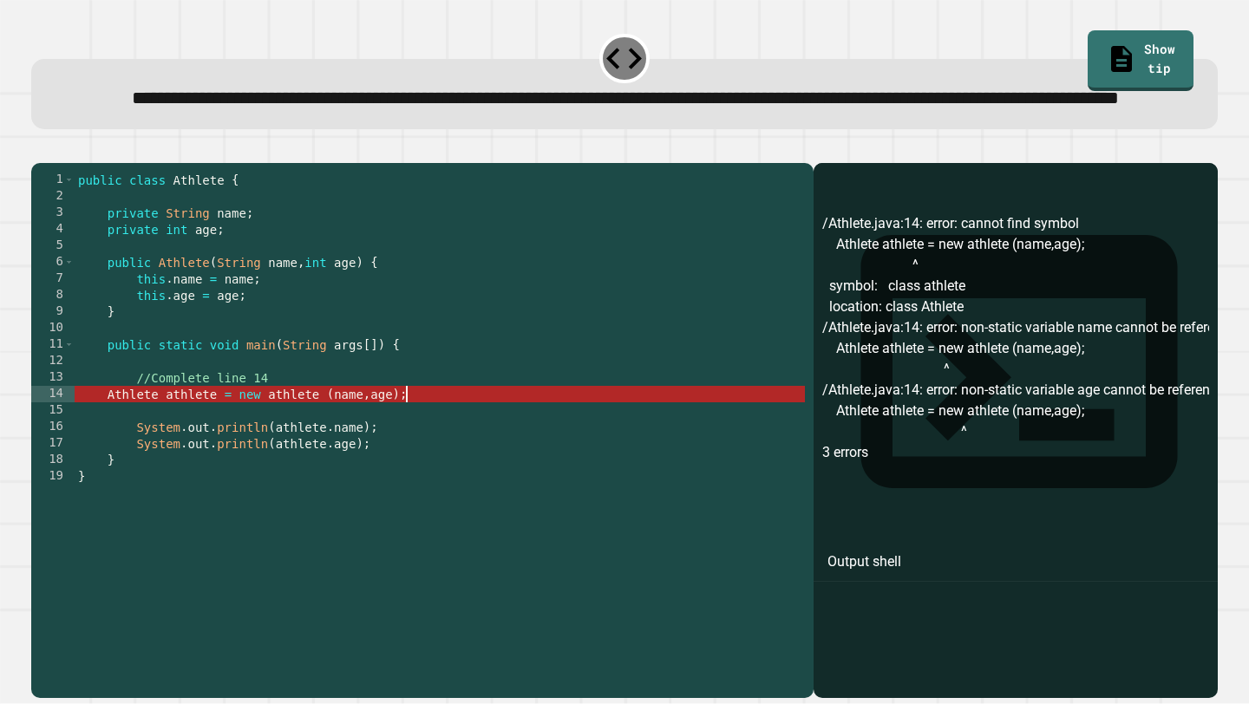
click at [514, 456] on div "public class Athlete { private String name ; private int age ; public Athlete (…" at bounding box center [440, 411] width 730 height 478
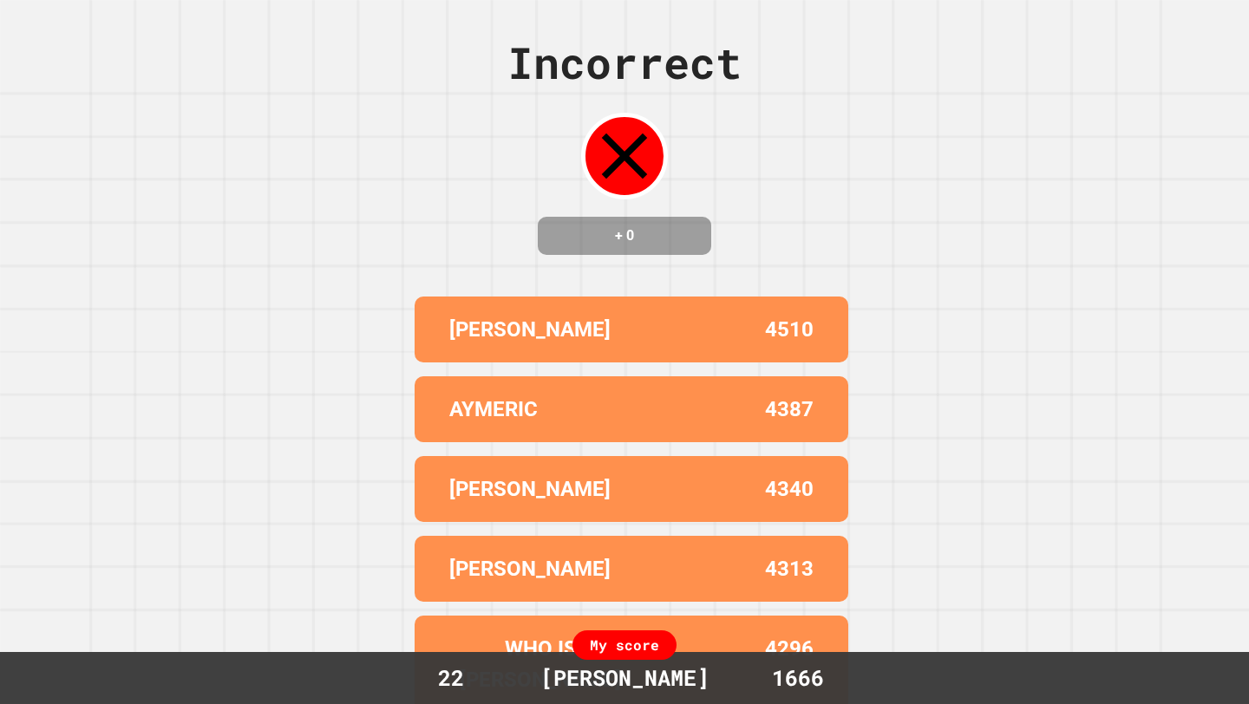
scroll to position [0, 0]
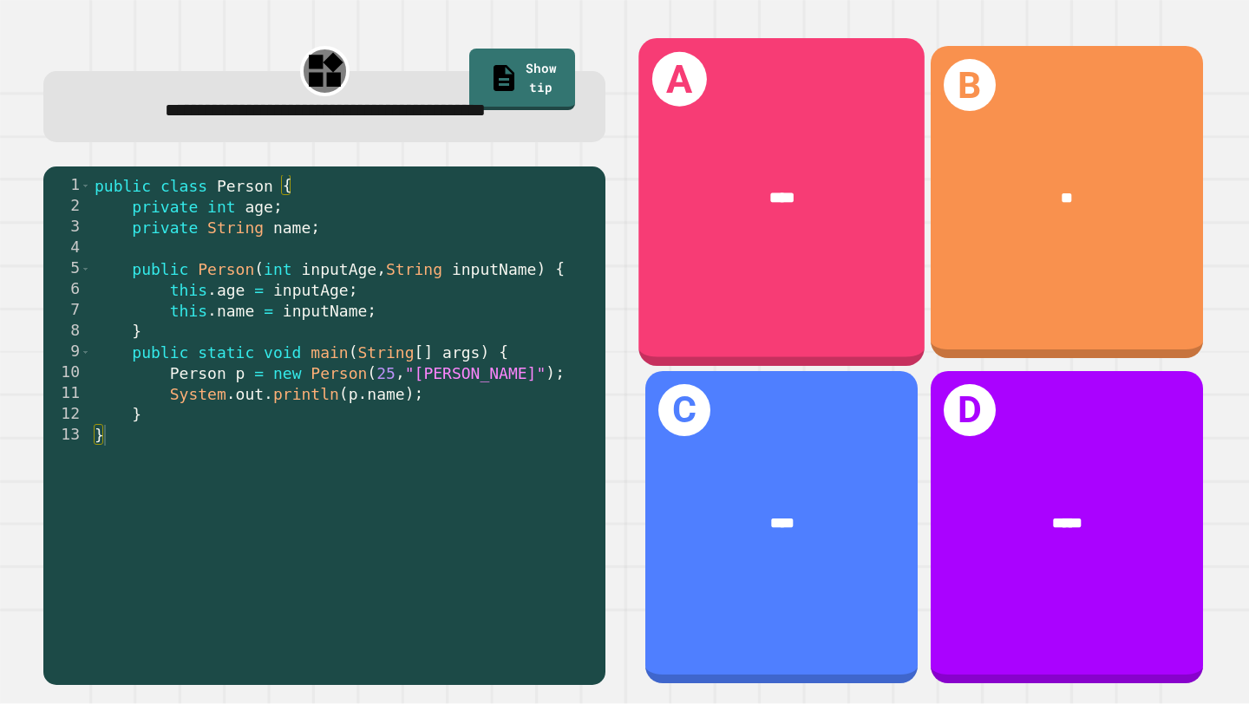
click at [770, 189] on span "****" at bounding box center [782, 197] width 25 height 16
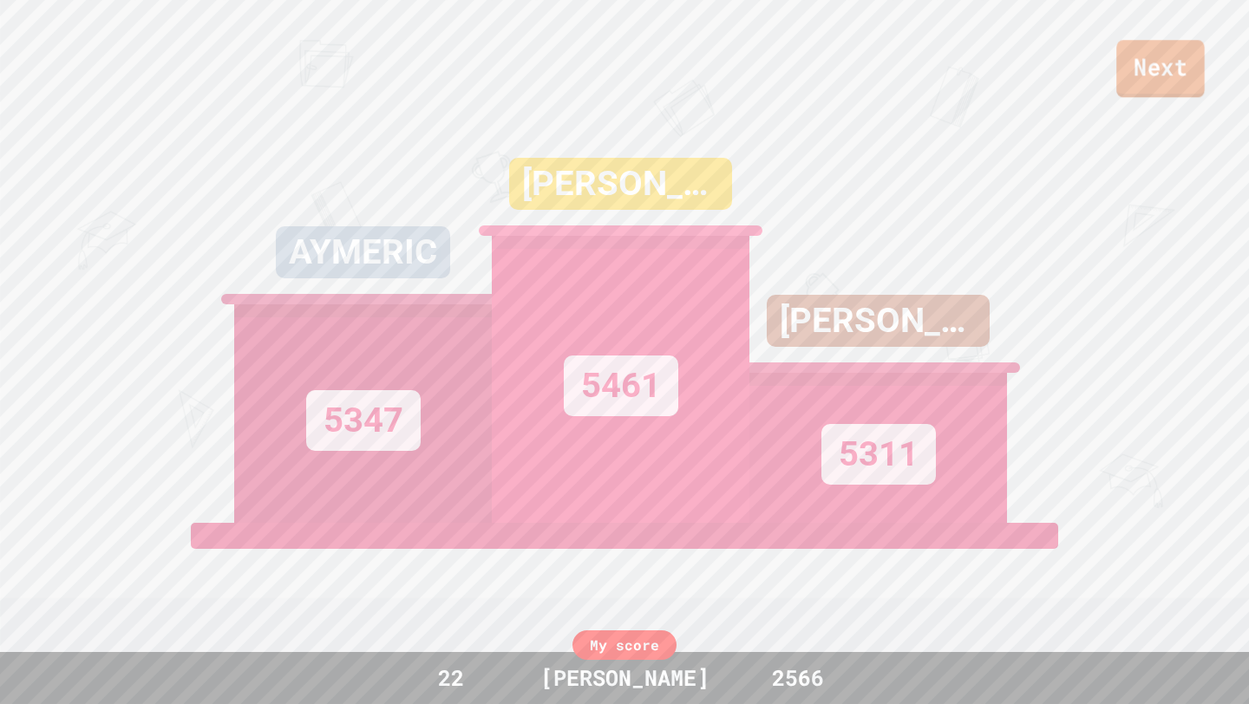
click at [1159, 81] on link "Next" at bounding box center [1161, 68] width 88 height 57
